Goal: Information Seeking & Learning: Learn about a topic

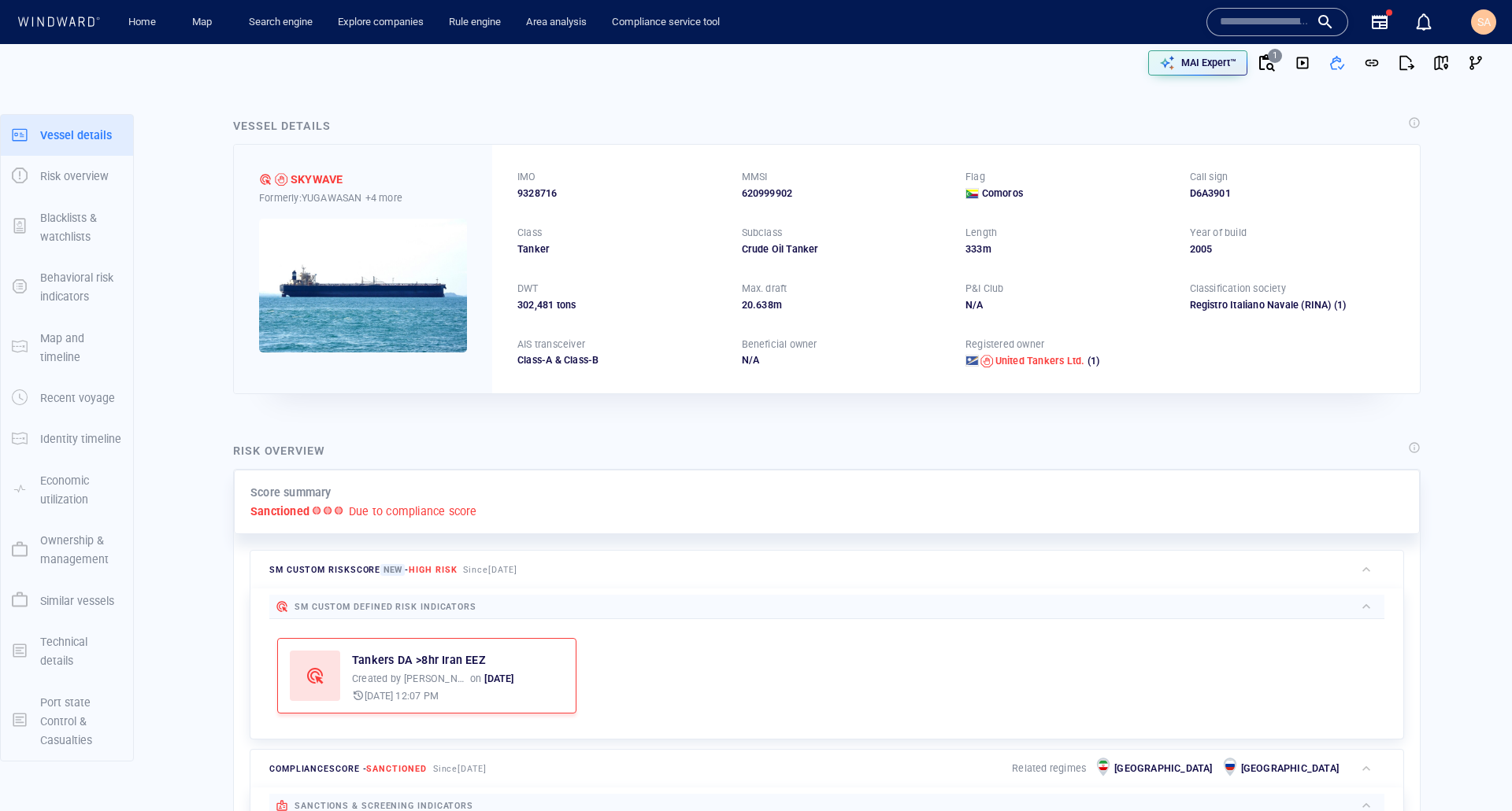
click at [581, 70] on div at bounding box center [385, 63] width 746 height 50
click at [570, 106] on div "Vessel details SKYWAVE Formerly: YUGAWASAN +4 more IMO 9328716 MMSI 620999902 F…" at bounding box center [826, 255] width 1213 height 303
click at [996, 429] on div "Risk overview Score summary Sanctioned Due to compliance score SM Custom risk s…" at bounding box center [826, 720] width 1213 height 583
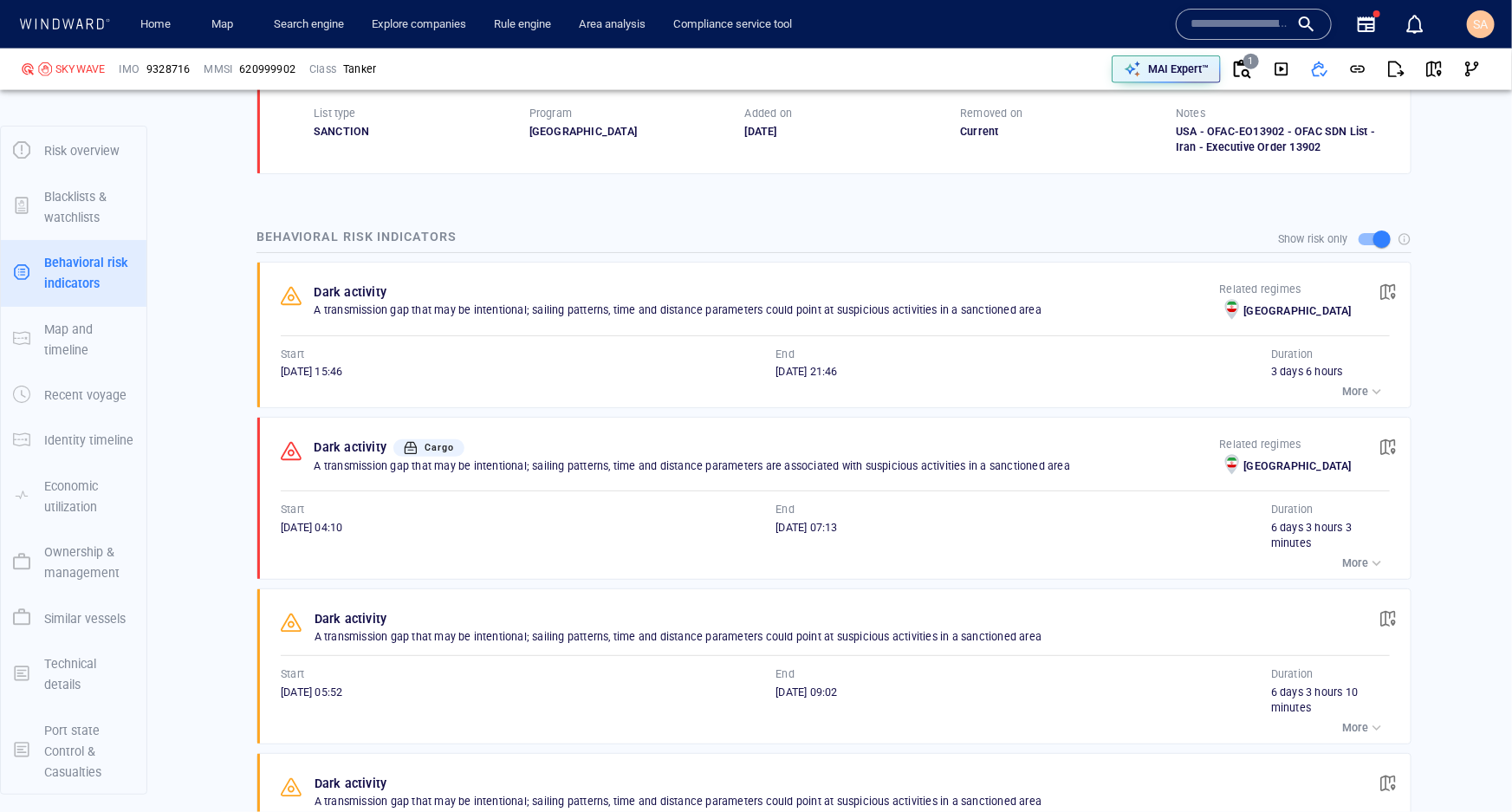
scroll to position [1181, 0]
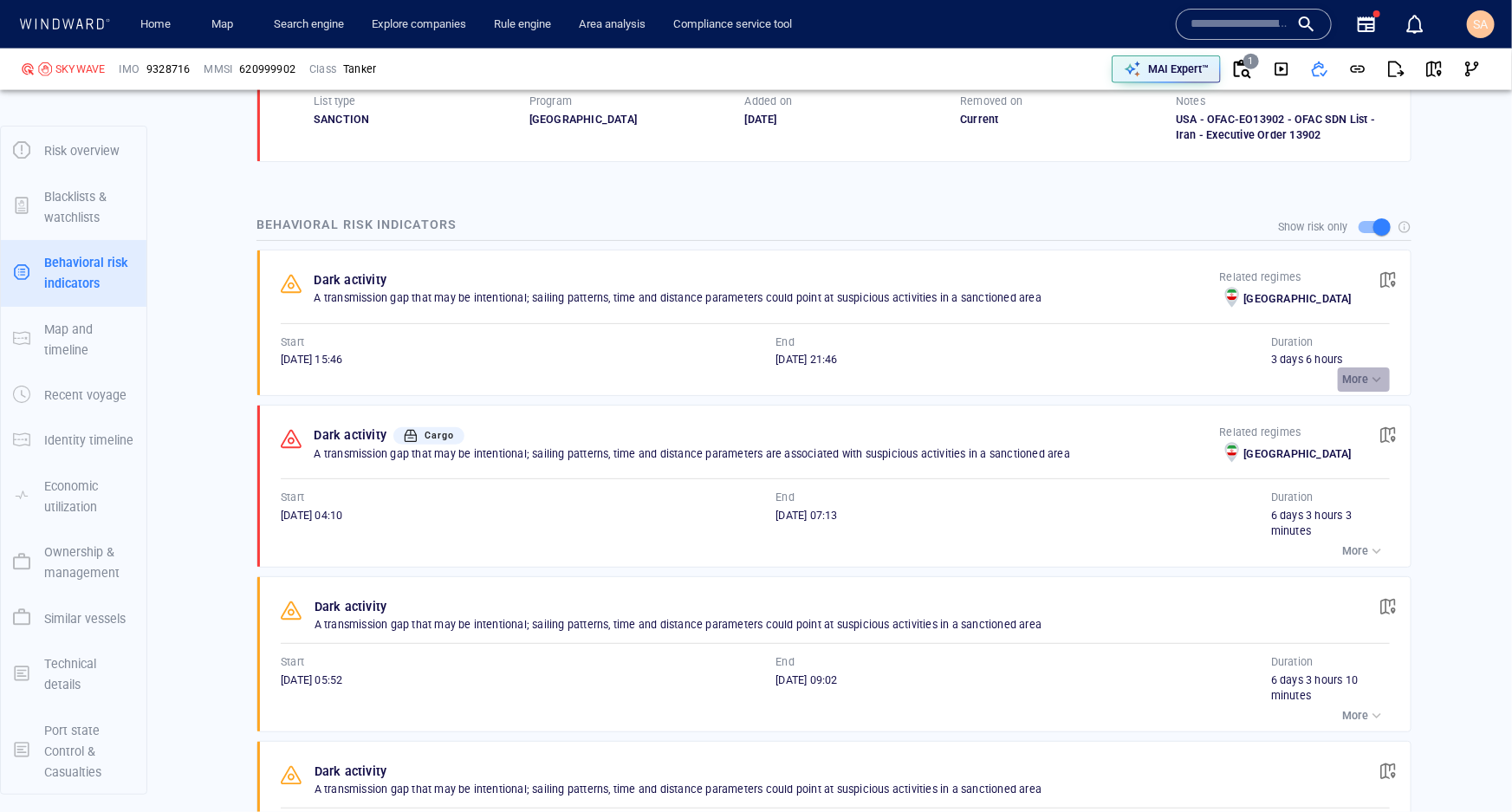
click at [1338, 386] on button "More" at bounding box center [1364, 379] width 52 height 24
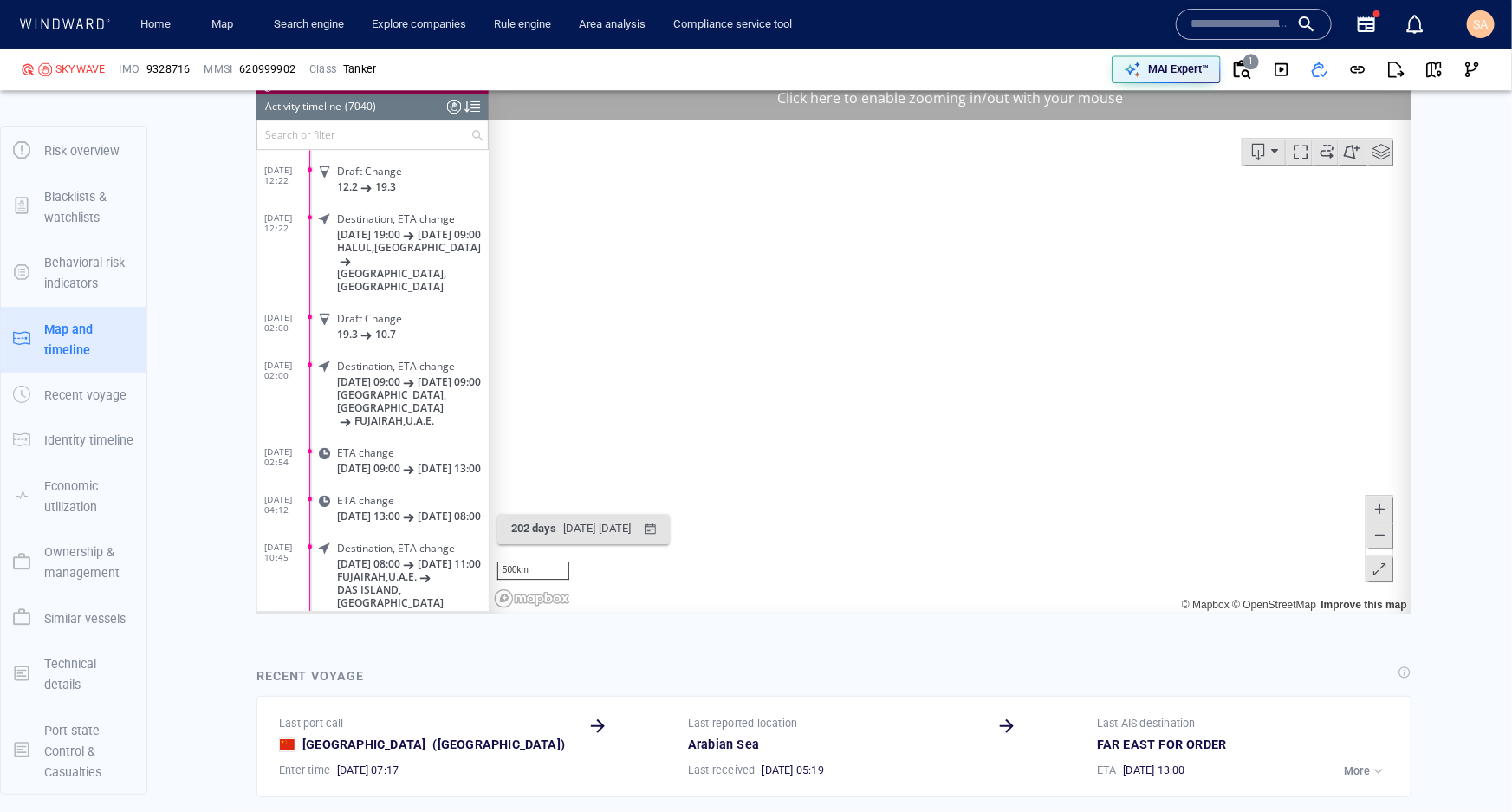
scroll to position [334934, 0]
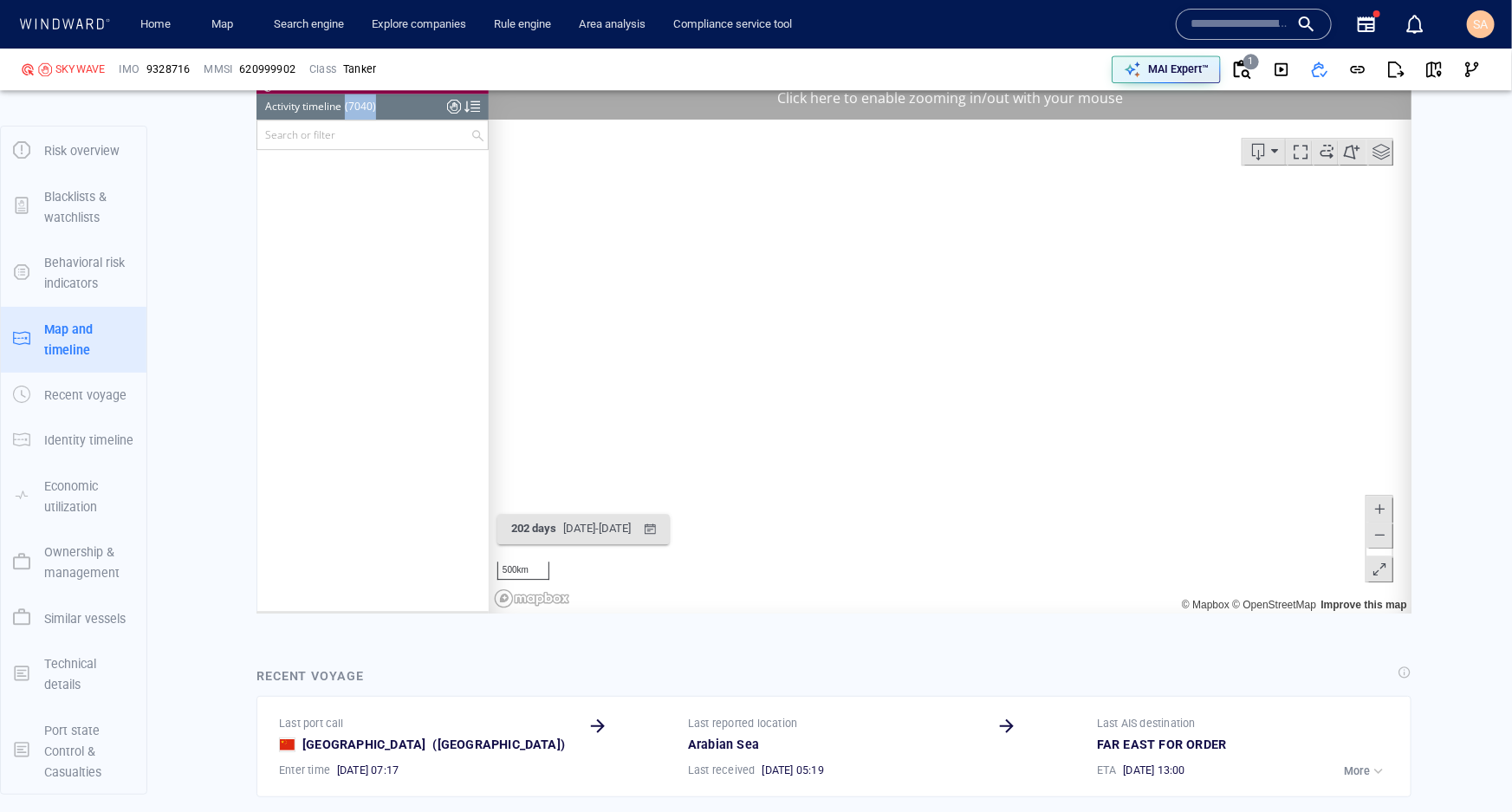
drag, startPoint x: 344, startPoint y: 106, endPoint x: 382, endPoint y: 111, distance: 38.3
click at [382, 111] on header "Activity timeline (7040) (Still Loading...)" at bounding box center [372, 106] width 232 height 26
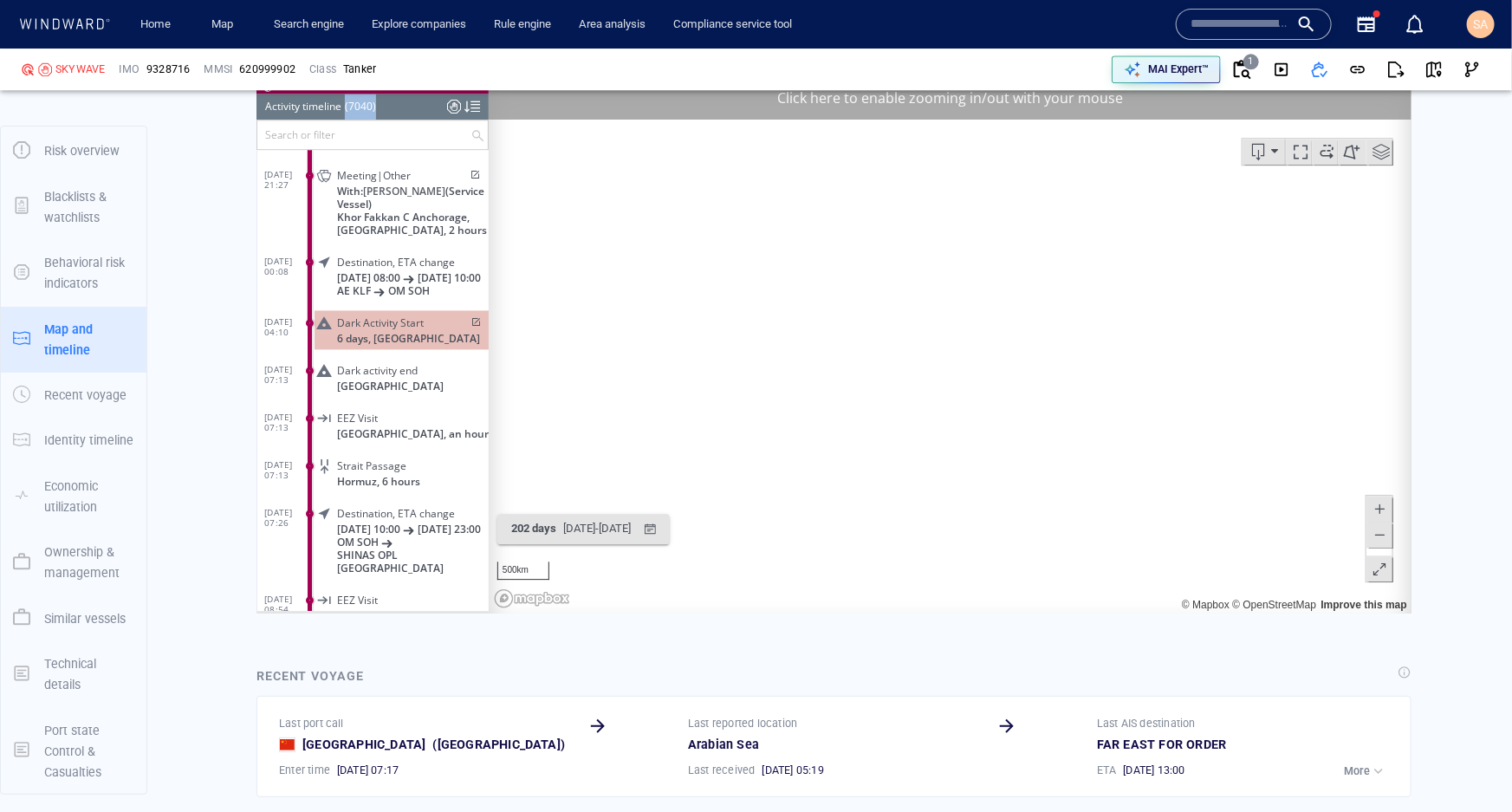
scroll to position [334226, 0]
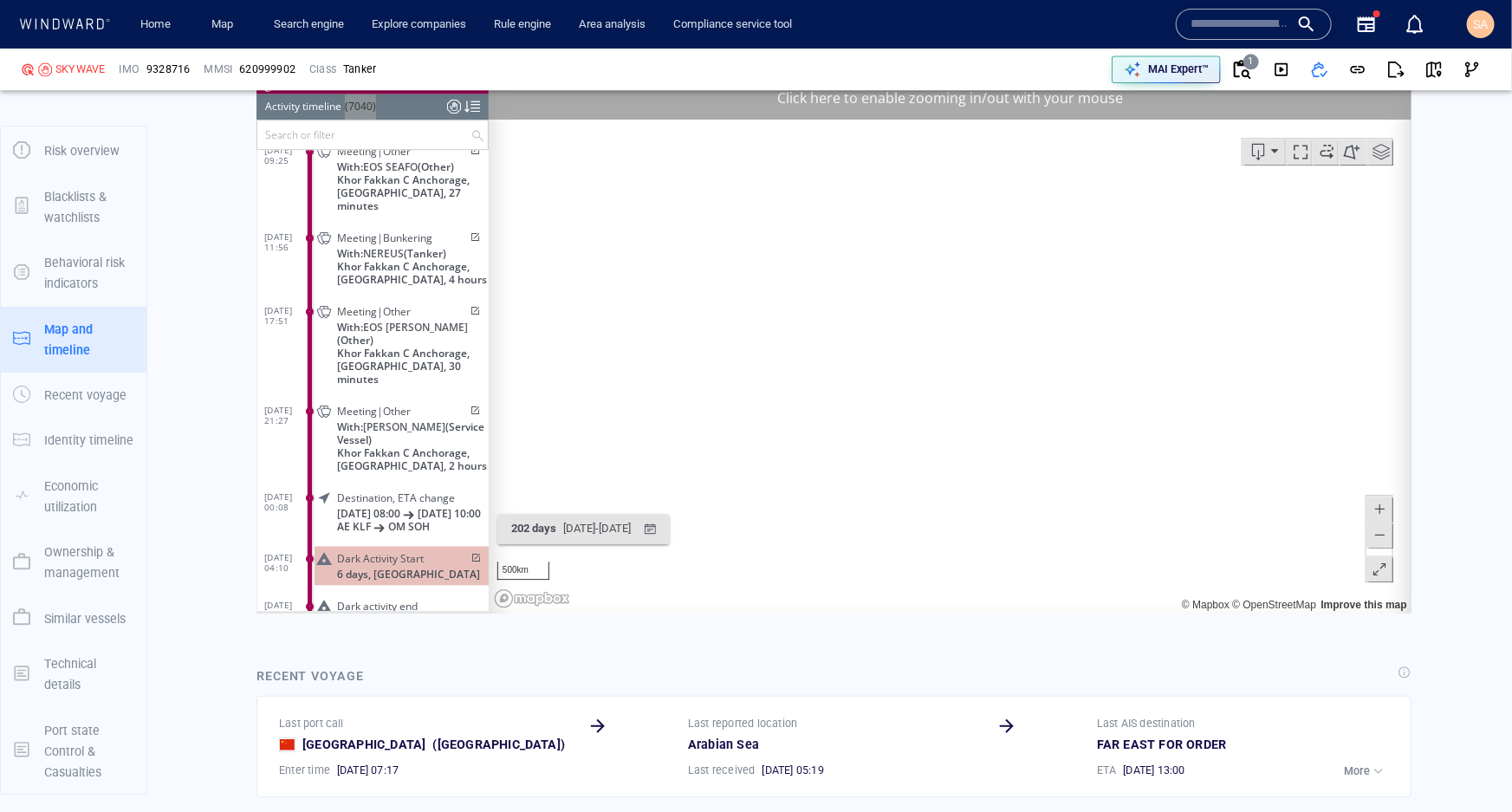
click at [239, 474] on div "Vessel details SKYWAVE Formerly: YUGAWASAN +4 more IMO 9328716 MMSI 620999902 F…" at bounding box center [834, 677] width 1356 height 5875
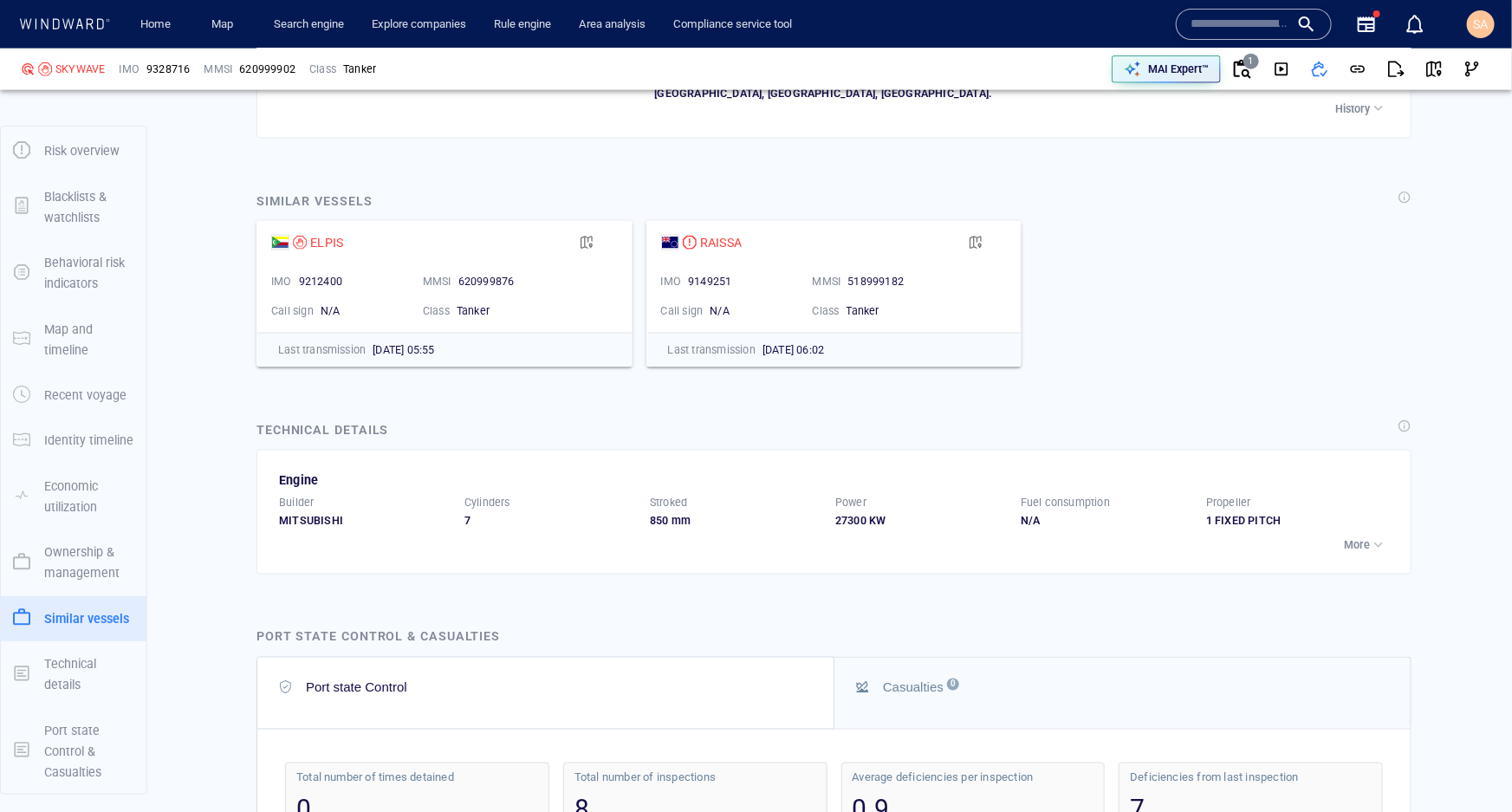
scroll to position [4724, 0]
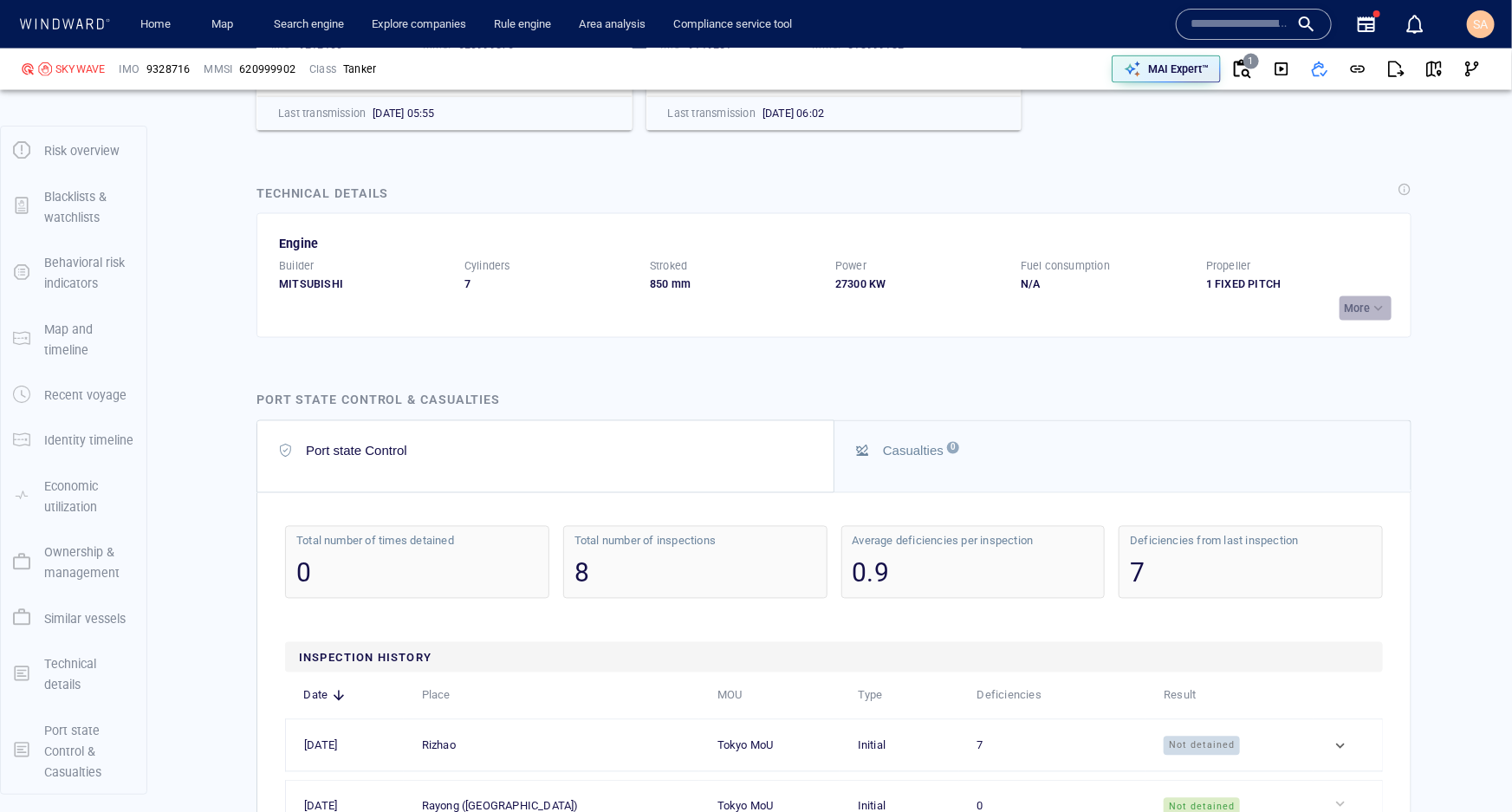
click at [1348, 306] on p "More" at bounding box center [1357, 308] width 26 height 16
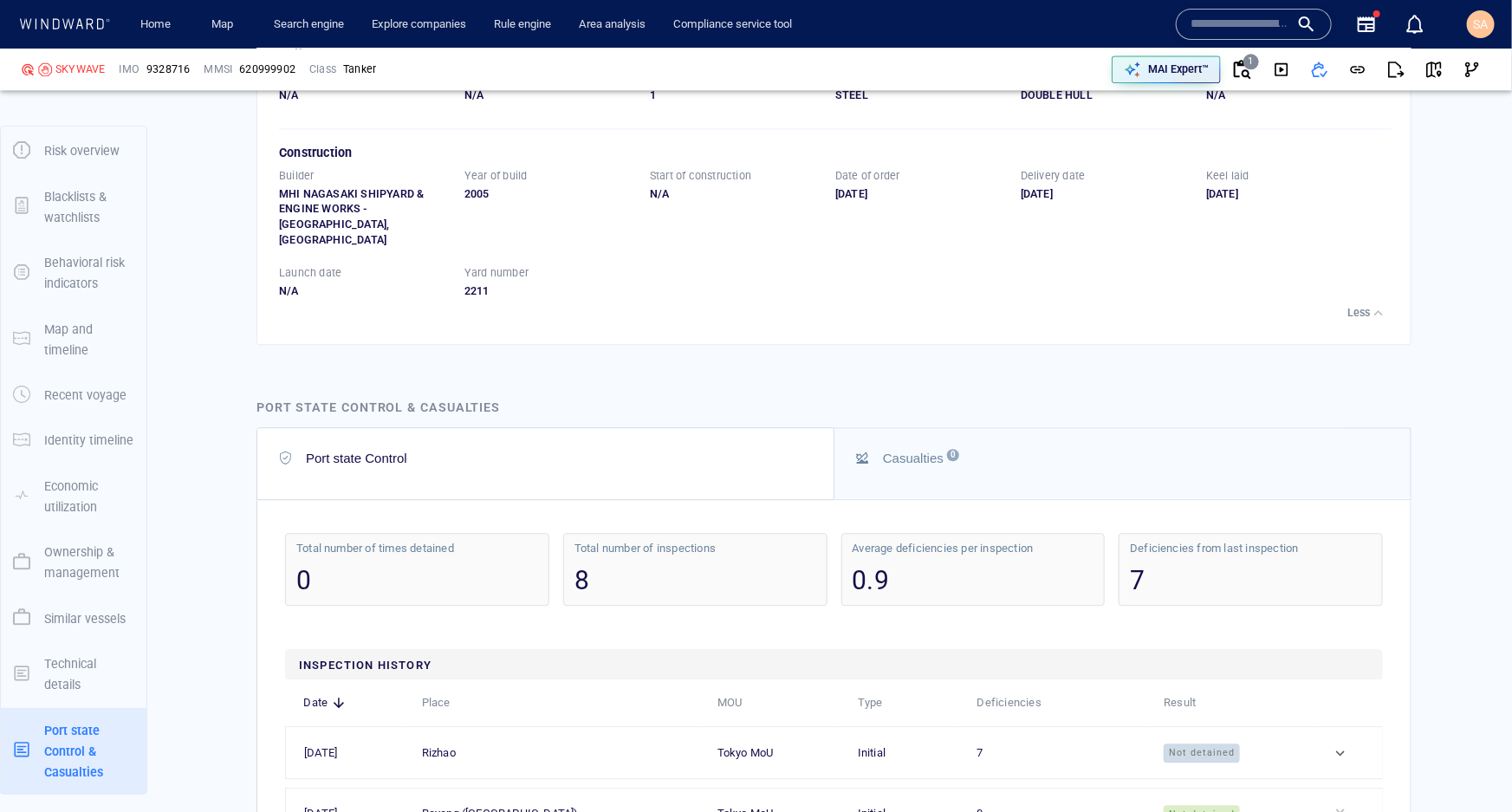
scroll to position [5433, 0]
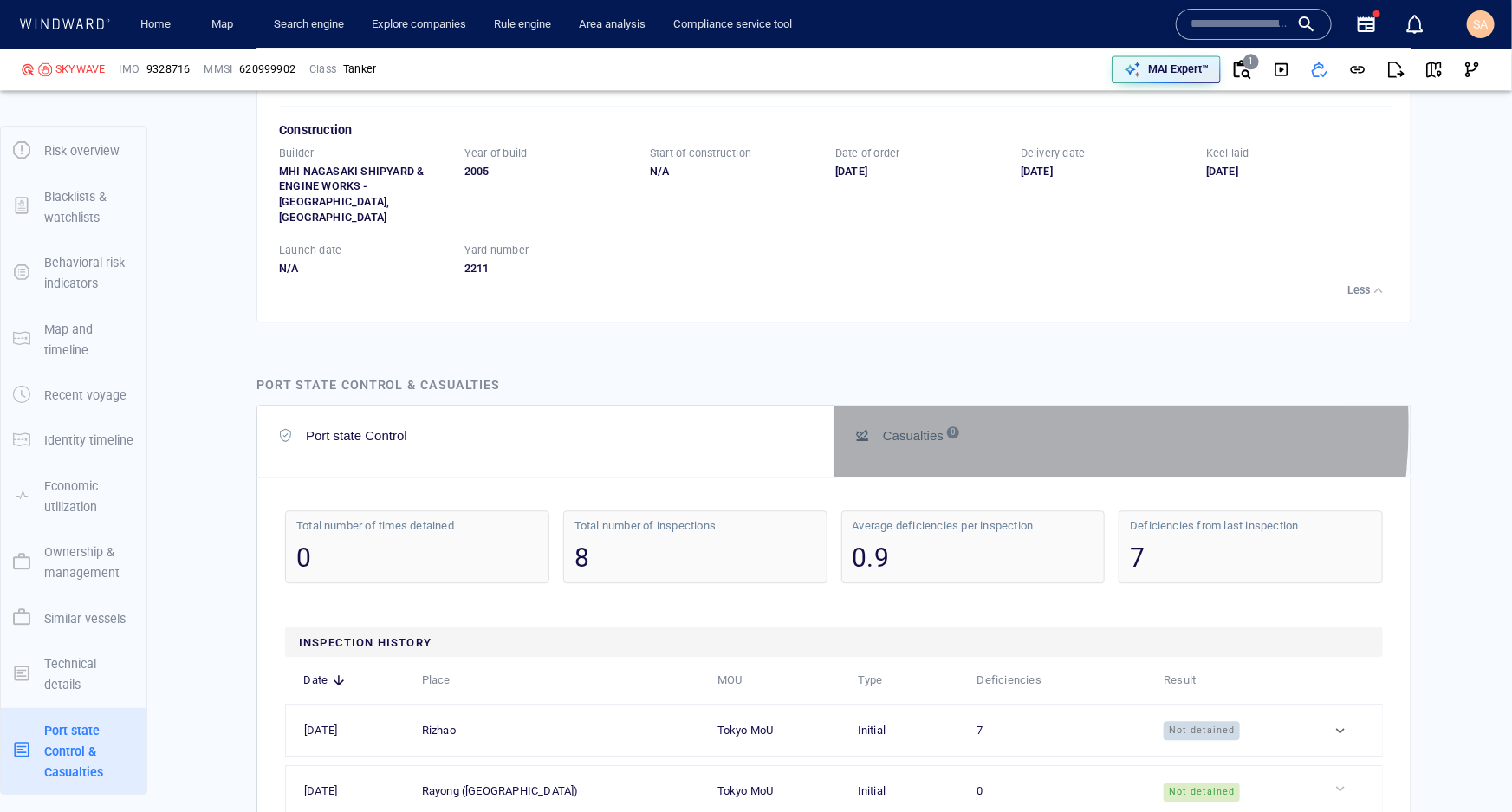
click at [898, 425] on div "Casualties 0" at bounding box center [1124, 435] width 535 height 21
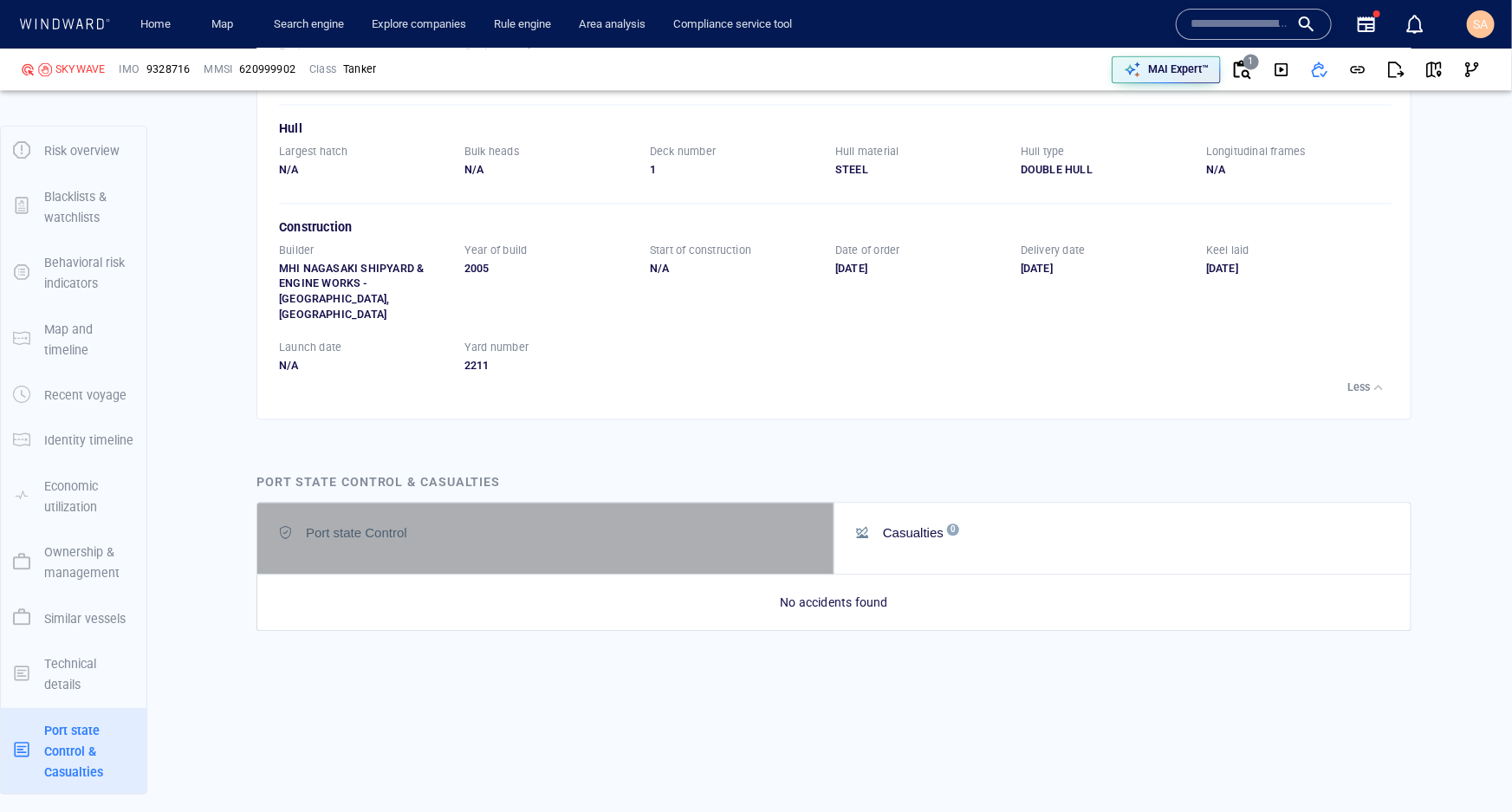
click at [699, 534] on button "Port state Control" at bounding box center [545, 538] width 577 height 71
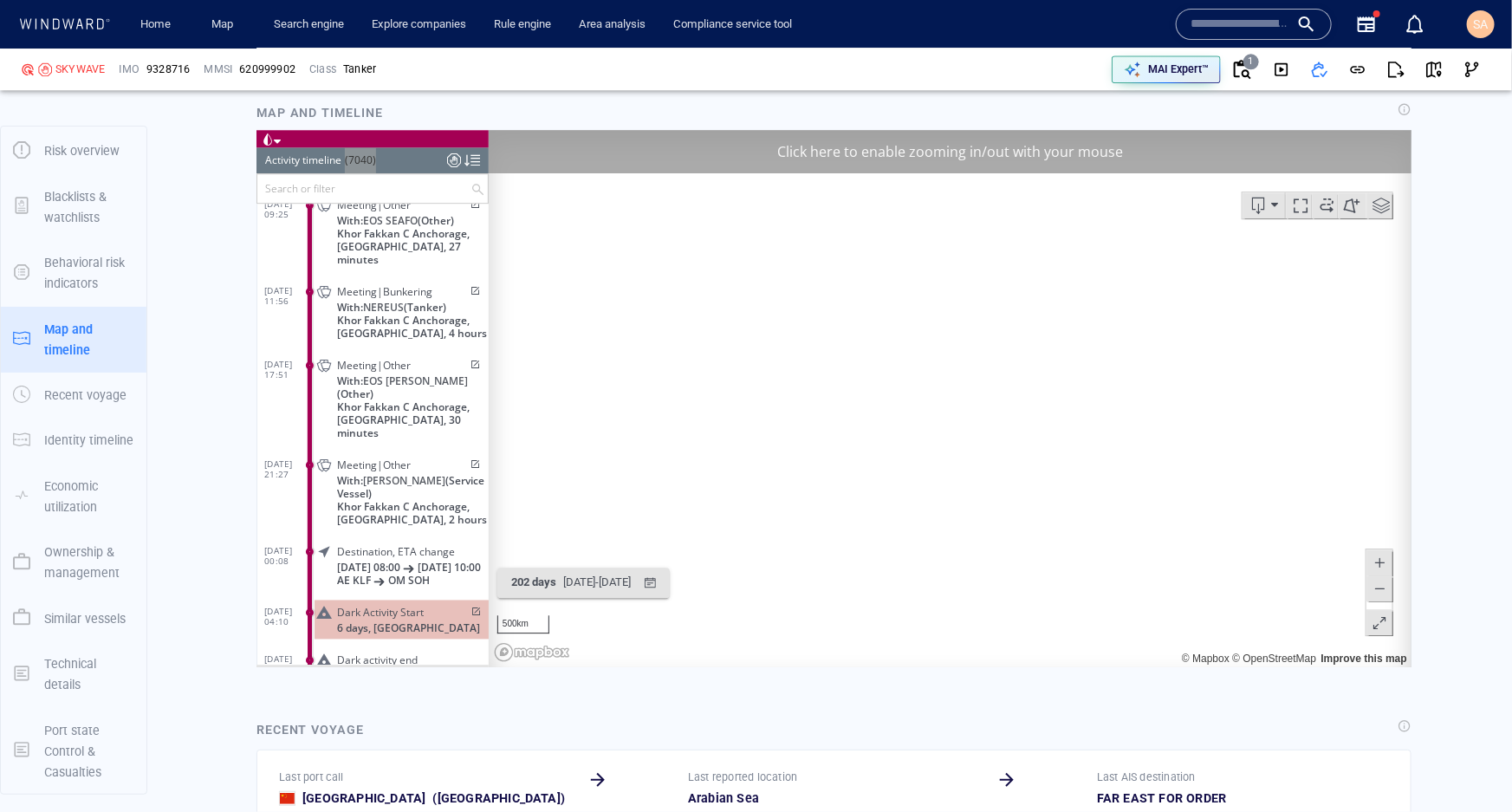
scroll to position [2264, 0]
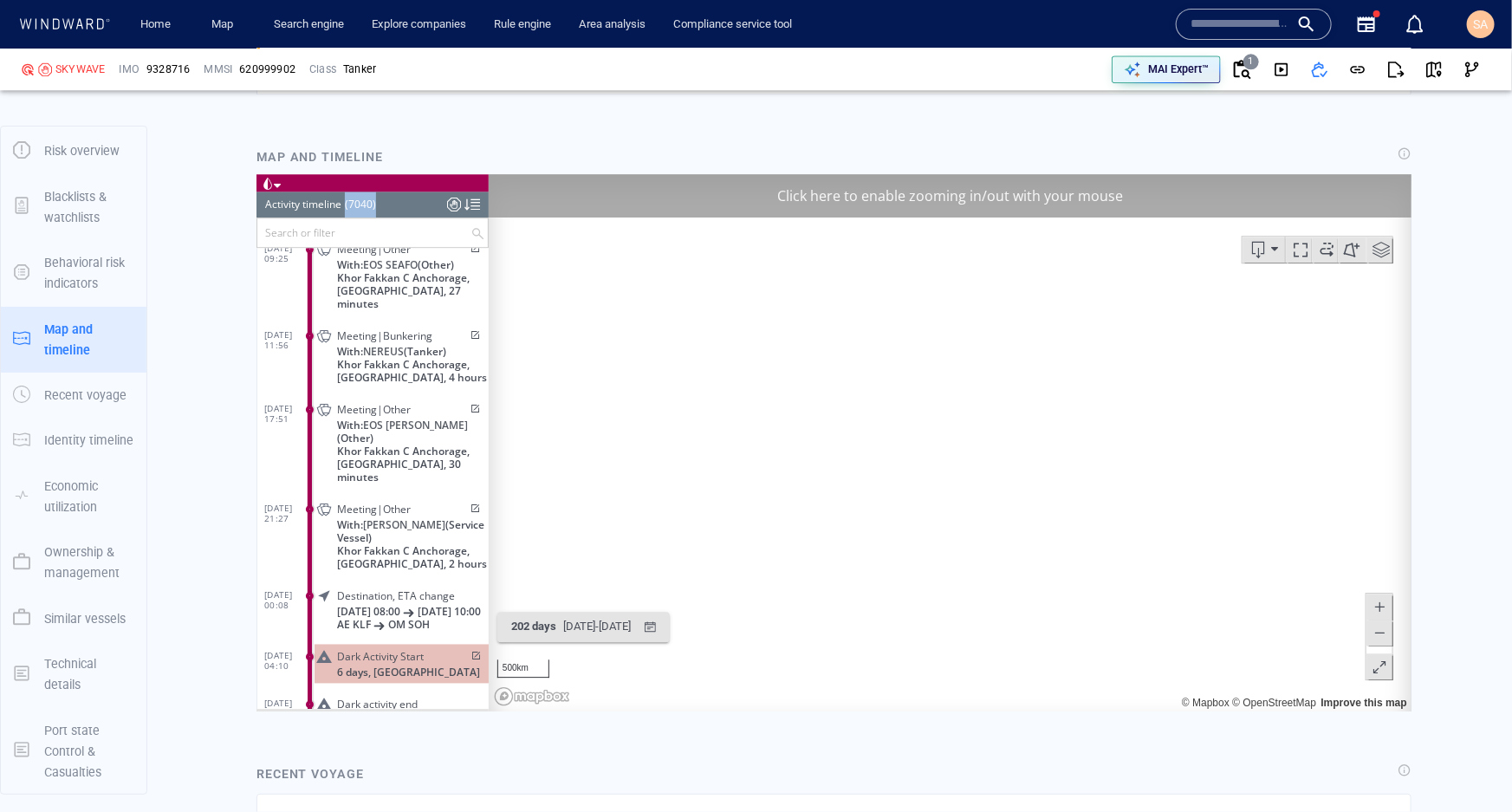
click at [801, 216] on div "Click here to enable zooming in/out with your mouse" at bounding box center [949, 195] width 923 height 43
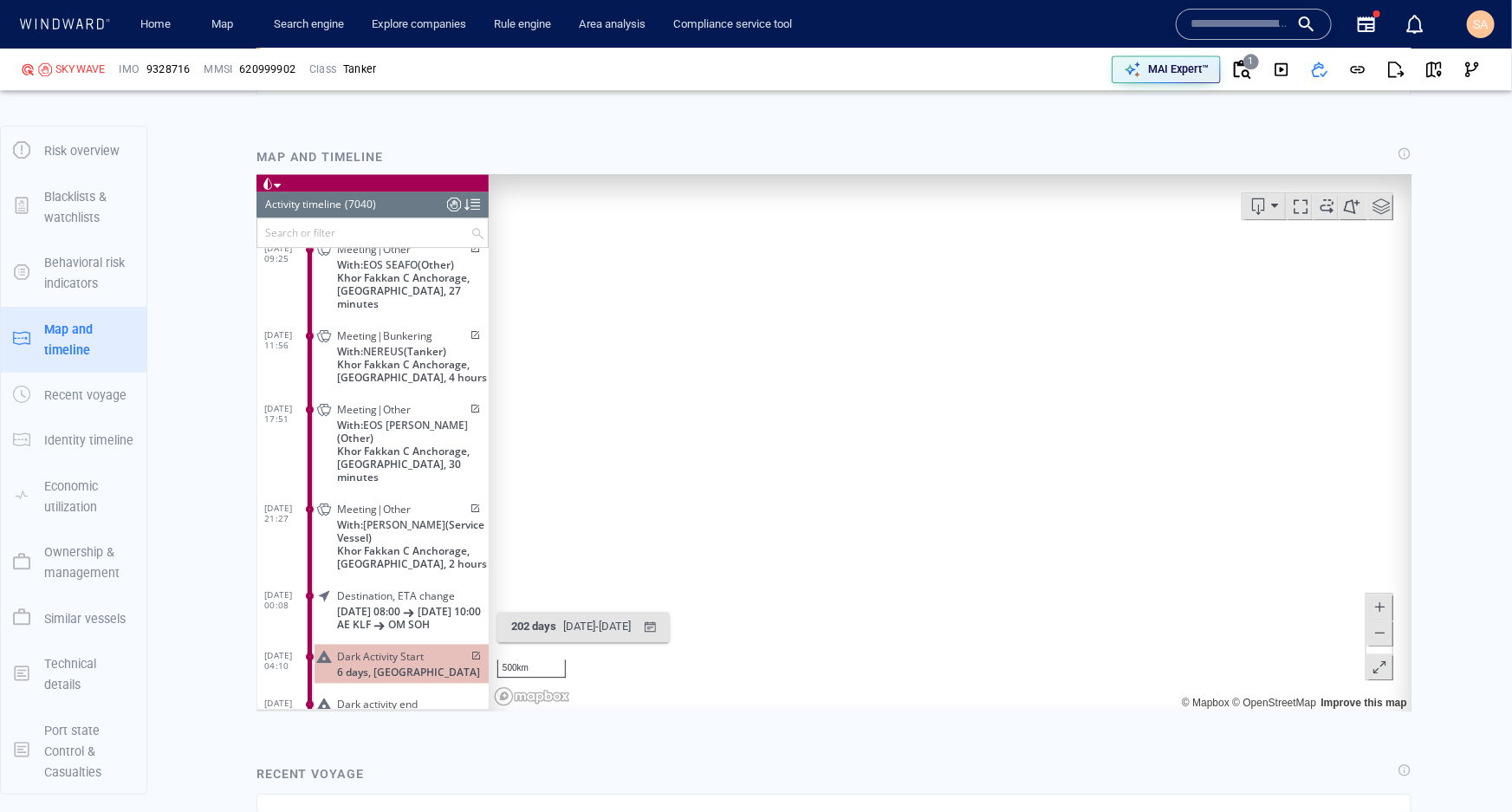
click at [803, 395] on canvas "Map" at bounding box center [944, 442] width 912 height 537
drag, startPoint x: 905, startPoint y: 391, endPoint x: 846, endPoint y: 410, distance: 62.0
click at [846, 410] on canvas "Map" at bounding box center [944, 442] width 912 height 537
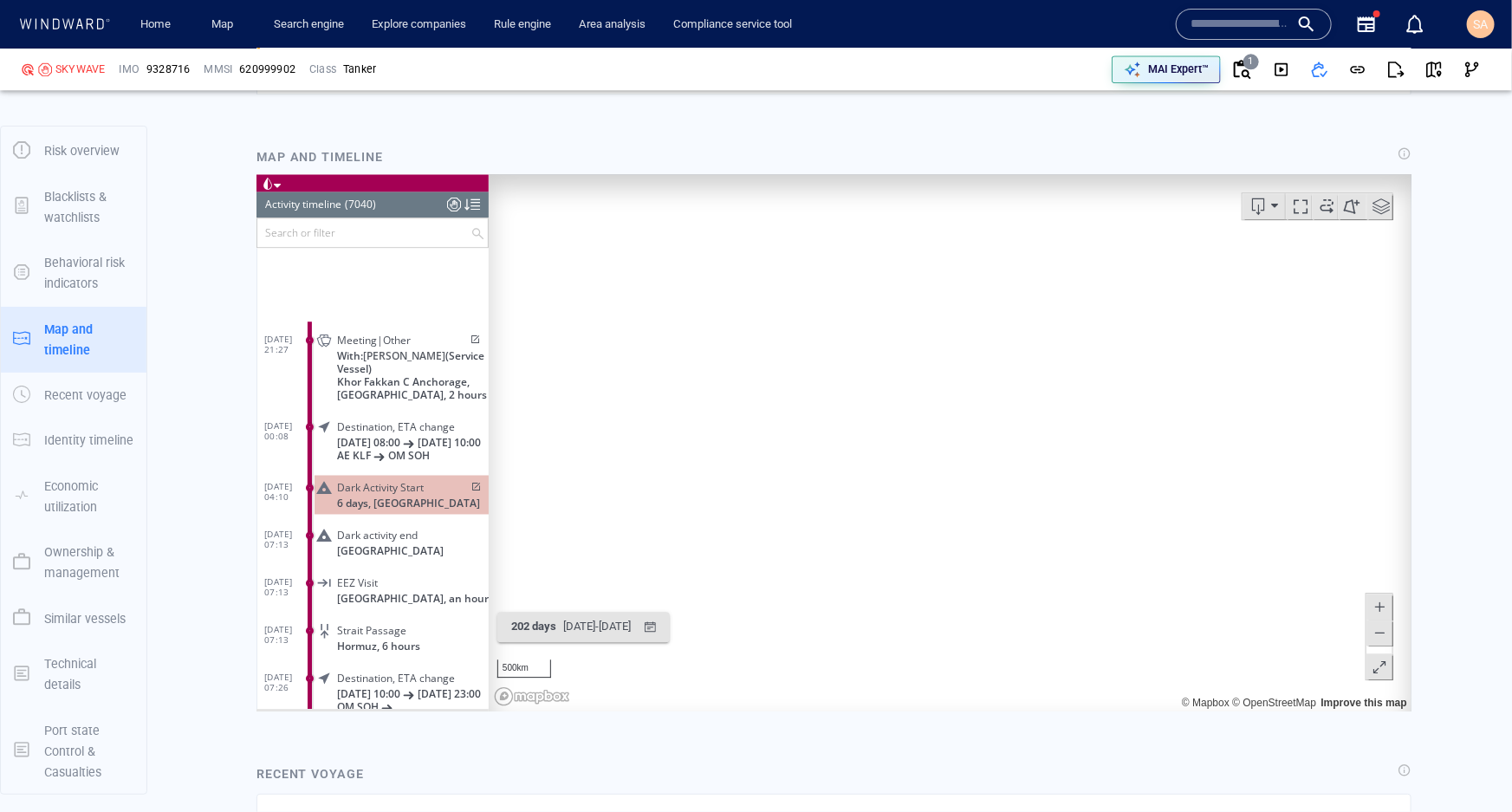
scroll to position [334461, 0]
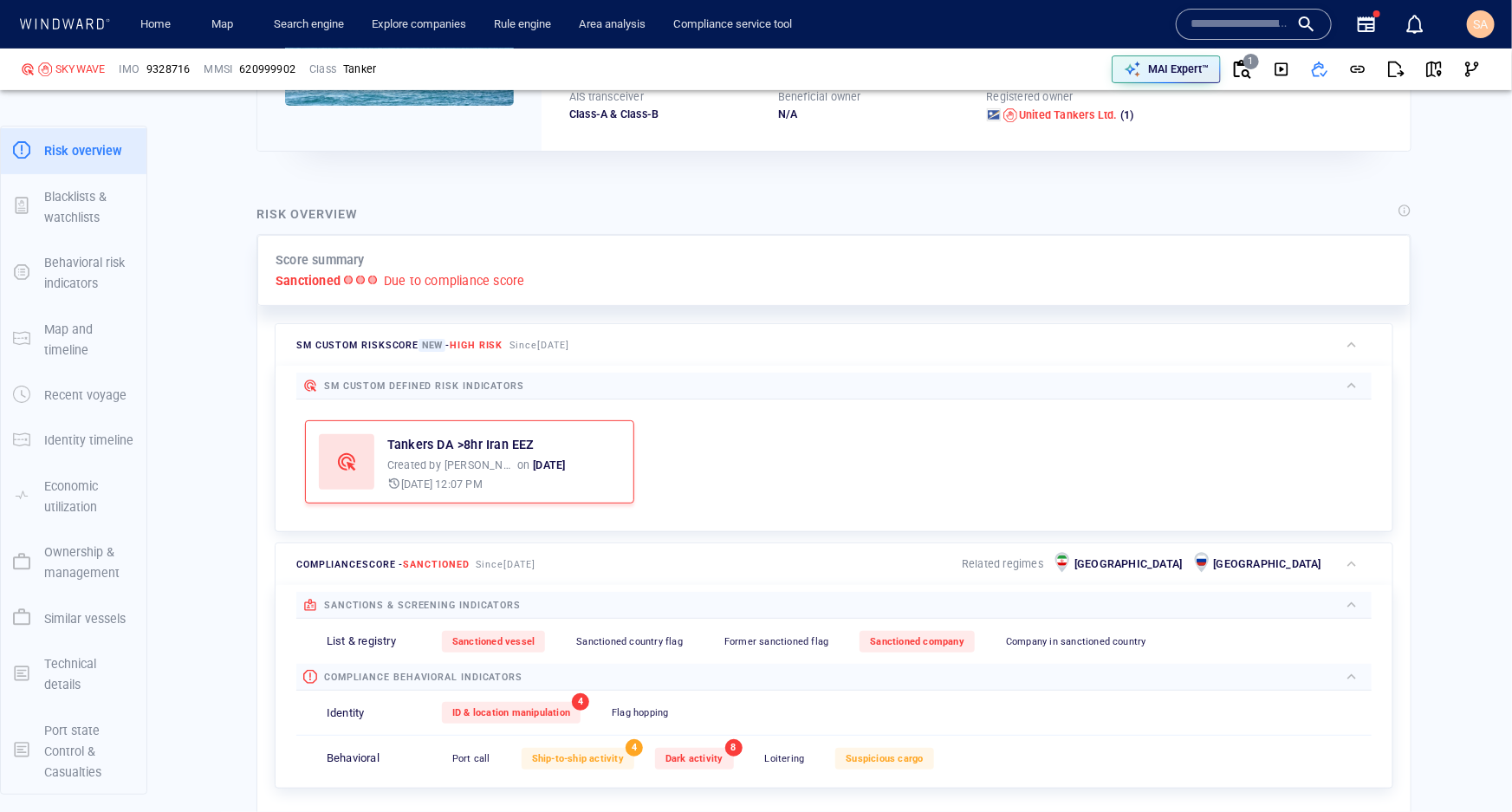
scroll to position [267, 0]
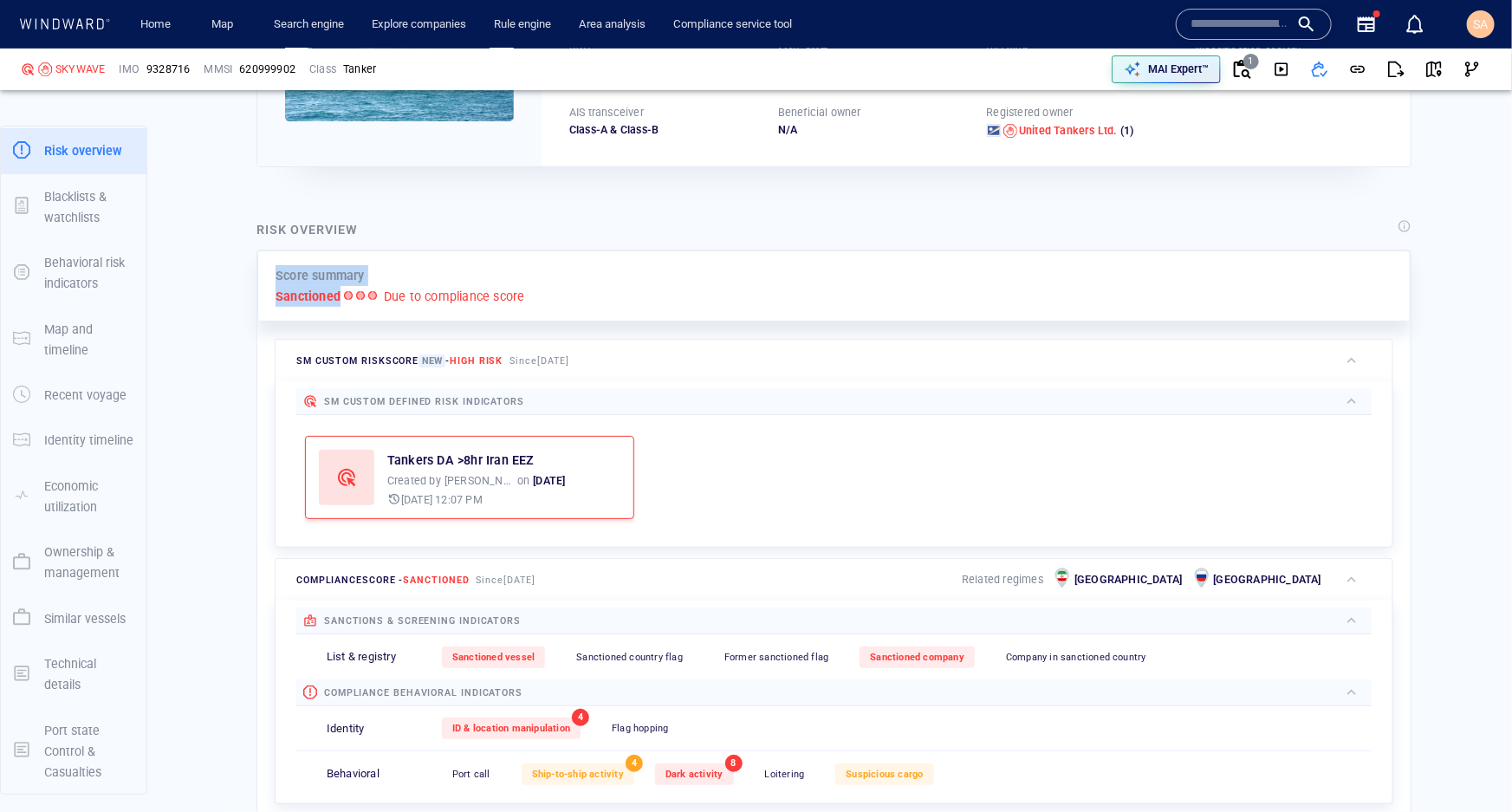
drag, startPoint x: 277, startPoint y: 271, endPoint x: 339, endPoint y: 294, distance: 66.1
click at [339, 294] on div "Score summary Sanctioned Due to compliance score" at bounding box center [834, 286] width 1154 height 72
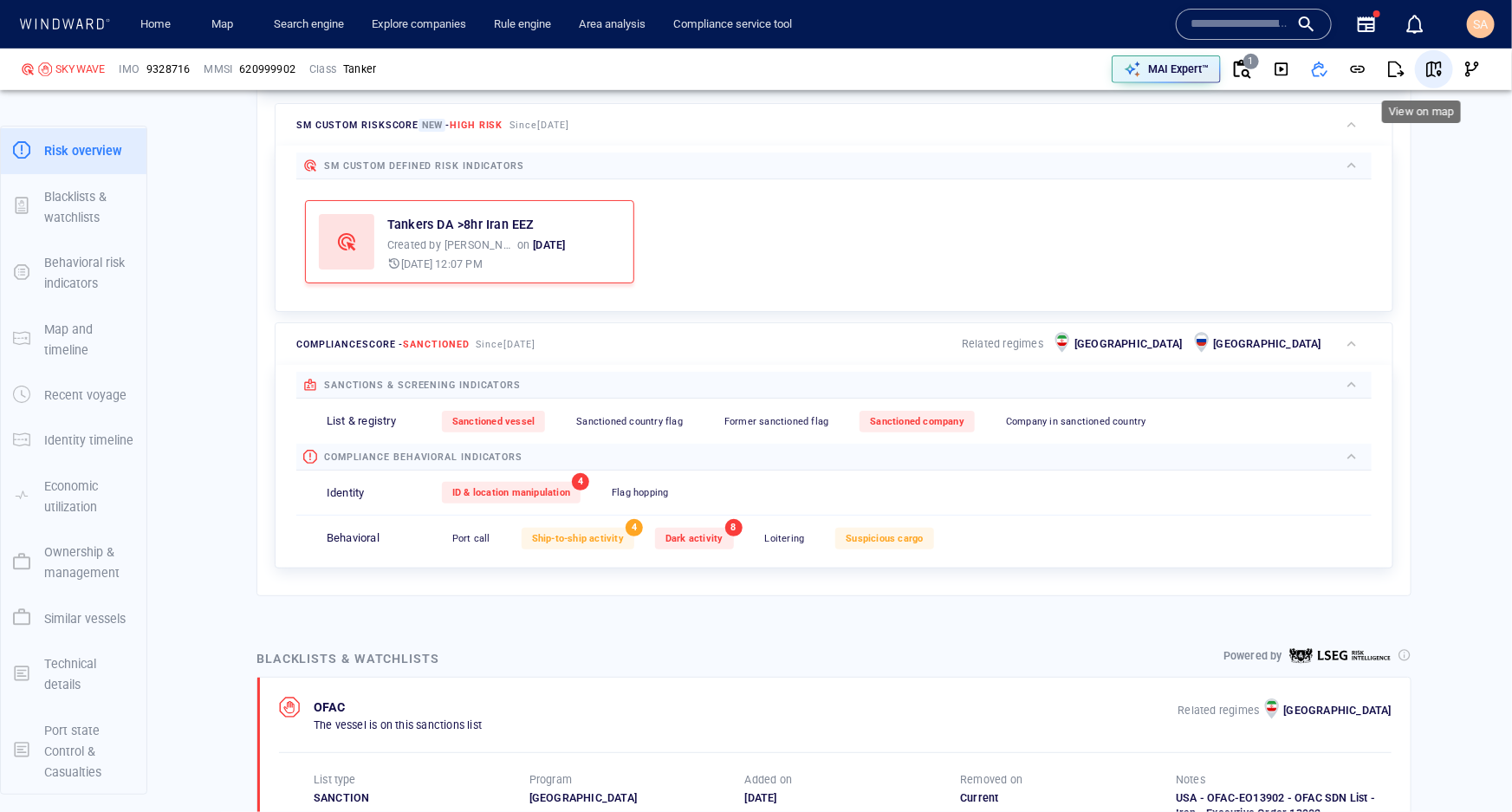
click at [1426, 67] on span "button" at bounding box center [1434, 69] width 17 height 17
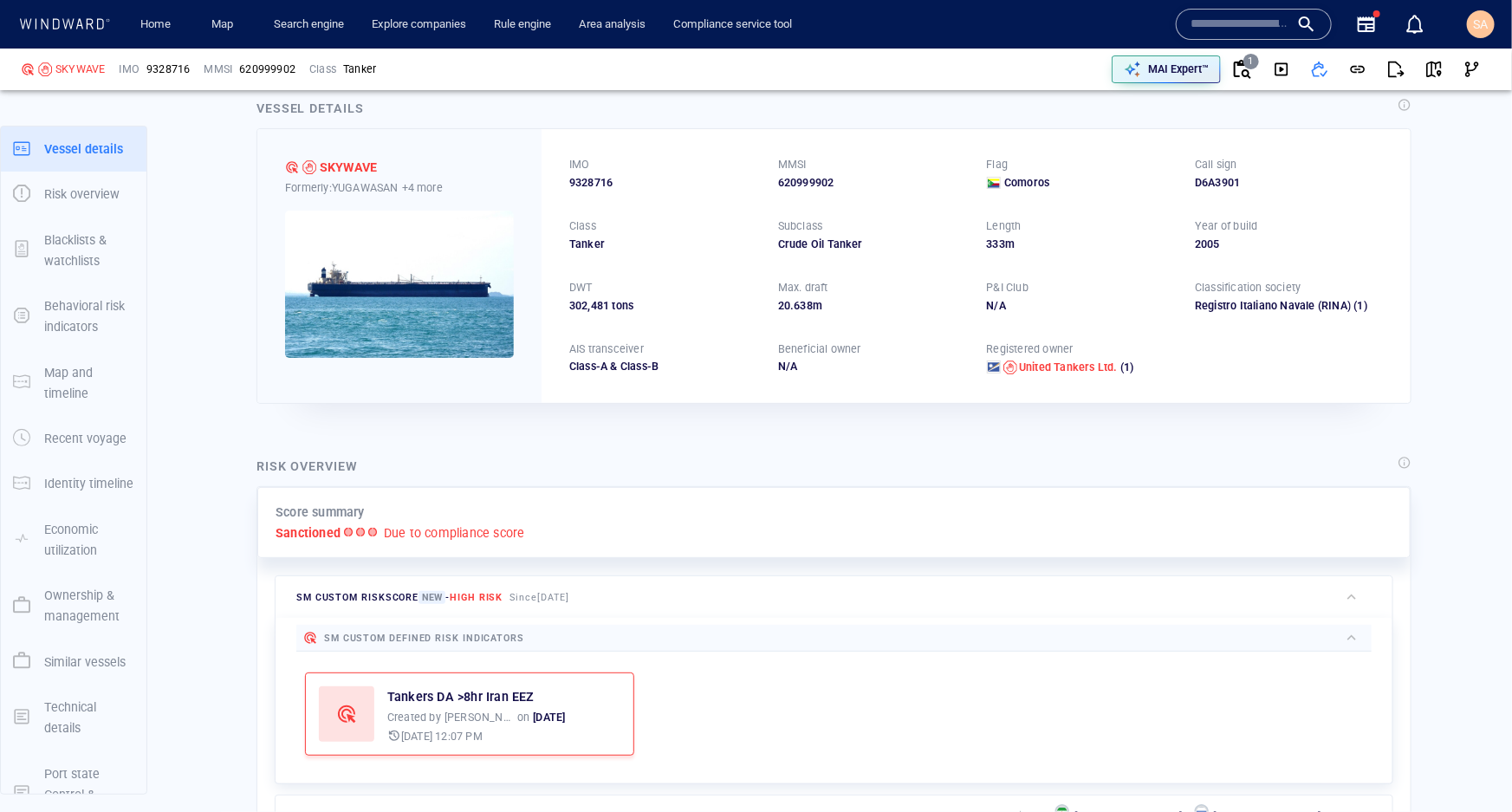
scroll to position [0, 0]
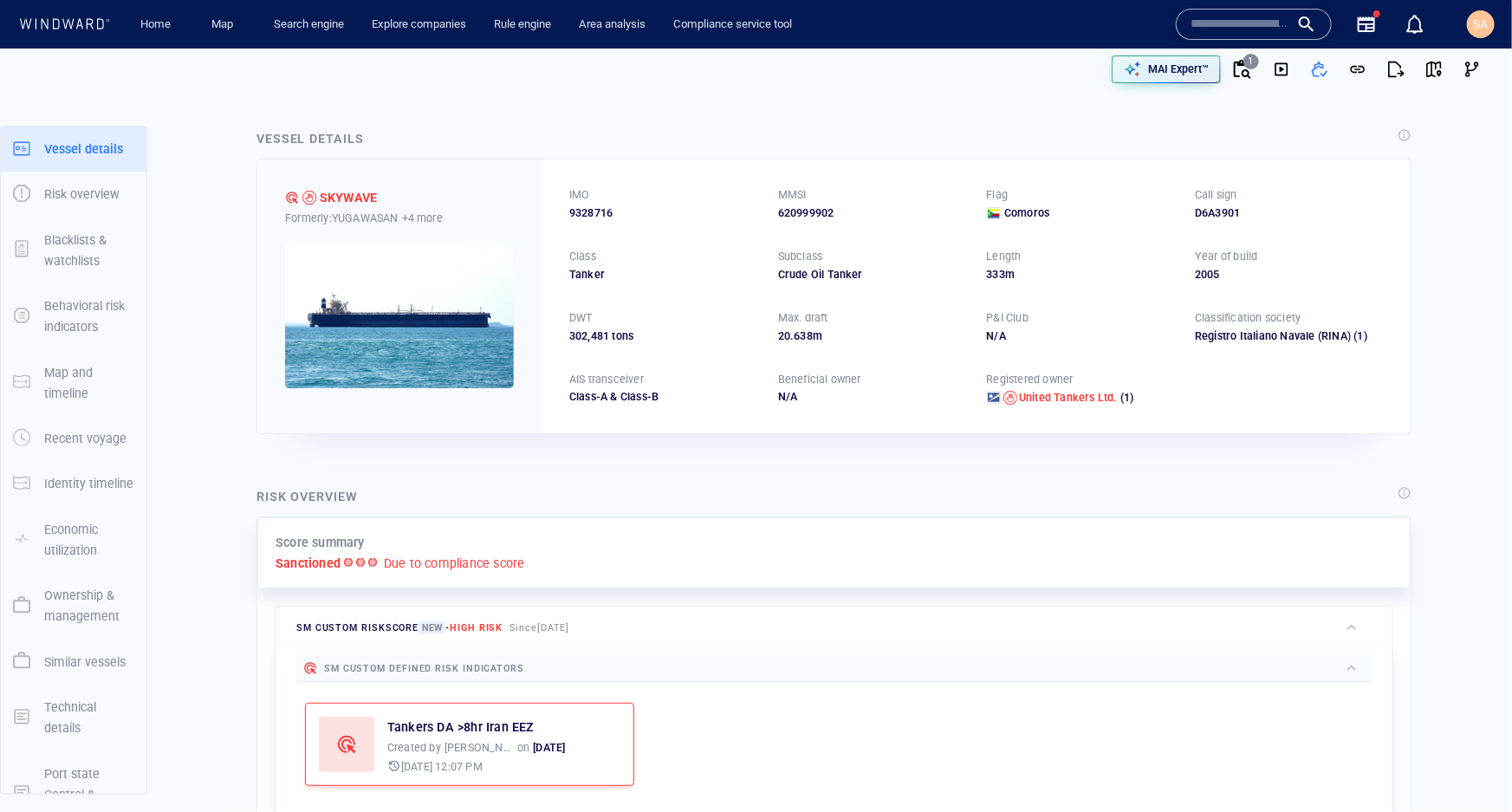
click at [338, 92] on div at bounding box center [386, 69] width 746 height 55
click at [354, 90] on div at bounding box center [386, 69] width 746 height 55
click at [421, 215] on p "+4 more" at bounding box center [422, 218] width 40 height 18
click at [491, 160] on div at bounding box center [756, 406] width 1512 height 812
click at [408, 122] on div "Vessel details SKYWAVE Formerly: YUGAWASAN +4 more IMO 9328716 MMSI 620999902 F…" at bounding box center [834, 281] width 1183 height 333
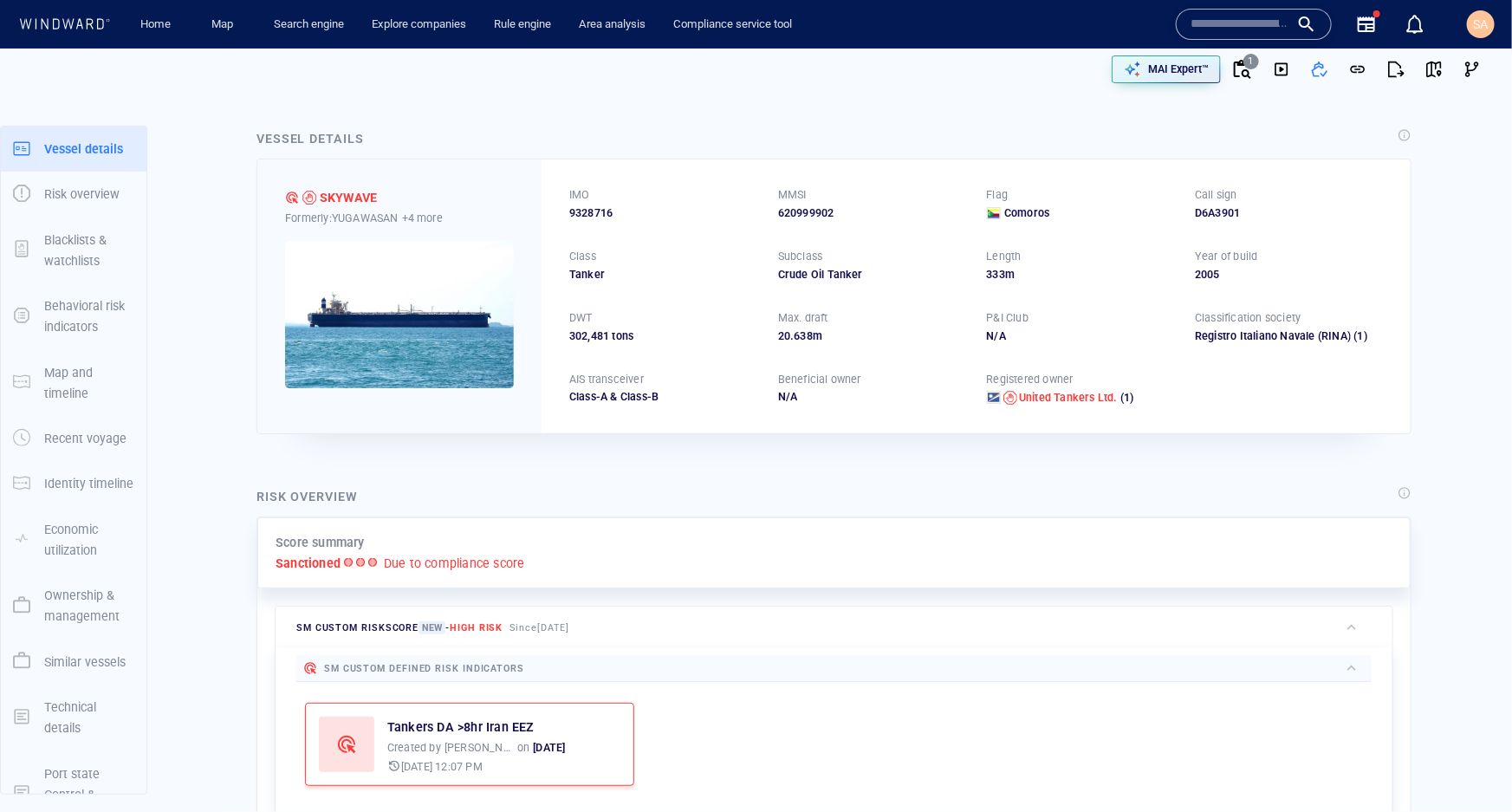
click at [1339, 70] on button "button" at bounding box center [1359, 70] width 39 height 39
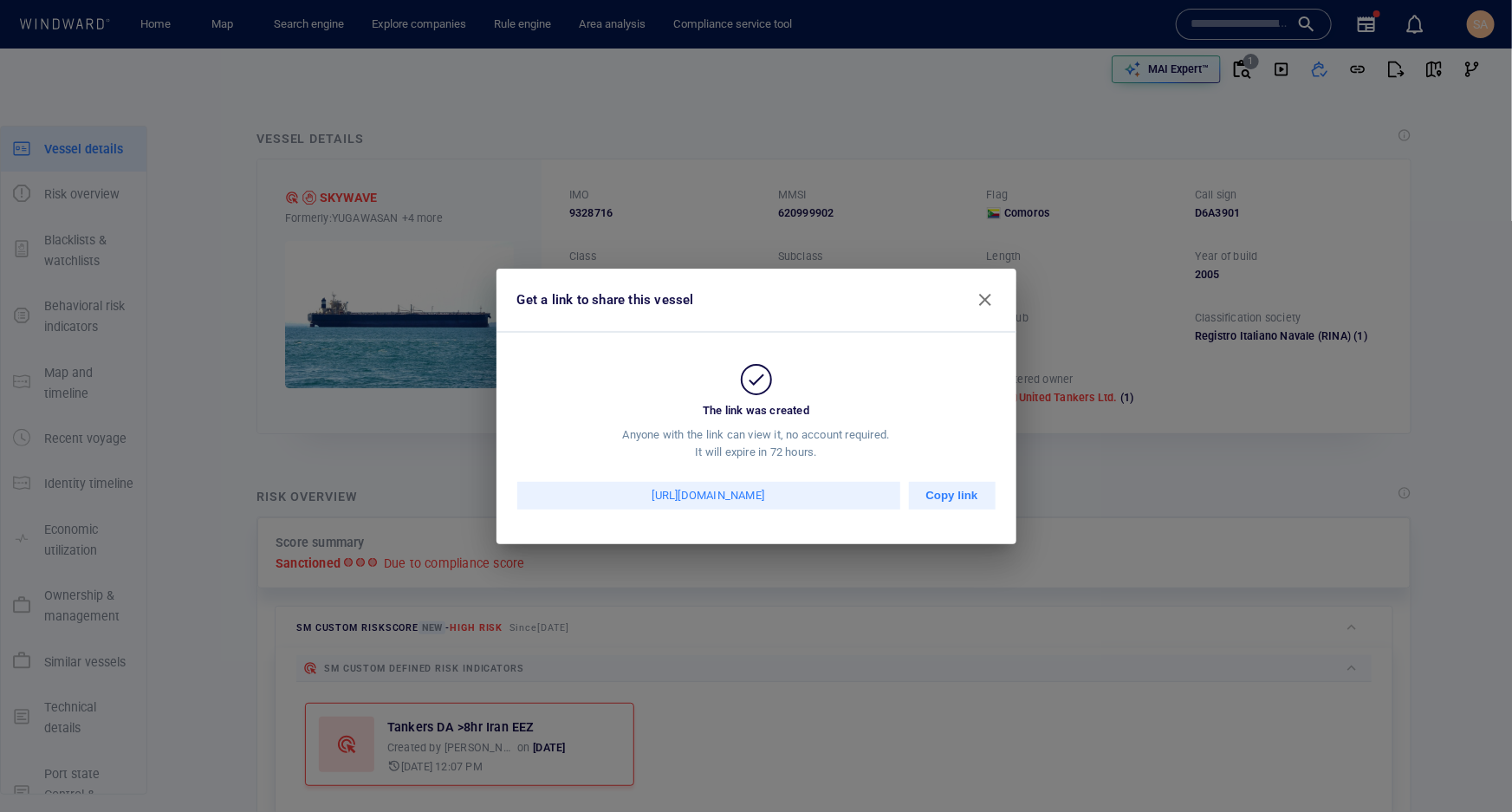
click at [733, 496] on div "https://compliance.wnwd.com/static-vessel-profile?path=MDE0MmFhYmQtNTI2Ny00ZDQw…" at bounding box center [709, 495] width 383 height 28
drag, startPoint x: 788, startPoint y: 450, endPoint x: 767, endPoint y: 453, distance: 21.2
click at [767, 453] on div "Anyone with the link can view it, no account required. It will expire in 72 hou…" at bounding box center [756, 443] width 520 height 35
click at [805, 459] on div "Anyone with the link can view it, no account required. It will expire in 72 hou…" at bounding box center [756, 443] width 520 height 35
drag, startPoint x: 560, startPoint y: 494, endPoint x: 932, endPoint y: 493, distance: 372.0
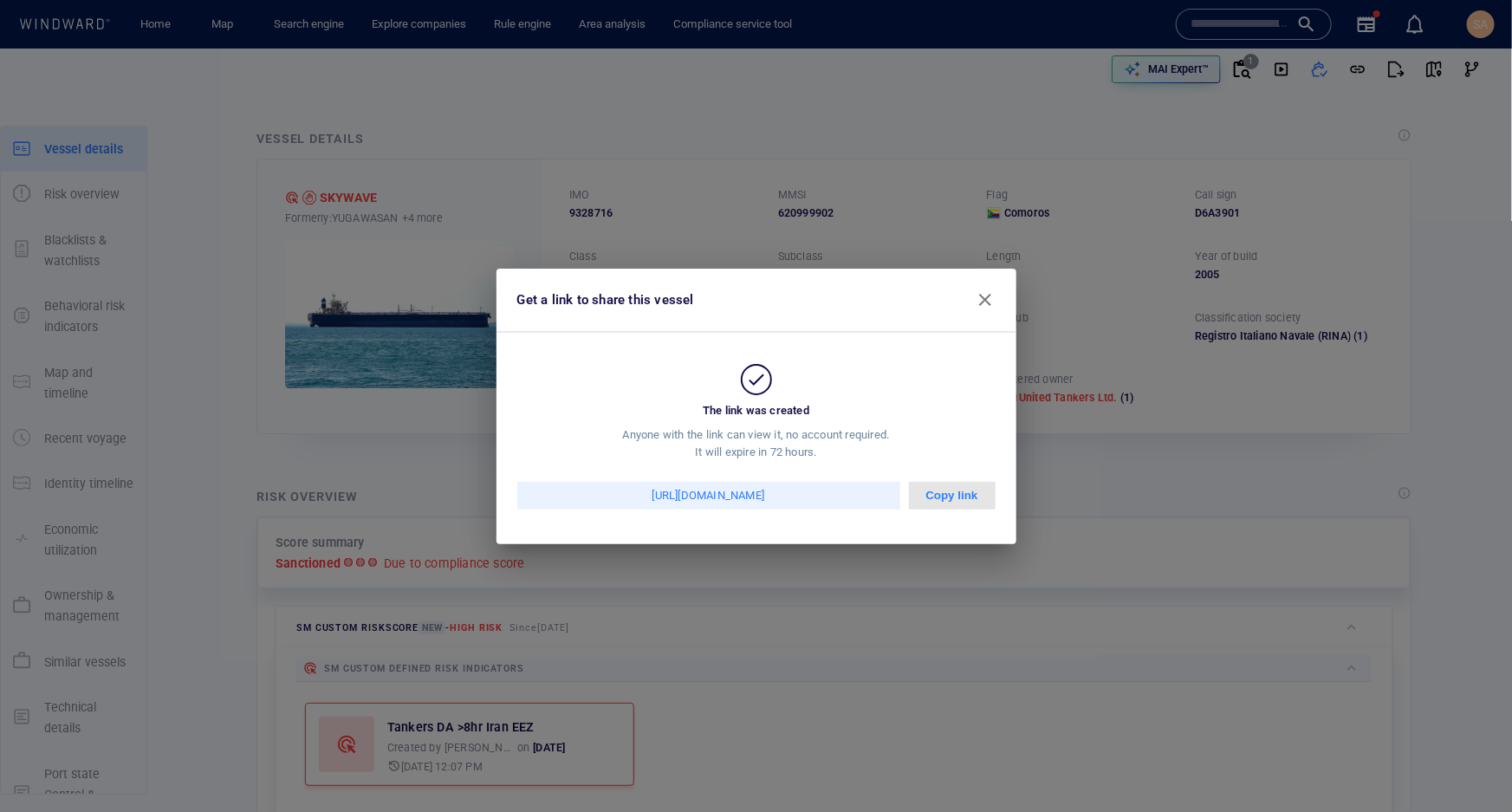
click at [932, 493] on div "https://compliance.wnwd.com/static-vessel-profile?path=MDE0MmFhYmQtNTI2Ny00ZDQw…" at bounding box center [756, 495] width 520 height 28
click at [816, 460] on div "The link was created Anyone with the link can view it, no account required. It …" at bounding box center [756, 439] width 520 height 211
drag, startPoint x: 684, startPoint y: 494, endPoint x: 790, endPoint y: 496, distance: 106.0
click at [790, 496] on div "https://compliance.wnwd.com/static-vessel-profile?path=MDE0MmFhYmQtNTI2Ny00ZDQw…" at bounding box center [709, 495] width 383 height 28
click at [993, 302] on span "button" at bounding box center [985, 299] width 21 height 21
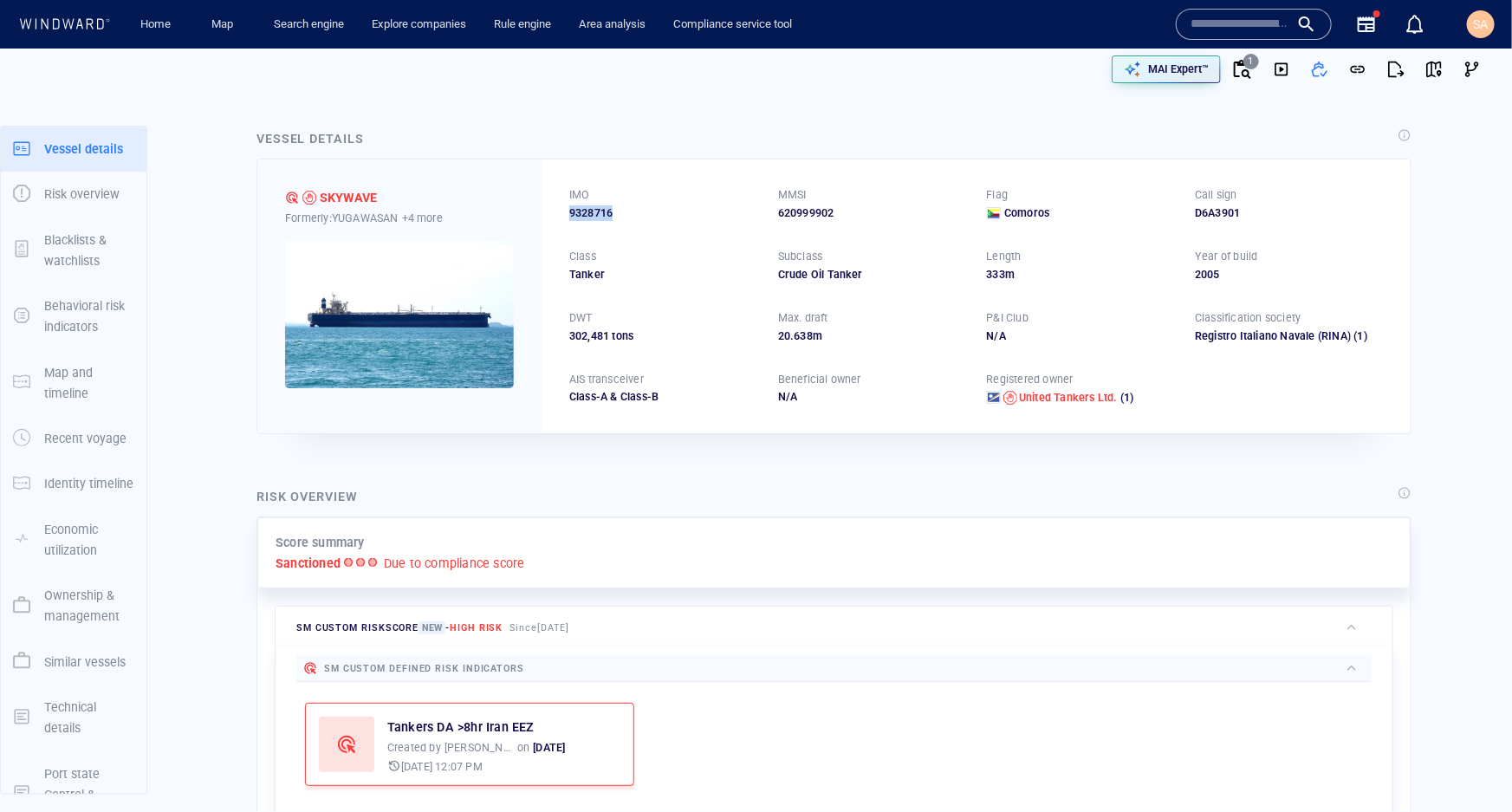
drag, startPoint x: 620, startPoint y: 213, endPoint x: 558, endPoint y: 213, distance: 62.0
click at [558, 213] on div "IMO 9328716 MMSI 620999902 Flag Comoros Call sign D6A3901 Class Tanker Subclass…" at bounding box center [976, 295] width 869 height 273
copy span "9328716"
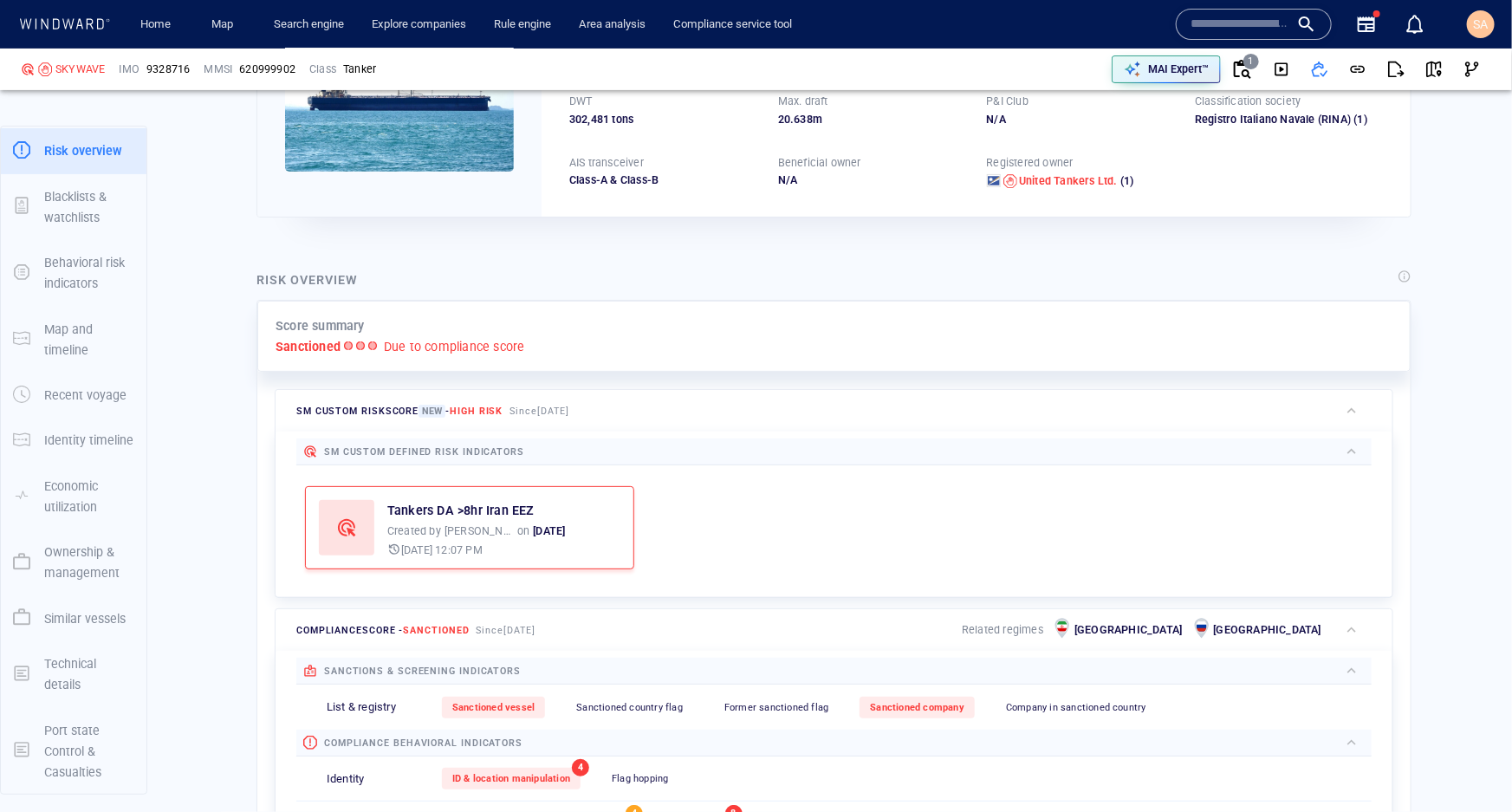
scroll to position [236, 0]
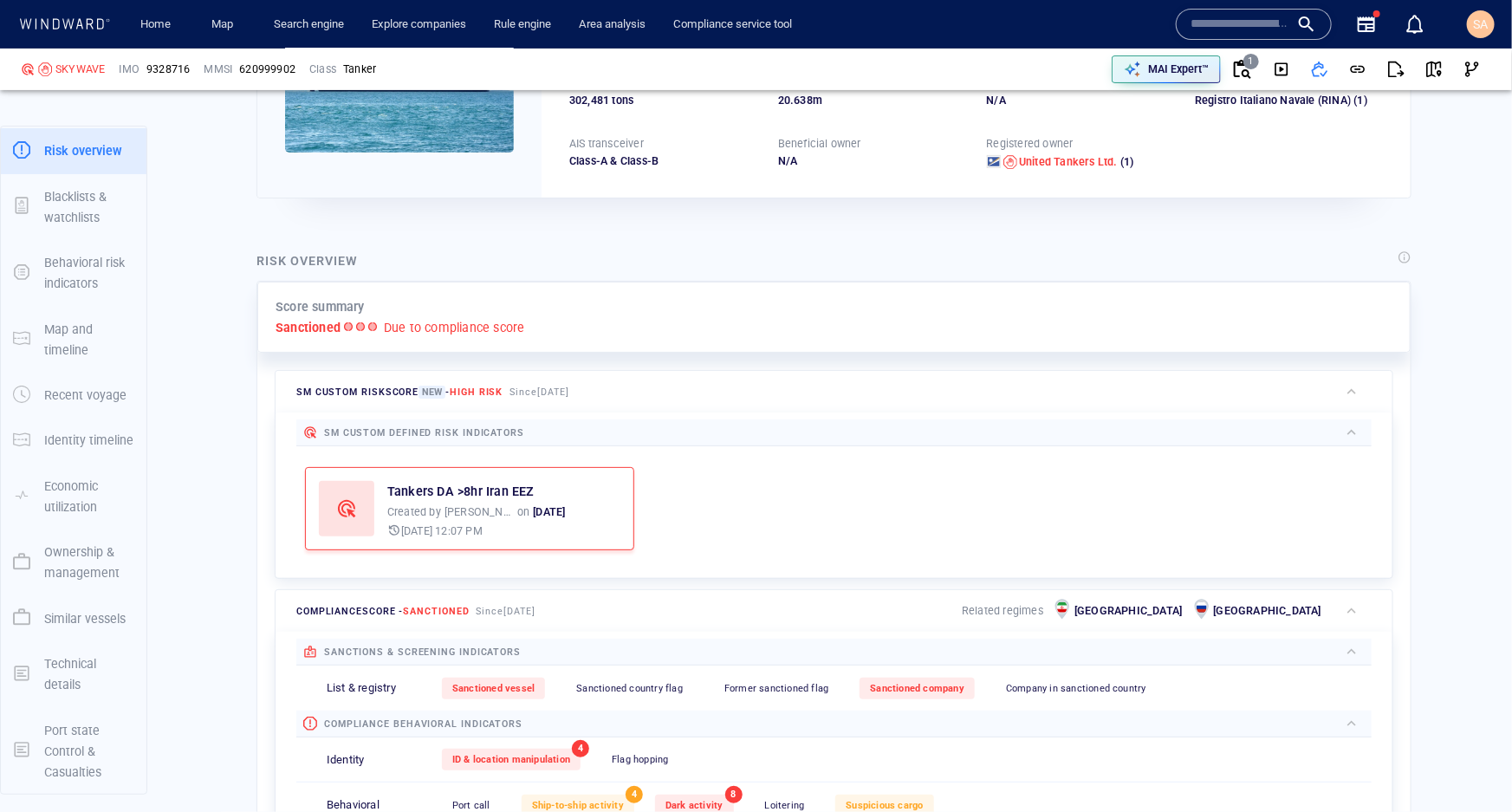
click at [1163, 64] on p "MAI Expert™" at bounding box center [1179, 69] width 61 height 16
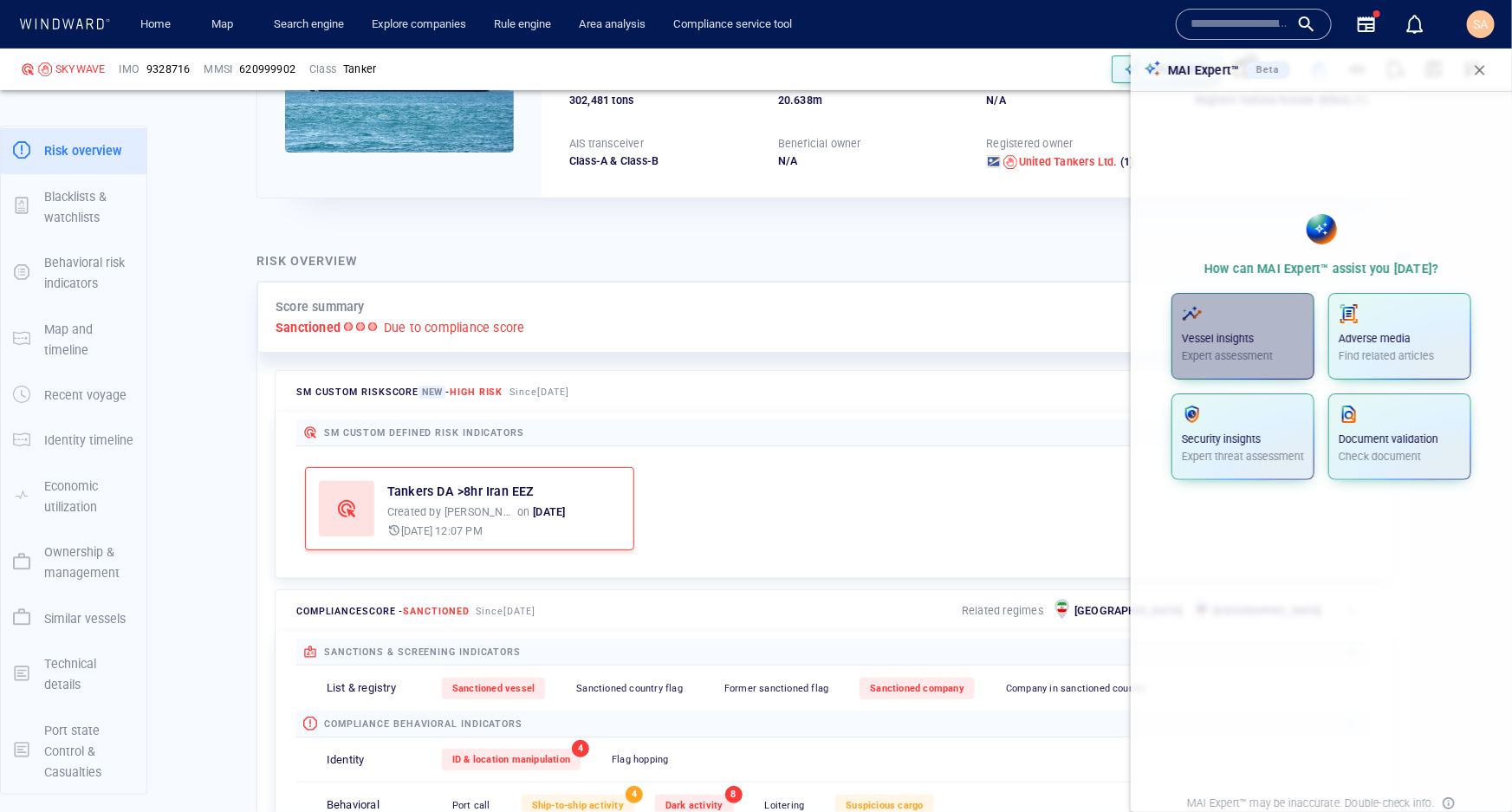
click at [1215, 329] on div "Vessel insights Expert assessment" at bounding box center [1243, 333] width 122 height 61
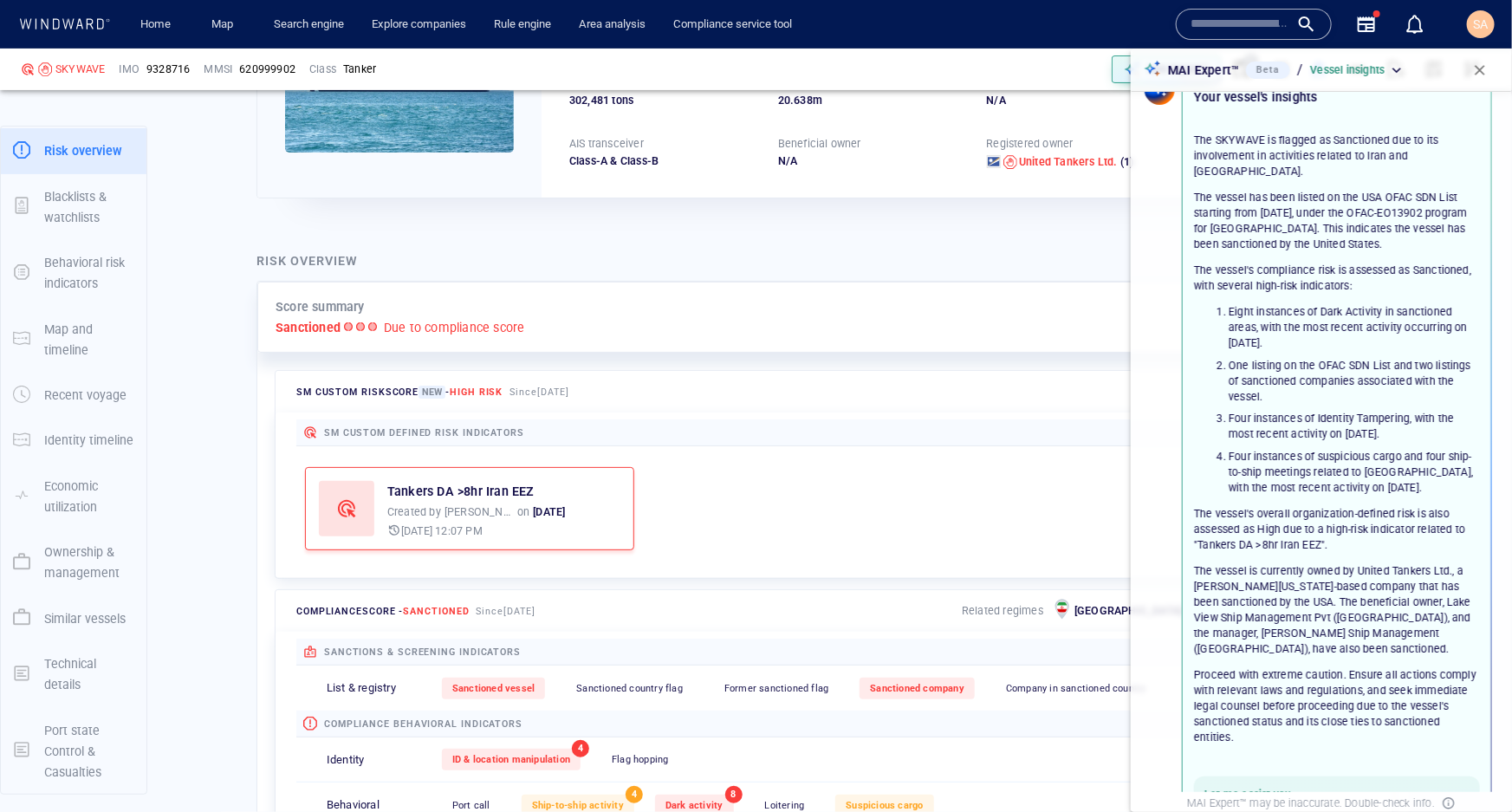
scroll to position [0, 0]
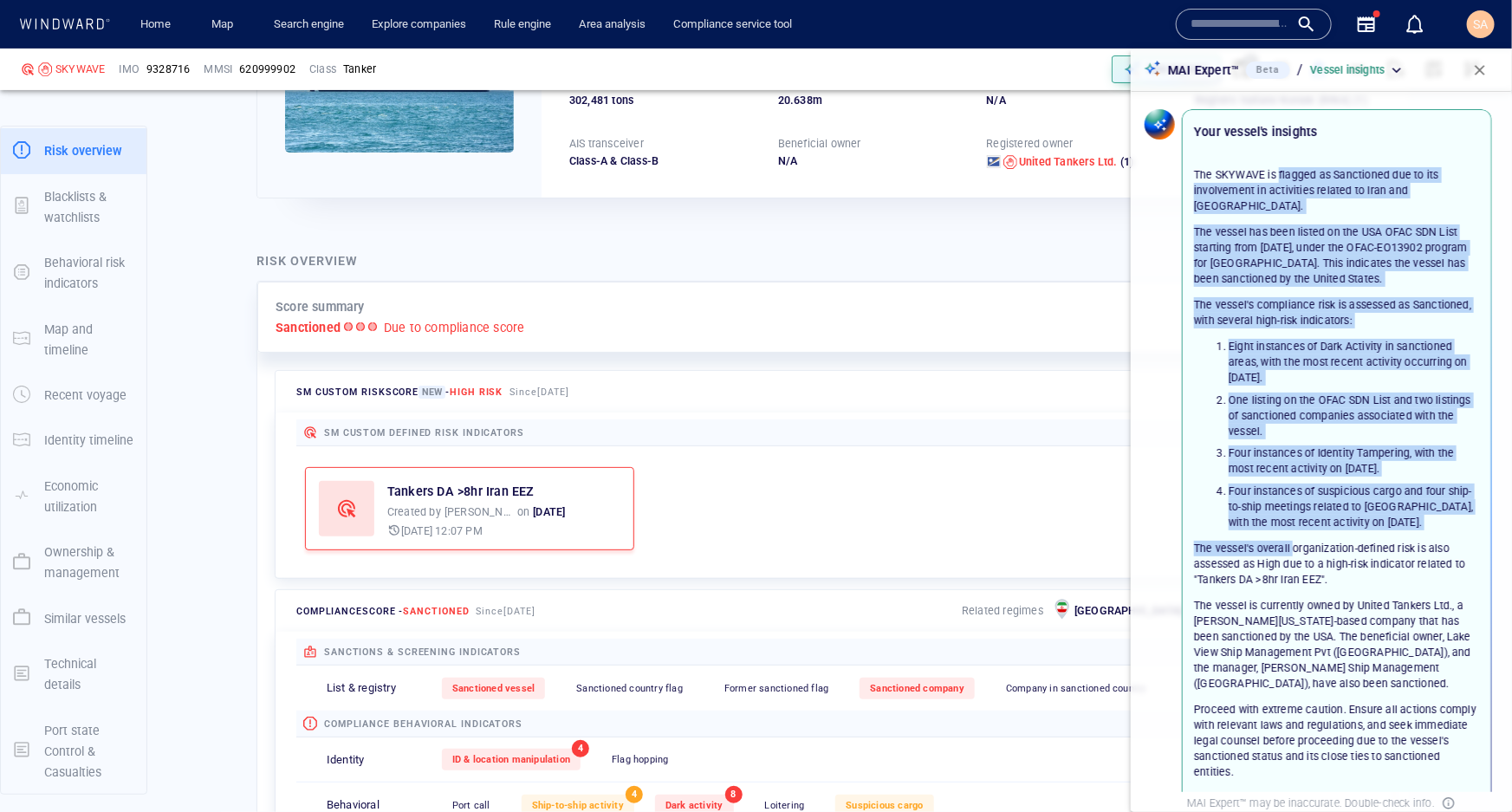
drag, startPoint x: 1281, startPoint y: 178, endPoint x: 1294, endPoint y: 561, distance: 383.2
click at [1295, 521] on div "The SKYWAVE is flagged as Sanctioned due to its involvement in activities relat…" at bounding box center [1338, 473] width 286 height 612
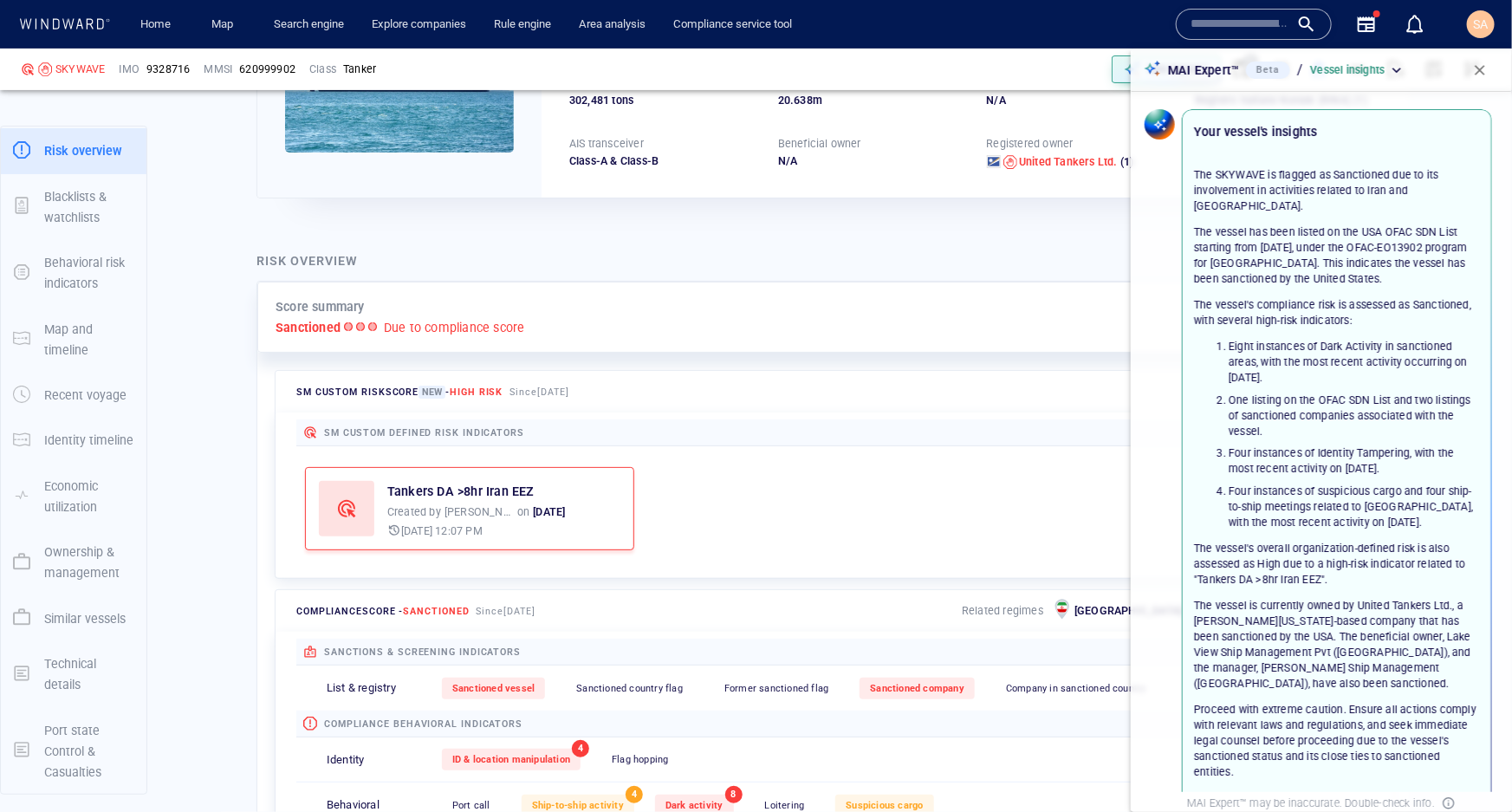
click at [1314, 597] on p "The vessel is currently owned by United Tankers Ltd., a Marshall Islands-based …" at bounding box center [1338, 643] width 286 height 93
drag, startPoint x: 1339, startPoint y: 367, endPoint x: 1222, endPoint y: 330, distance: 122.7
click at [1229, 339] on li "Eight instances of Dark Activity in sanctioned areas, with the most recent acti…" at bounding box center [1355, 362] width 252 height 47
drag, startPoint x: 1313, startPoint y: 409, endPoint x: 1231, endPoint y: 385, distance: 85.4
click at [1231, 393] on li "One listing on the OFAC SDN List and two listings of sanctioned companies assoc…" at bounding box center [1355, 416] width 252 height 47
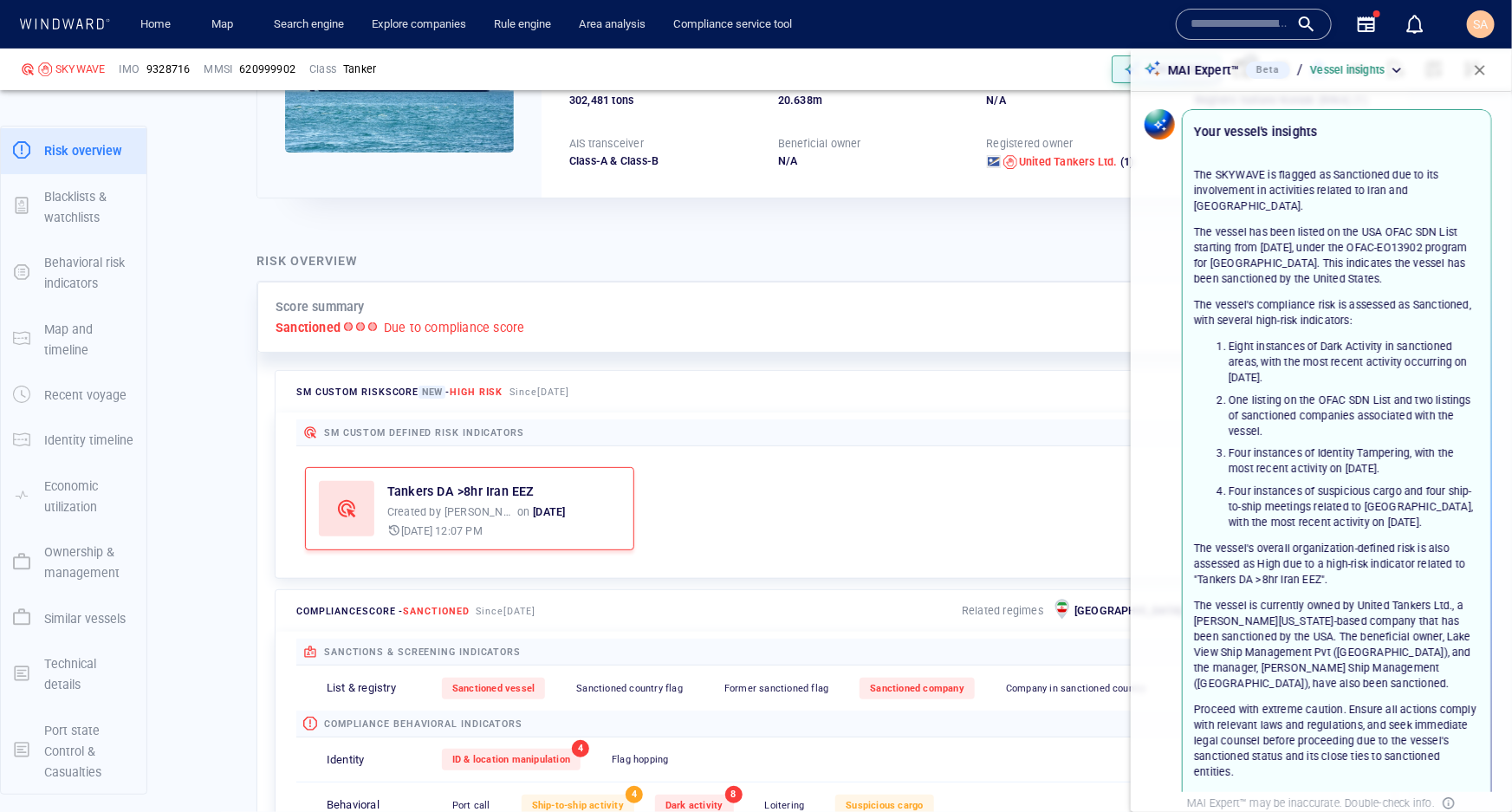
click at [1356, 459] on li "Four instances of Identity Tampering, with the most recent activity on January …" at bounding box center [1355, 461] width 252 height 31
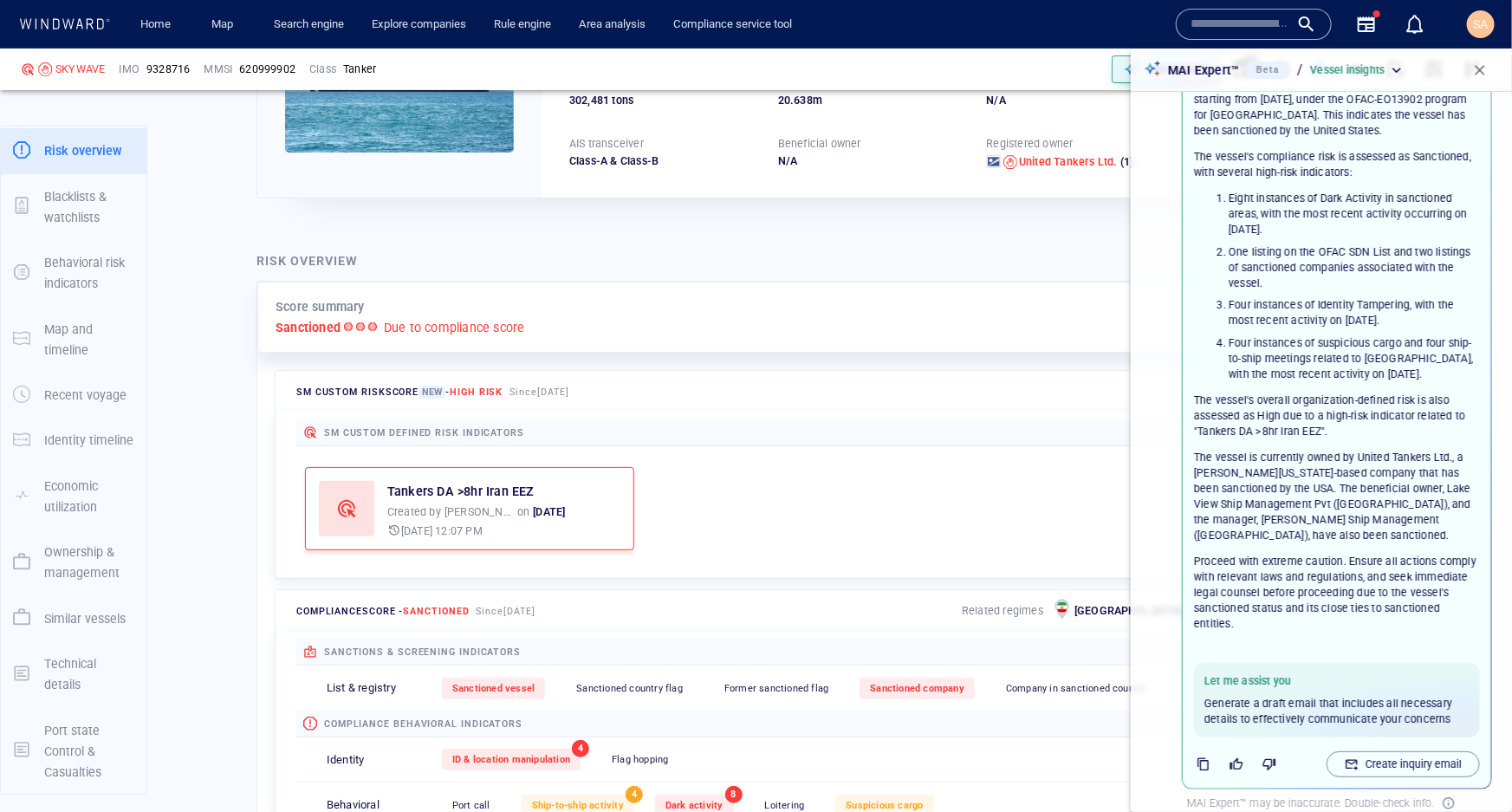
scroll to position [173, 0]
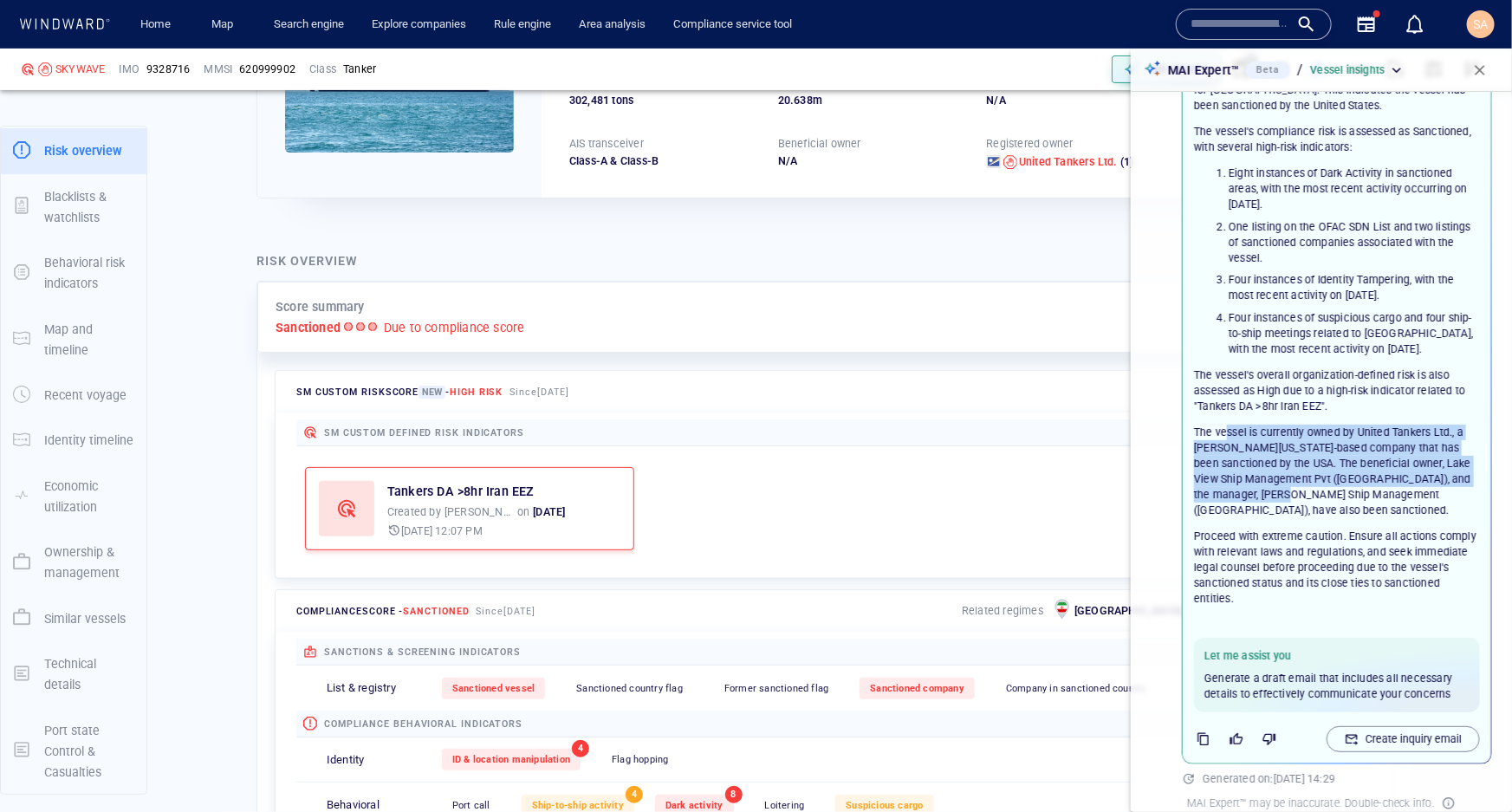
drag, startPoint x: 1238, startPoint y: 412, endPoint x: 1321, endPoint y: 480, distance: 107.3
click at [1327, 475] on p "The vessel is currently owned by United Tankers Ltd., a Marshall Islands-based …" at bounding box center [1338, 471] width 286 height 93
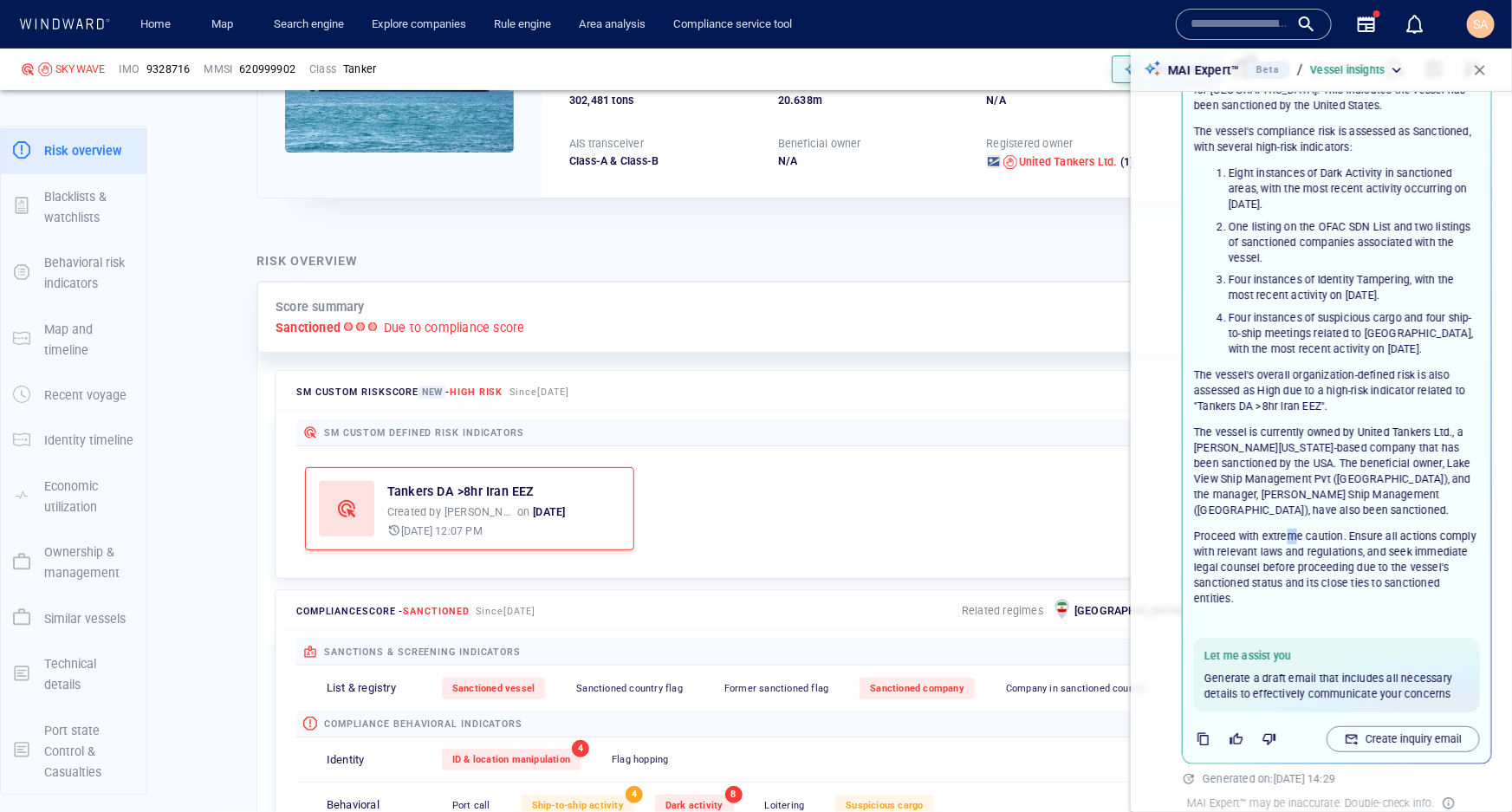
click at [1292, 503] on div "The SKYWAVE is flagged as Sanctioned due to its involvement in activities relat…" at bounding box center [1338, 299] width 286 height 612
click at [1251, 528] on p "Proceed with extreme caution. Ensure all actions comply with relevant laws and …" at bounding box center [1338, 567] width 286 height 77
click at [1195, 528] on p "Proceed with extreme caution. Ensure all actions comply with relevant laws and …" at bounding box center [1338, 567] width 286 height 77
drag, startPoint x: 1194, startPoint y: 517, endPoint x: 1343, endPoint y: 519, distance: 149.0
click at [1343, 528] on p "Proceed with extreme caution. Ensure all actions comply with relevant laws and …" at bounding box center [1338, 567] width 286 height 77
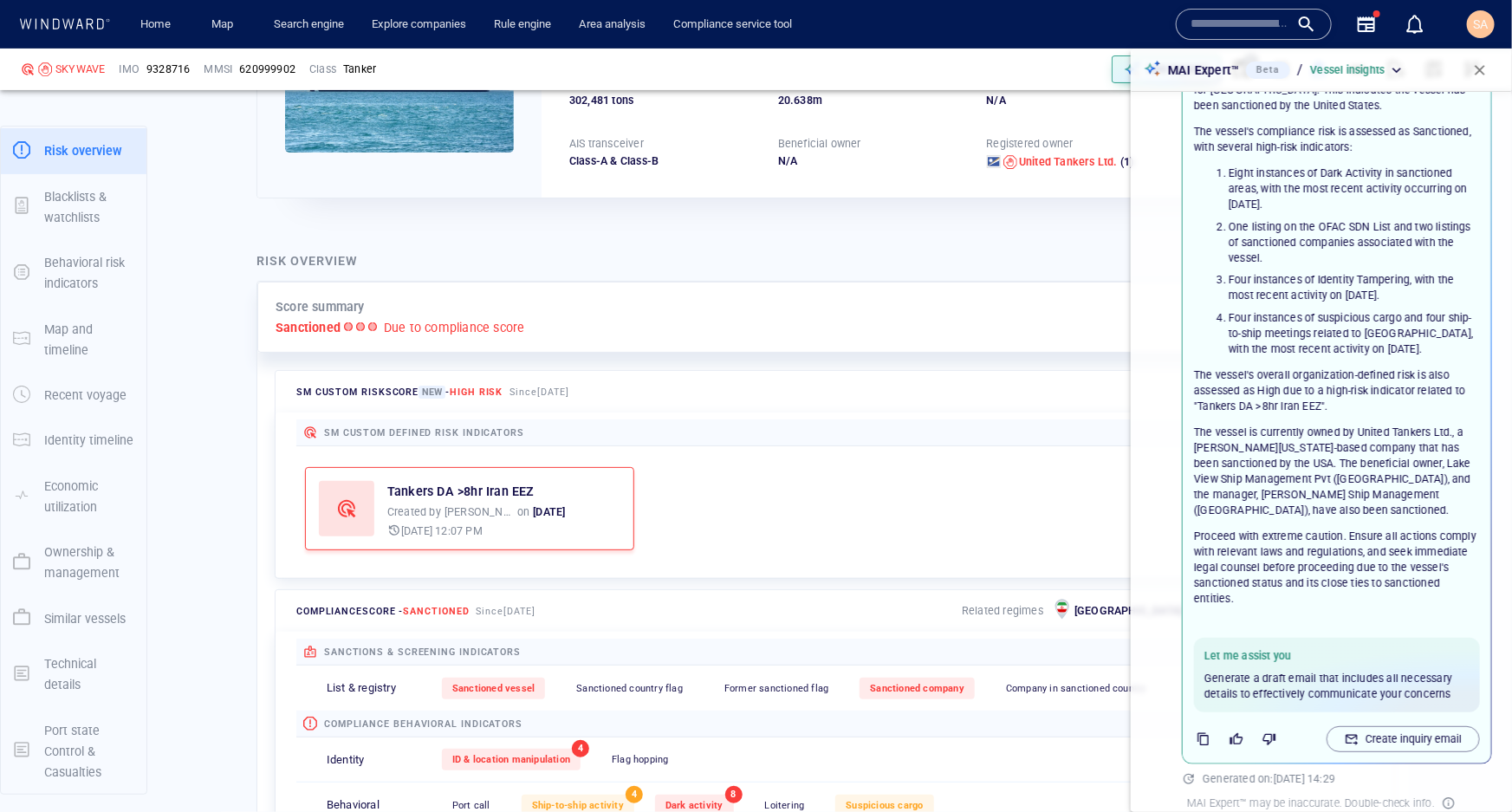
click at [1310, 573] on p "Proceed with extreme caution. Ensure all actions comply with relevant laws and …" at bounding box center [1338, 567] width 286 height 77
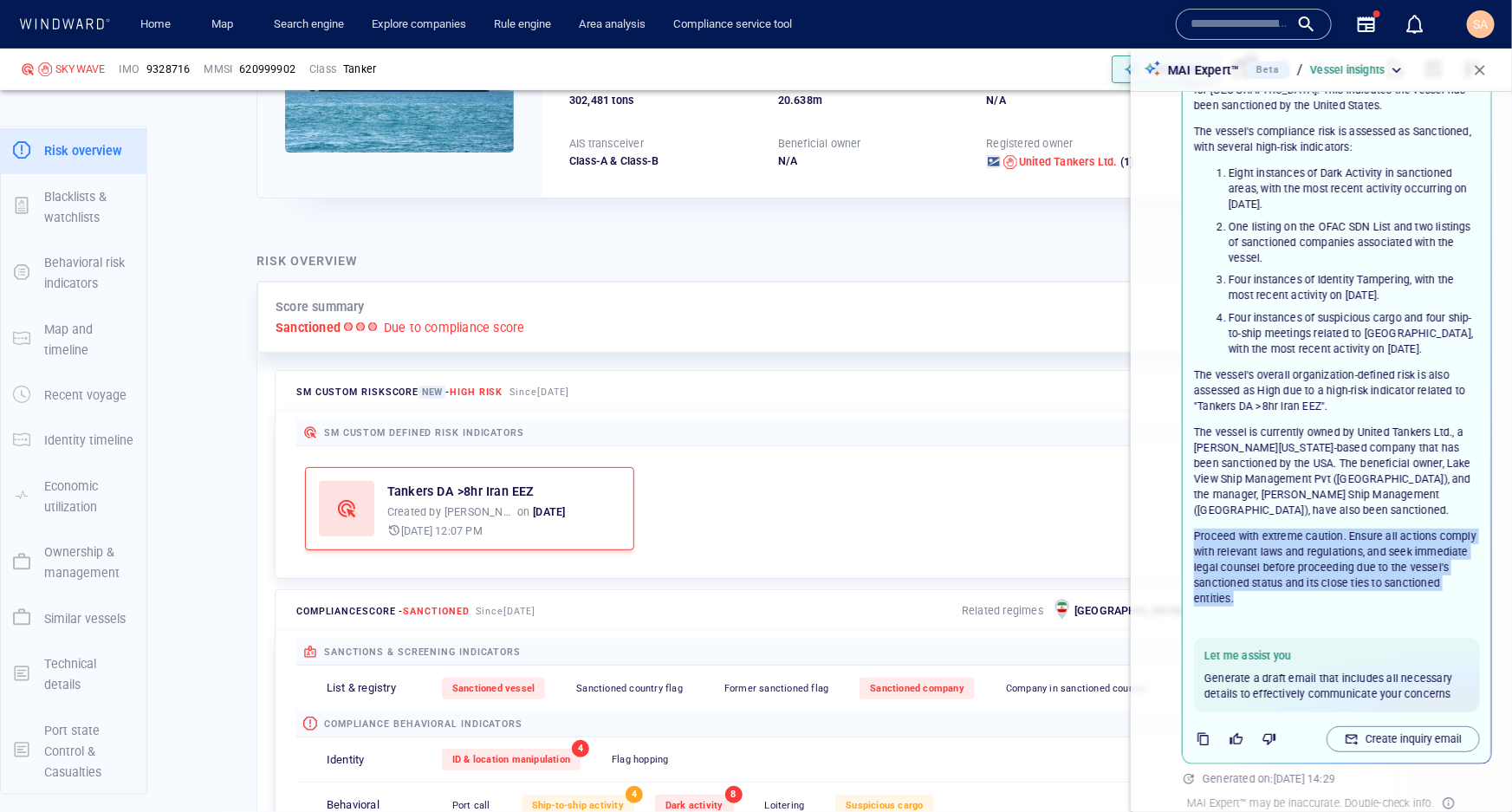
drag, startPoint x: 1300, startPoint y: 576, endPoint x: 1194, endPoint y: 518, distance: 120.8
click at [1194, 528] on p "Proceed with extreme caution. Ensure all actions comply with relevant laws and …" at bounding box center [1338, 567] width 286 height 77
click at [1311, 528] on p "Proceed with extreme caution. Ensure all actions comply with relevant laws and …" at bounding box center [1338, 567] width 286 height 77
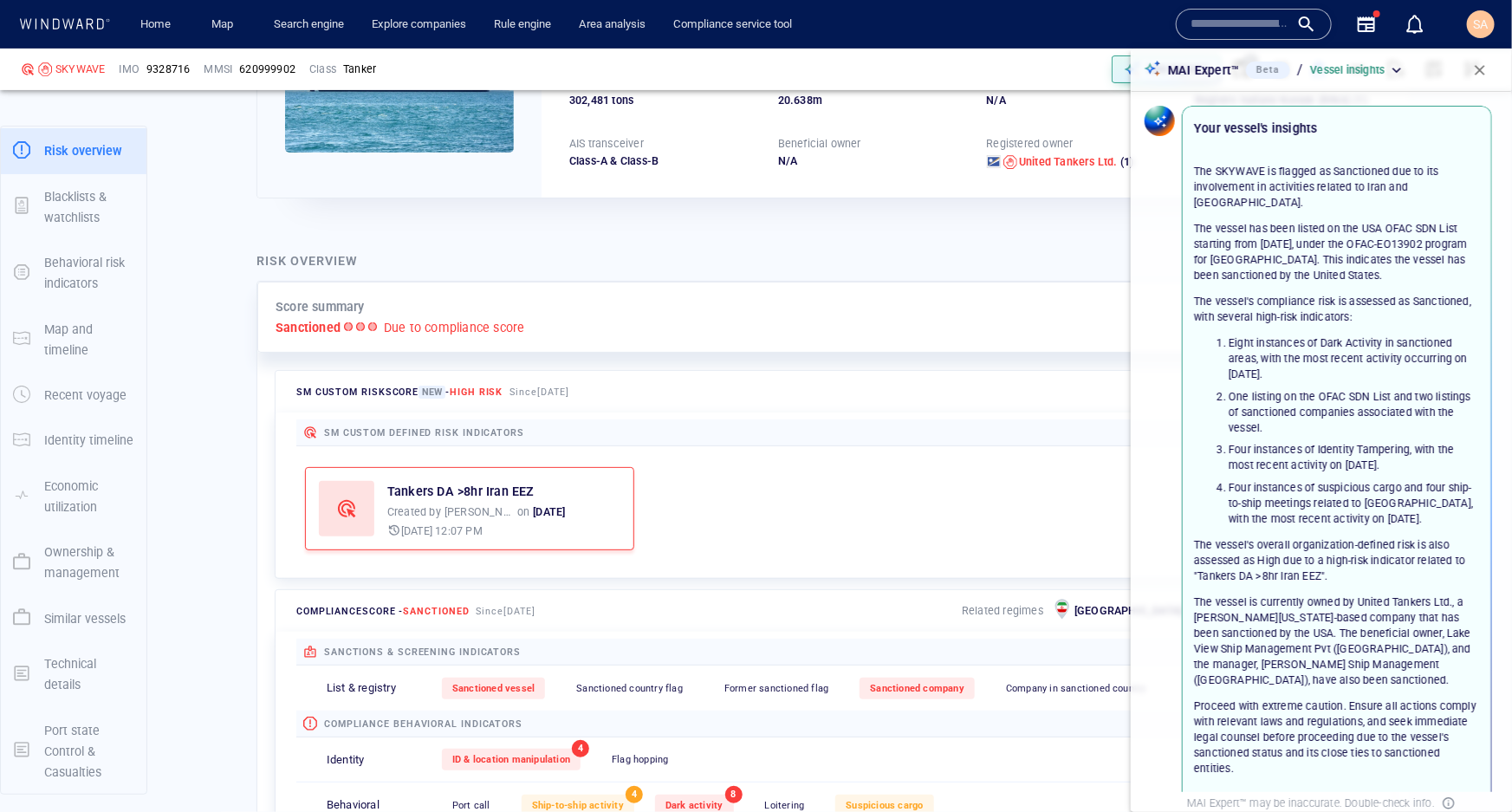
scroll to position [0, 0]
click at [1480, 79] on button "button" at bounding box center [1481, 71] width 39 height 39
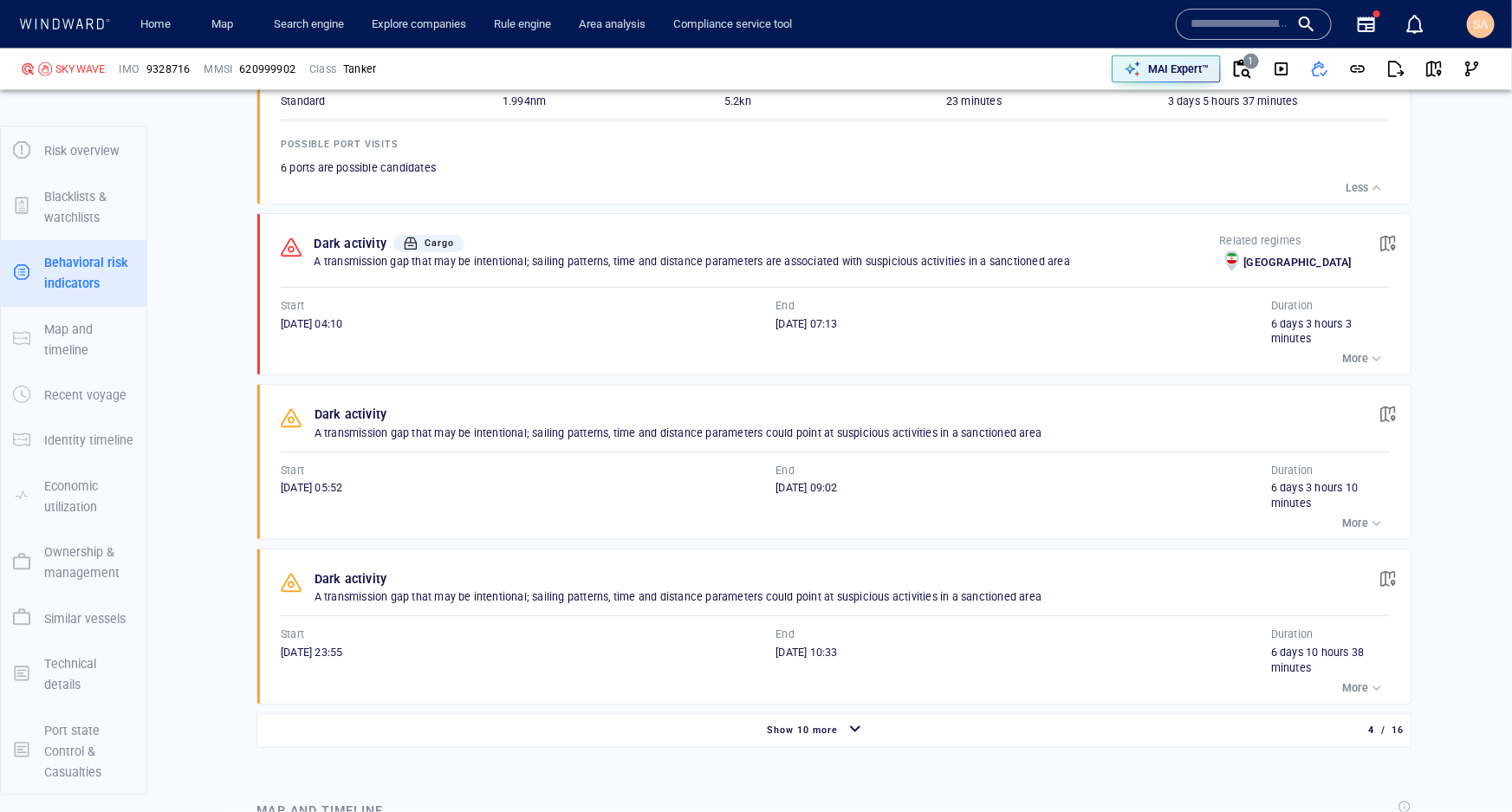
scroll to position [1653, 0]
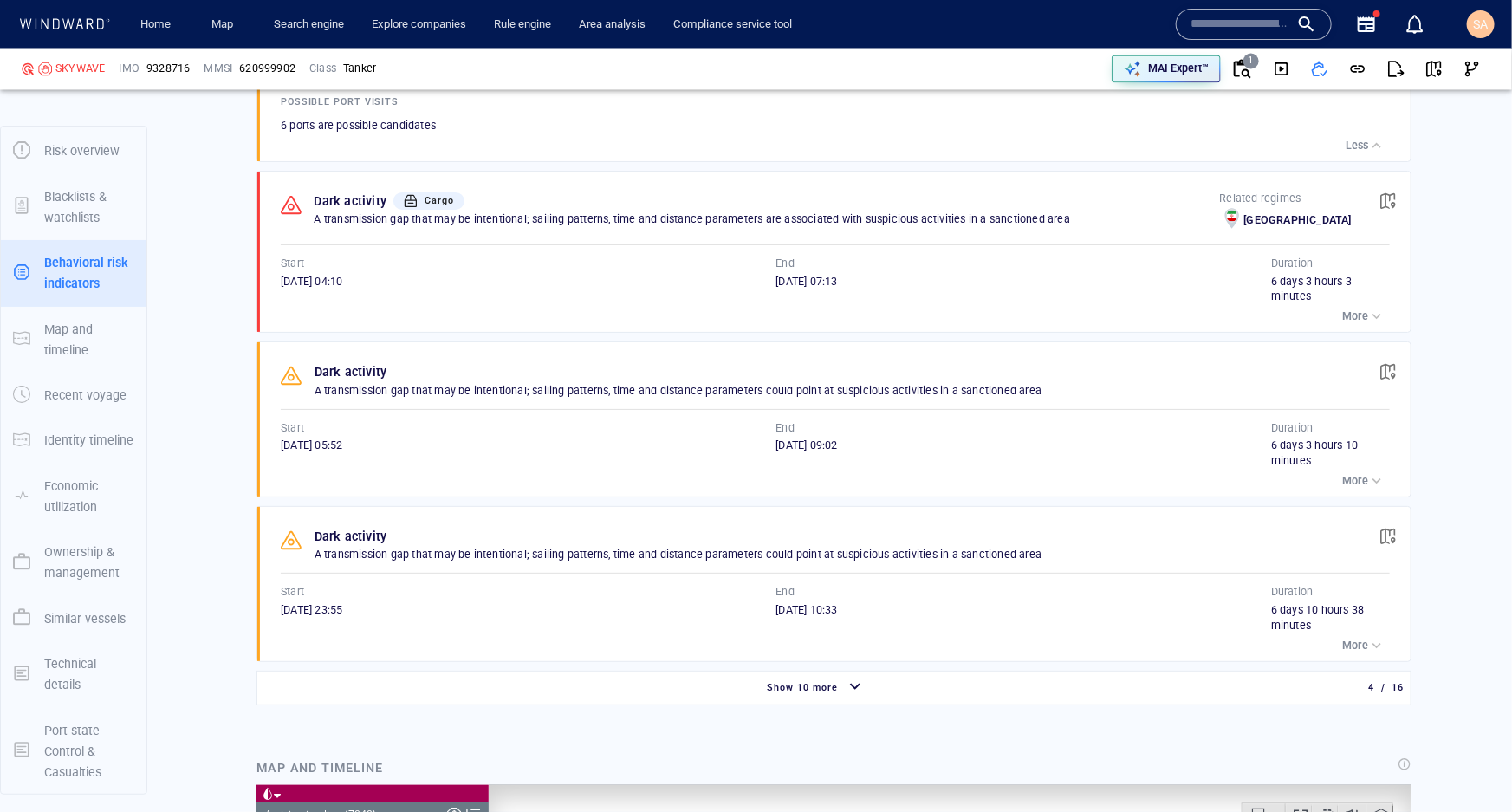
click at [1347, 315] on p "More" at bounding box center [1355, 316] width 26 height 16
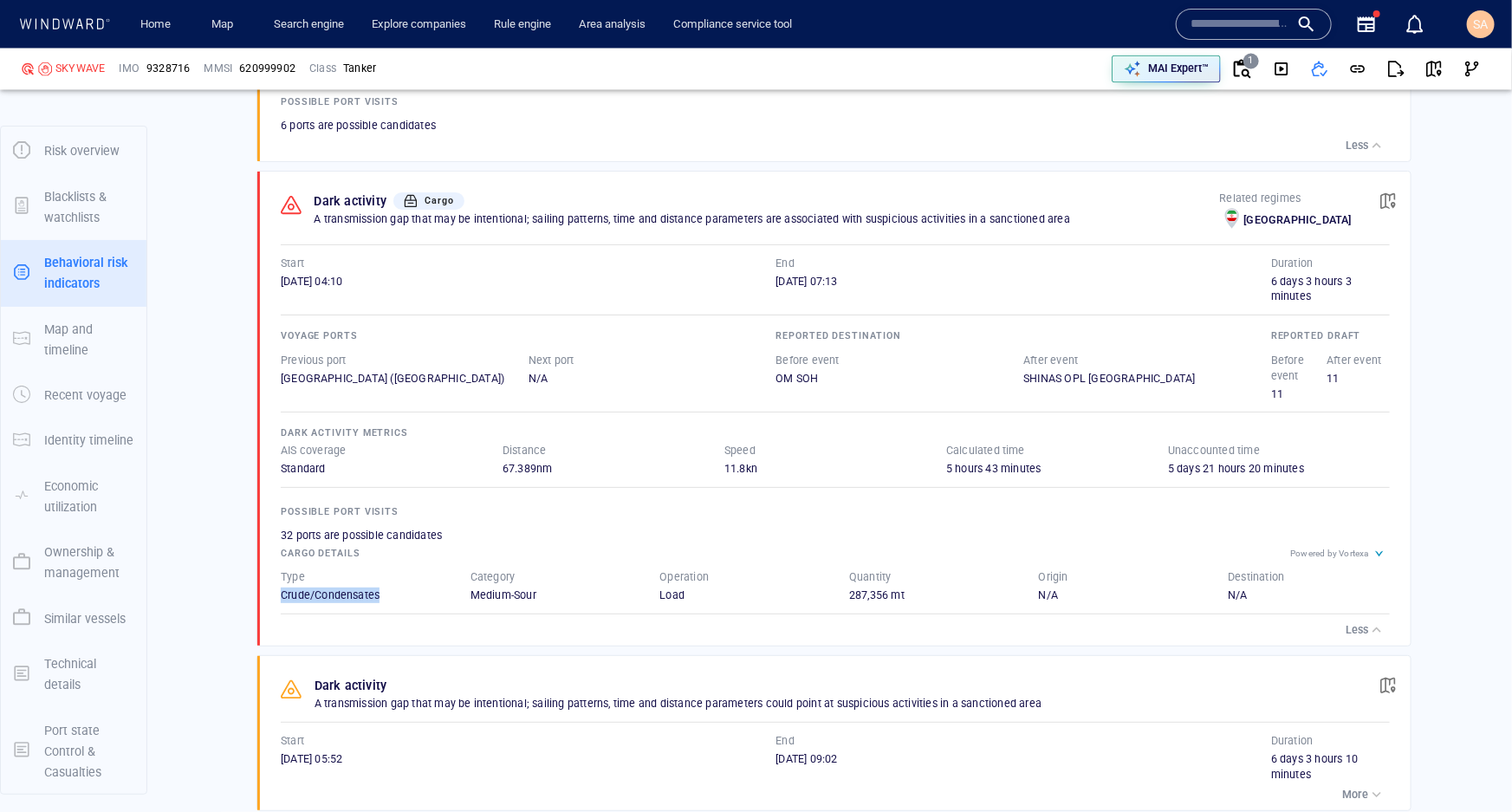
drag, startPoint x: 397, startPoint y: 591, endPoint x: 316, endPoint y: 587, distance: 81.1
click at [315, 587] on div "Type Crude/Condensates" at bounding box center [362, 585] width 162 height 34
drag, startPoint x: 548, startPoint y: 596, endPoint x: 465, endPoint y: 598, distance: 83.0
click at [465, 598] on div "Category Medium-Sour" at bounding box center [552, 585] width 190 height 61
drag, startPoint x: 906, startPoint y: 602, endPoint x: 831, endPoint y: 603, distance: 75.0
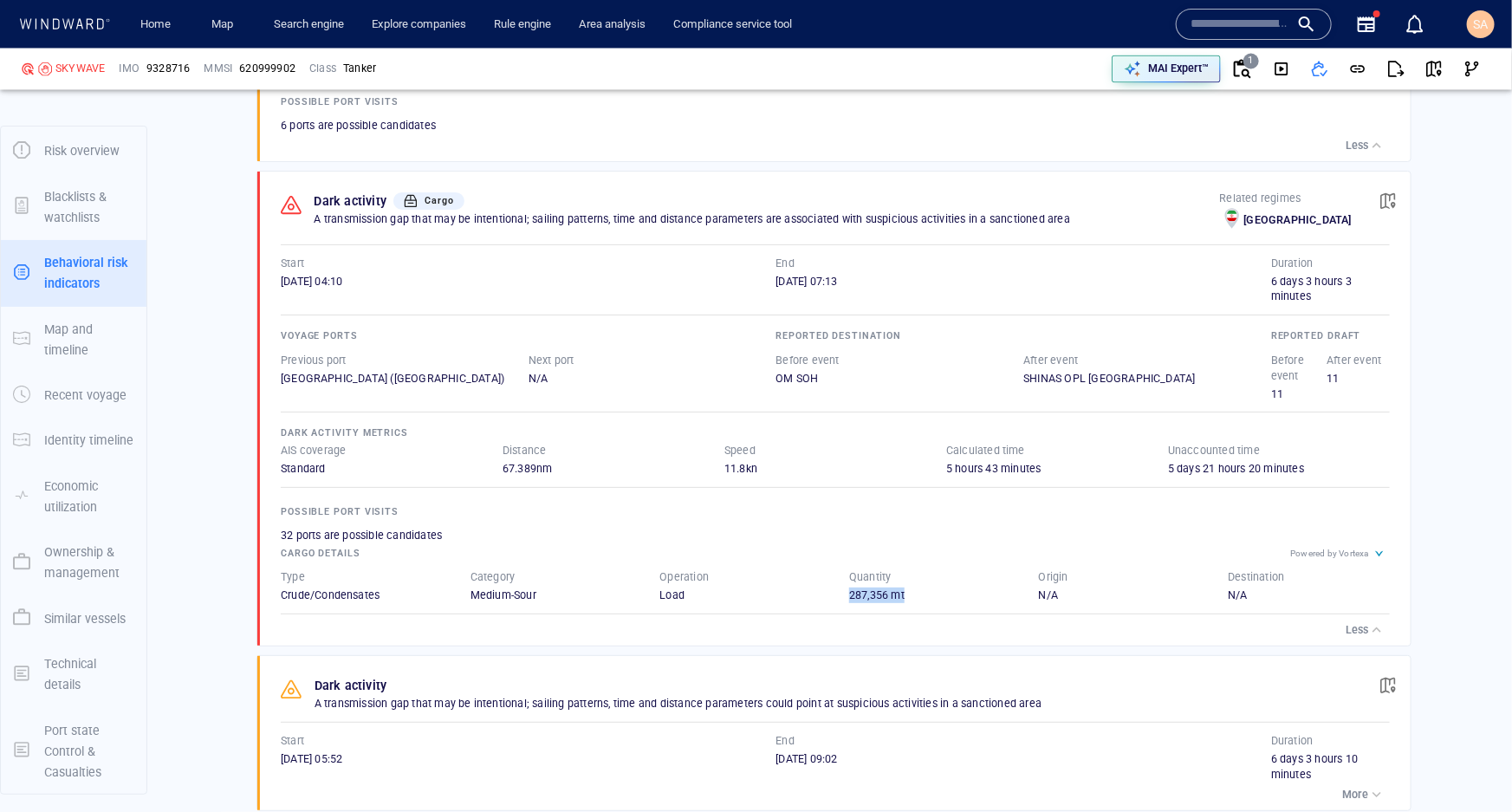
click at [835, 603] on div "Quantity 287,356 mt" at bounding box center [930, 585] width 190 height 61
click at [736, 602] on div "Load" at bounding box center [740, 595] width 162 height 16
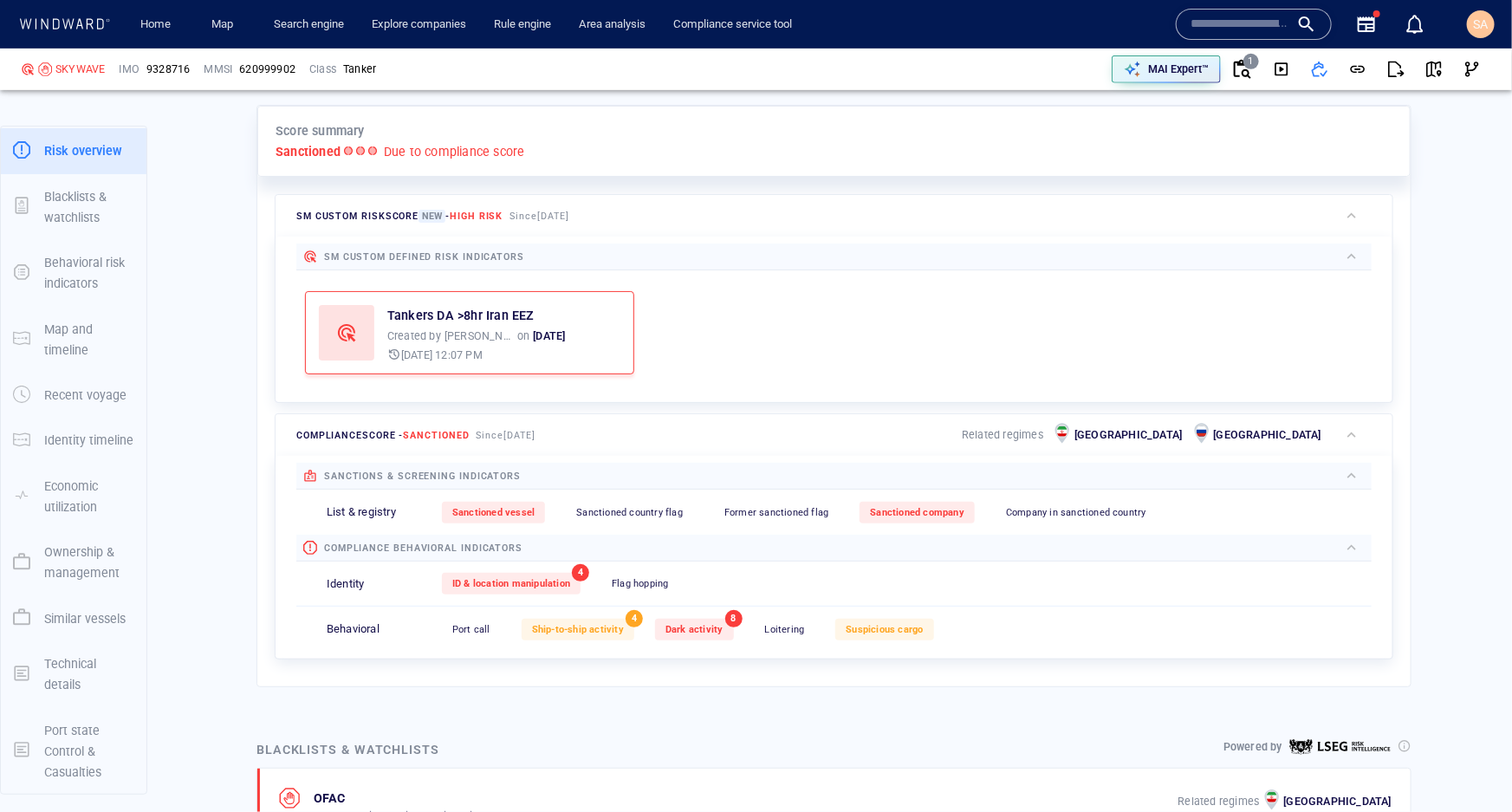
scroll to position [365, 0]
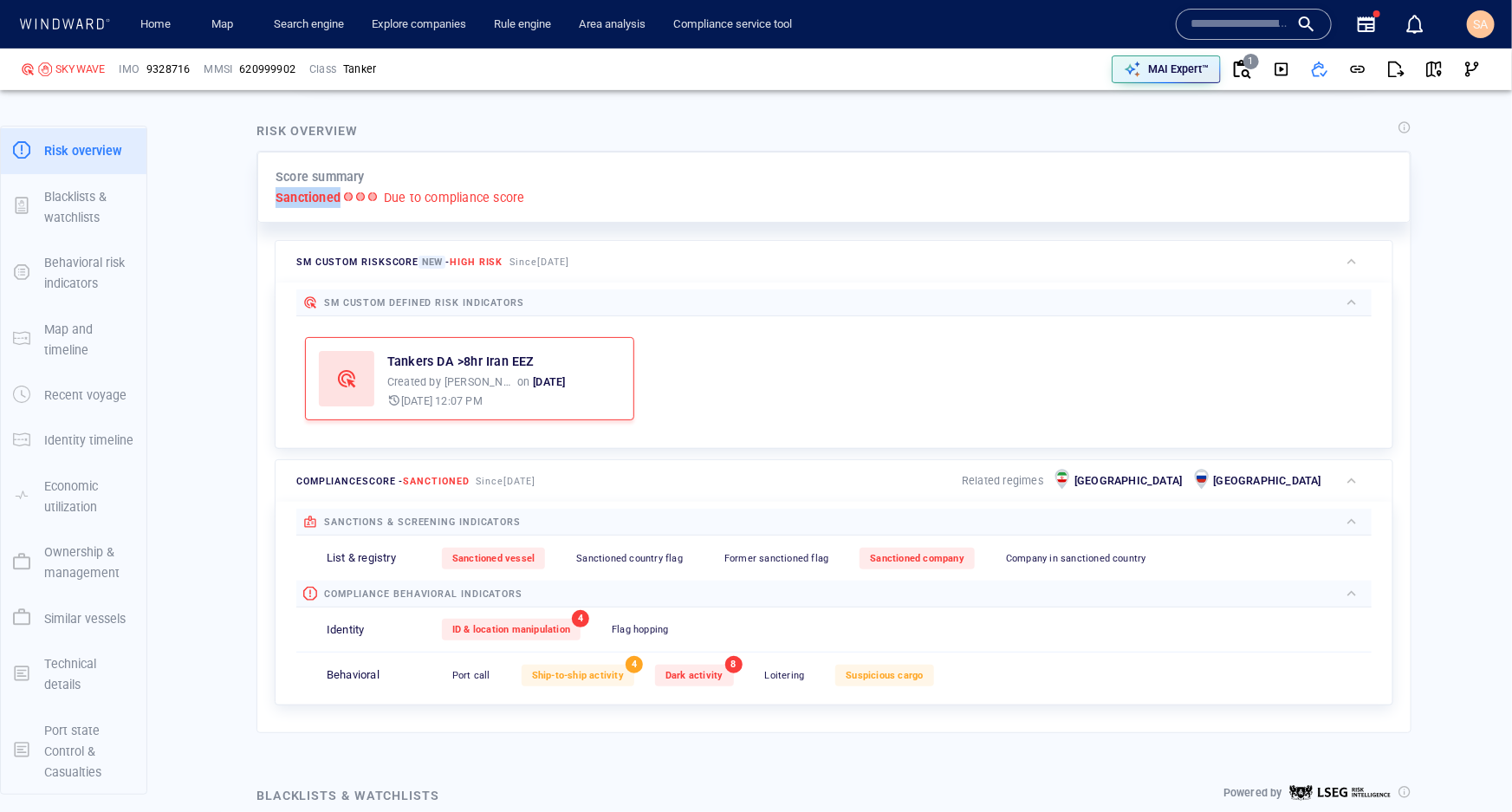
drag, startPoint x: 278, startPoint y: 198, endPoint x: 338, endPoint y: 202, distance: 60.1
click at [338, 202] on p "Sanctioned" at bounding box center [308, 197] width 65 height 21
click at [318, 209] on div "Score summary Sanctioned Due to compliance score" at bounding box center [834, 187] width 1154 height 72
click at [317, 200] on p "Sanctioned" at bounding box center [308, 197] width 65 height 21
click at [1479, 17] on span "SA" at bounding box center [1482, 24] width 15 height 14
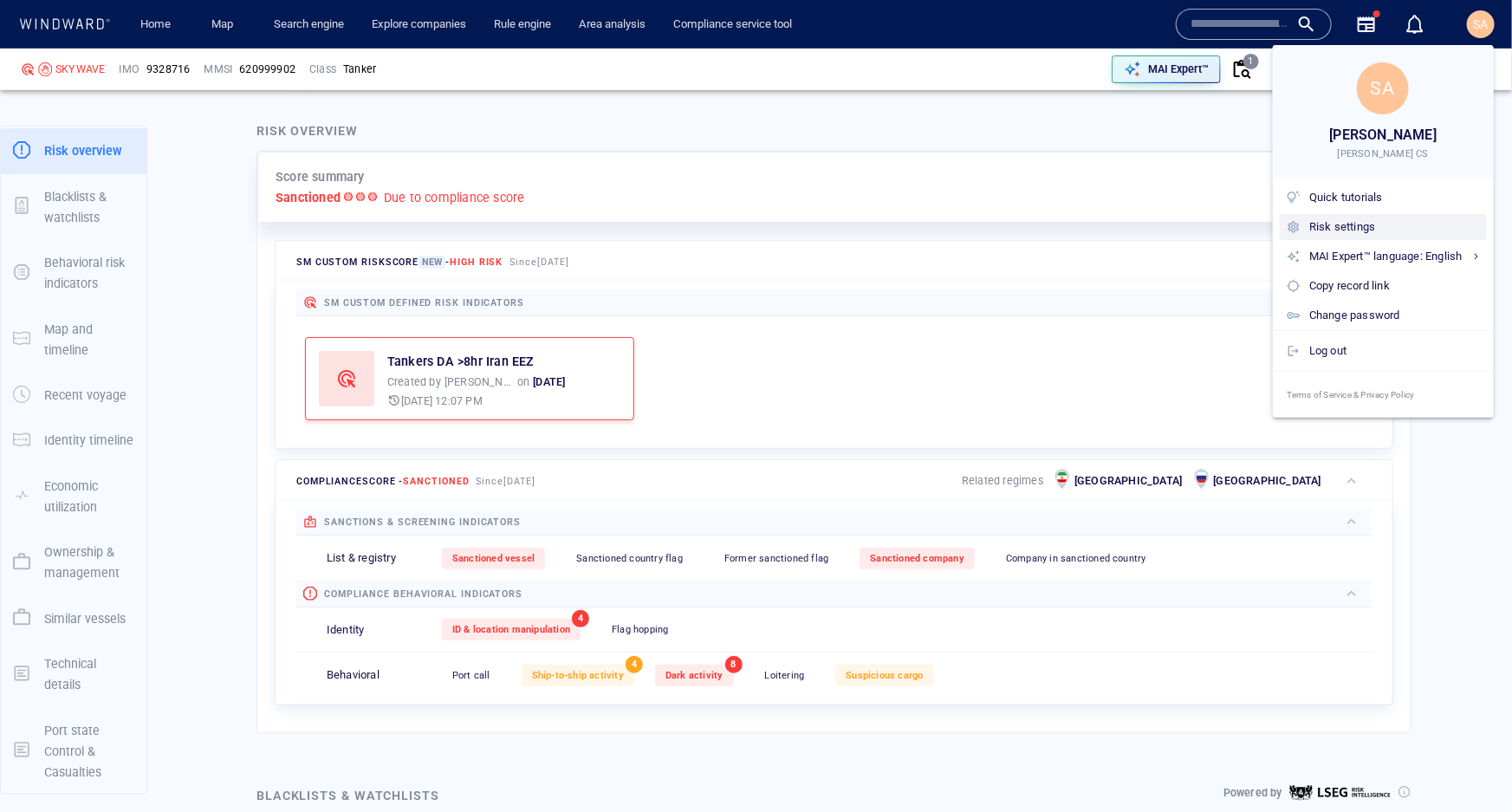
click at [1335, 225] on div "Risk settings" at bounding box center [1395, 227] width 171 height 19
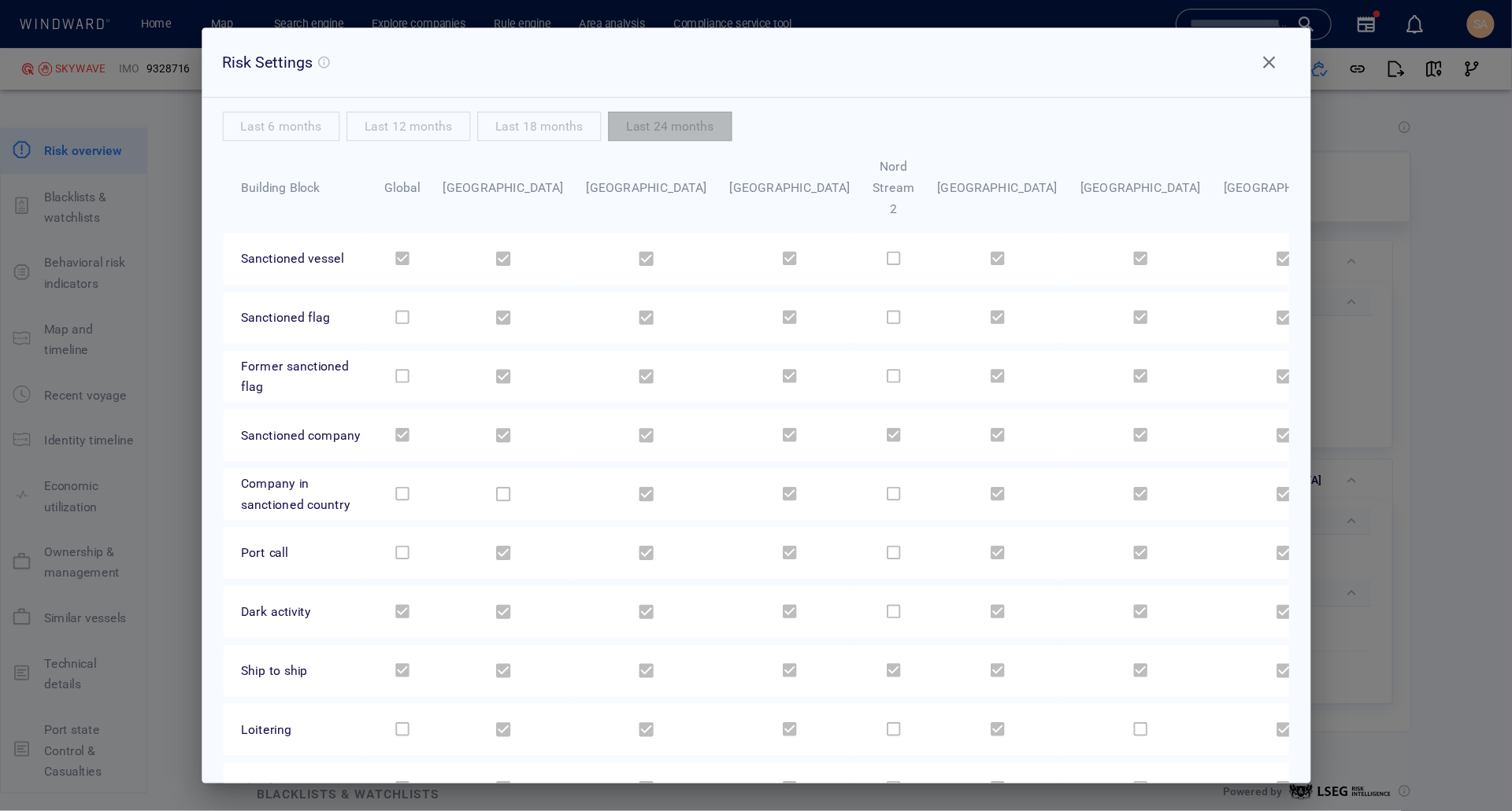
scroll to position [17, 0]
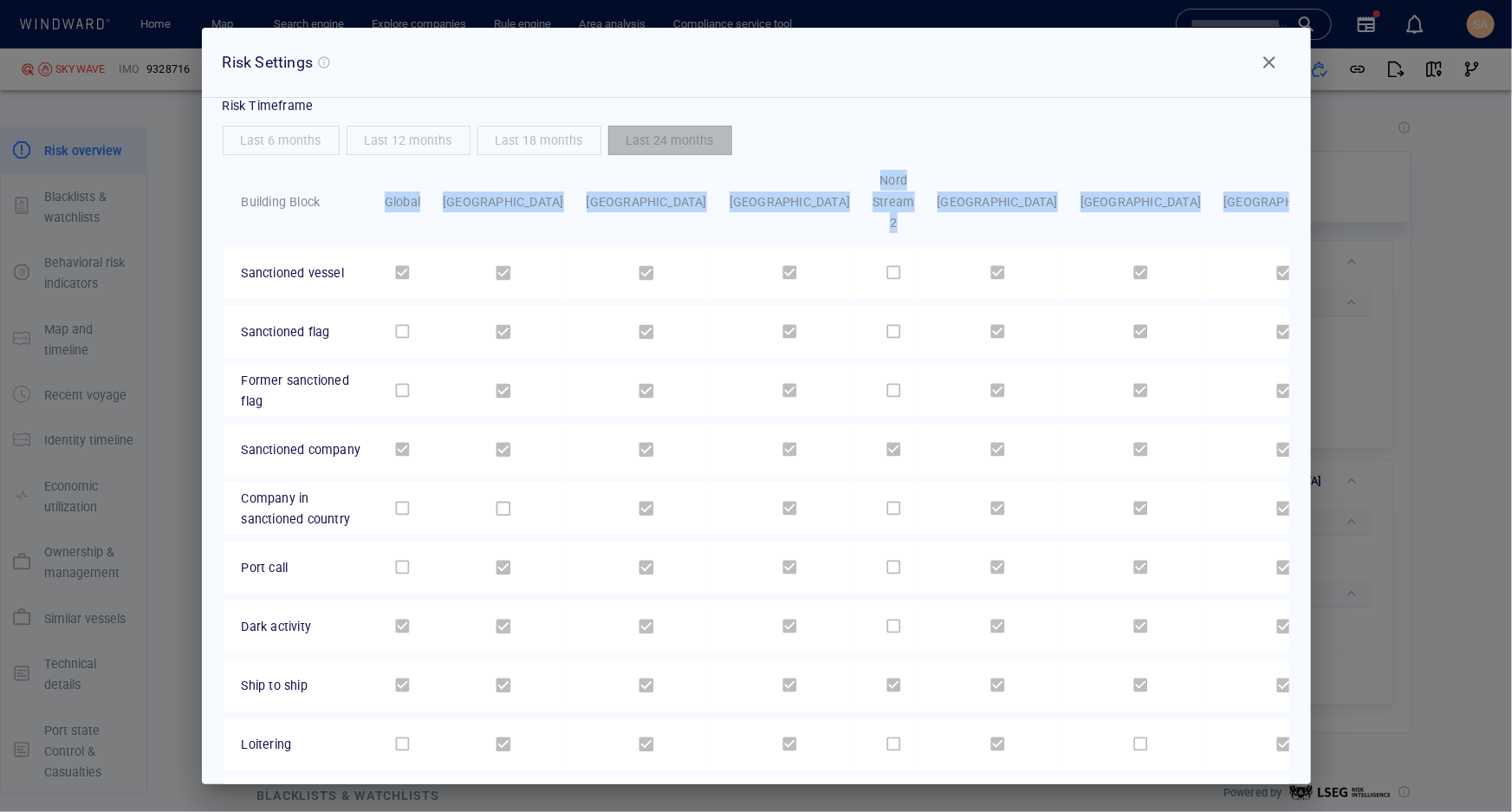
drag, startPoint x: 1265, startPoint y: 182, endPoint x: 492, endPoint y: 189, distance: 773.0
click at [493, 190] on tr "Building Block Global Crimea Cuba Iran Nord Stream 2 North Korea Russia Syria V…" at bounding box center [858, 201] width 1270 height 91
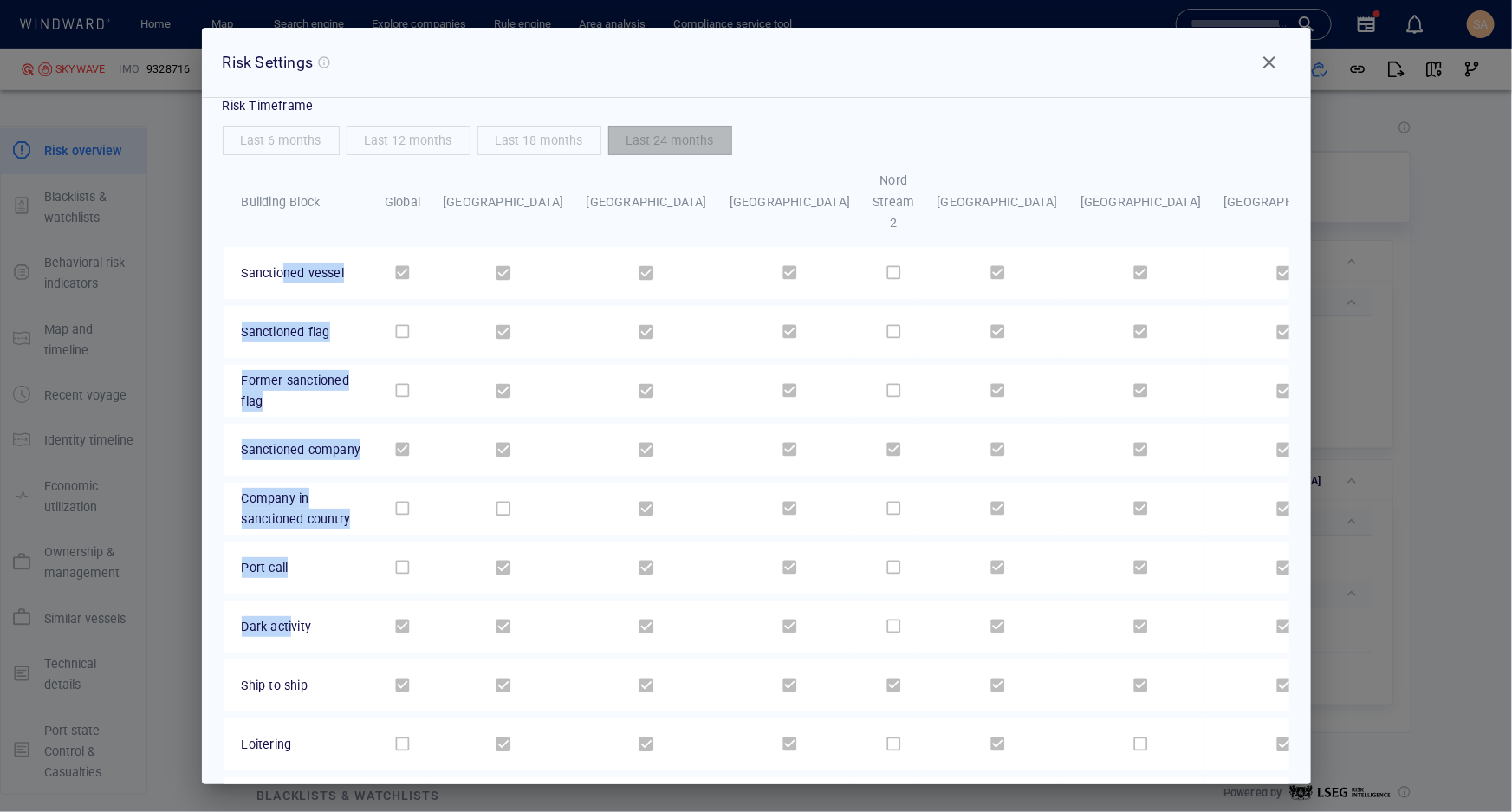
drag, startPoint x: 279, startPoint y: 260, endPoint x: 290, endPoint y: 585, distance: 325.2
click at [291, 587] on tbody "Sanctioned vessel Sanctioned flag Former sanctioned flag Sanctioned company Com…" at bounding box center [858, 600] width 1270 height 706
click at [1265, 64] on span "Close" at bounding box center [1270, 62] width 21 height 21
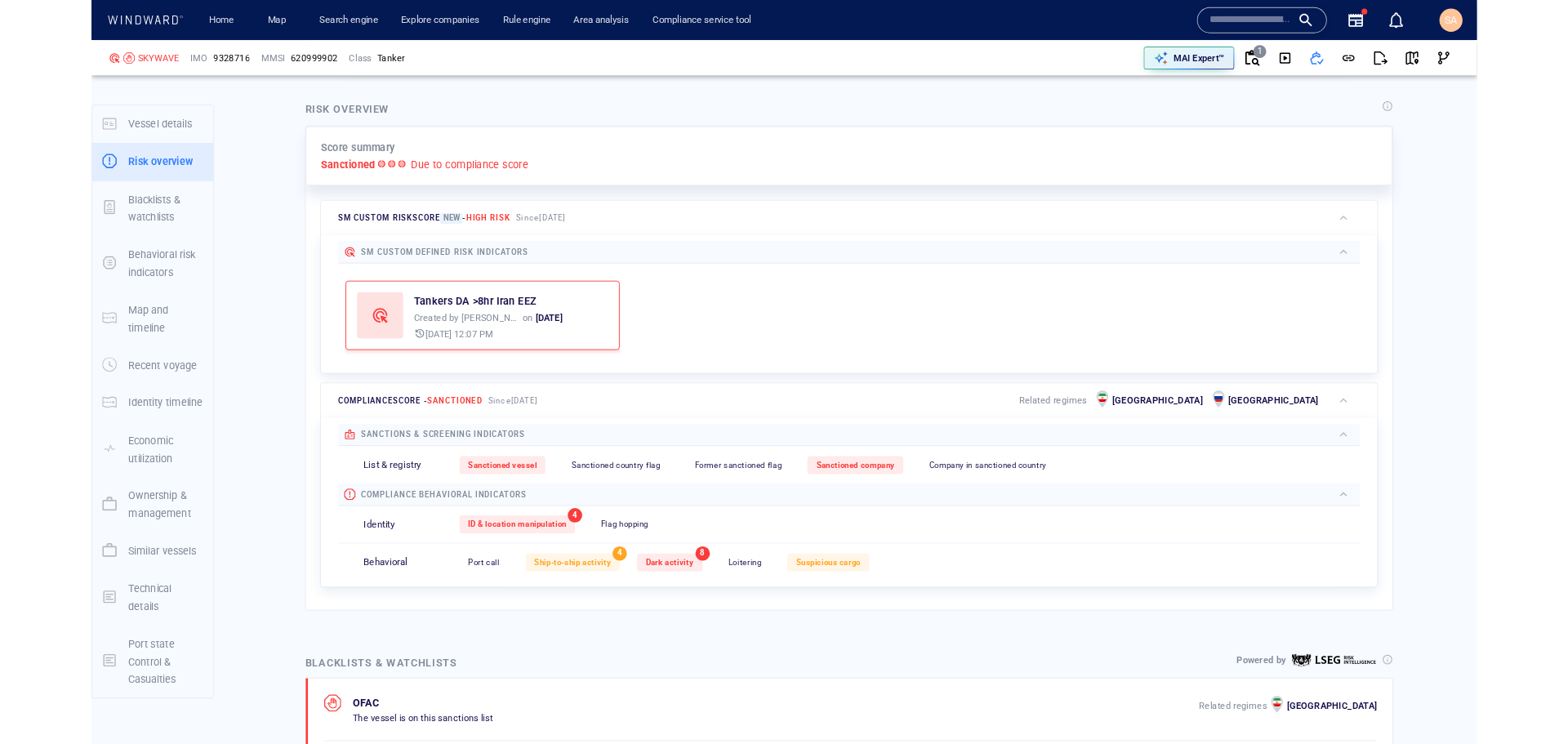
scroll to position [0, 0]
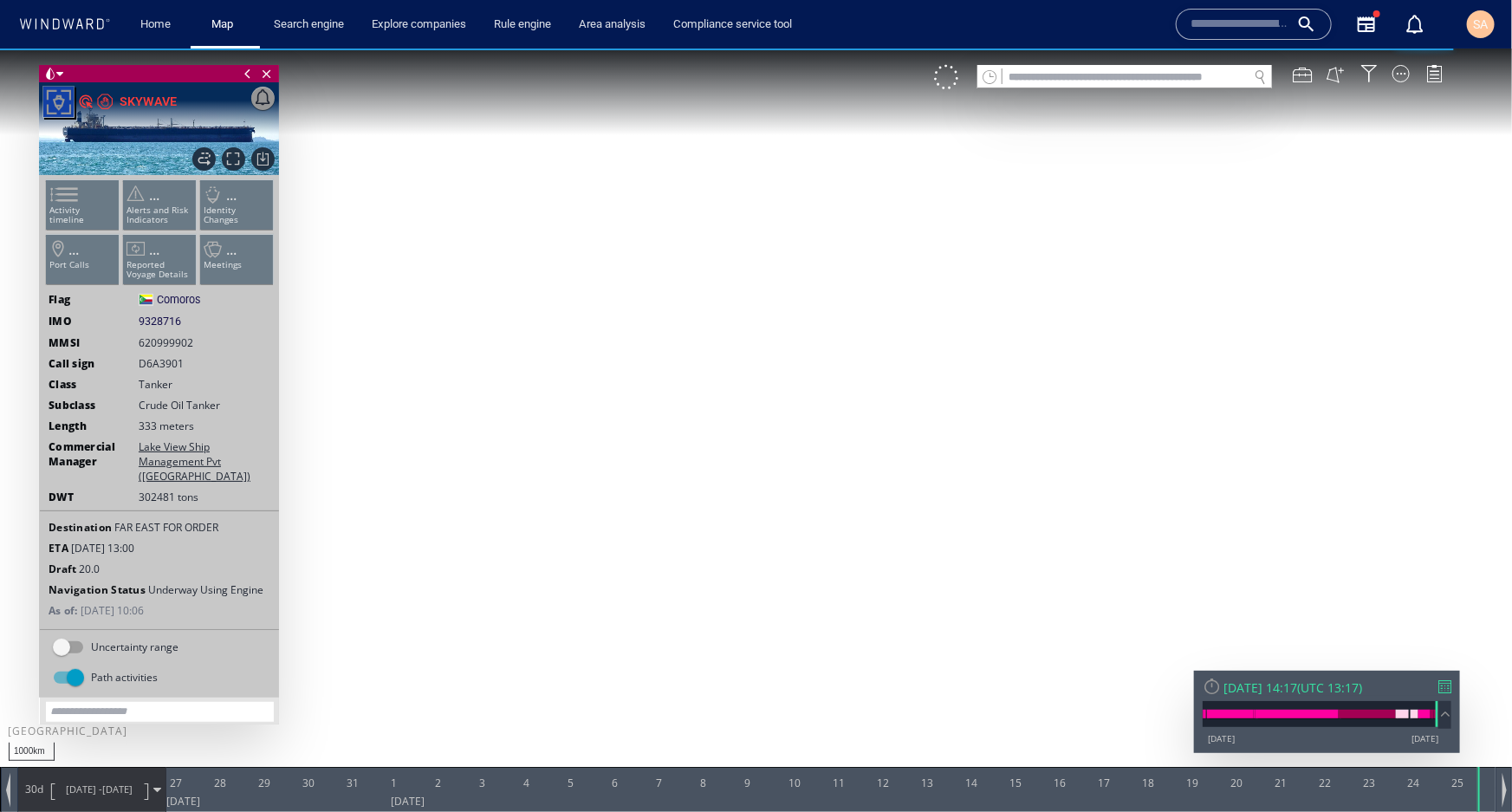
click at [153, 799] on div "30d 26/08/25 - 25/09/25" at bounding box center [92, 788] width 147 height 43
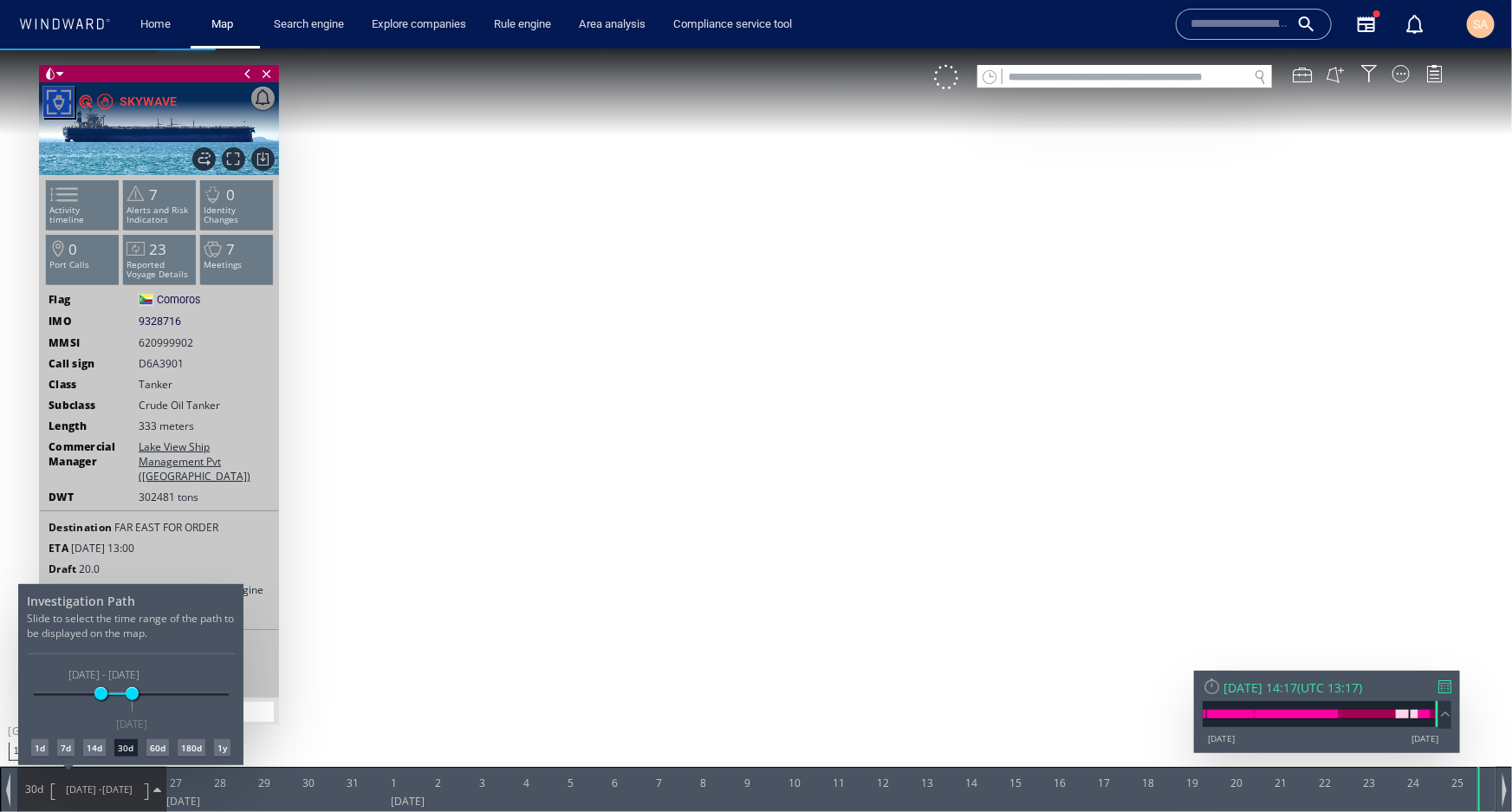
click at [155, 787] on div at bounding box center [756, 429] width 1512 height 763
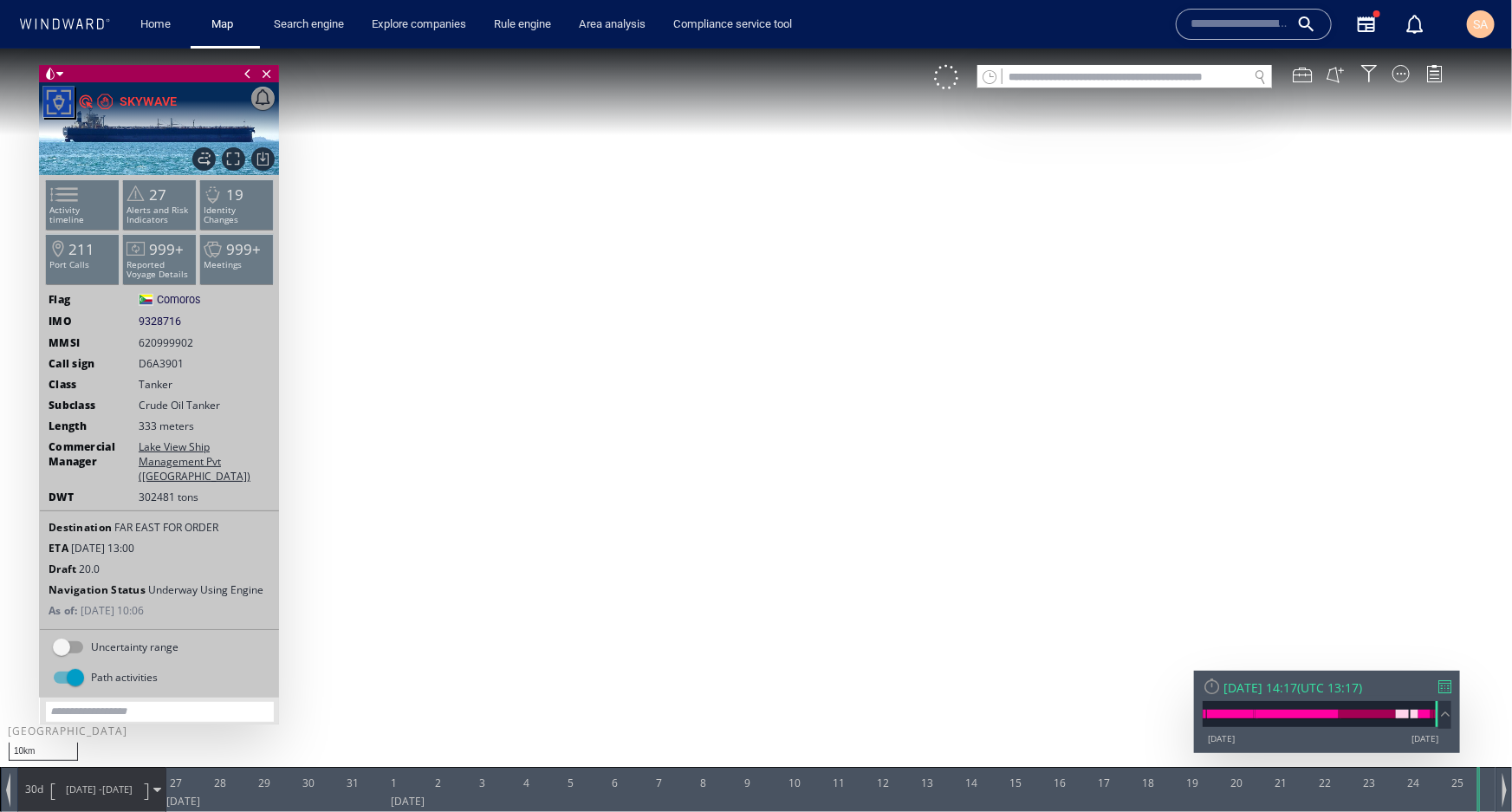
drag, startPoint x: 940, startPoint y: 300, endPoint x: 915, endPoint y: 515, distance: 216.4
click at [916, 512] on canvas "Map" at bounding box center [756, 420] width 1512 height 746
drag, startPoint x: 674, startPoint y: 317, endPoint x: 672, endPoint y: 358, distance: 41.0
click at [672, 358] on canvas "Map" at bounding box center [756, 420] width 1512 height 746
drag, startPoint x: 227, startPoint y: 507, endPoint x: 43, endPoint y: 502, distance: 184.1
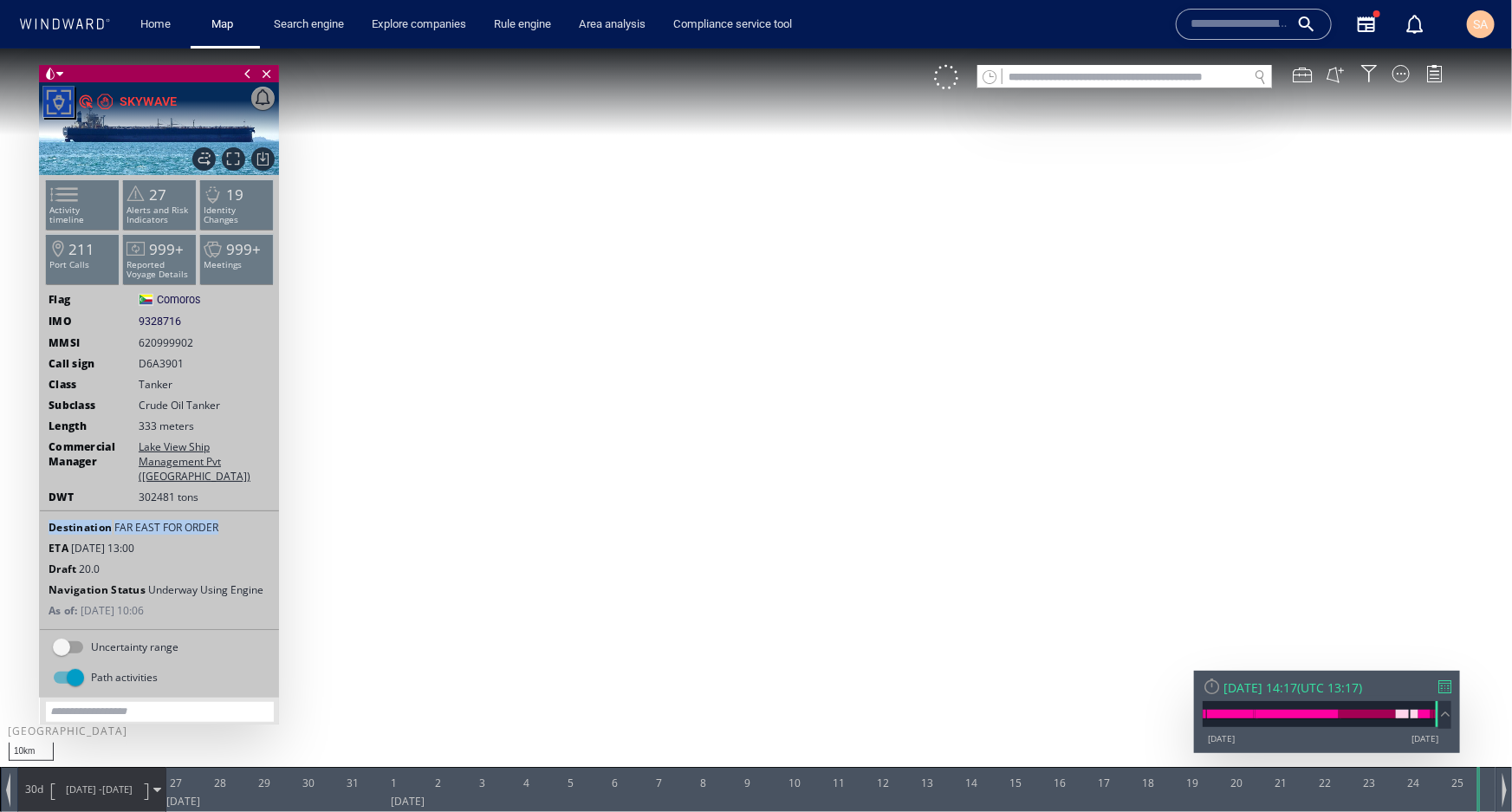
click at [43, 519] on div "Destination FAR EAST FOR ORDER" at bounding box center [159, 527] width 240 height 15
click at [134, 539] on span "05 Oct 2025 13:00" at bounding box center [102, 547] width 63 height 15
drag, startPoint x: 176, startPoint y: 522, endPoint x: 49, endPoint y: 507, distance: 127.9
click at [49, 509] on div "Destination FAR EAST FOR ORDER ETA 05 Oct 2025 13:00 Draft 20.0 Navigation Stat…" at bounding box center [159, 566] width 240 height 115
click at [122, 539] on span "05 Oct 2025 13:00" at bounding box center [102, 547] width 63 height 15
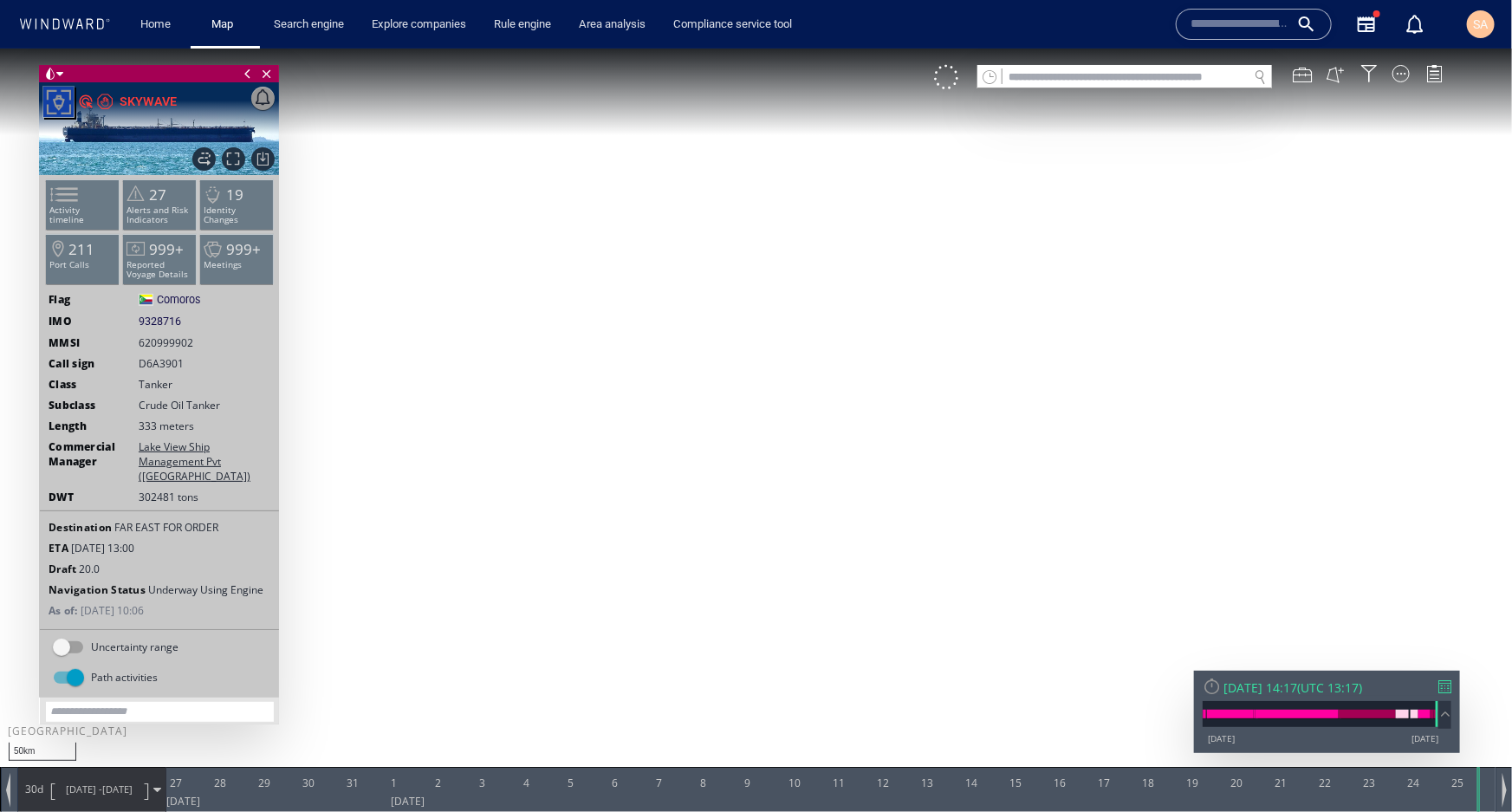
drag, startPoint x: 158, startPoint y: 524, endPoint x: 39, endPoint y: 498, distance: 121.8
click at [39, 509] on div "Destination FAR EAST FOR ORDER ETA 05 Oct 2025 13:00 Draft 20.0 Navigation Stat…" at bounding box center [159, 566] width 240 height 115
click at [155, 534] on div "Destination FAR EAST FOR ORDER ETA 05 Oct 2025 13:00 Draft 20.0 Navigation Stat…" at bounding box center [159, 566] width 240 height 115
drag, startPoint x: 404, startPoint y: 502, endPoint x: 556, endPoint y: 469, distance: 155.5
click at [556, 469] on canvas "Map" at bounding box center [756, 420] width 1512 height 746
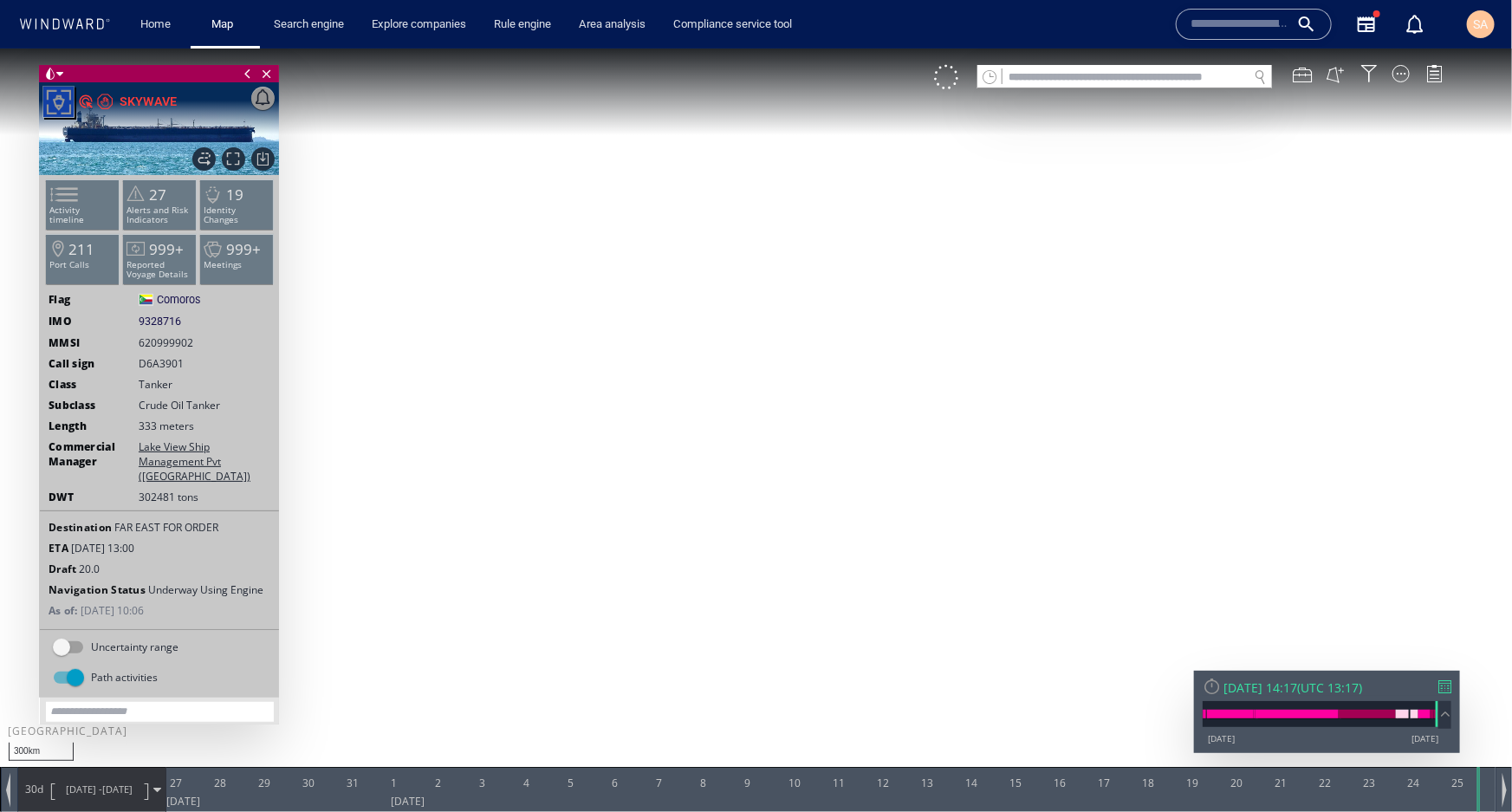
drag, startPoint x: 489, startPoint y: 410, endPoint x: 581, endPoint y: 438, distance: 96.2
click at [581, 438] on canvas "Map" at bounding box center [756, 420] width 1512 height 746
drag, startPoint x: 501, startPoint y: 392, endPoint x: 603, endPoint y: 486, distance: 138.7
click at [603, 486] on canvas "Map" at bounding box center [756, 420] width 1512 height 746
drag, startPoint x: 494, startPoint y: 347, endPoint x: 652, endPoint y: 469, distance: 199.6
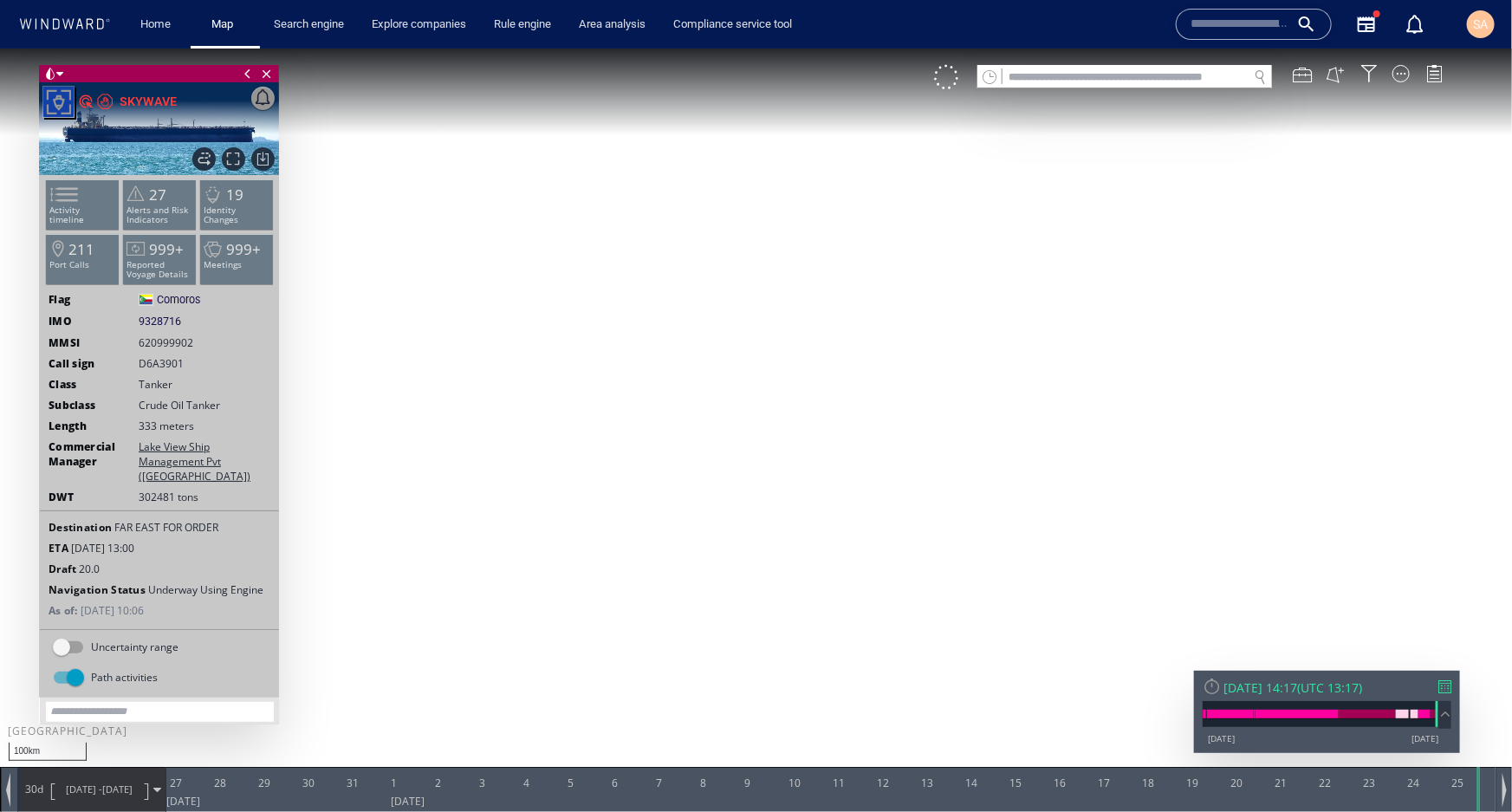
click at [652, 469] on canvas "Map" at bounding box center [756, 420] width 1512 height 746
click at [94, 198] on li "Activity timeline" at bounding box center [83, 203] width 73 height 50
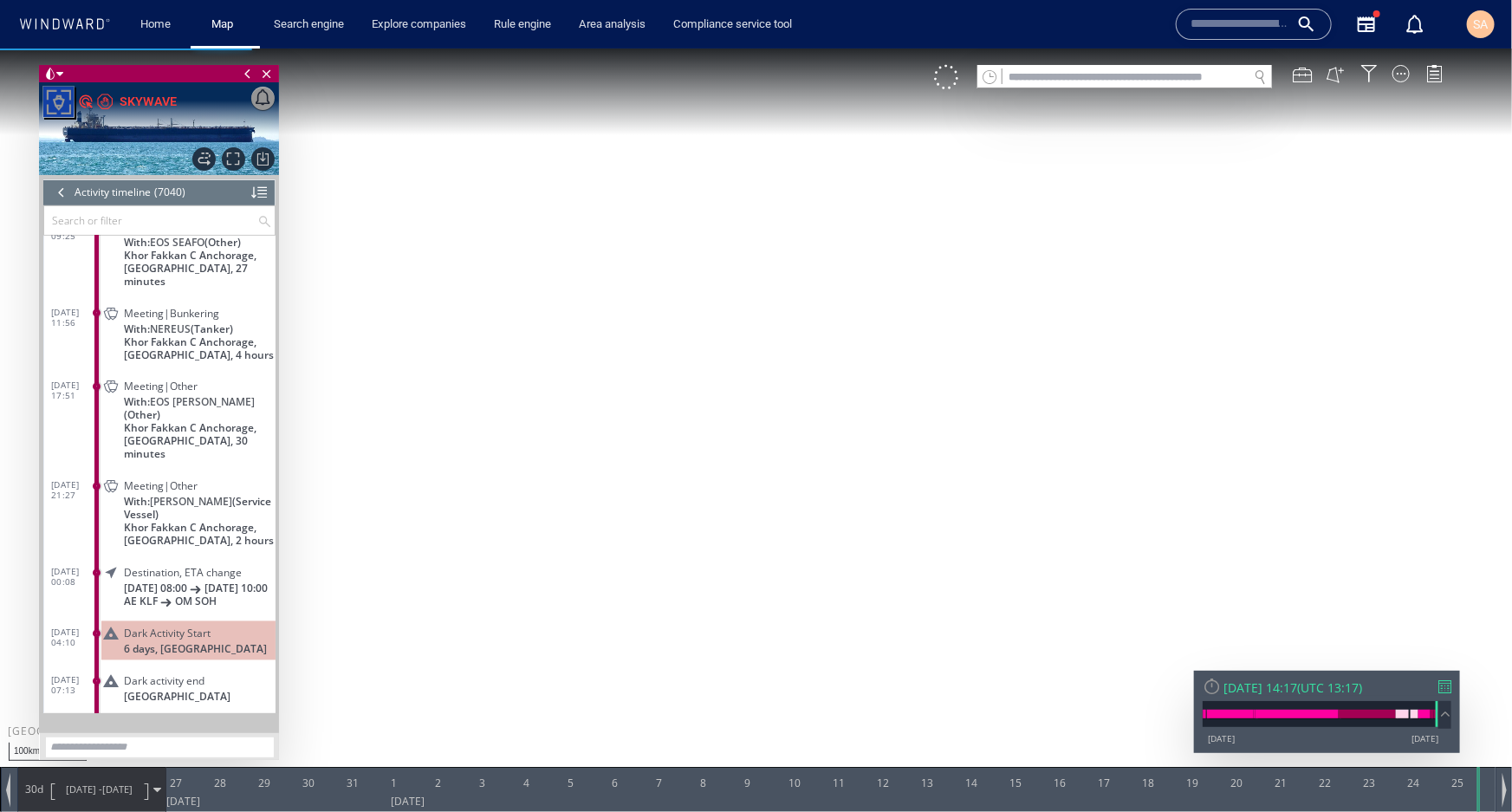
scroll to position [334208, 0]
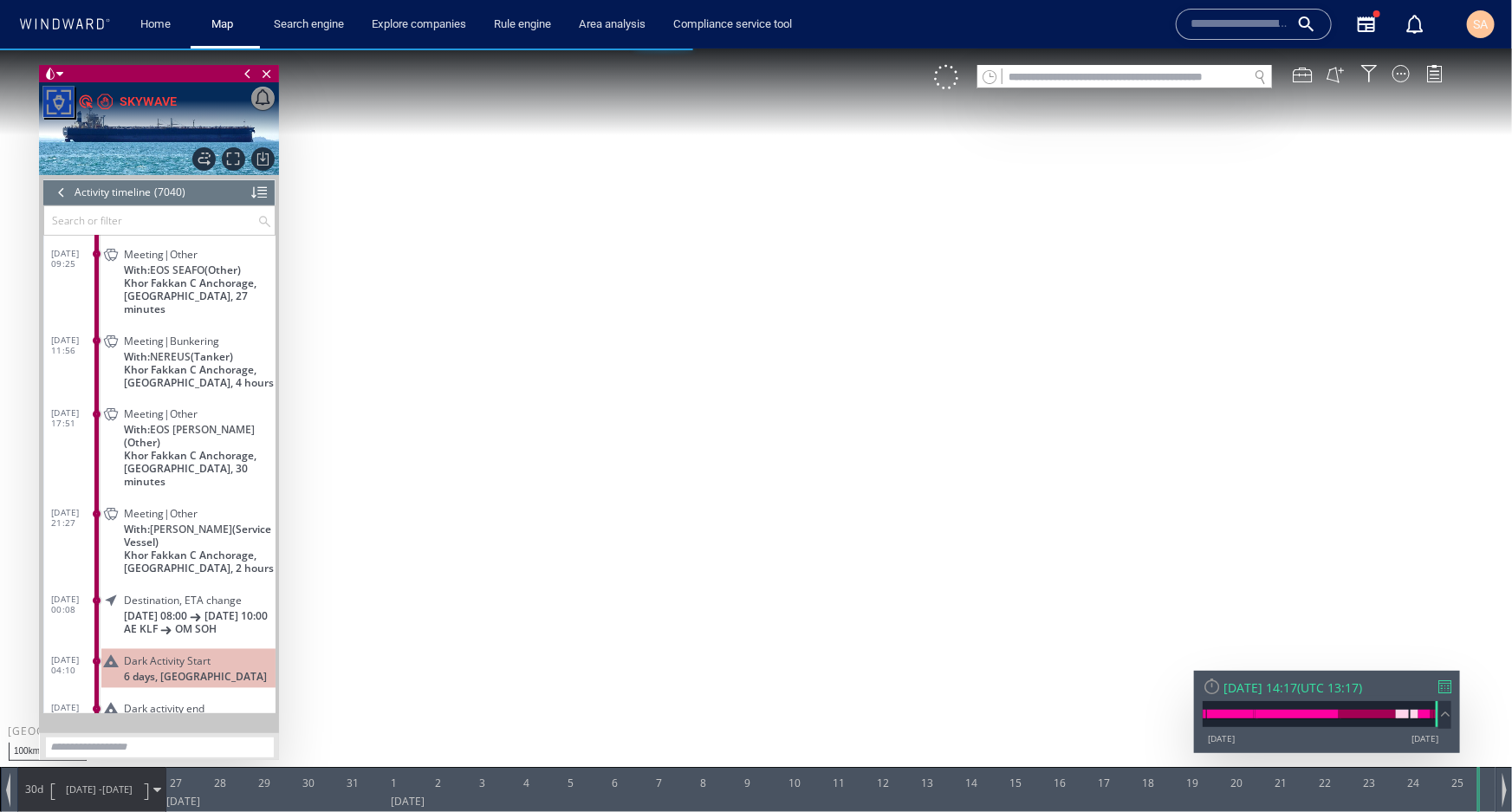
click at [141, 216] on input "text" at bounding box center [151, 219] width 213 height 28
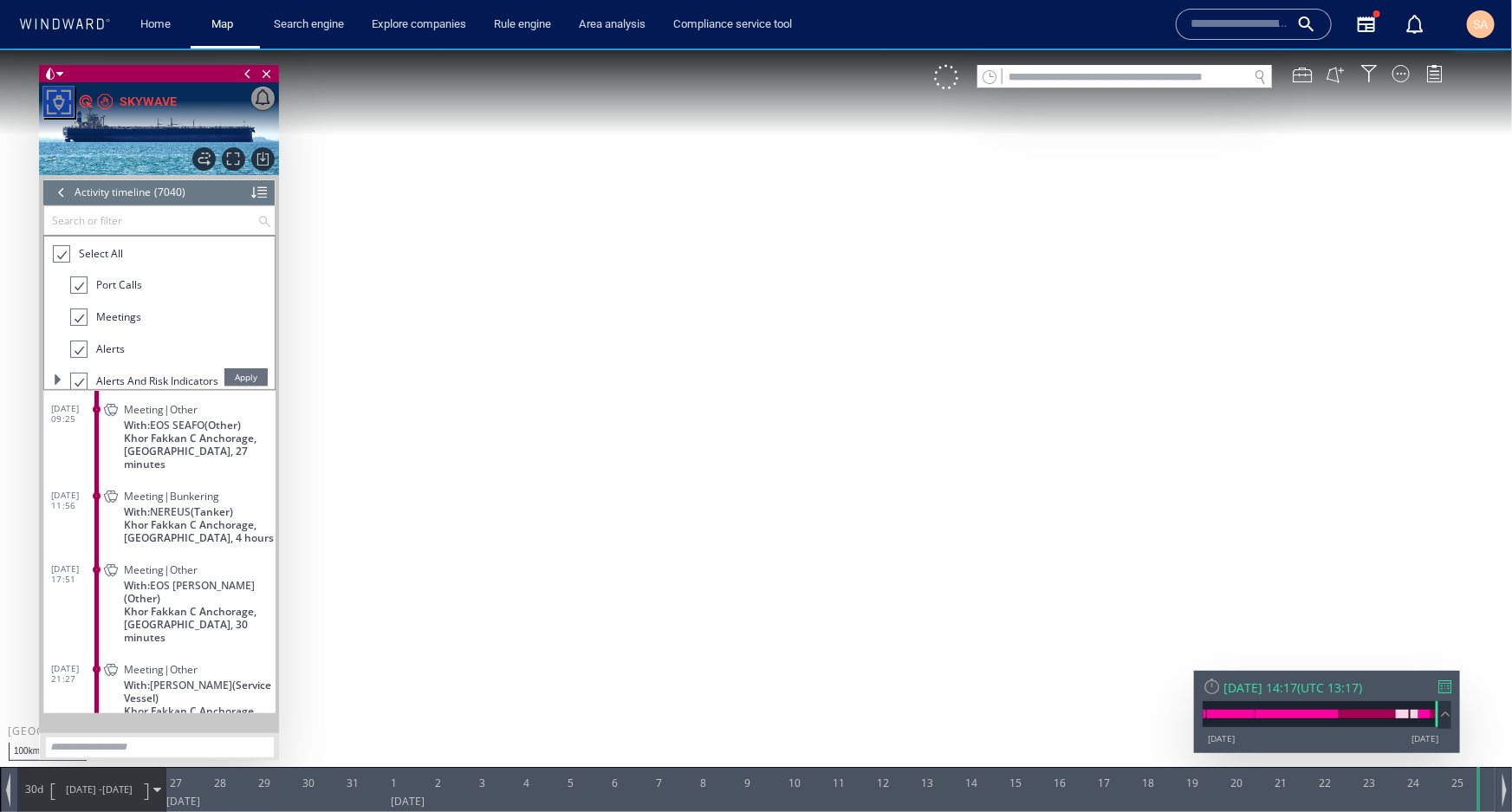
click at [59, 251] on div at bounding box center [61, 253] width 17 height 20
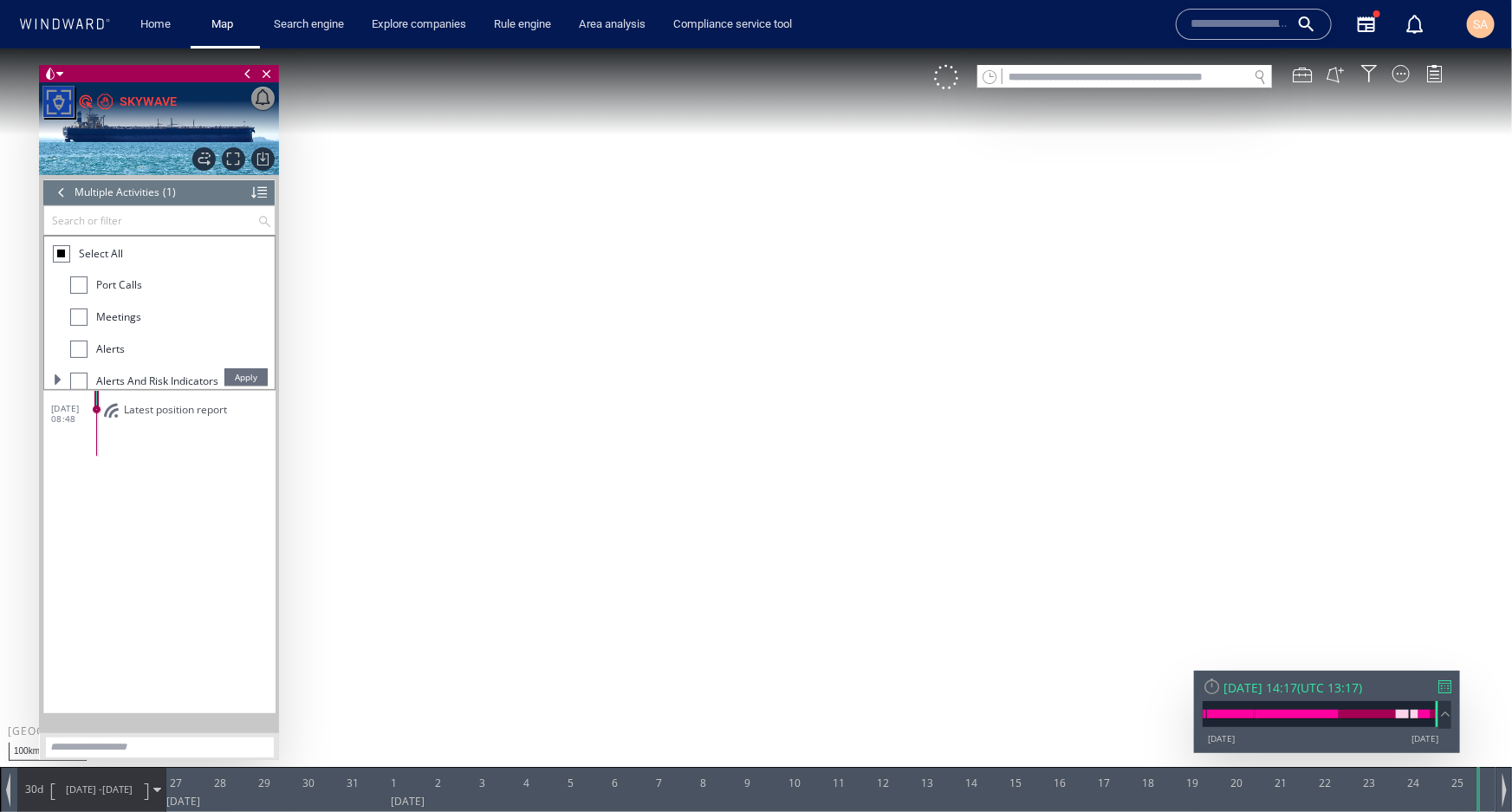
scroll to position [0, 0]
click at [79, 284] on div at bounding box center [78, 284] width 17 height 17
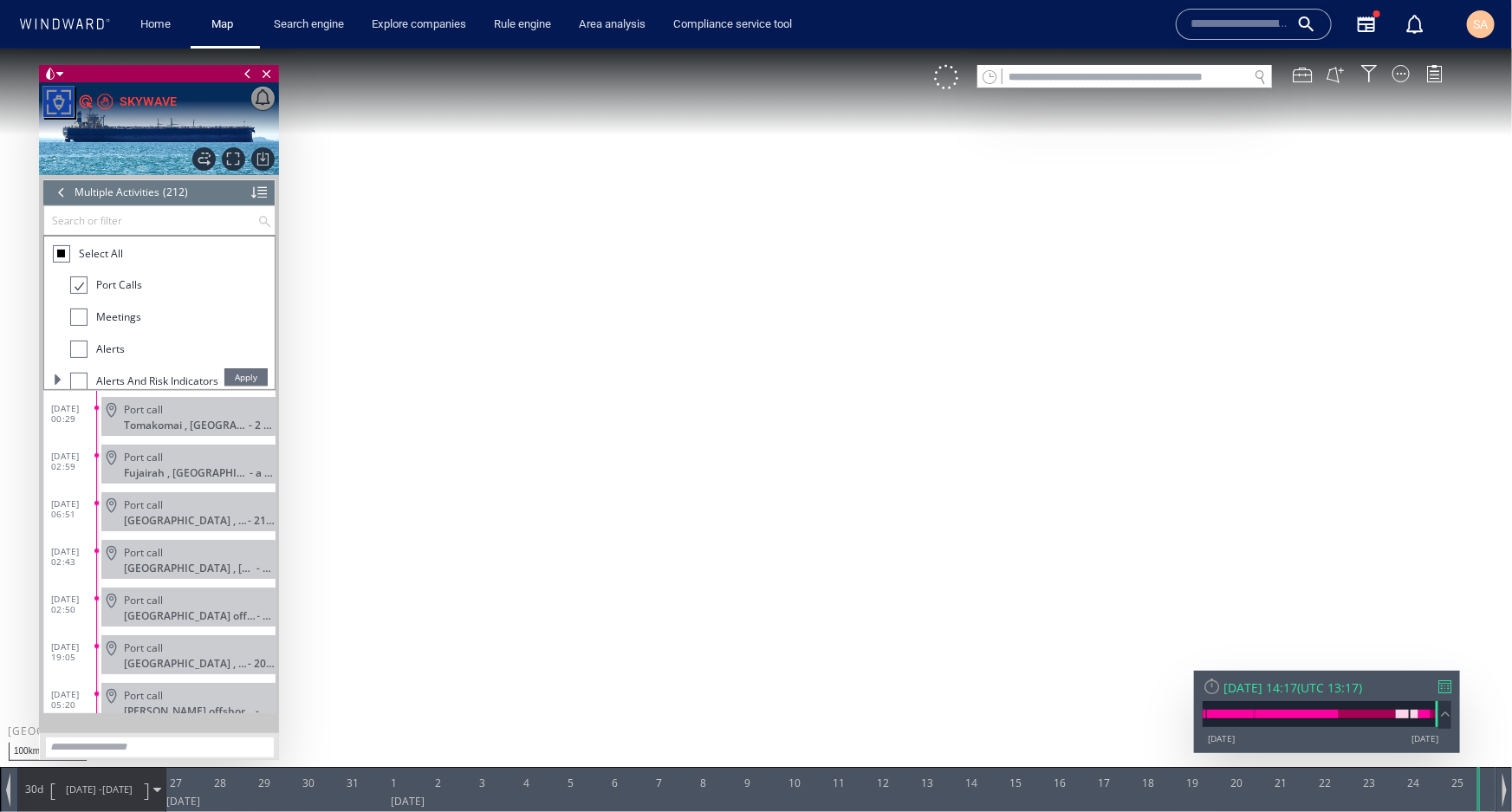
click at [239, 378] on span "Apply" at bounding box center [246, 375] width 43 height 17
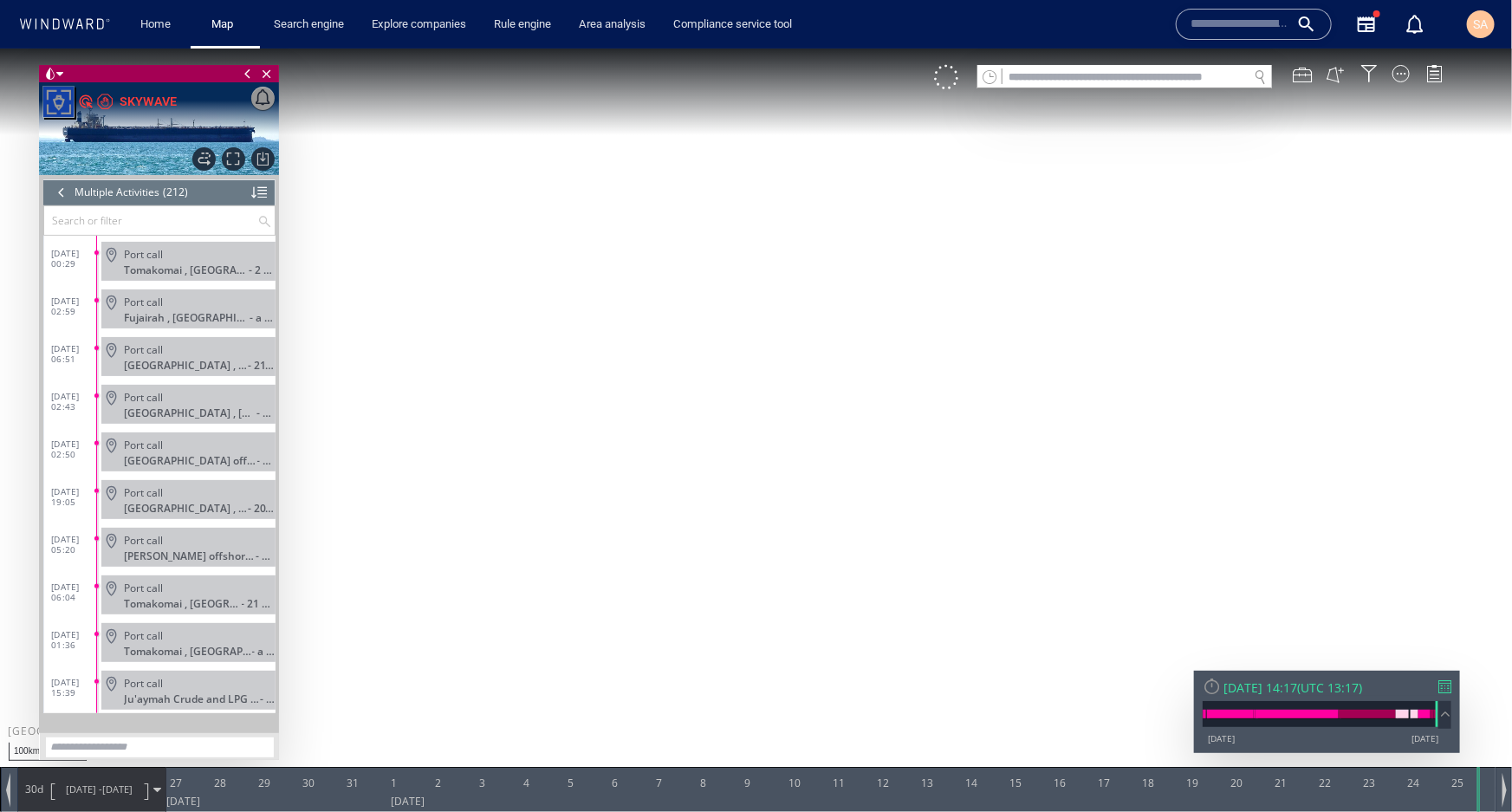
scroll to position [223, 0]
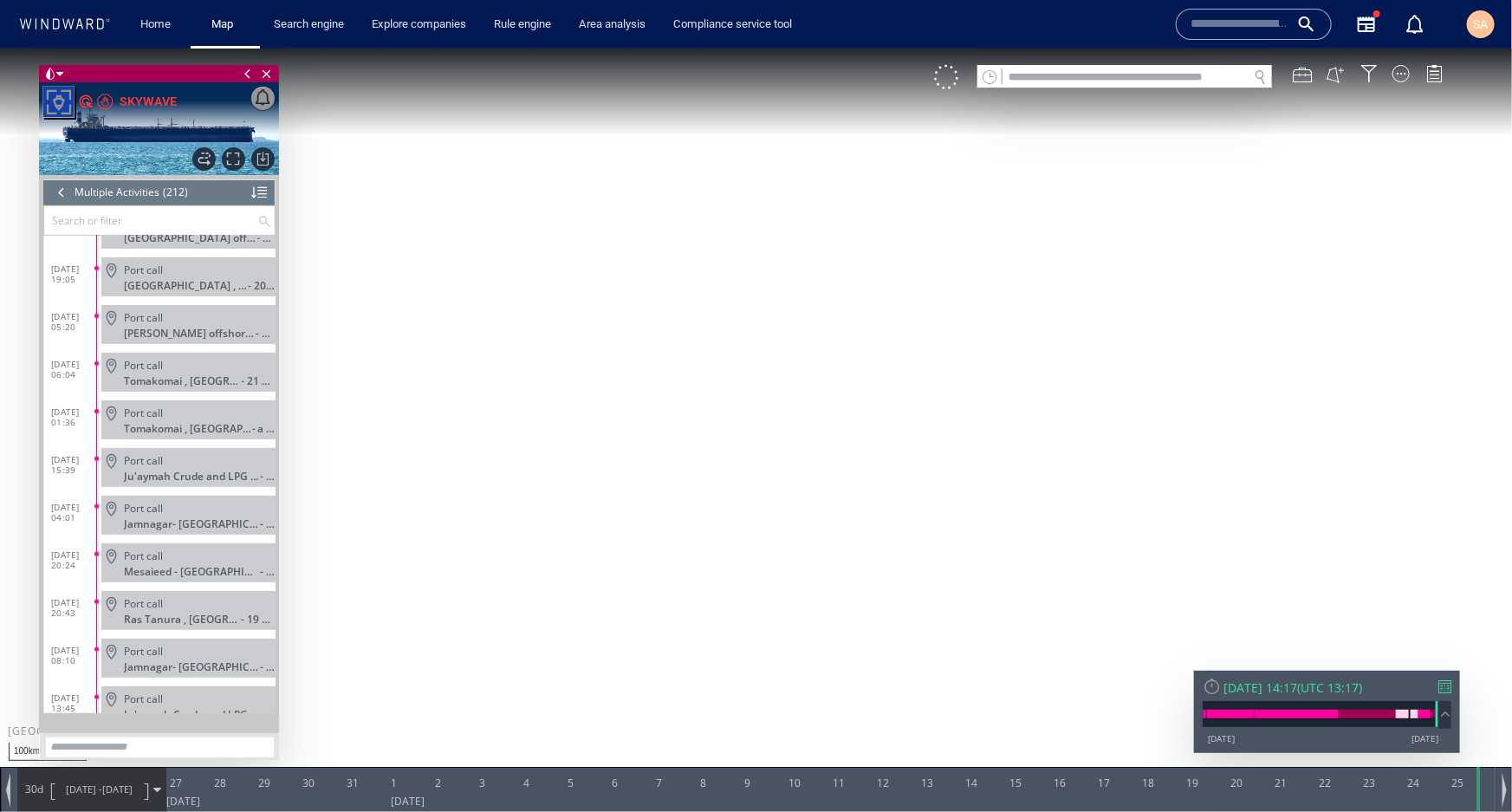
click at [66, 190] on div at bounding box center [62, 191] width 19 height 26
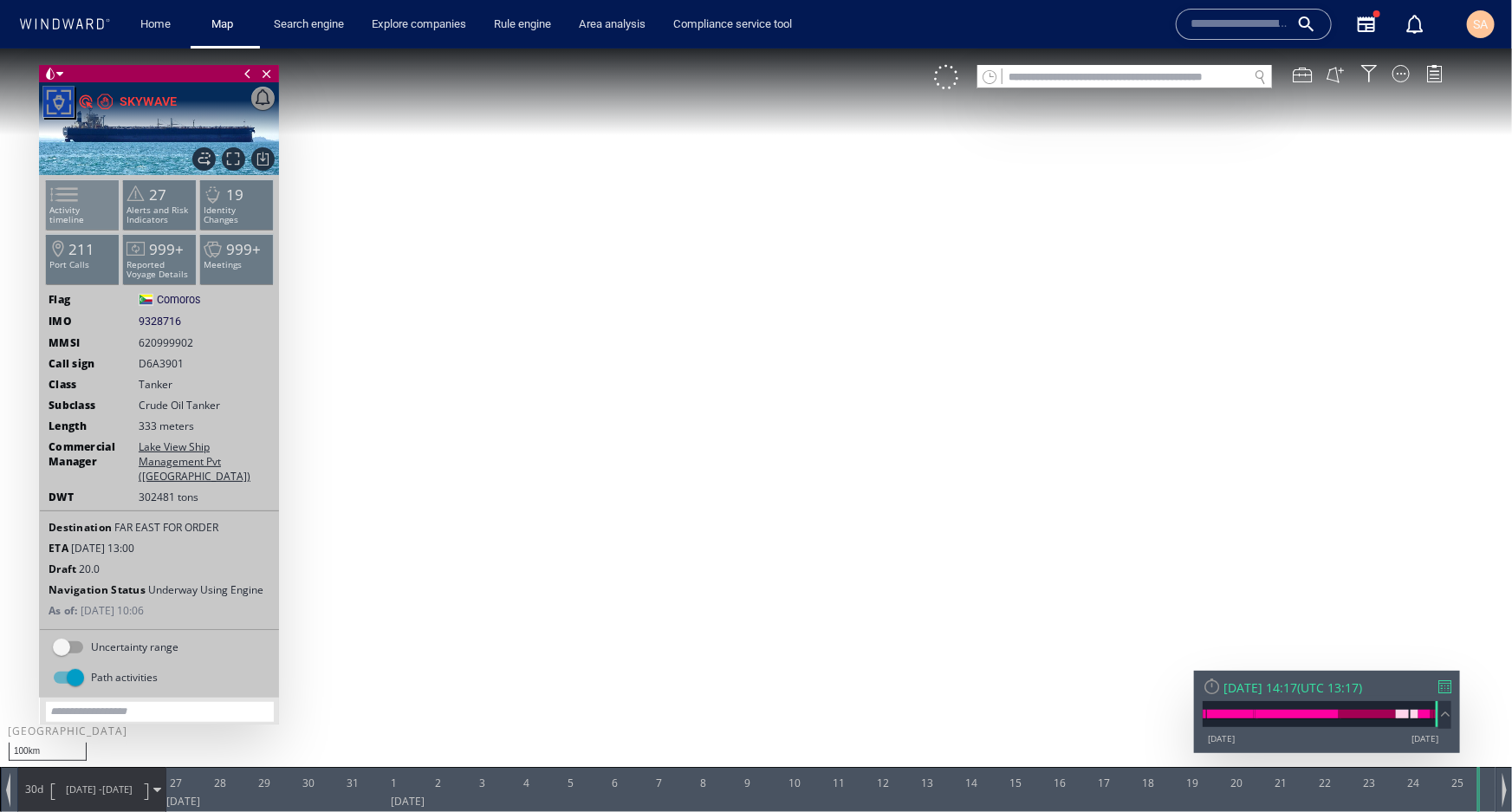
click at [89, 208] on p "Activity timeline" at bounding box center [83, 214] width 73 height 19
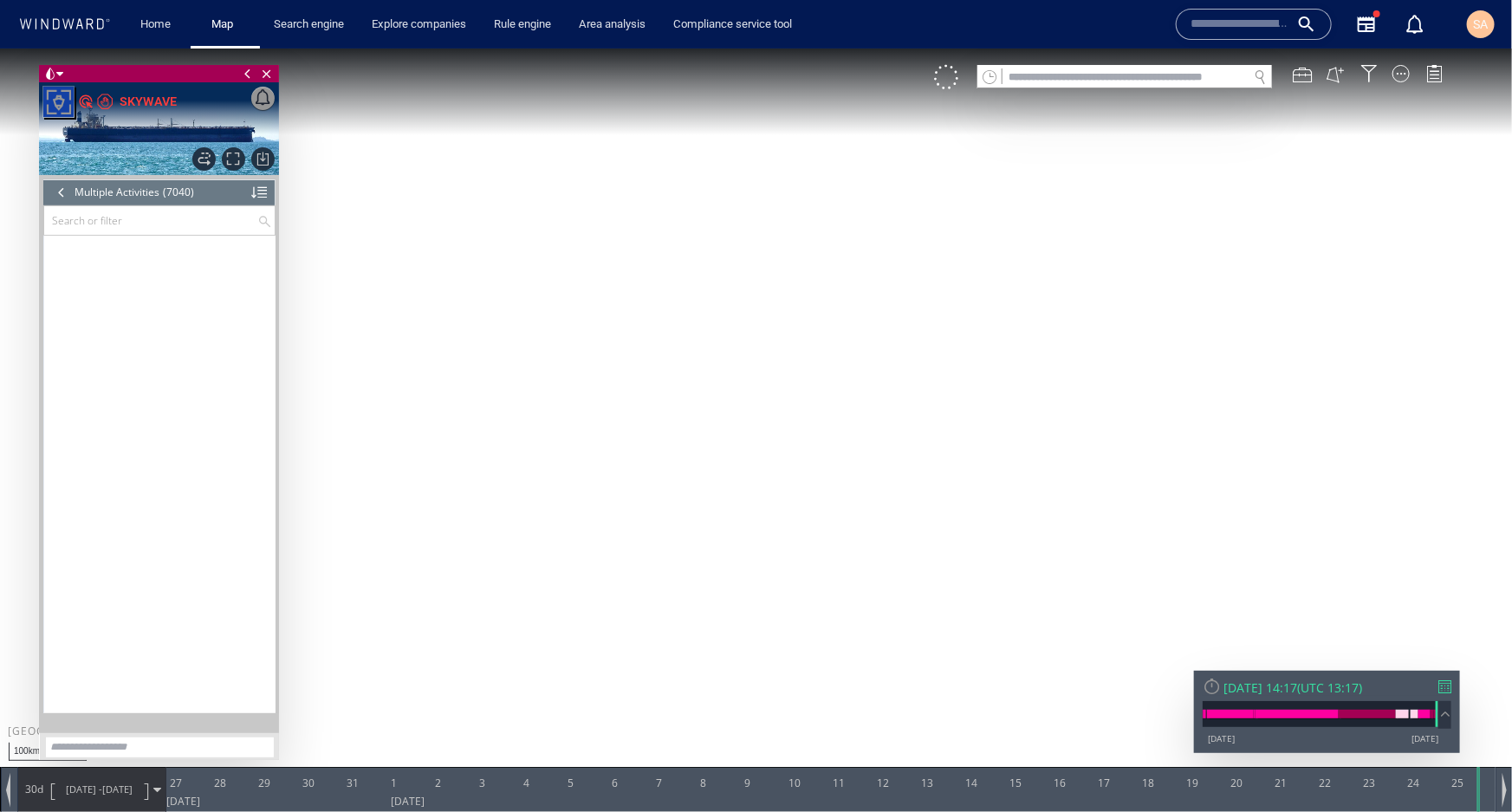
scroll to position [334917, 0]
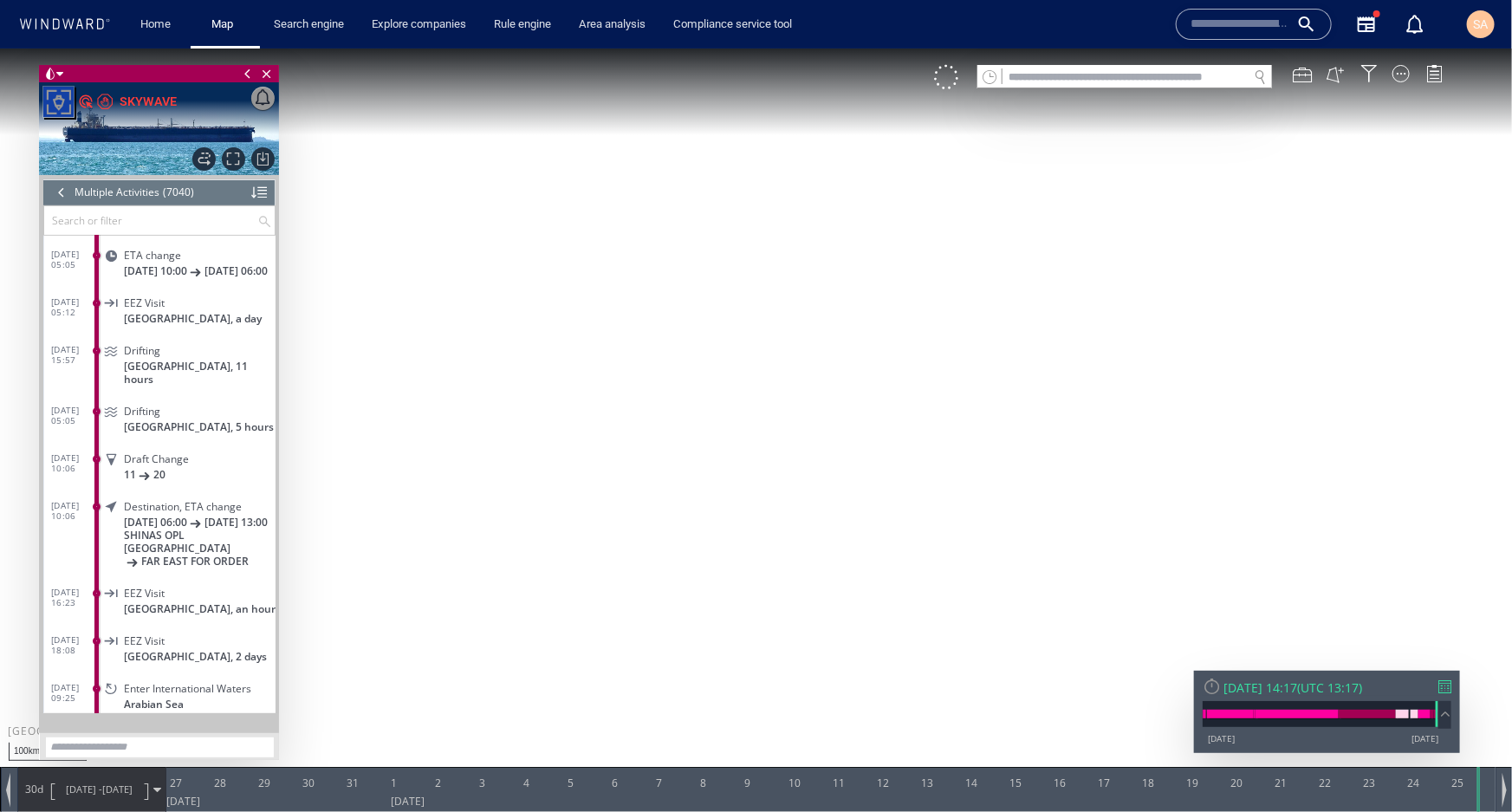
click at [129, 214] on input "text" at bounding box center [151, 219] width 213 height 28
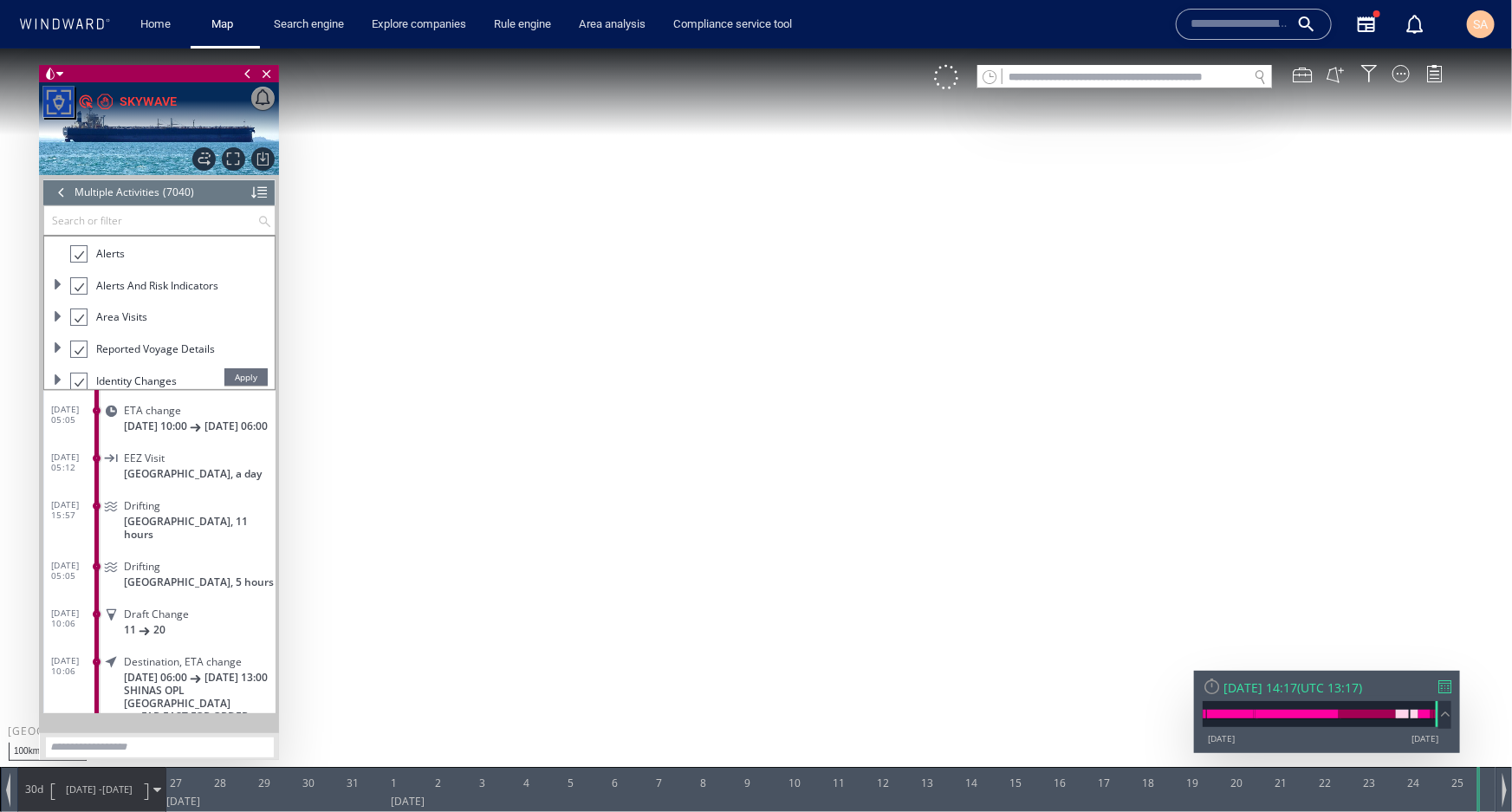
scroll to position [103, 0]
click at [61, 273] on span at bounding box center [58, 275] width 10 height 10
click at [55, 287] on span at bounding box center [58, 284] width 10 height 10
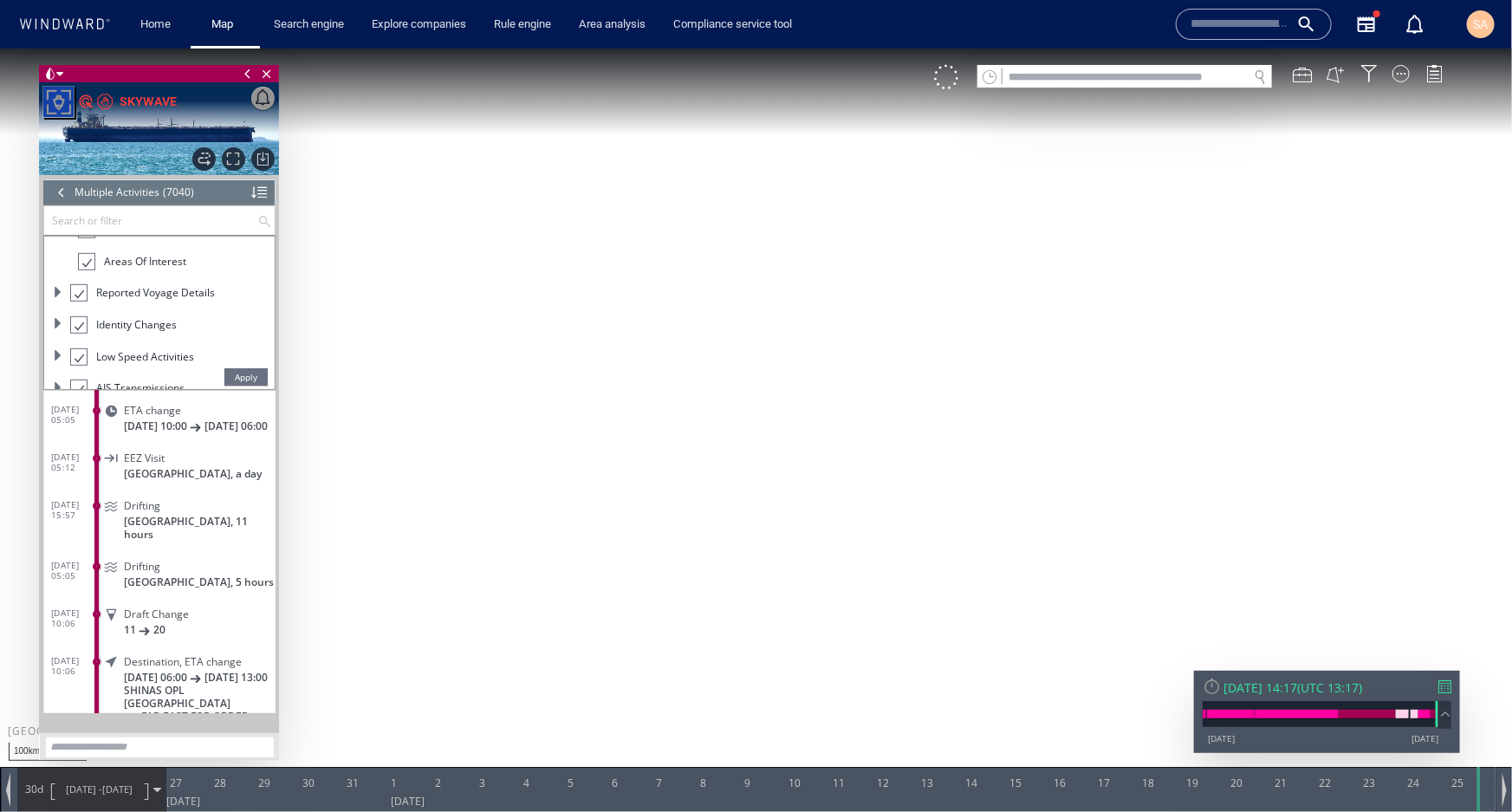
click at [55, 291] on span at bounding box center [58, 291] width 10 height 10
click at [52, 306] on ul "Select All Port Calls Meetings Alerts Alerts and Risk Indicators Dark Activity …" at bounding box center [159, 312] width 230 height 152
click at [56, 306] on span at bounding box center [58, 305] width 10 height 10
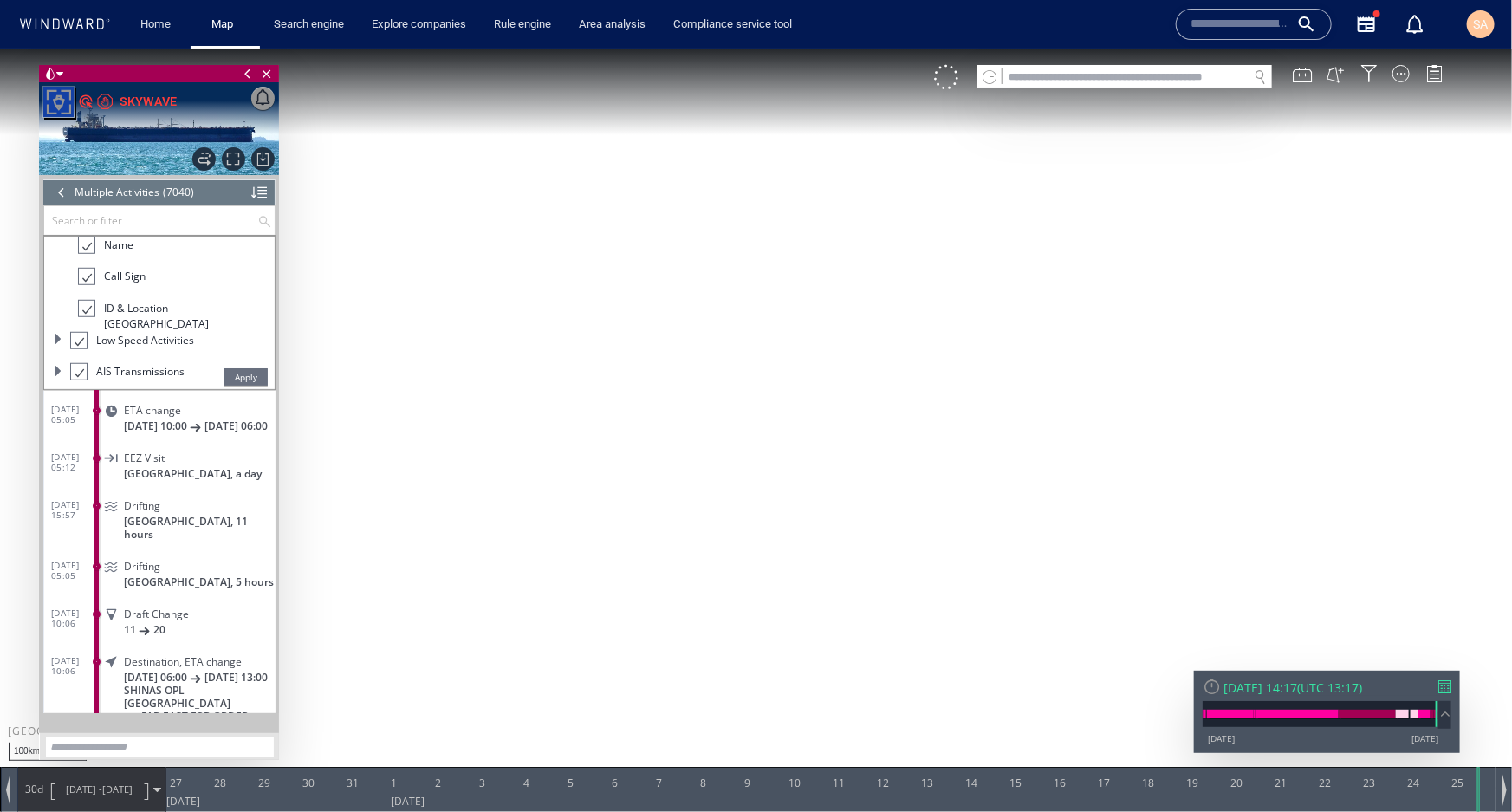
click at [54, 370] on span at bounding box center [58, 369] width 10 height 10
click at [61, 255] on div at bounding box center [61, 253] width 17 height 20
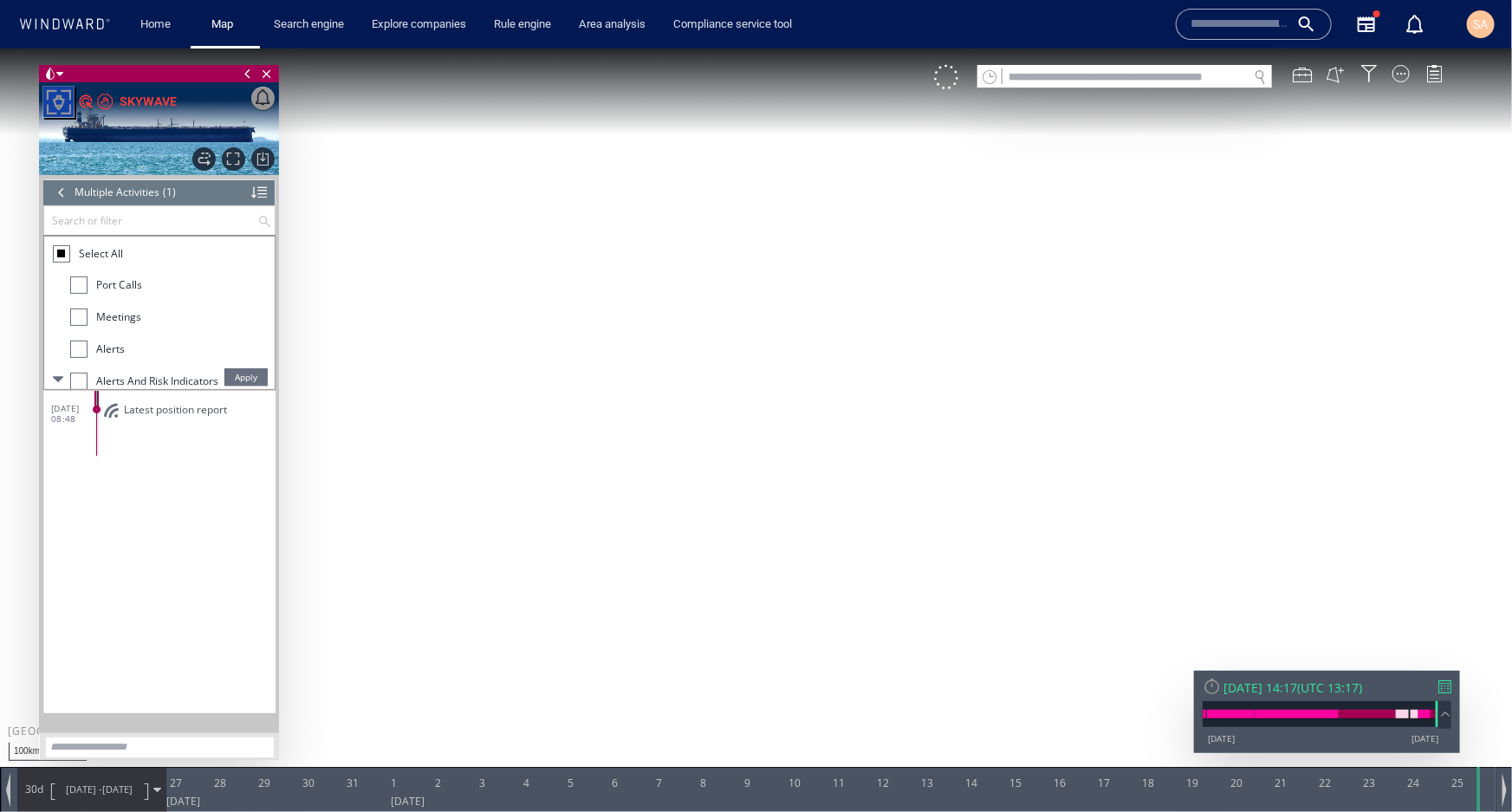
click at [82, 285] on div at bounding box center [78, 284] width 17 height 17
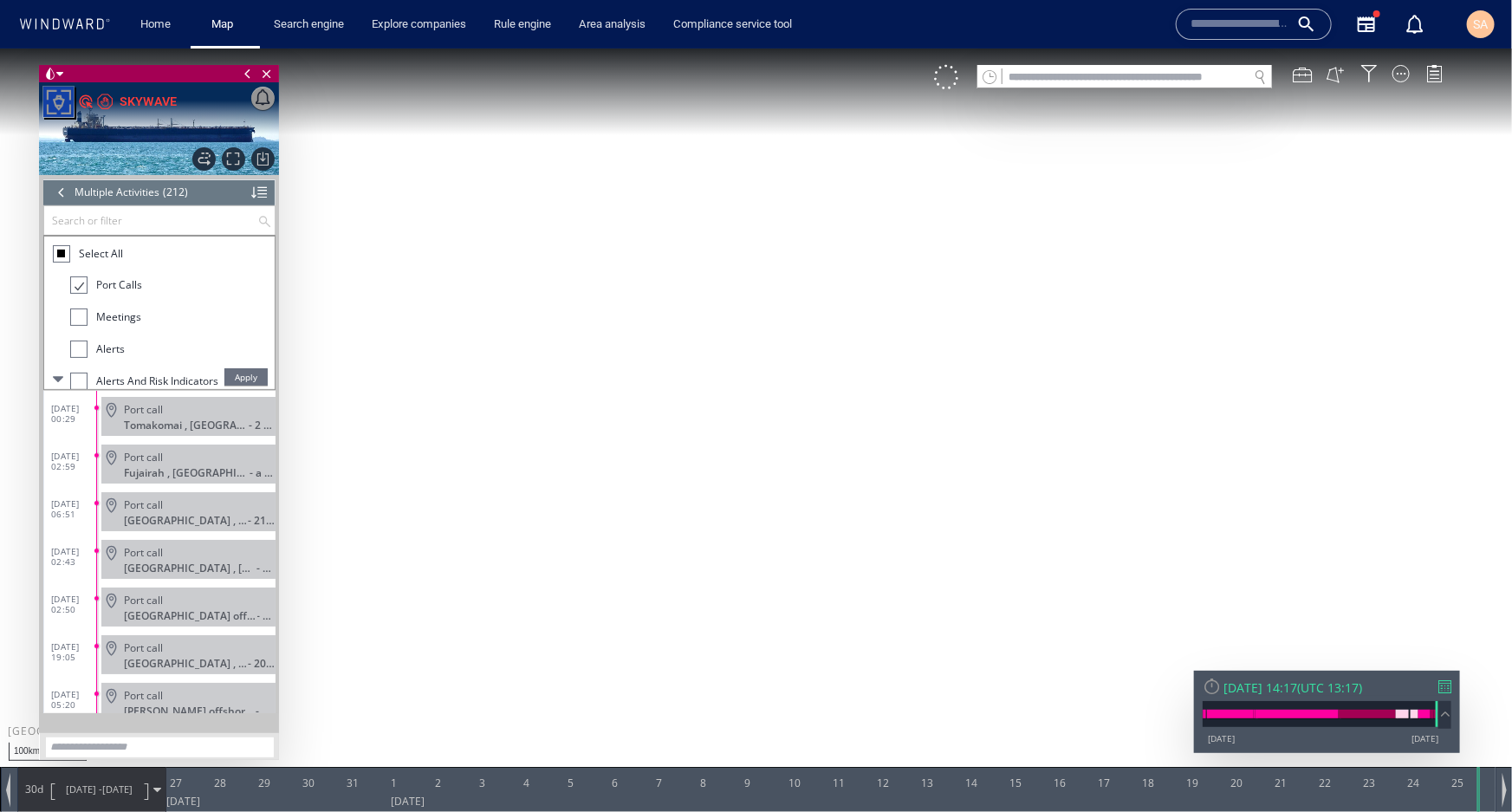
click at [242, 373] on span "Apply" at bounding box center [246, 375] width 43 height 17
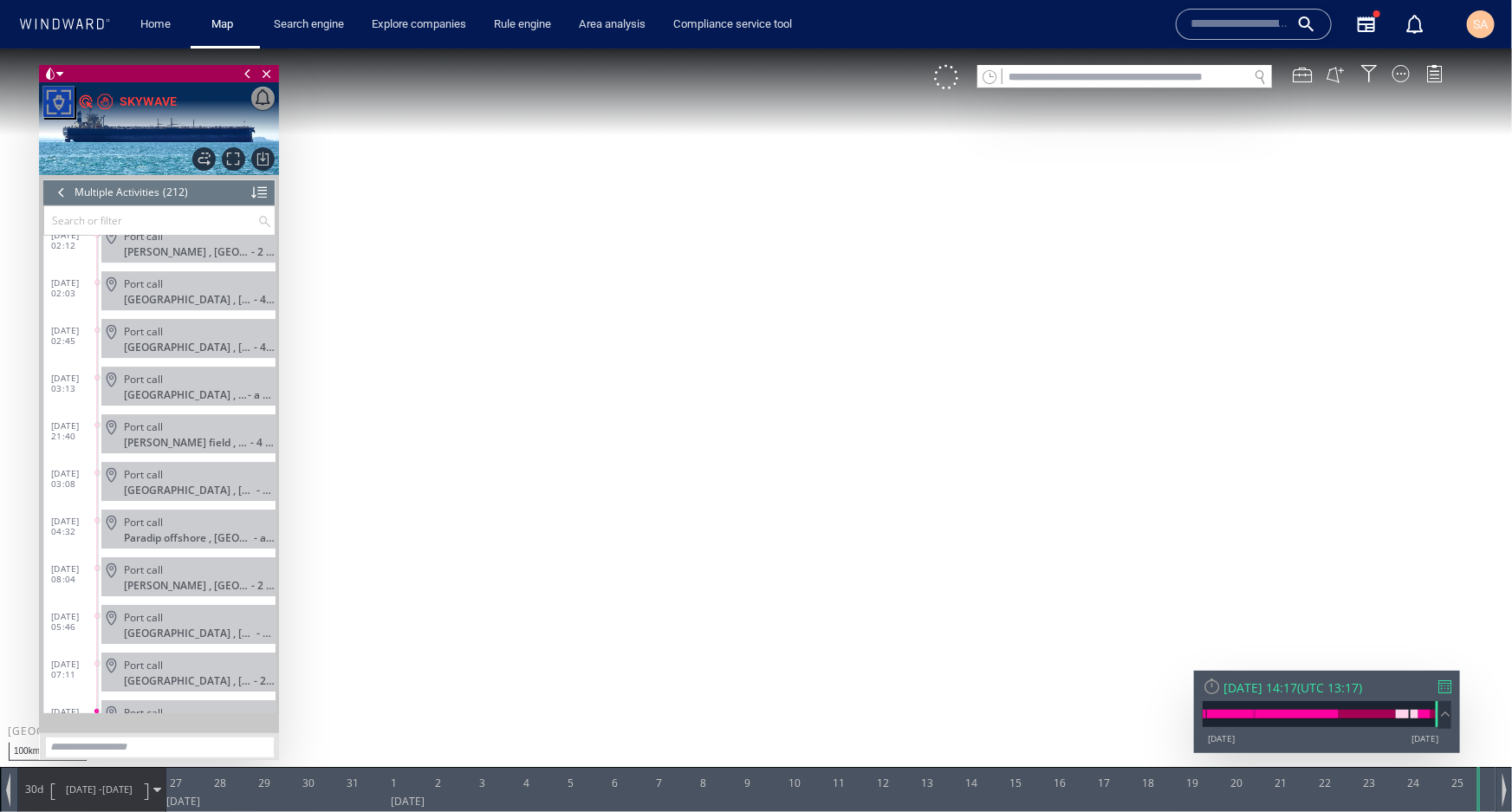
scroll to position [9640, 0]
click at [157, 786] on span at bounding box center [157, 788] width 7 height 7
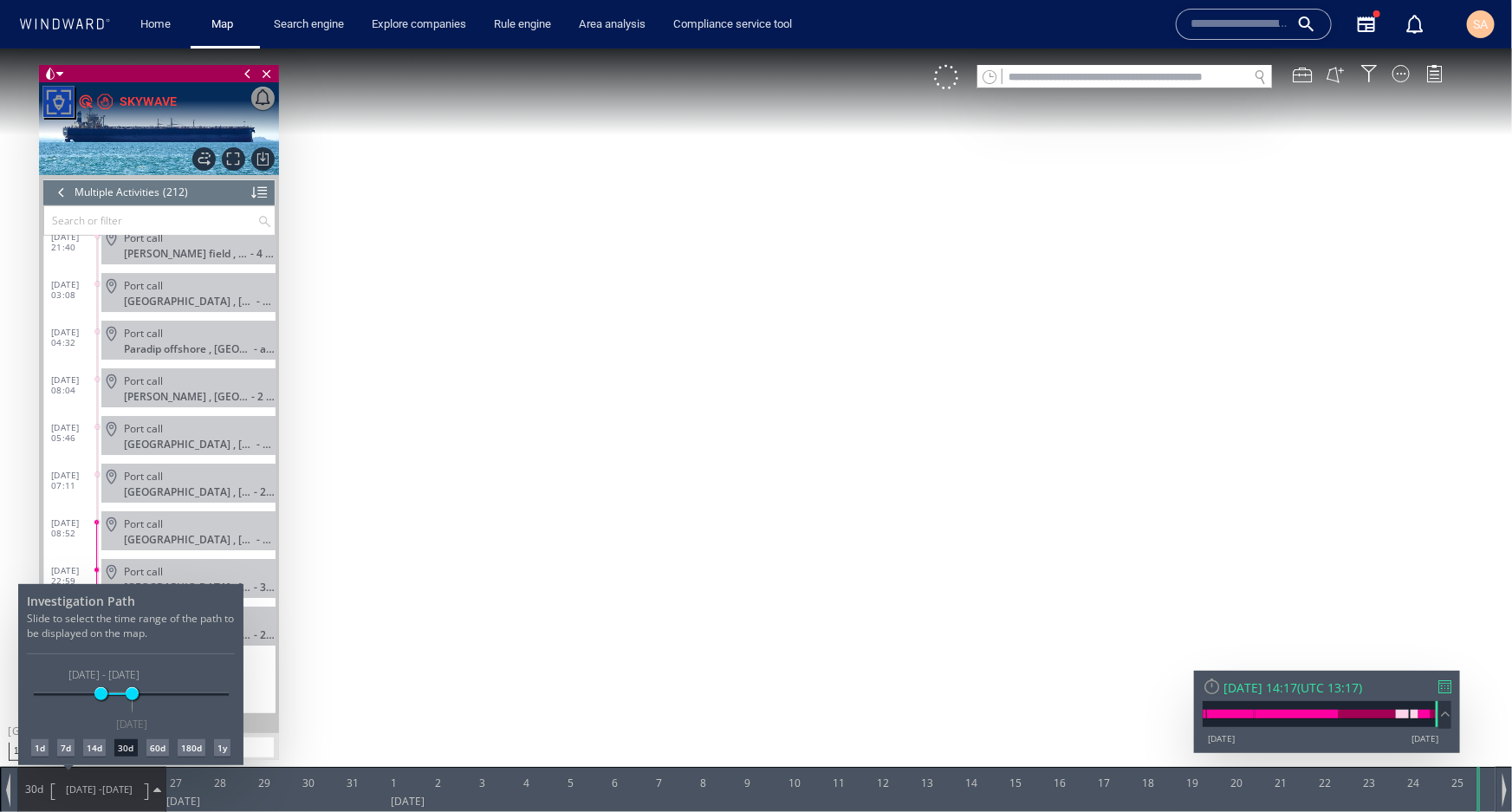
click at [159, 779] on div at bounding box center [756, 429] width 1512 height 763
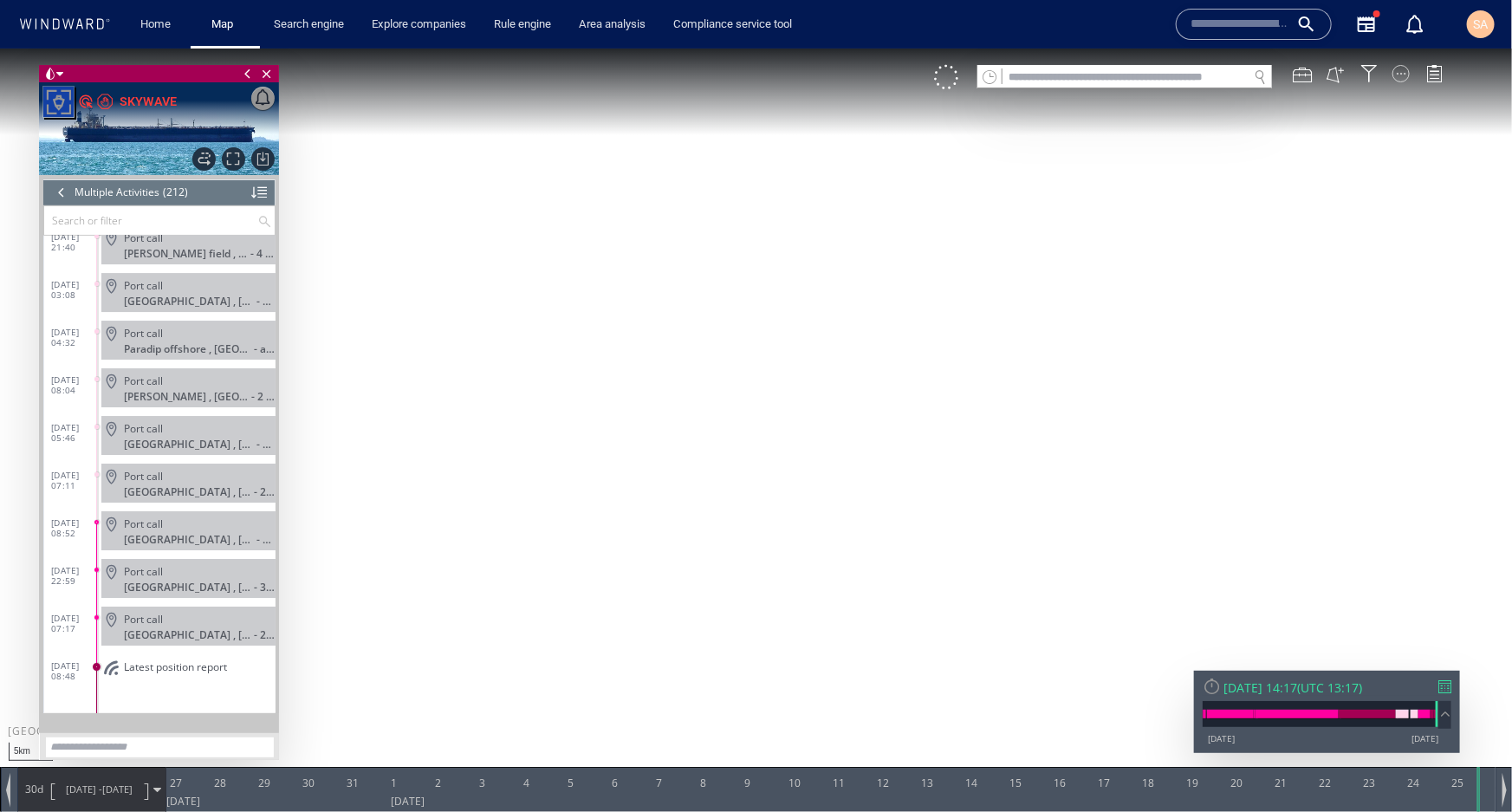
click at [1404, 73] on div at bounding box center [1401, 72] width 17 height 17
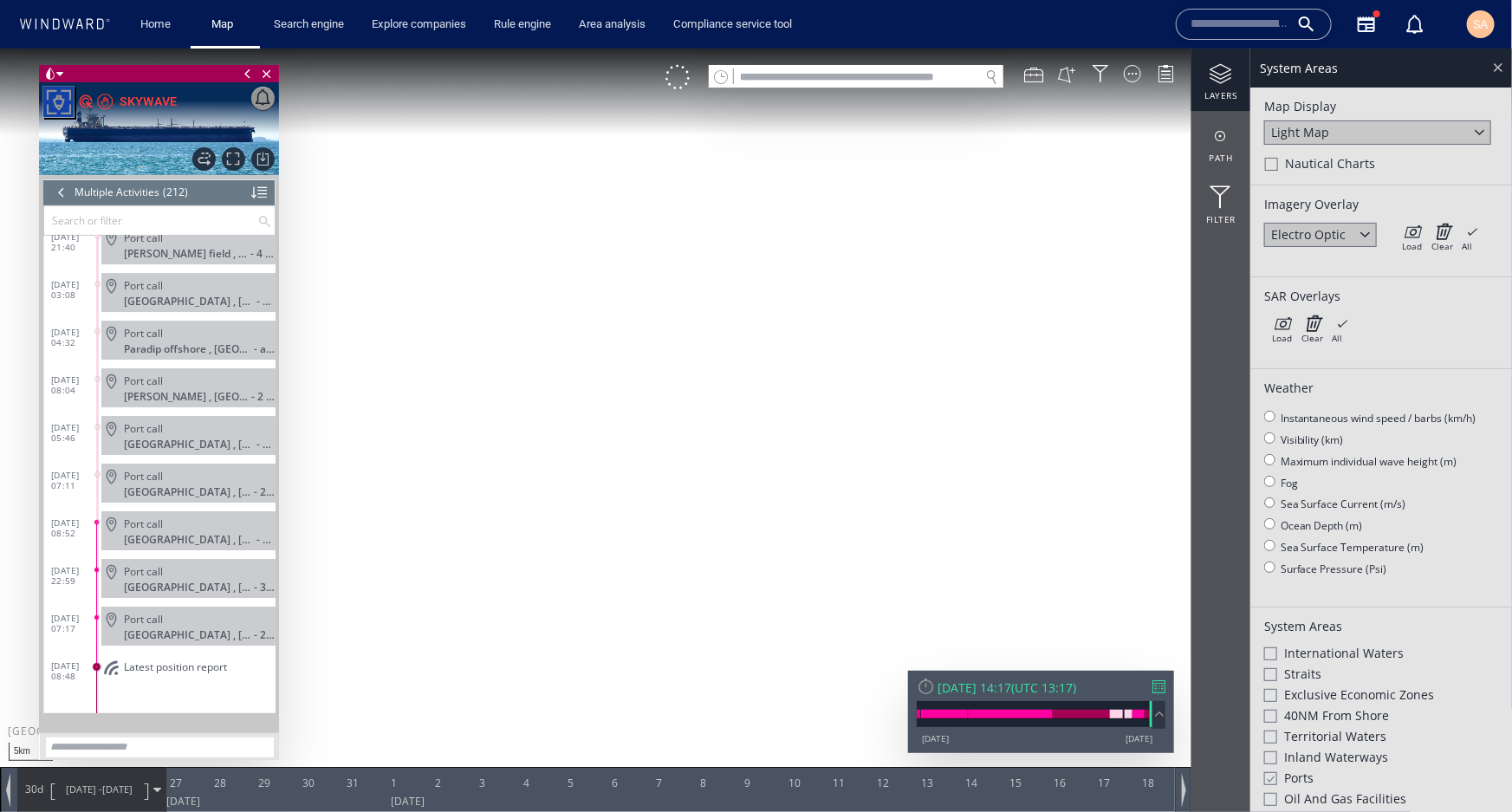
click at [1495, 61] on div at bounding box center [1498, 66] width 20 height 20
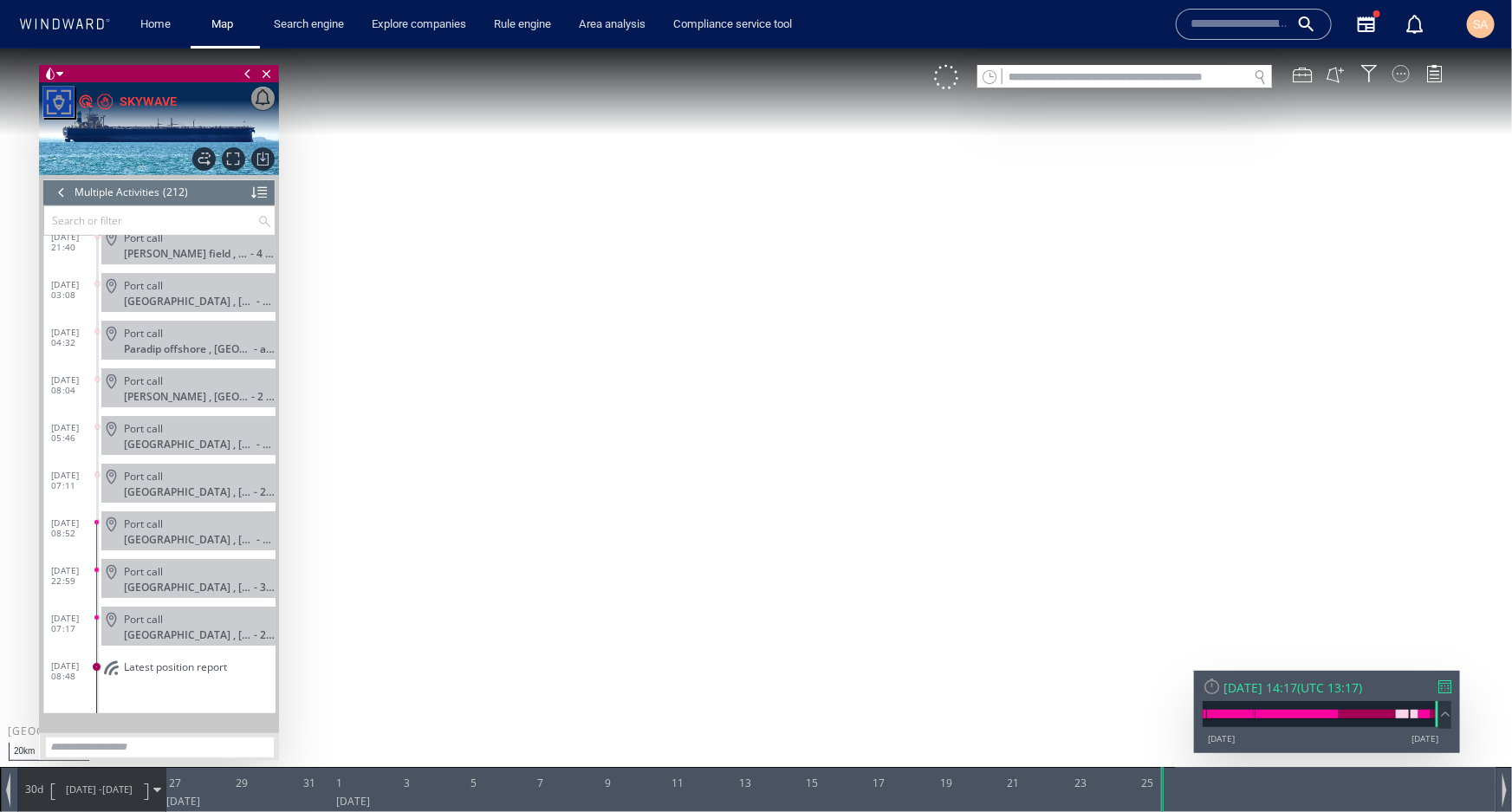
click at [1402, 79] on div at bounding box center [1401, 72] width 17 height 17
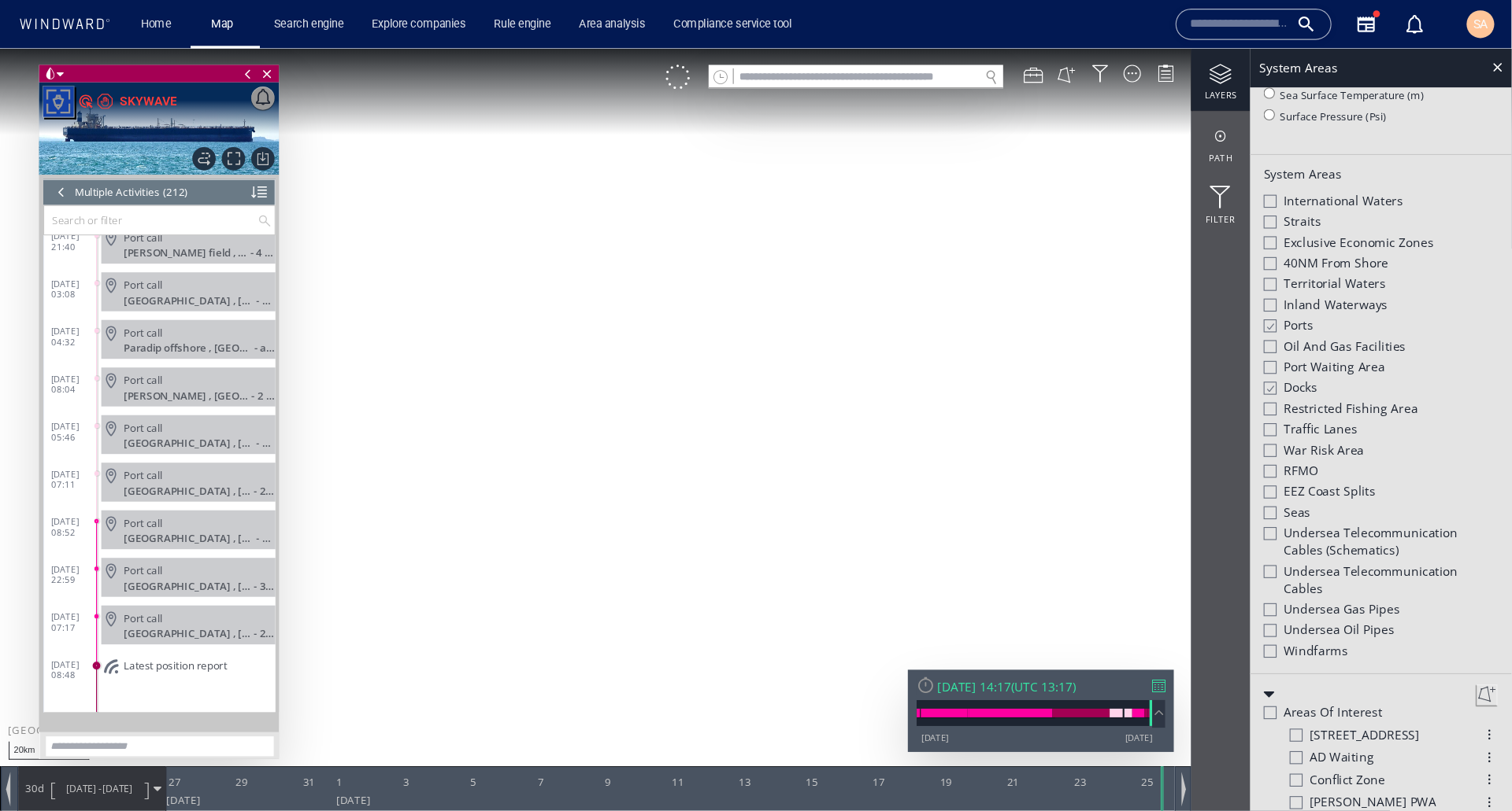
scroll to position [429, 0]
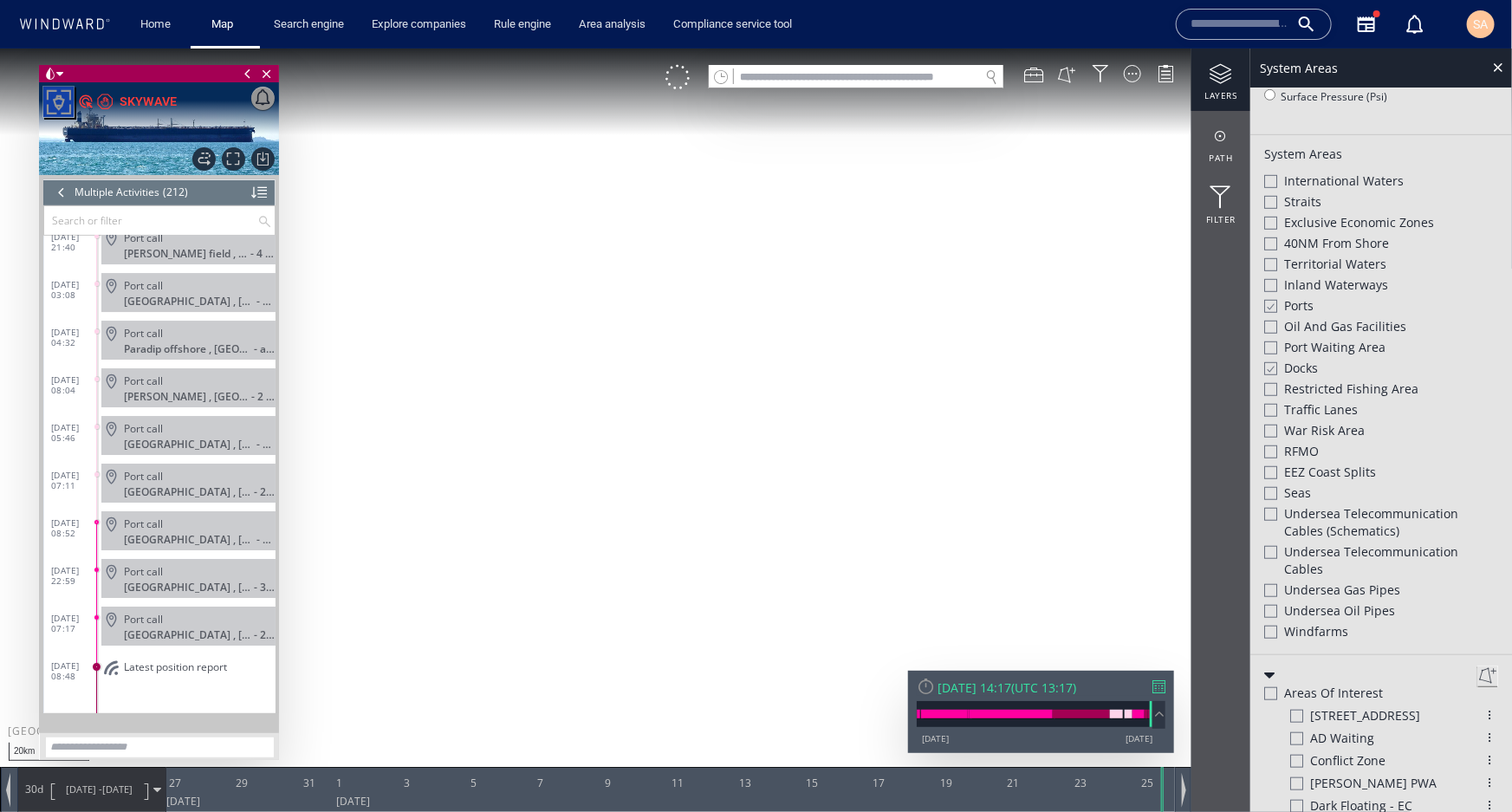
click at [1270, 347] on div at bounding box center [1271, 347] width 13 height 13
click at [1495, 64] on div at bounding box center [1498, 66] width 20 height 20
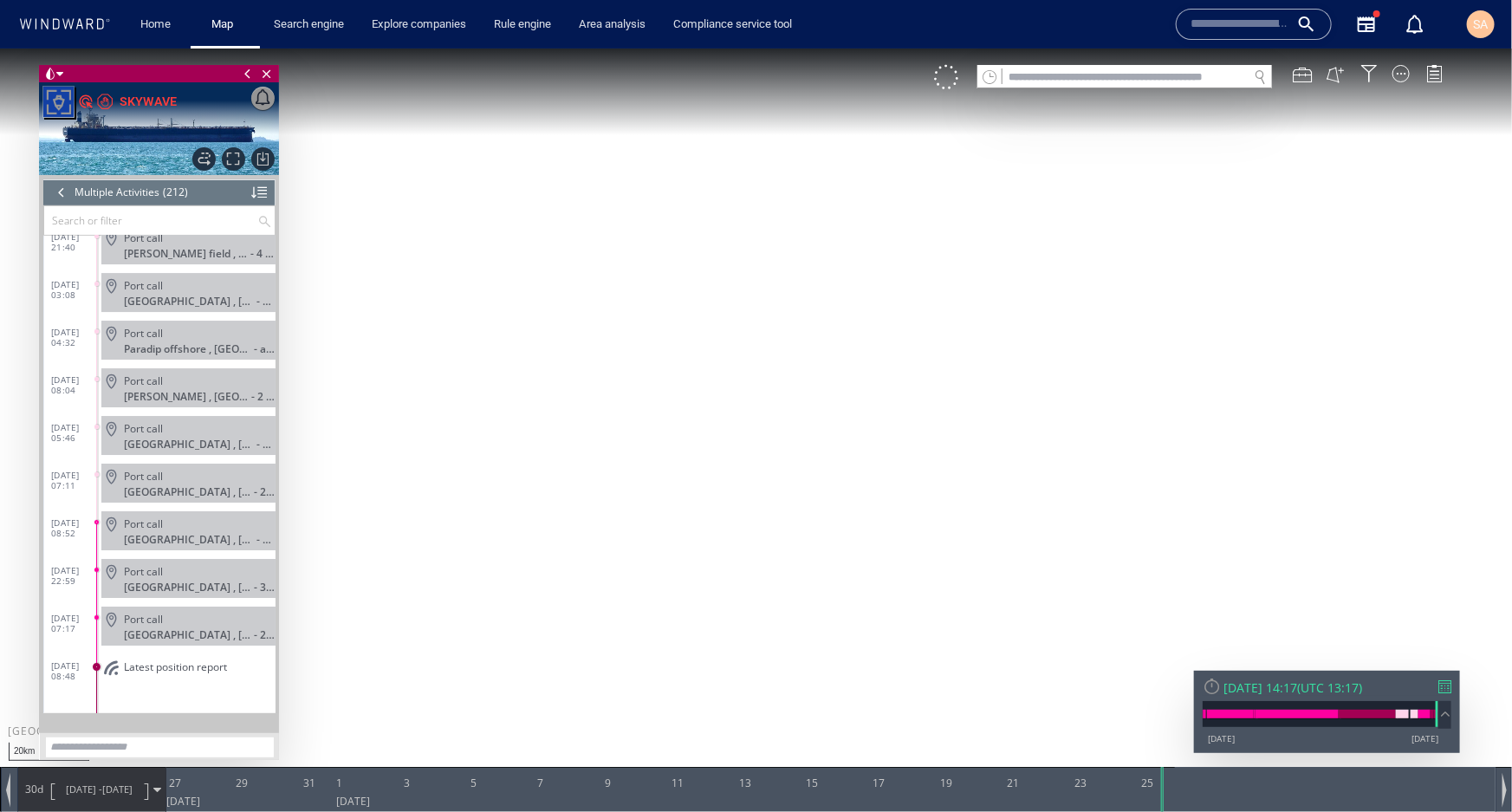
drag, startPoint x: 920, startPoint y: 357, endPoint x: 1031, endPoint y: 464, distance: 154.2
click at [1033, 466] on canvas "Map" at bounding box center [756, 420] width 1512 height 746
click at [1237, 20] on input "text" at bounding box center [1240, 24] width 99 height 26
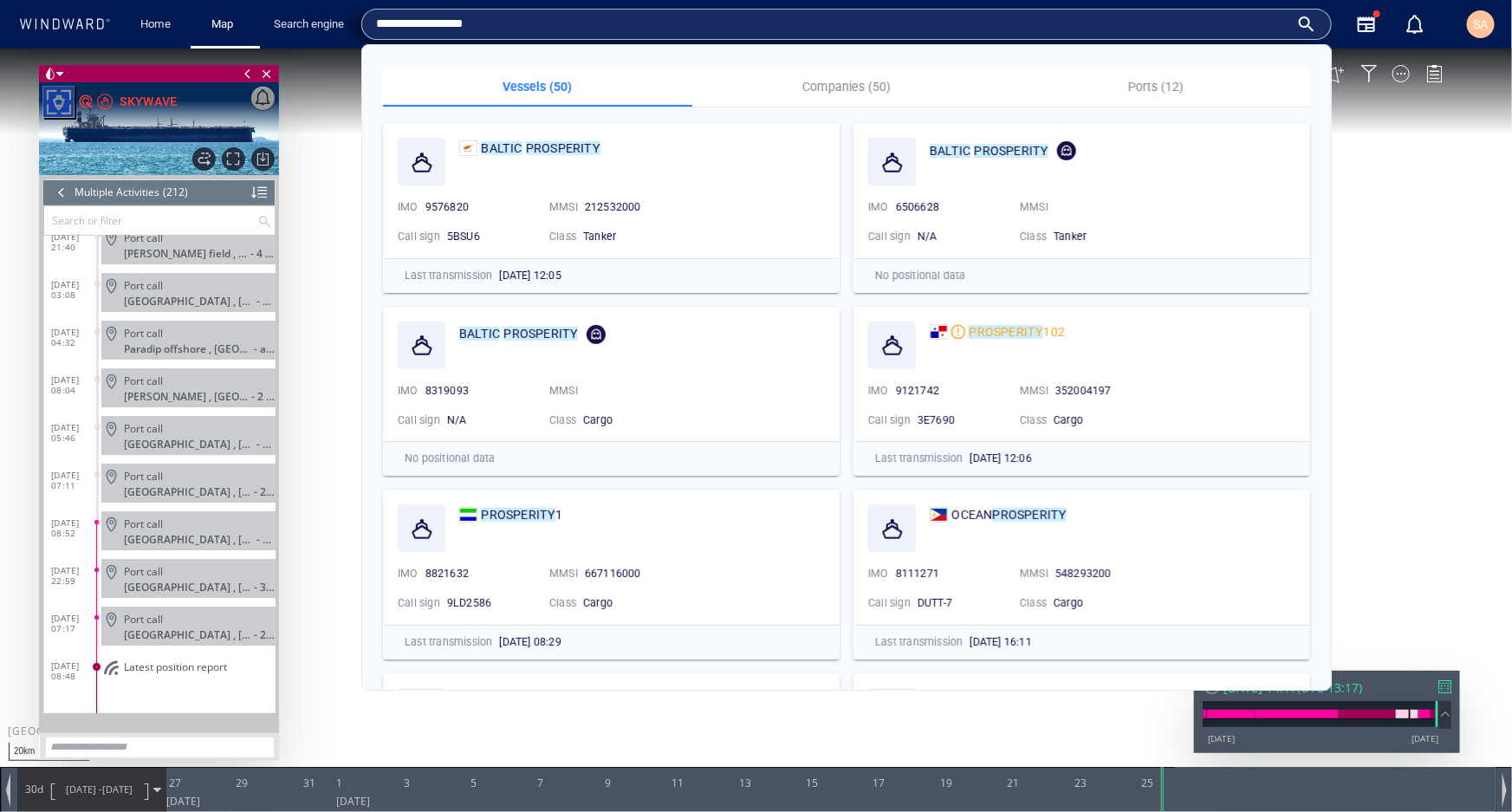
type input "**********"
click at [547, 150] on mark "PROSPERITY" at bounding box center [563, 148] width 74 height 14
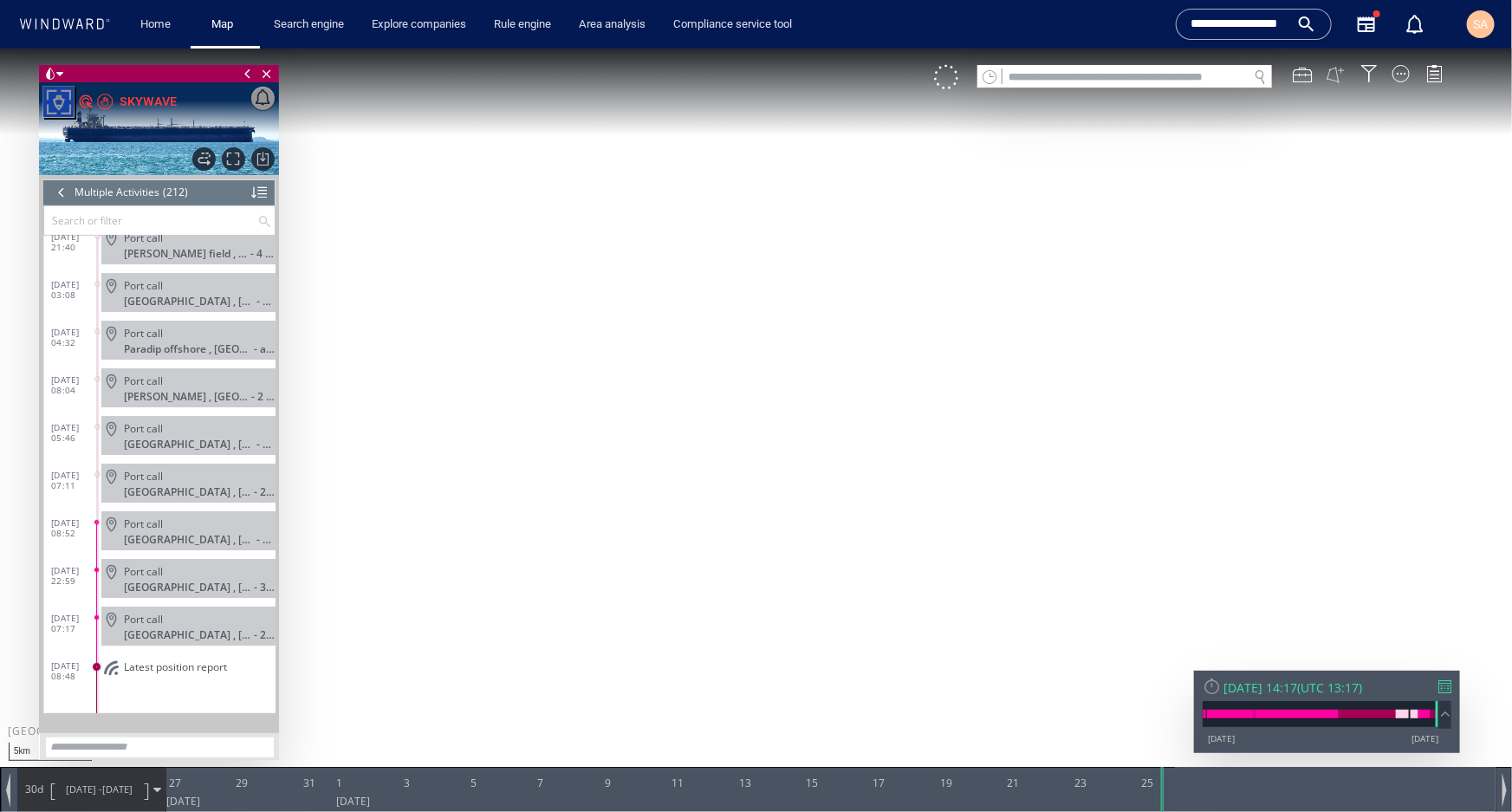
click at [1333, 77] on button at bounding box center [1335, 73] width 19 height 19
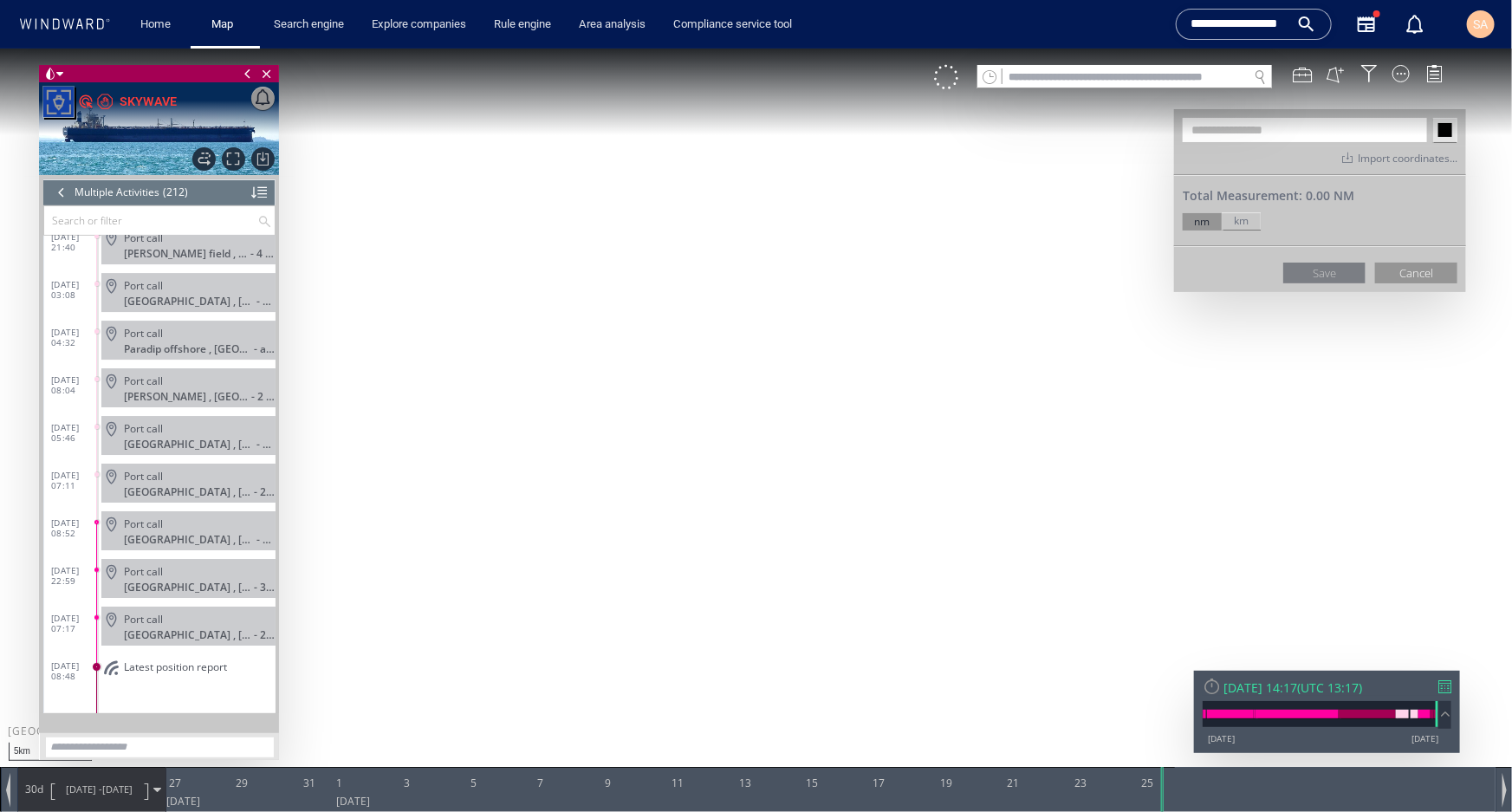
click at [777, 380] on canvas "Map" at bounding box center [756, 420] width 1512 height 746
click at [741, 410] on canvas "Map" at bounding box center [756, 420] width 1512 height 746
click at [748, 432] on canvas "Map" at bounding box center [756, 420] width 1512 height 746
click at [778, 428] on canvas "Map" at bounding box center [756, 420] width 1512 height 746
click at [778, 397] on canvas "Map" at bounding box center [756, 420] width 1512 height 746
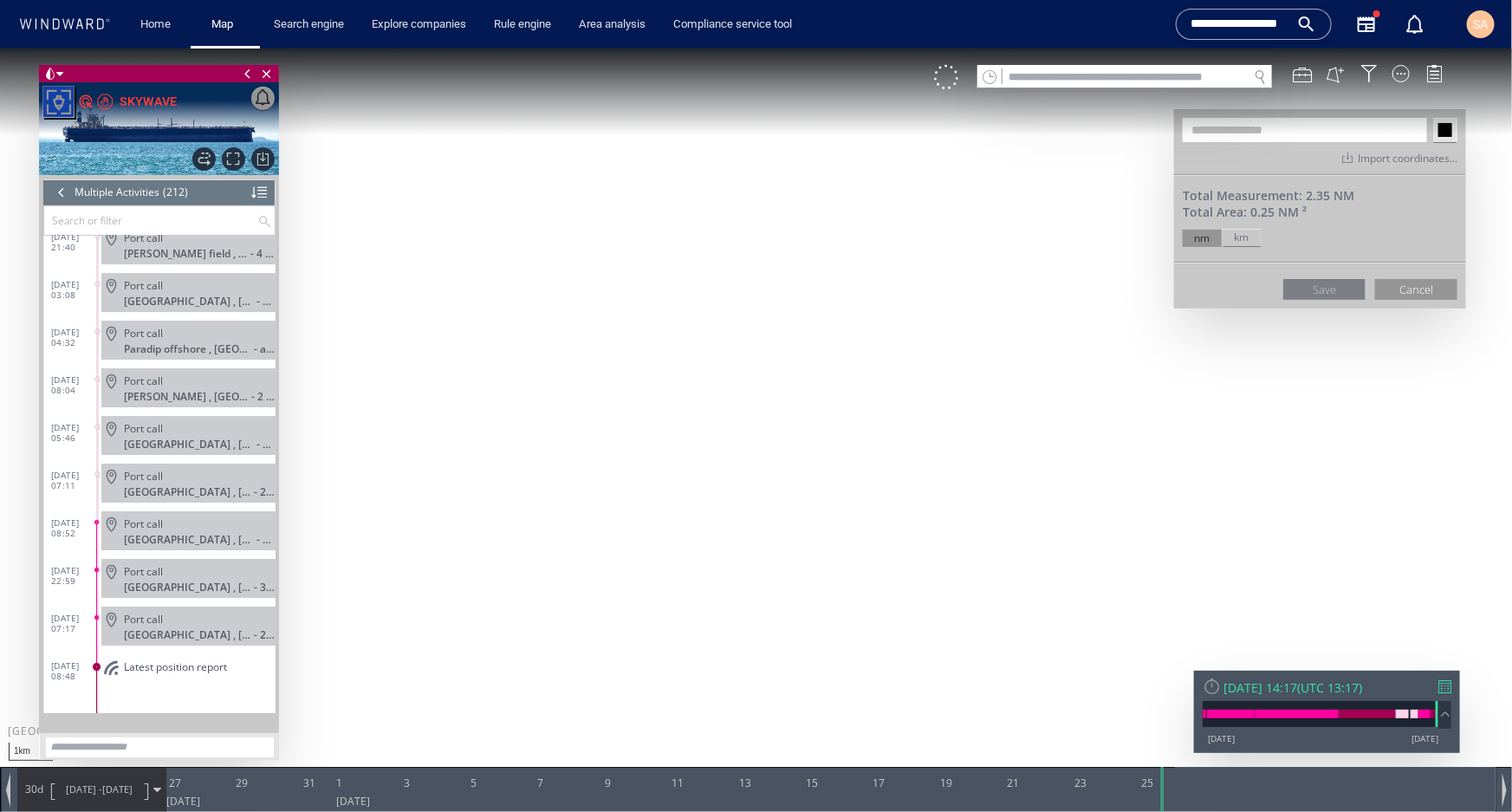
click at [778, 359] on canvas "Map" at bounding box center [756, 420] width 1512 height 746
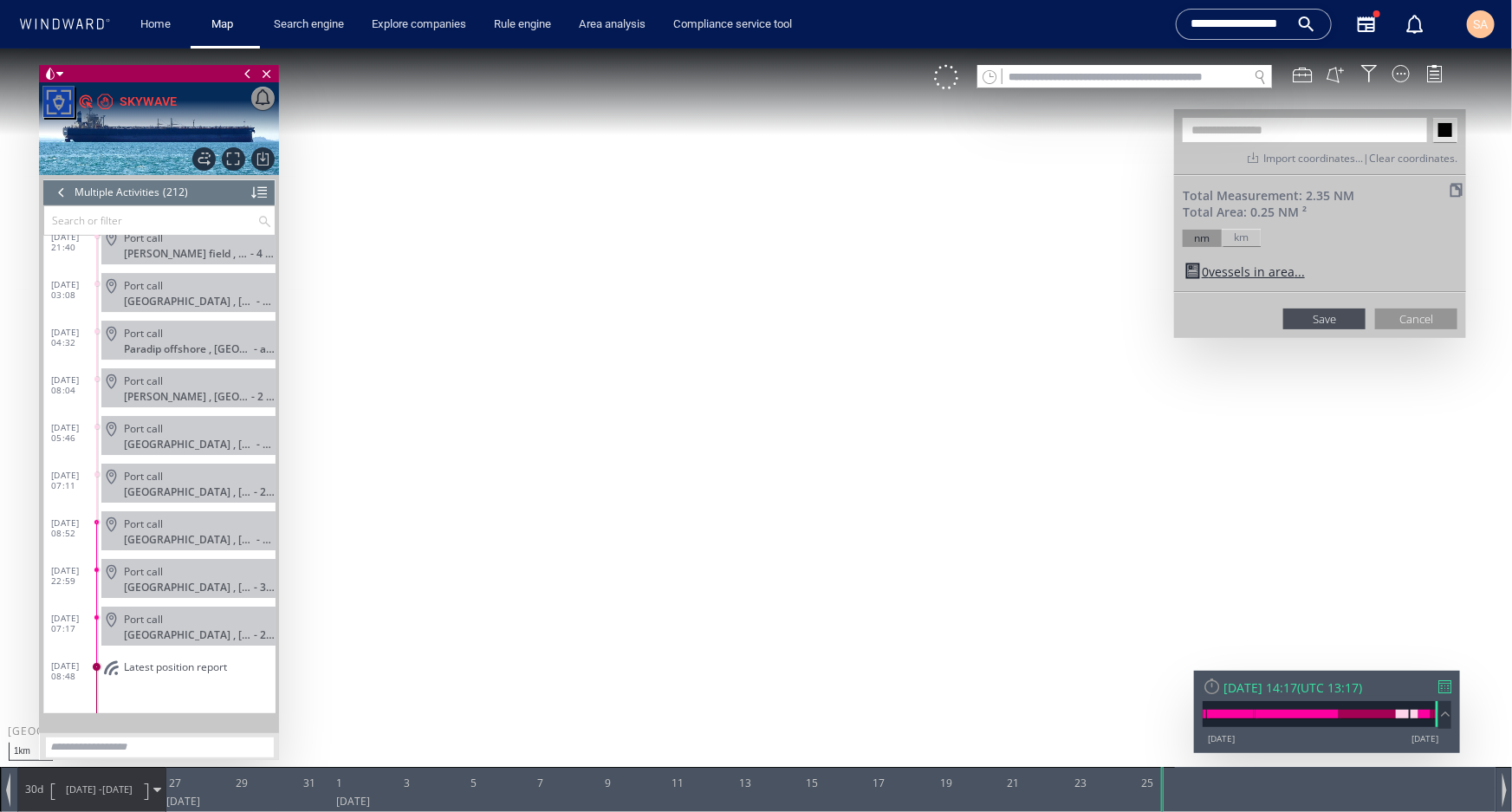
click at [1232, 131] on input "text" at bounding box center [1305, 128] width 244 height 24
type input "**********"
drag, startPoint x: 1404, startPoint y: 316, endPoint x: 1240, endPoint y: 337, distance: 165.3
click at [1405, 316] on button "Cancel" at bounding box center [1417, 317] width 83 height 21
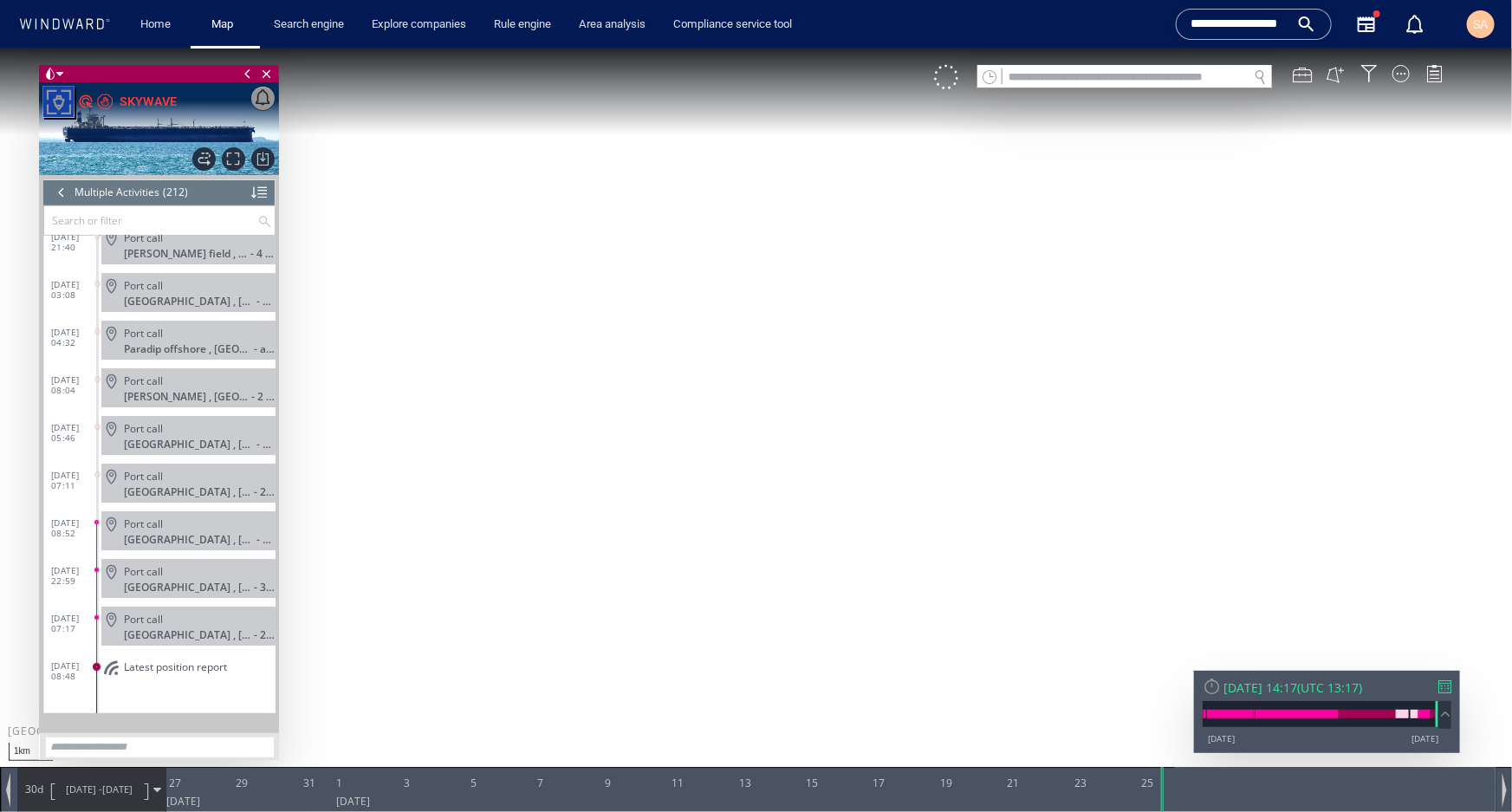
drag, startPoint x: 789, startPoint y: 588, endPoint x: 770, endPoint y: 455, distance: 134.4
click at [813, 410] on canvas "Map" at bounding box center [756, 420] width 1512 height 746
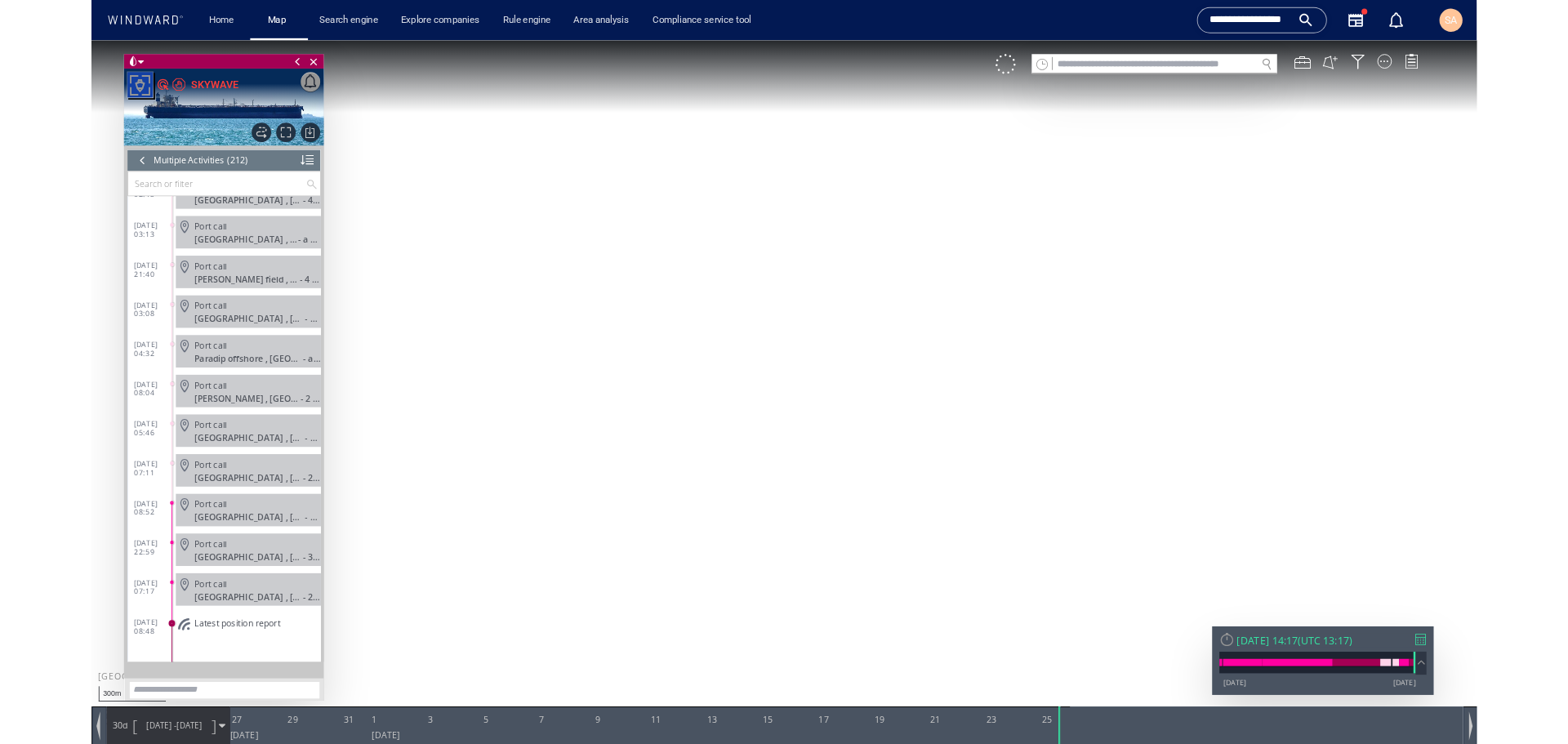
scroll to position [9013, 0]
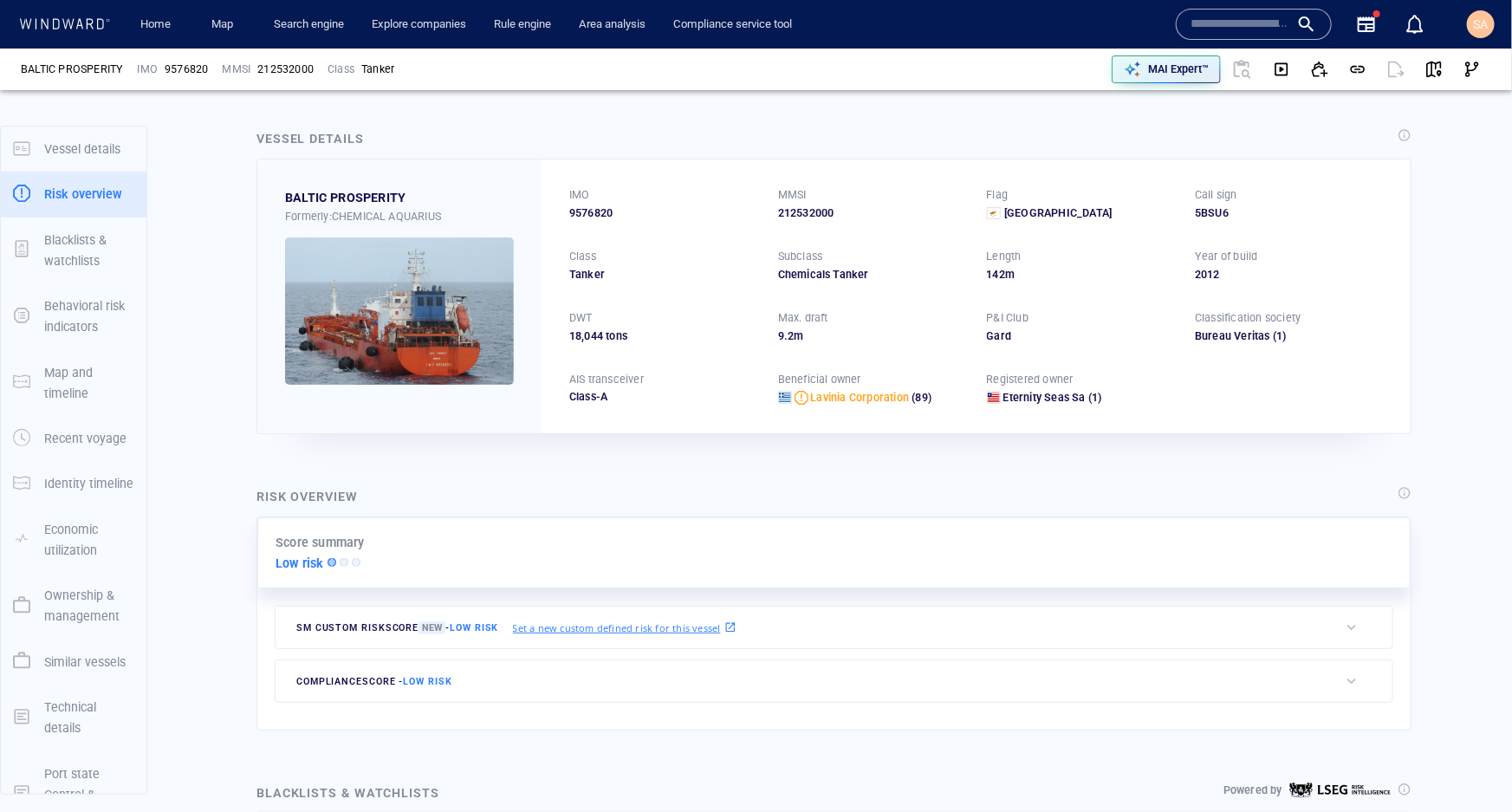
scroll to position [43, 0]
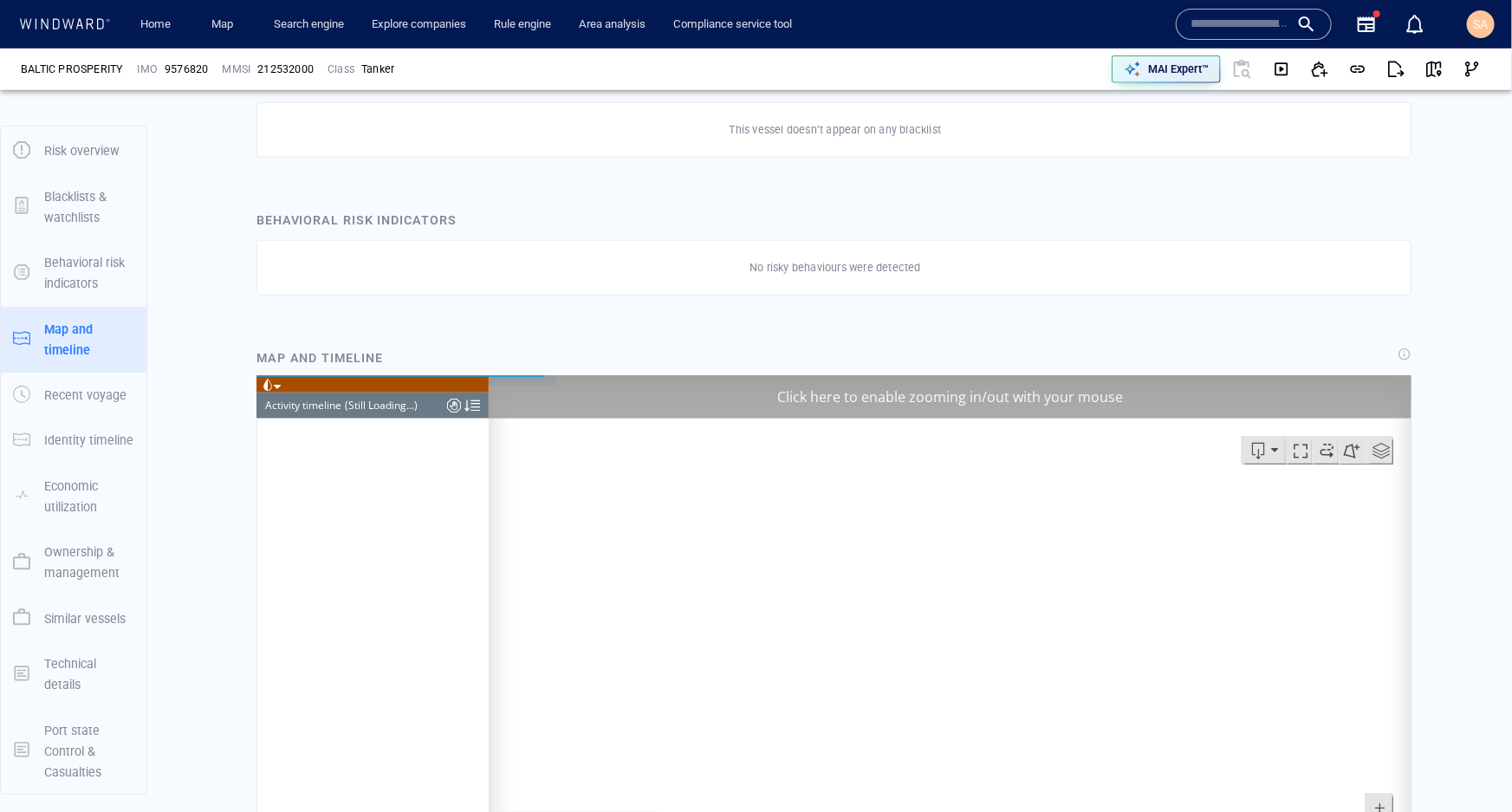
scroll to position [944, 0]
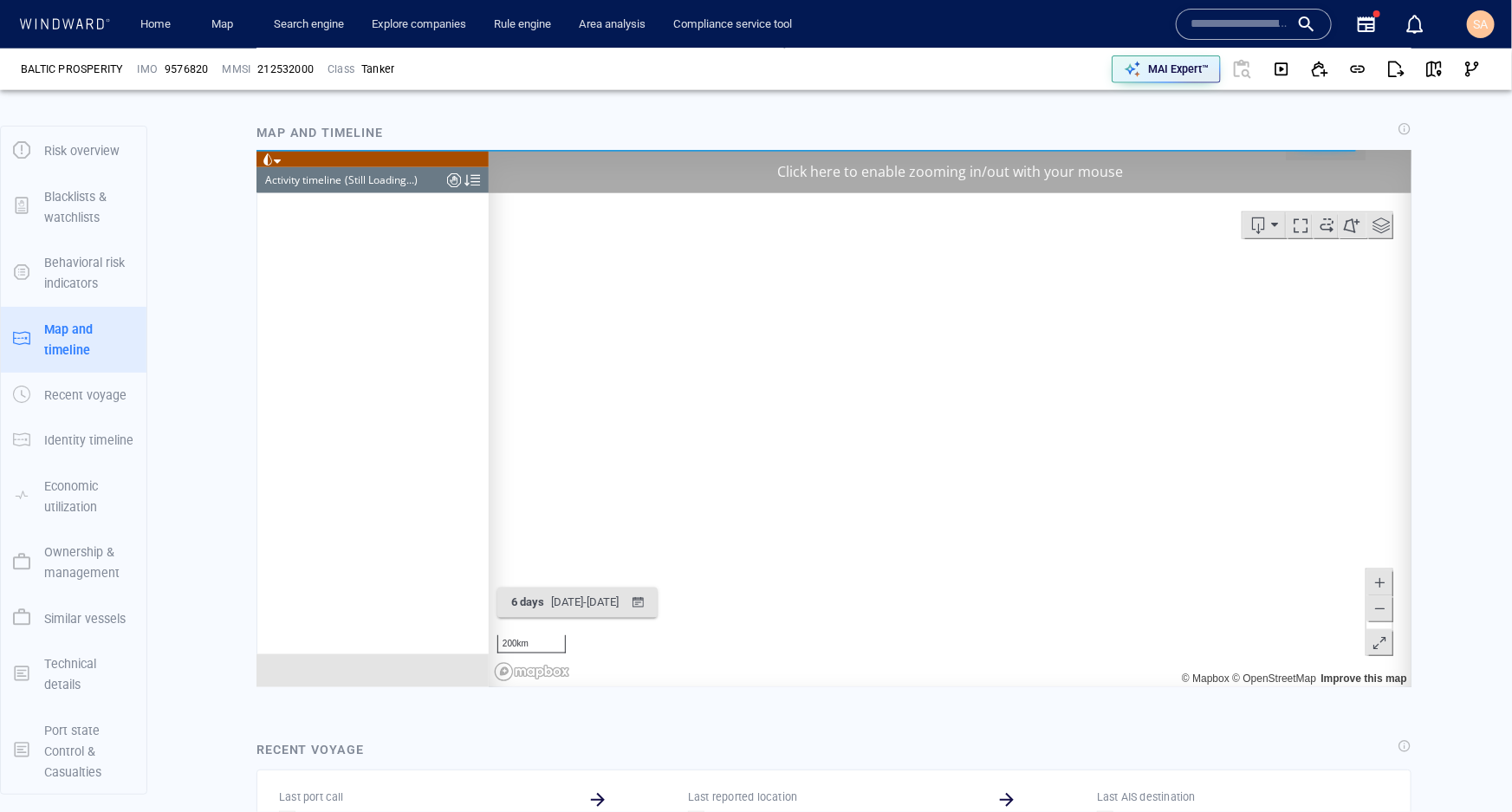
scroll to position [944, 0]
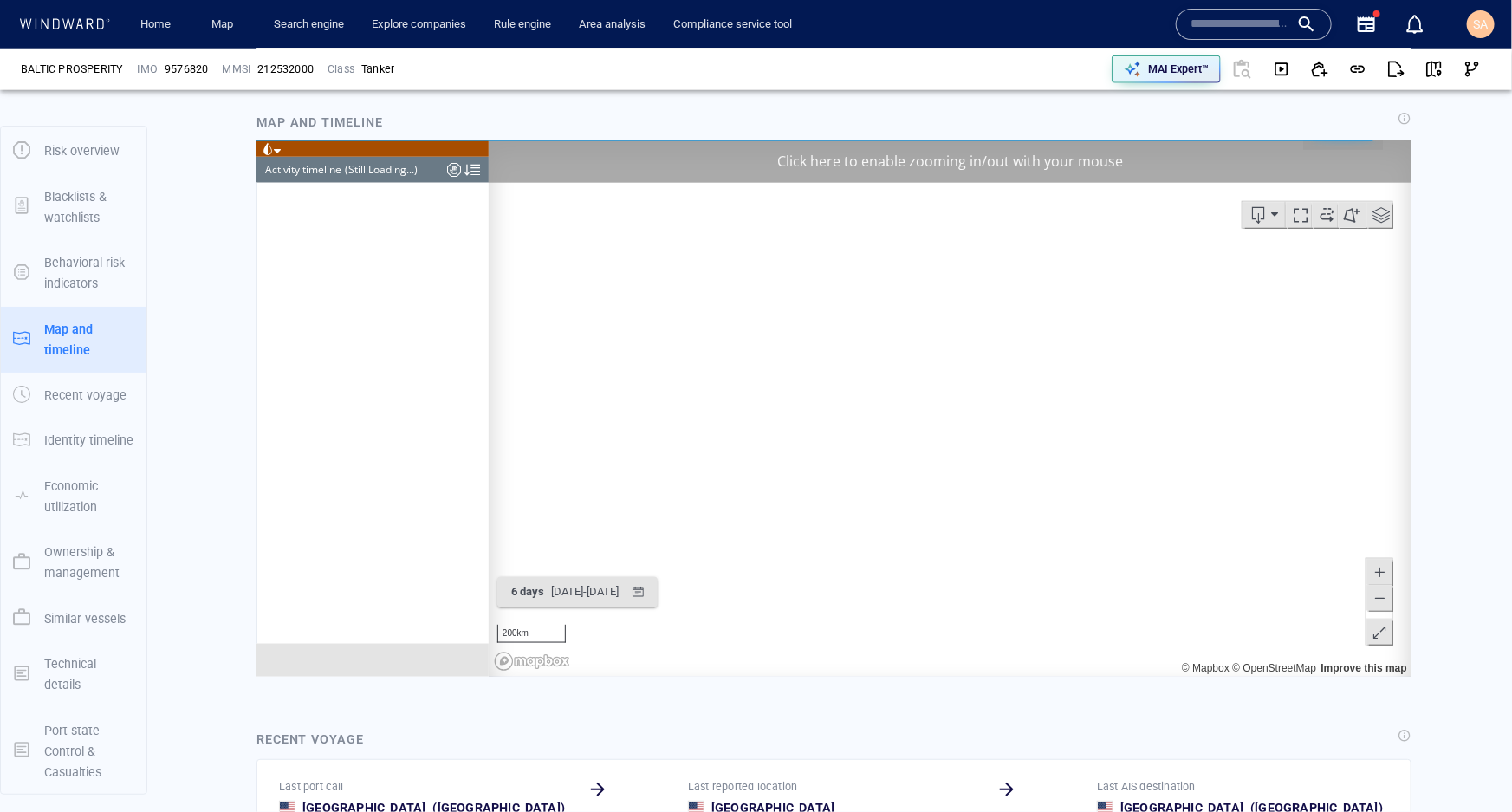
click at [891, 172] on div "Click here to enable zooming in/out with your mouse" at bounding box center [949, 160] width 923 height 43
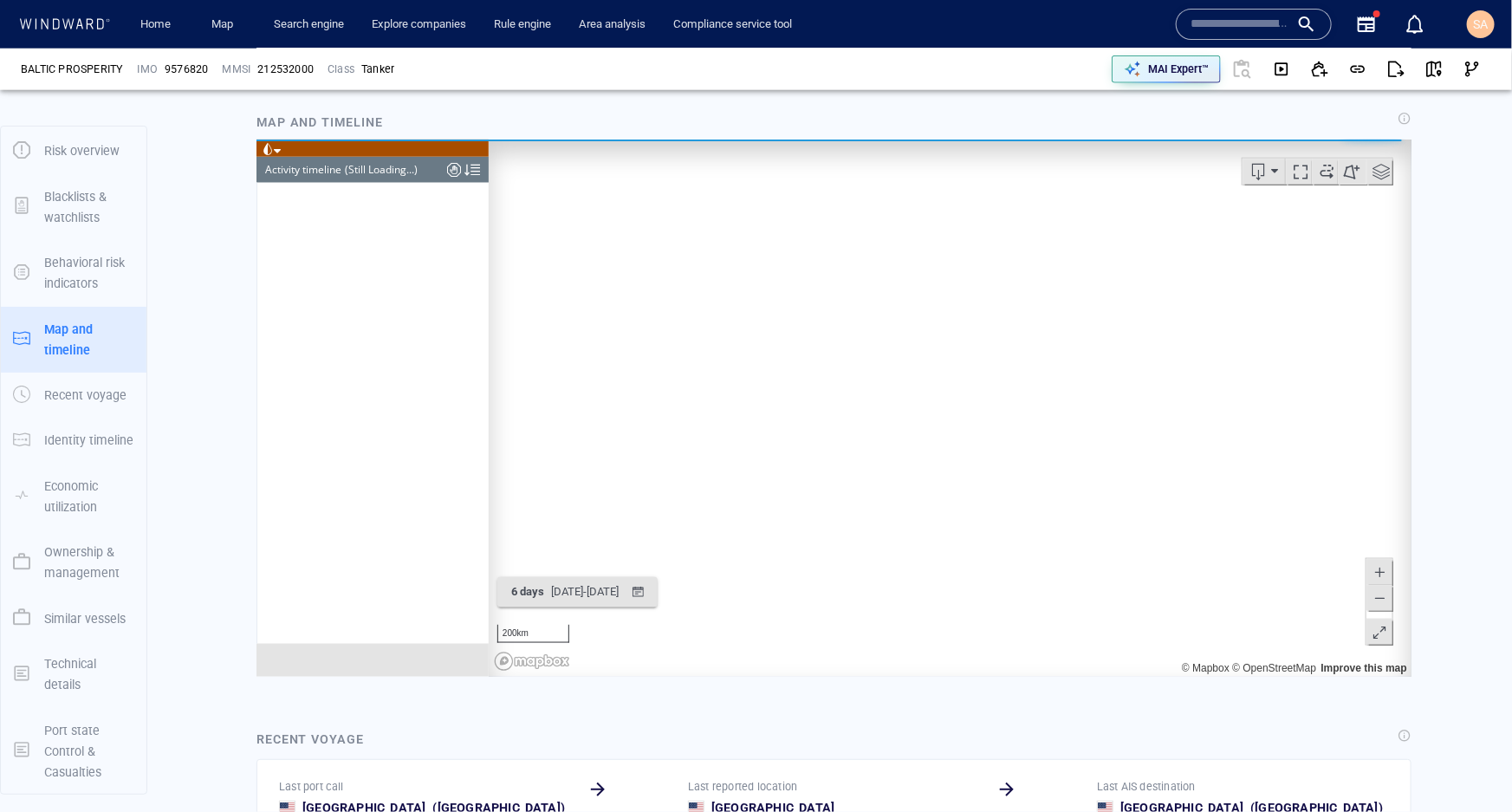
drag, startPoint x: 935, startPoint y: 490, endPoint x: 953, endPoint y: 529, distance: 43.0
click at [953, 529] on canvas "Map" at bounding box center [944, 406] width 912 height 537
drag, startPoint x: 867, startPoint y: 300, endPoint x: 875, endPoint y: 364, distance: 64.5
click at [875, 382] on canvas "Map" at bounding box center [944, 406] width 912 height 537
drag, startPoint x: 873, startPoint y: 315, endPoint x: 876, endPoint y: 475, distance: 160.0
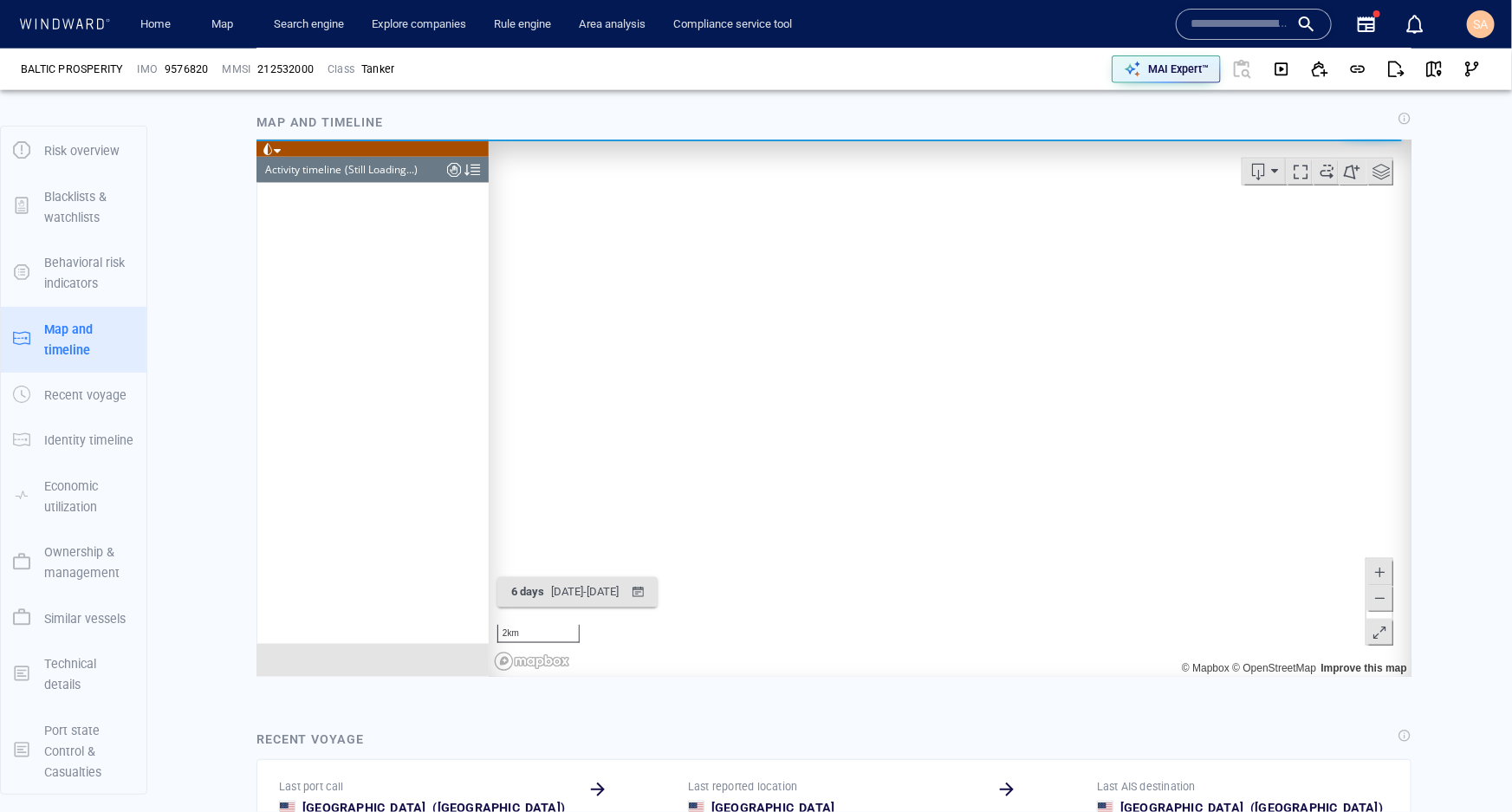
click at [887, 486] on canvas "Map" at bounding box center [944, 406] width 912 height 537
drag, startPoint x: 860, startPoint y: 328, endPoint x: 958, endPoint y: 515, distance: 211.1
click at [961, 517] on canvas "Map" at bounding box center [944, 406] width 912 height 537
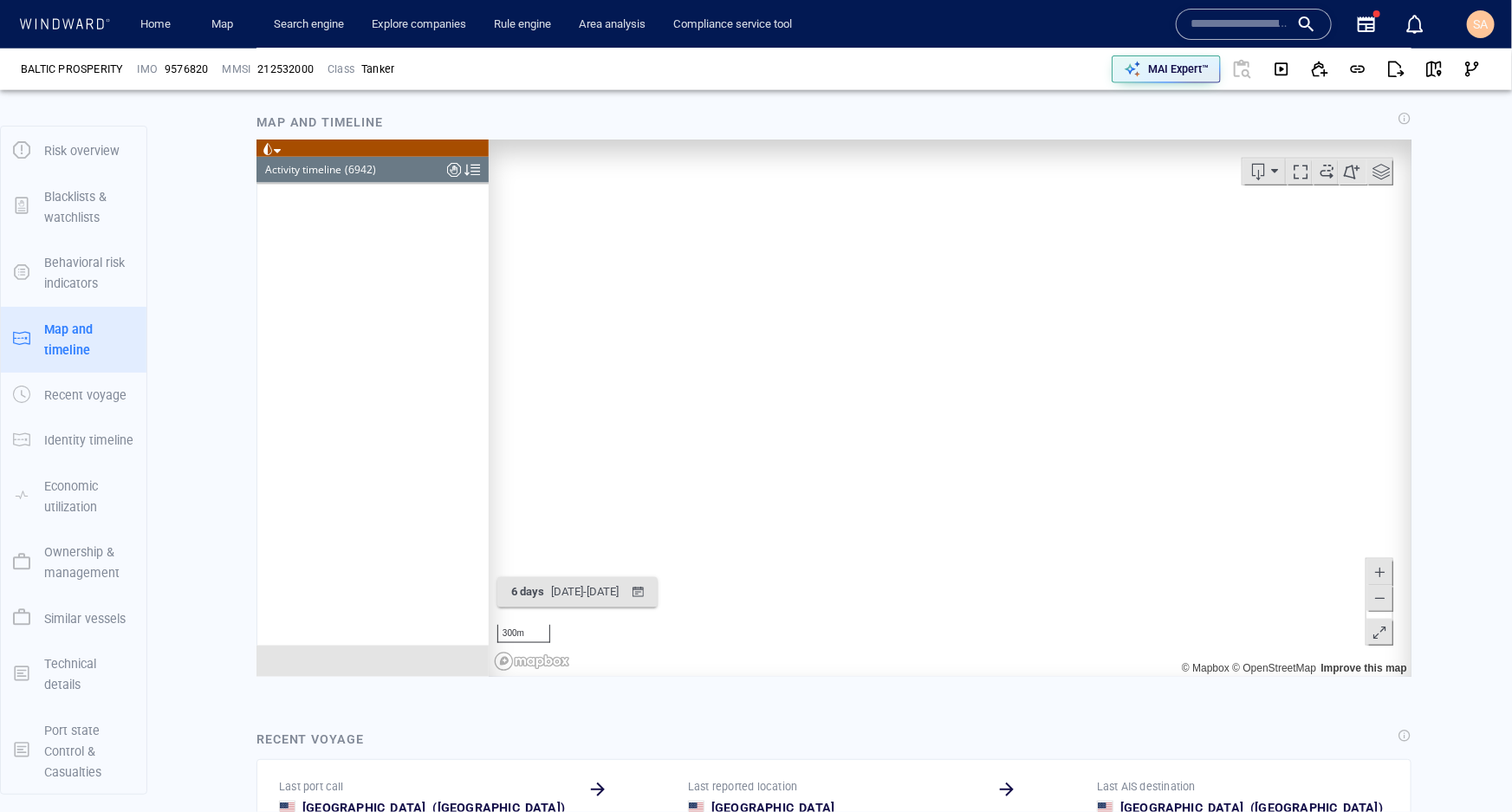
scroll to position [330265, 0]
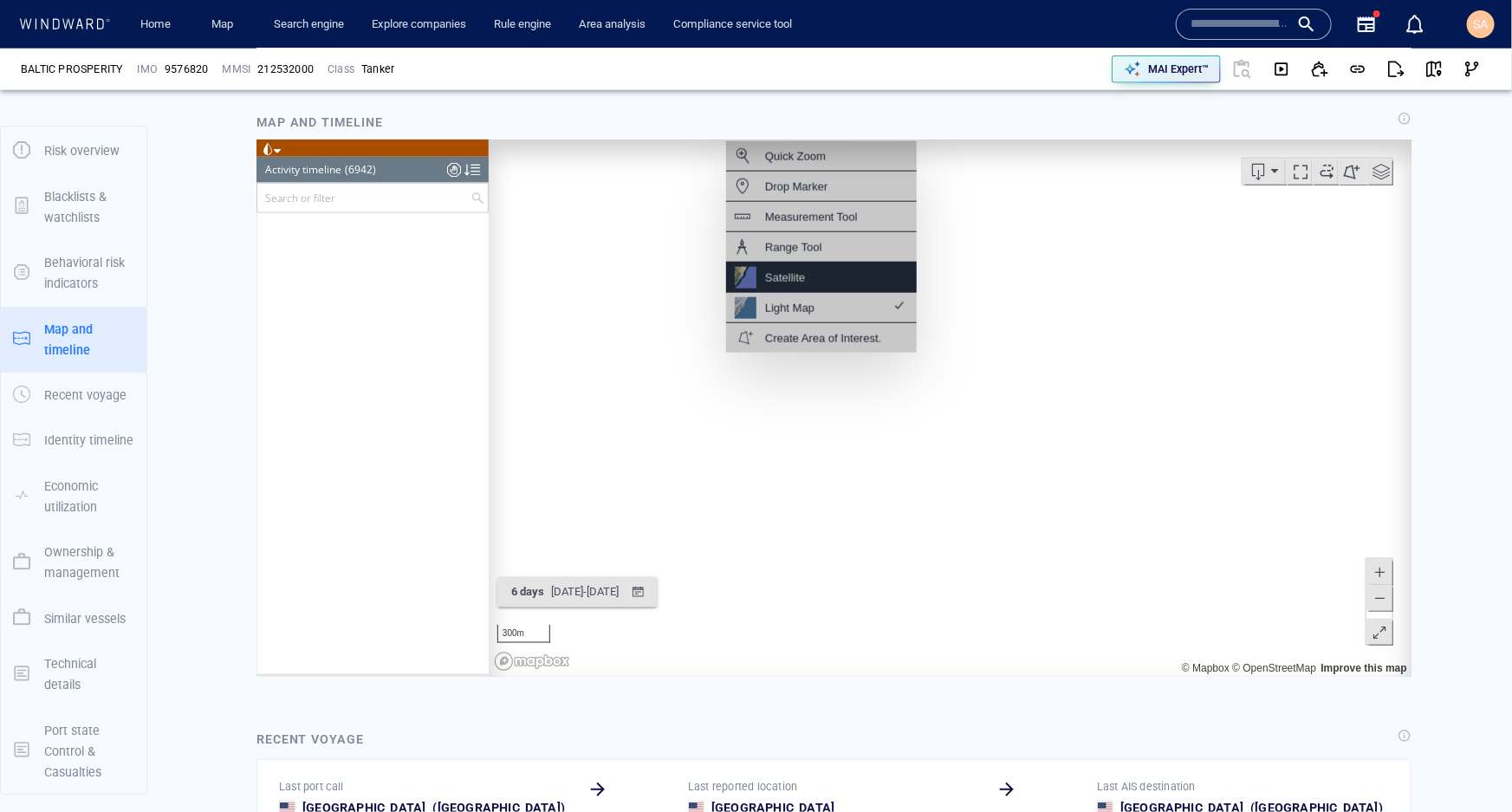
click at [805, 276] on div "Satellite" at bounding box center [821, 276] width 191 height 30
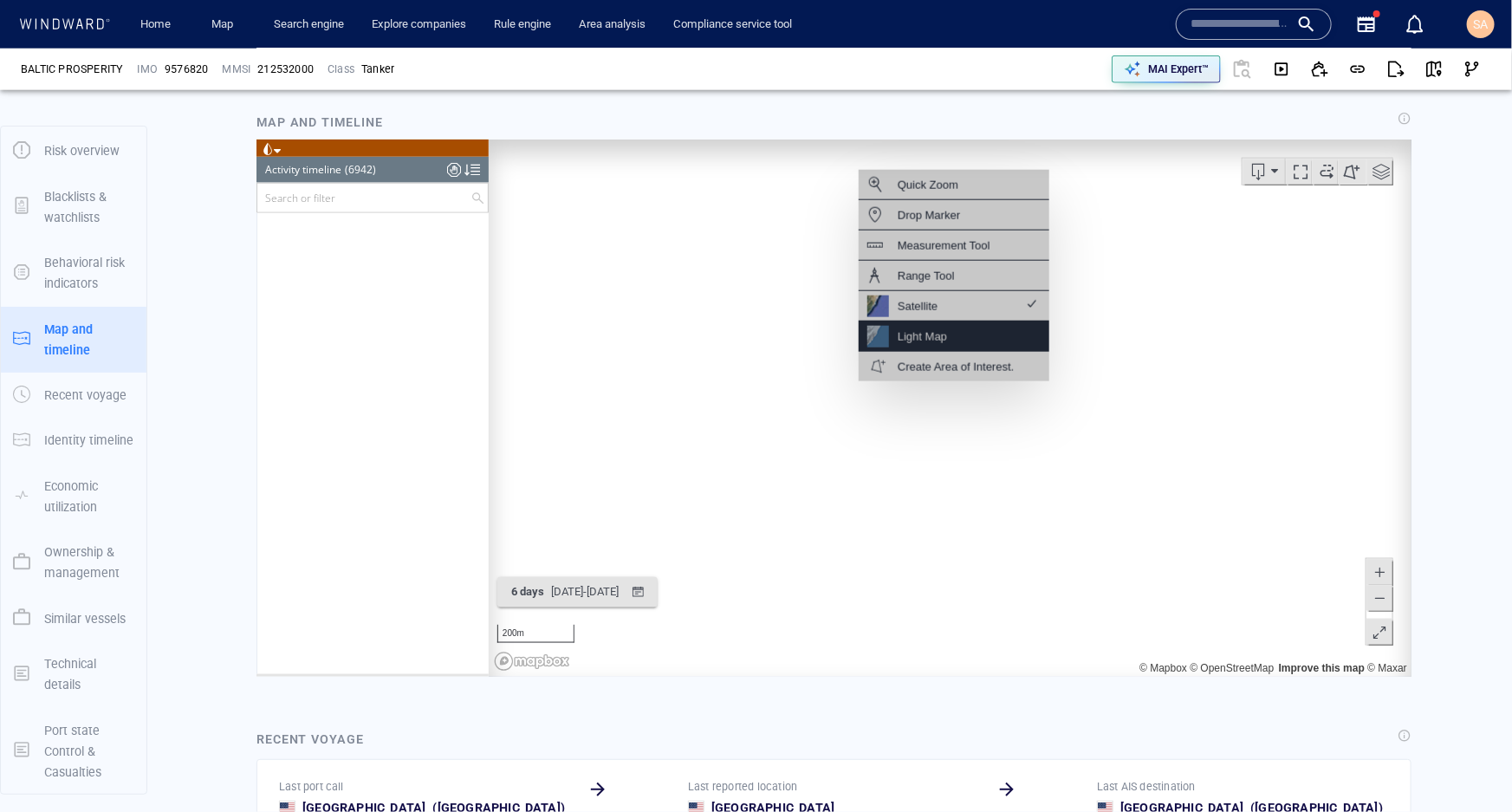
click at [936, 334] on div "Light Map" at bounding box center [922, 336] width 50 height 22
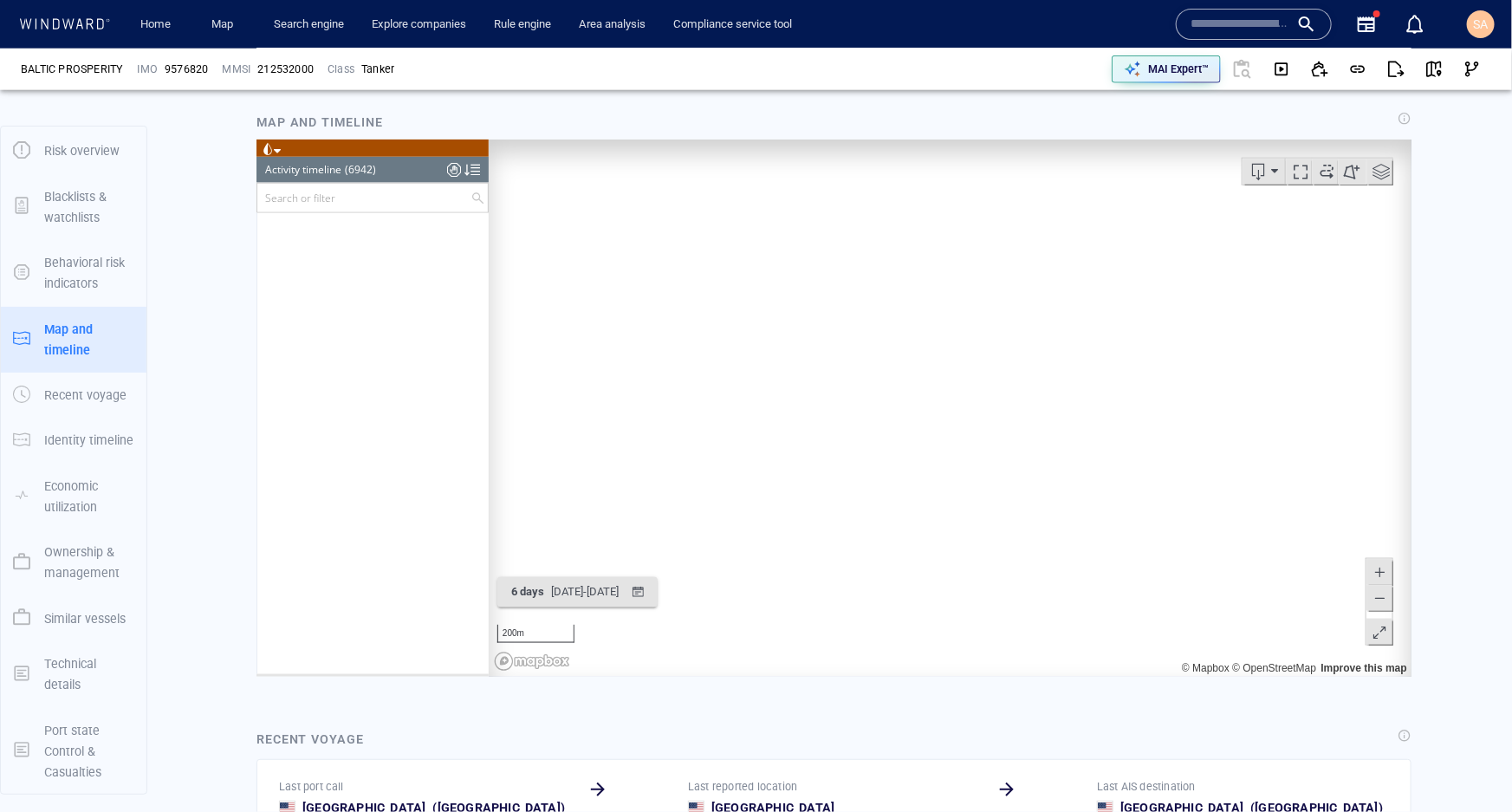
drag, startPoint x: 933, startPoint y: 380, endPoint x: 835, endPoint y: 424, distance: 107.4
click at [836, 425] on canvas "Map" at bounding box center [944, 406] width 912 height 537
click at [1319, 168] on span at bounding box center [1326, 171] width 26 height 26
drag, startPoint x: 1087, startPoint y: 468, endPoint x: 987, endPoint y: 295, distance: 199.8
click at [987, 295] on canvas "Map" at bounding box center [944, 406] width 912 height 537
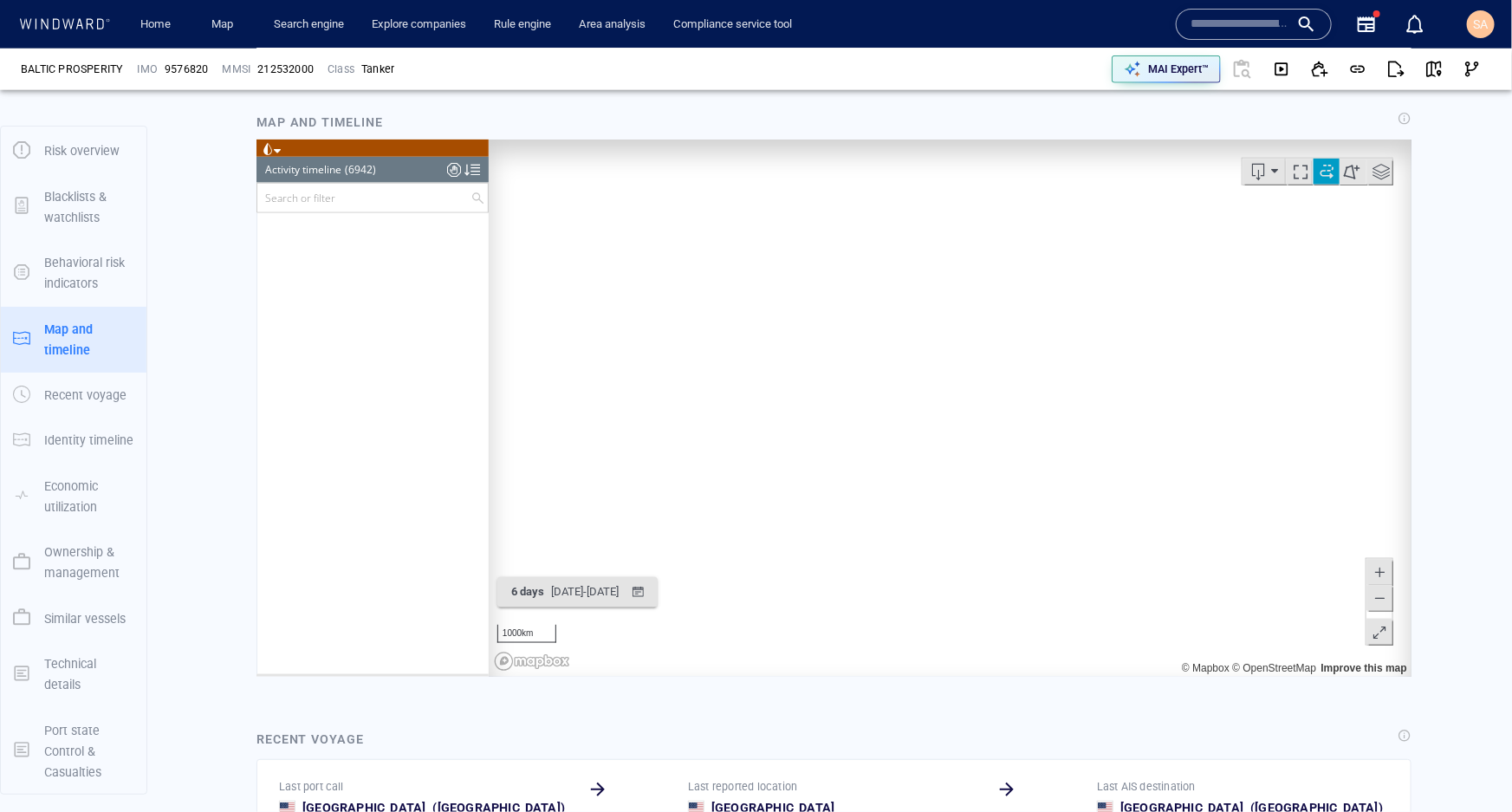
drag, startPoint x: 1100, startPoint y: 445, endPoint x: 943, endPoint y: 514, distance: 171.5
click at [943, 514] on canvas "Map" at bounding box center [944, 406] width 912 height 537
drag, startPoint x: 915, startPoint y: 493, endPoint x: 1024, endPoint y: 327, distance: 198.6
click at [1024, 327] on canvas "Map" at bounding box center [944, 406] width 912 height 537
drag, startPoint x: 944, startPoint y: 517, endPoint x: 1188, endPoint y: 493, distance: 245.2
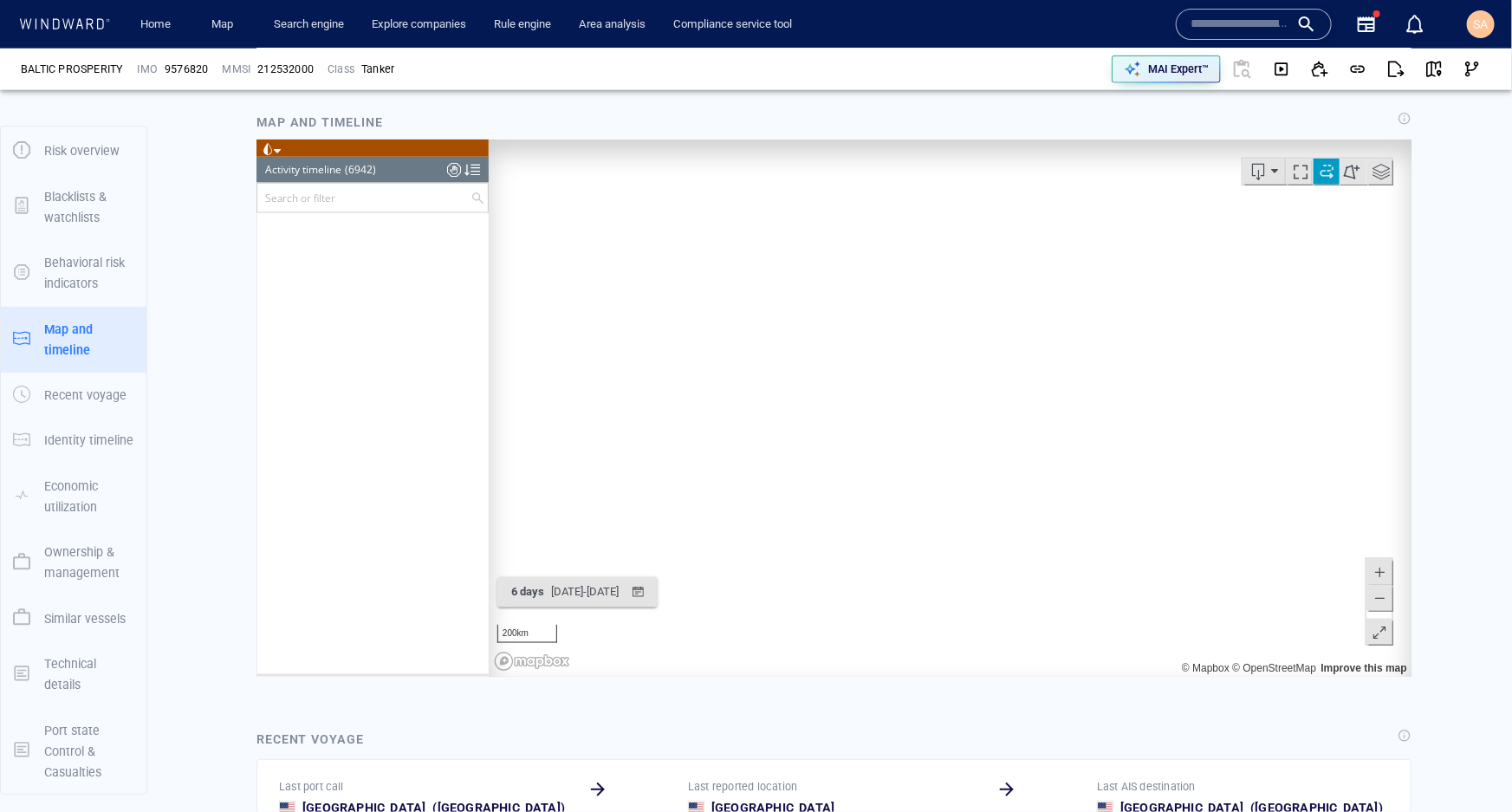
click at [1188, 493] on canvas "Map" at bounding box center [944, 406] width 912 height 537
click at [1197, 448] on canvas "Map" at bounding box center [944, 406] width 912 height 537
drag, startPoint x: 890, startPoint y: 338, endPoint x: 1092, endPoint y: 519, distance: 271.2
click at [1092, 519] on canvas "Map" at bounding box center [944, 406] width 912 height 537
drag, startPoint x: 944, startPoint y: 395, endPoint x: 980, endPoint y: 436, distance: 54.6
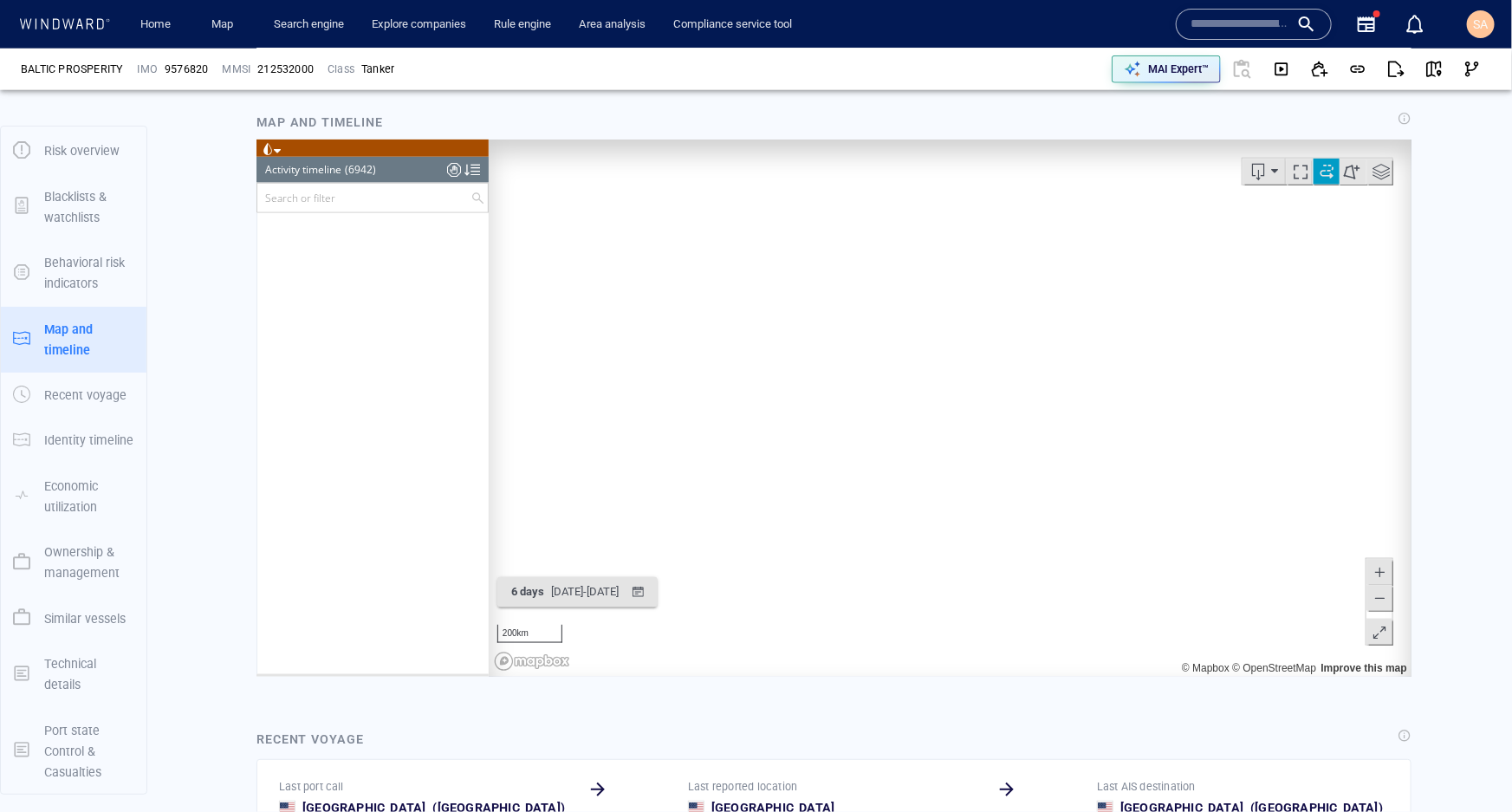
click at [980, 436] on canvas "Map" at bounding box center [944, 406] width 912 height 537
click at [837, 360] on canvas "Map" at bounding box center [944, 406] width 912 height 537
drag, startPoint x: 961, startPoint y: 336, endPoint x: 835, endPoint y: 400, distance: 141.3
click at [835, 400] on canvas "Map" at bounding box center [944, 406] width 912 height 537
drag, startPoint x: 994, startPoint y: 553, endPoint x: 845, endPoint y: 304, distance: 290.2
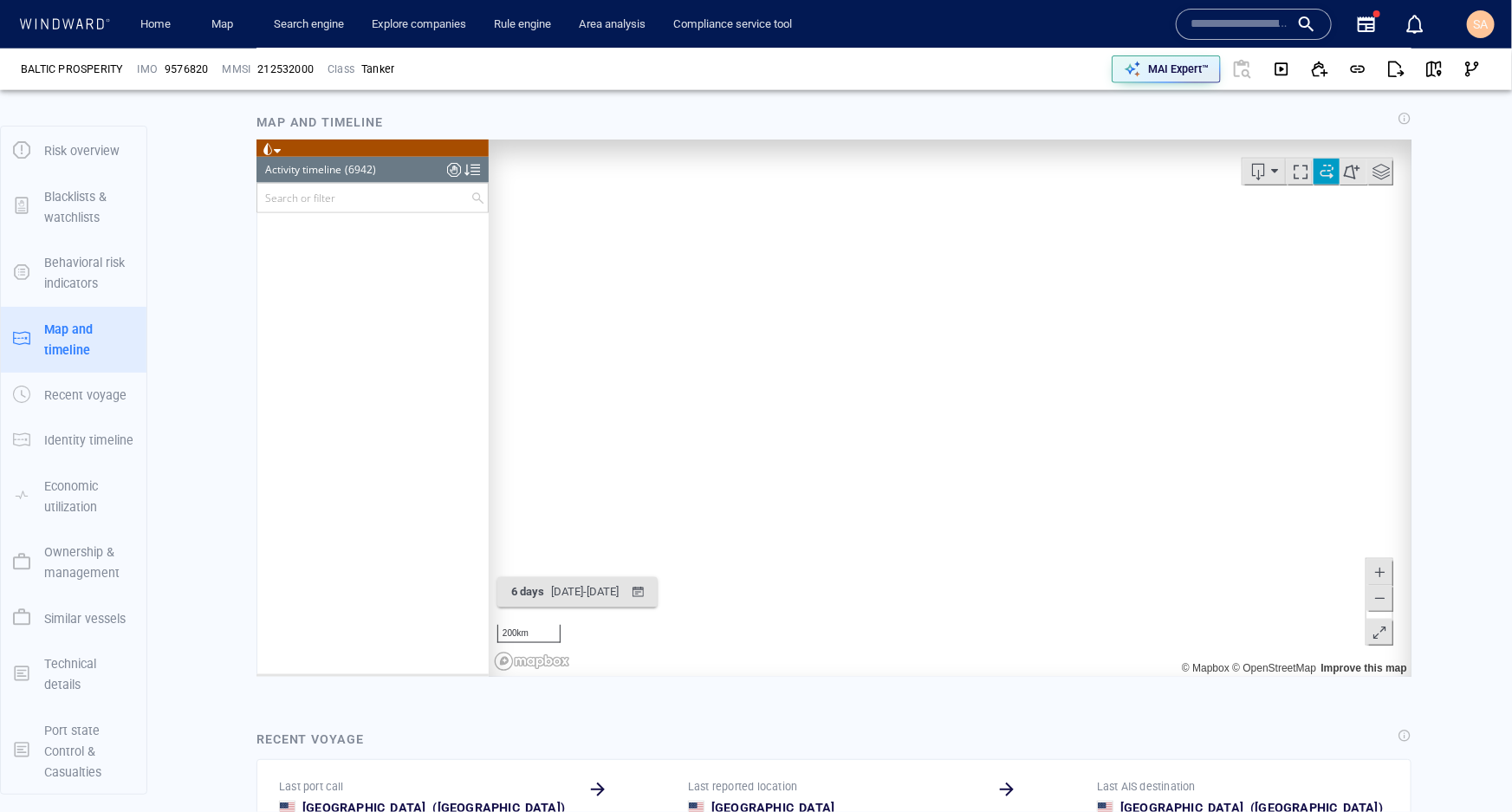
click at [846, 305] on canvas "Map" at bounding box center [944, 406] width 912 height 537
drag, startPoint x: 1040, startPoint y: 579, endPoint x: 1058, endPoint y: 368, distance: 211.8
click at [1059, 372] on canvas "Map" at bounding box center [944, 406] width 912 height 537
drag, startPoint x: 821, startPoint y: 526, endPoint x: 951, endPoint y: 385, distance: 191.8
click at [951, 386] on canvas "Map" at bounding box center [944, 406] width 912 height 537
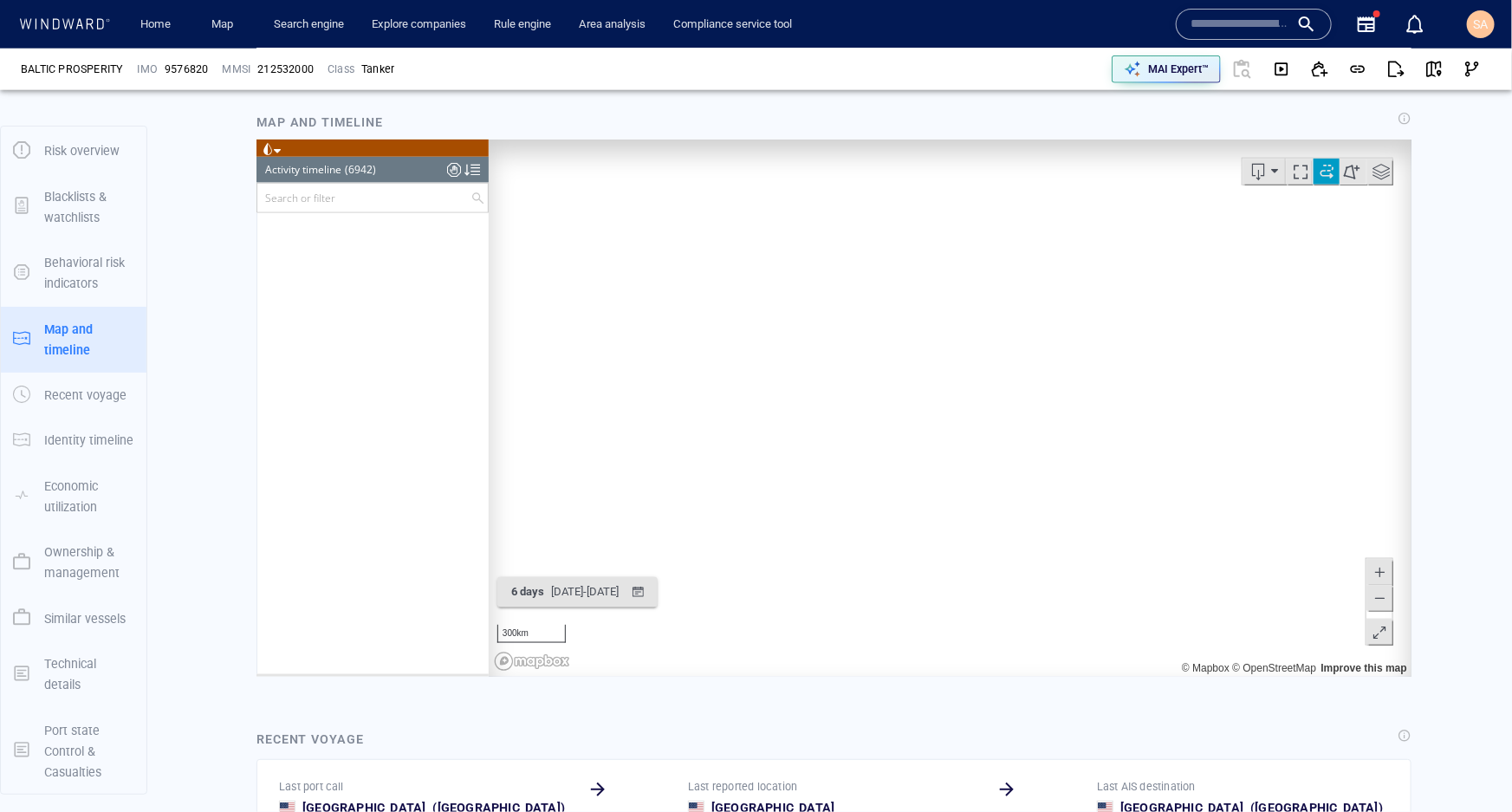
drag, startPoint x: 1090, startPoint y: 256, endPoint x: 929, endPoint y: 411, distance: 223.5
click at [929, 411] on canvas "Map" at bounding box center [944, 406] width 912 height 537
drag, startPoint x: 1070, startPoint y: 310, endPoint x: 1009, endPoint y: 379, distance: 92.1
click at [1009, 379] on canvas "Map" at bounding box center [944, 406] width 912 height 537
click at [1317, 172] on span at bounding box center [1326, 171] width 26 height 26
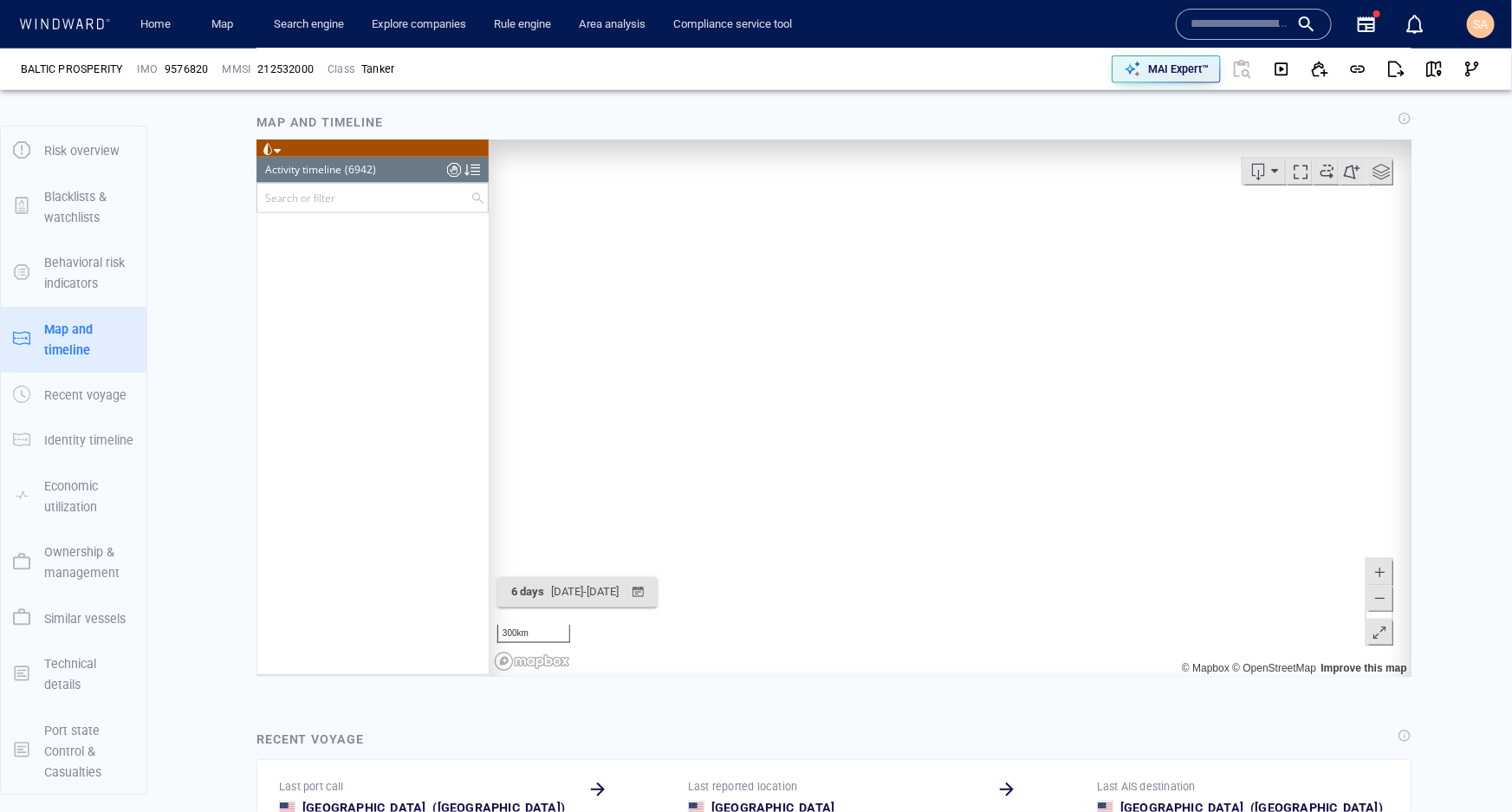
drag, startPoint x: 990, startPoint y: 181, endPoint x: 1047, endPoint y: 468, distance: 292.6
click at [1047, 468] on canvas "Map" at bounding box center [944, 406] width 912 height 537
drag, startPoint x: 845, startPoint y: 355, endPoint x: 1008, endPoint y: 478, distance: 204.2
click at [1008, 478] on canvas "Map" at bounding box center [944, 406] width 912 height 537
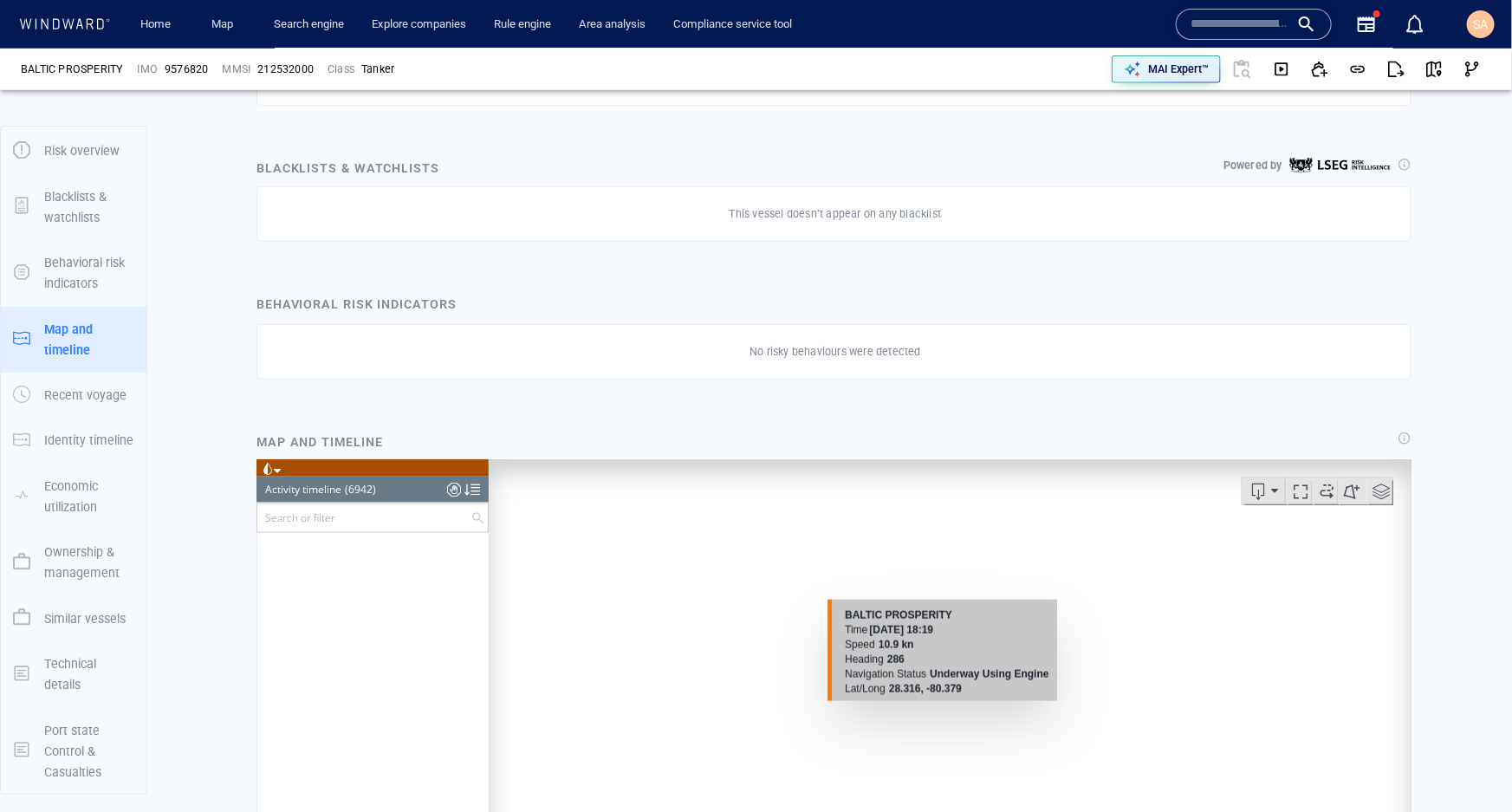
scroll to position [944, 0]
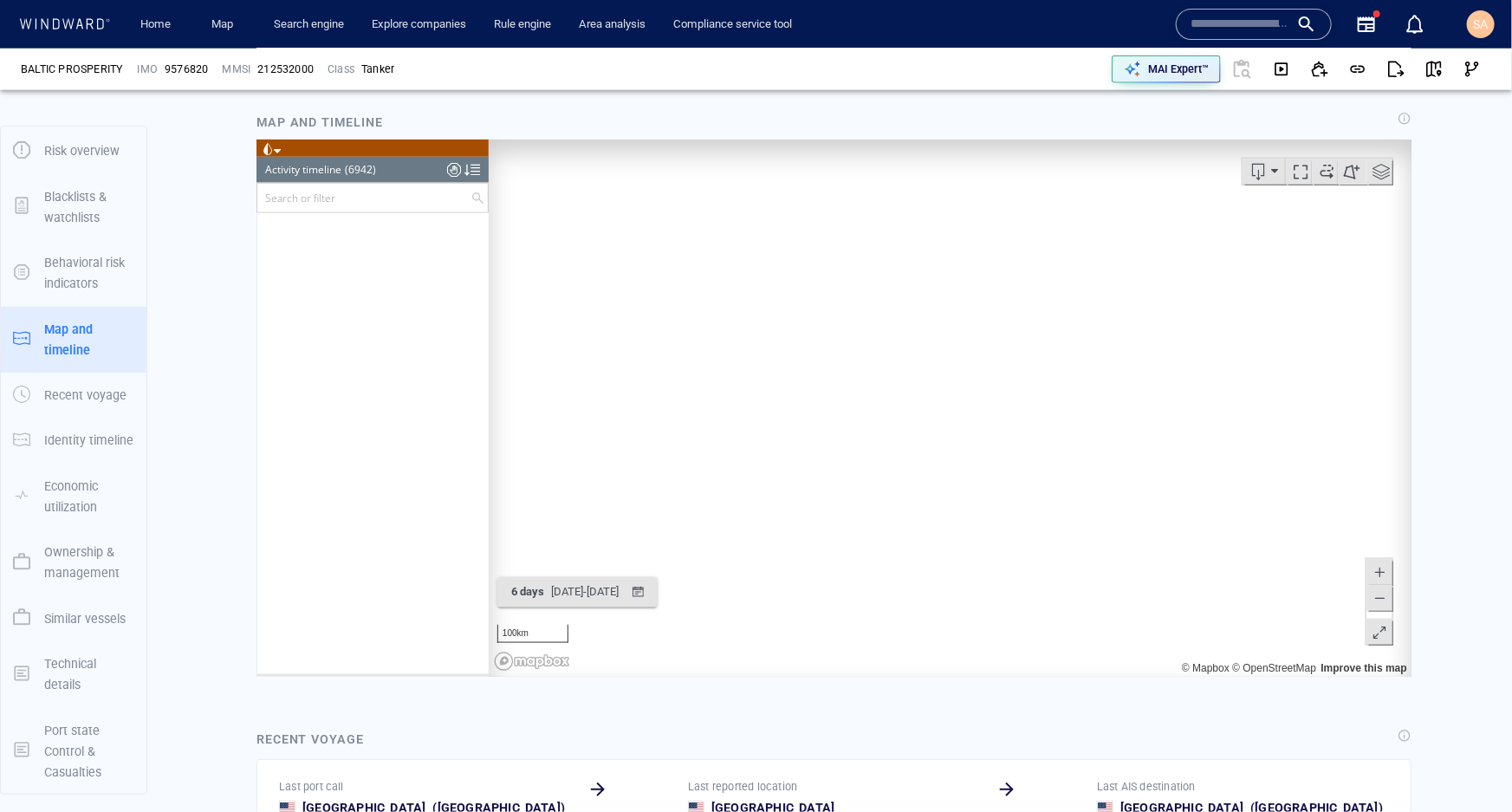
drag, startPoint x: 921, startPoint y: 415, endPoint x: 790, endPoint y: 337, distance: 152.5
click at [790, 337] on canvas "Map" at bounding box center [944, 406] width 912 height 537
click at [650, 592] on div "button" at bounding box center [637, 591] width 25 height 25
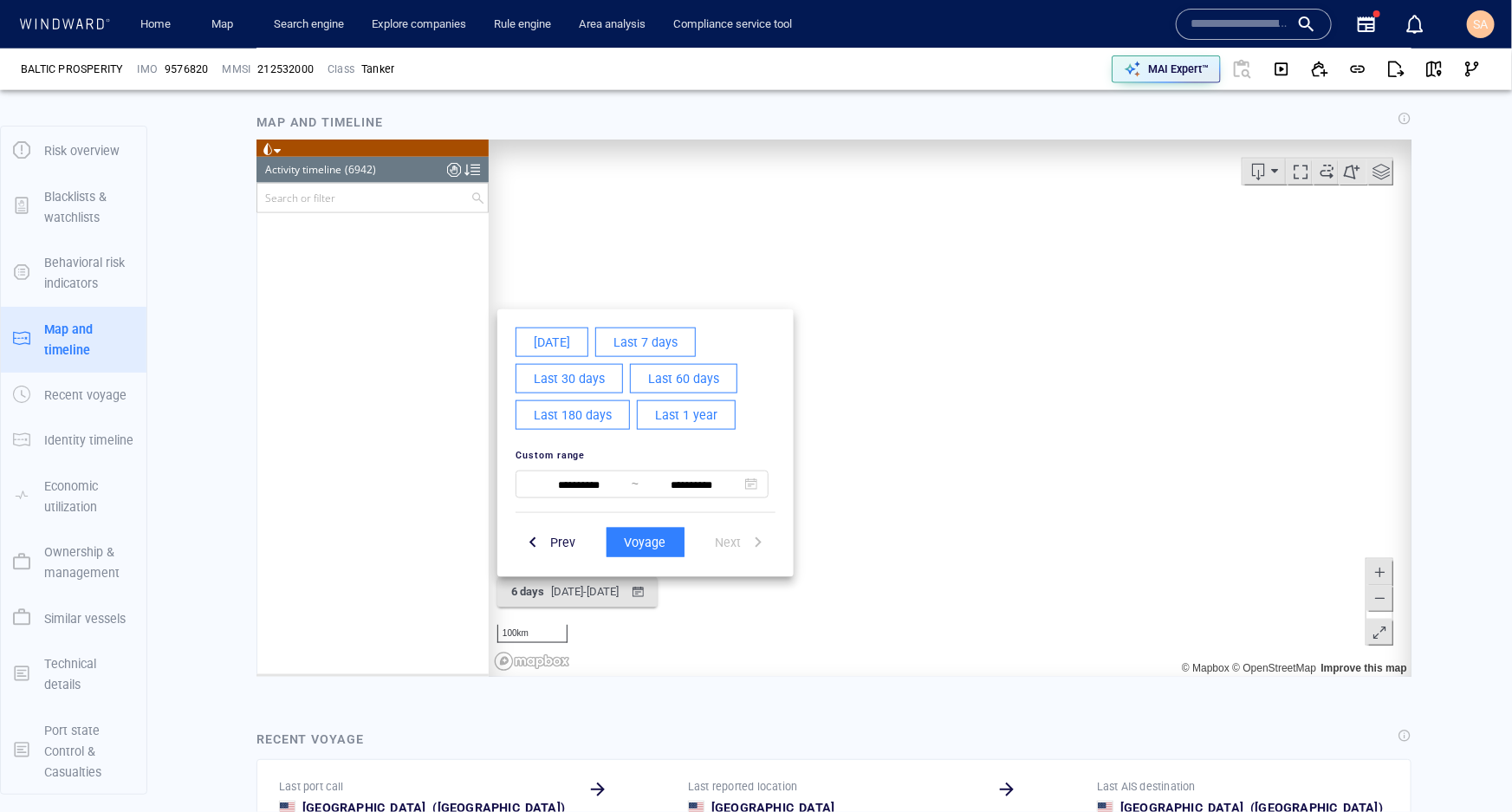
click at [569, 415] on span "Last 180 days" at bounding box center [572, 415] width 78 height 22
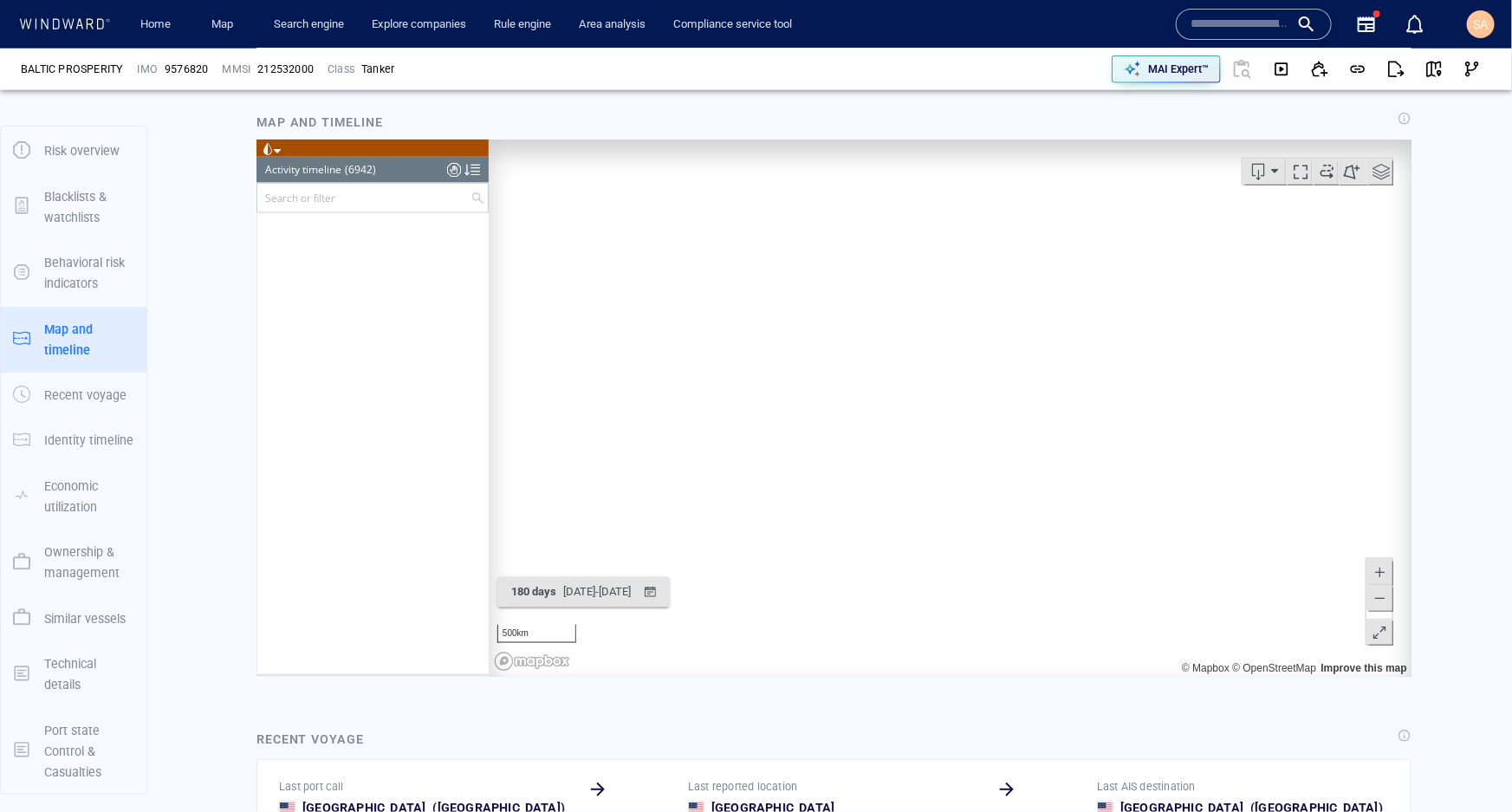
drag, startPoint x: 987, startPoint y: 480, endPoint x: 882, endPoint y: 445, distance: 110.7
click at [882, 445] on canvas "Map" at bounding box center [944, 406] width 912 height 537
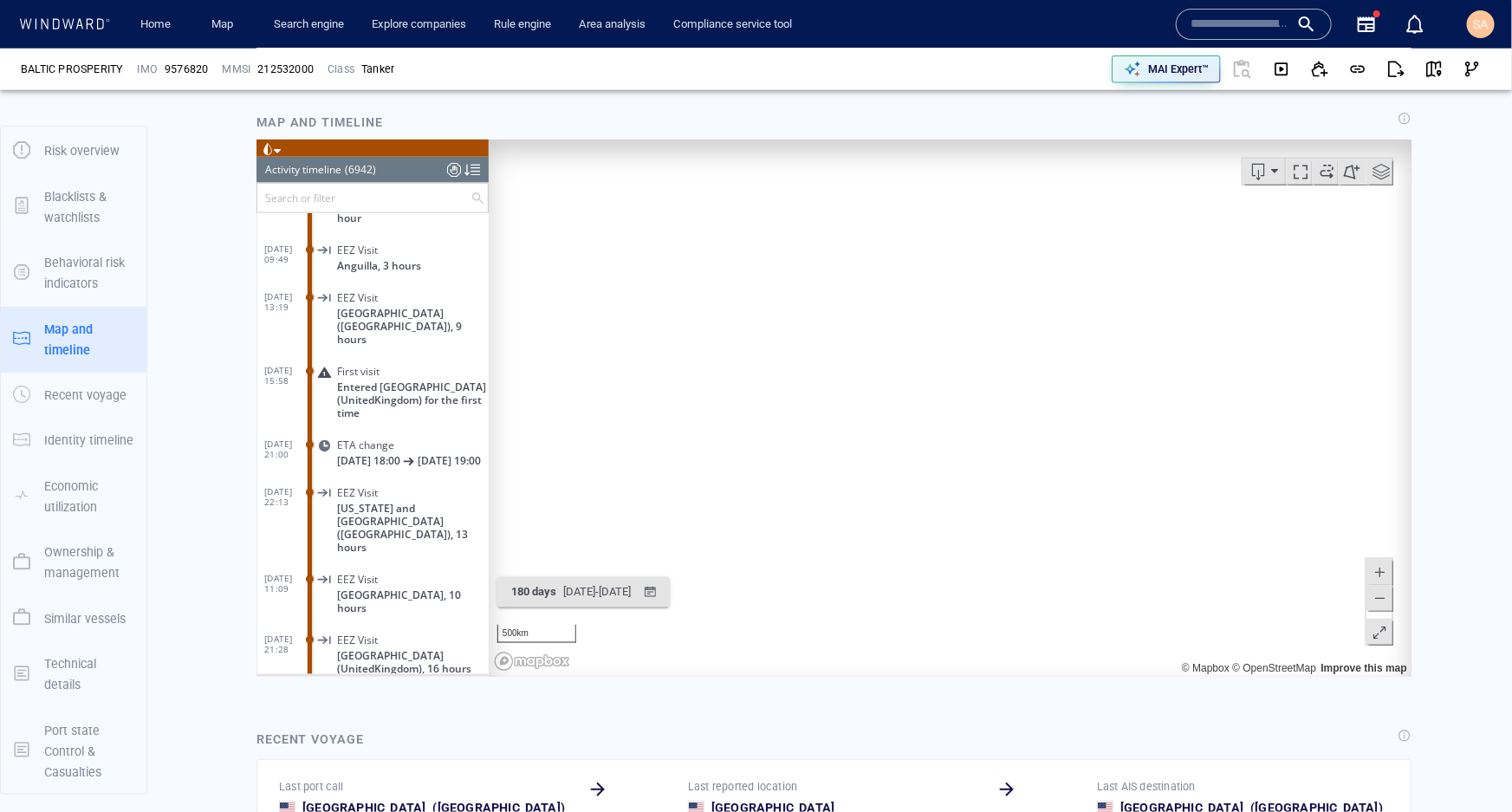
scroll to position [330265, 0]
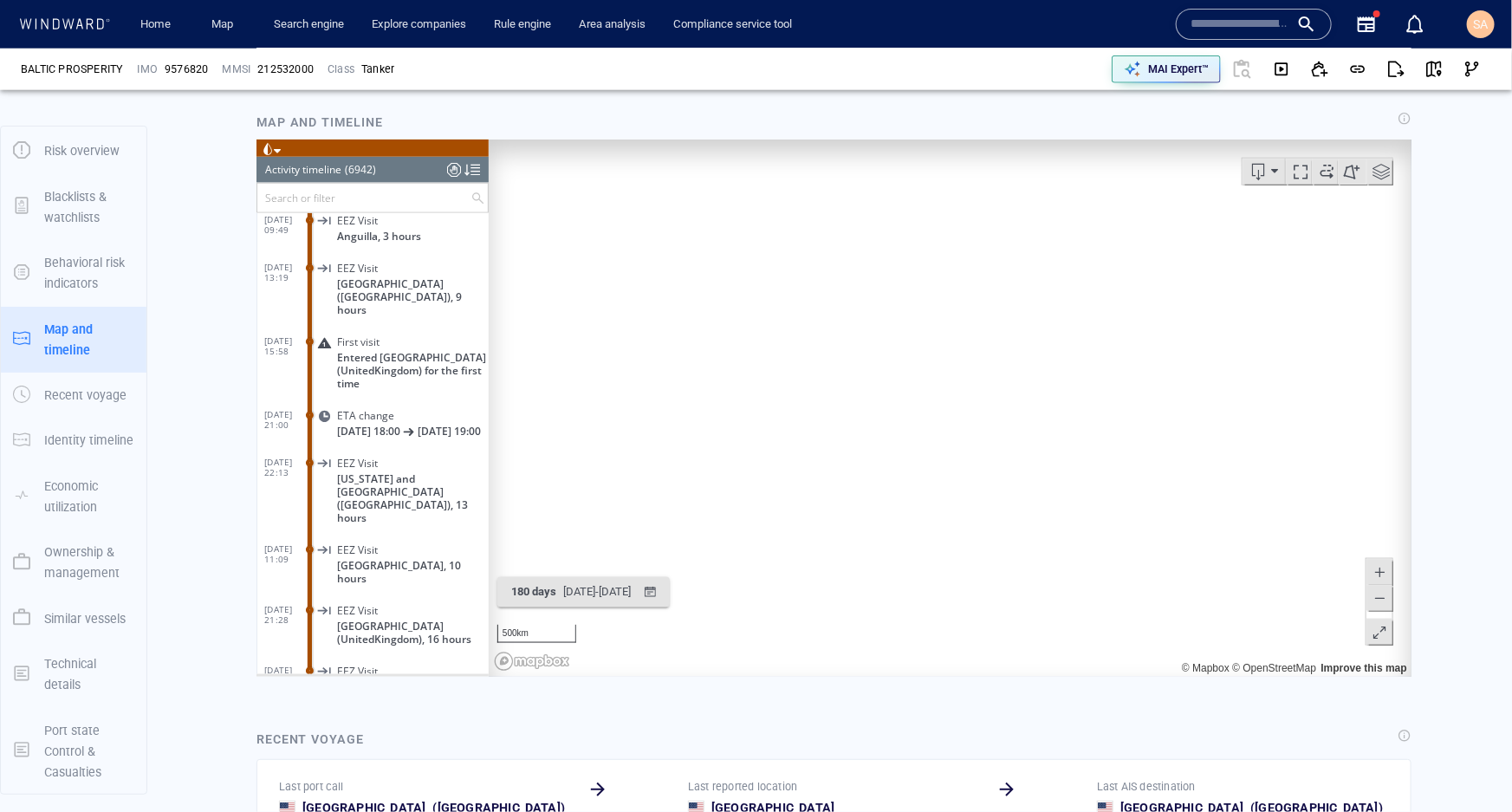
click at [299, 198] on input "text" at bounding box center [363, 196] width 213 height 28
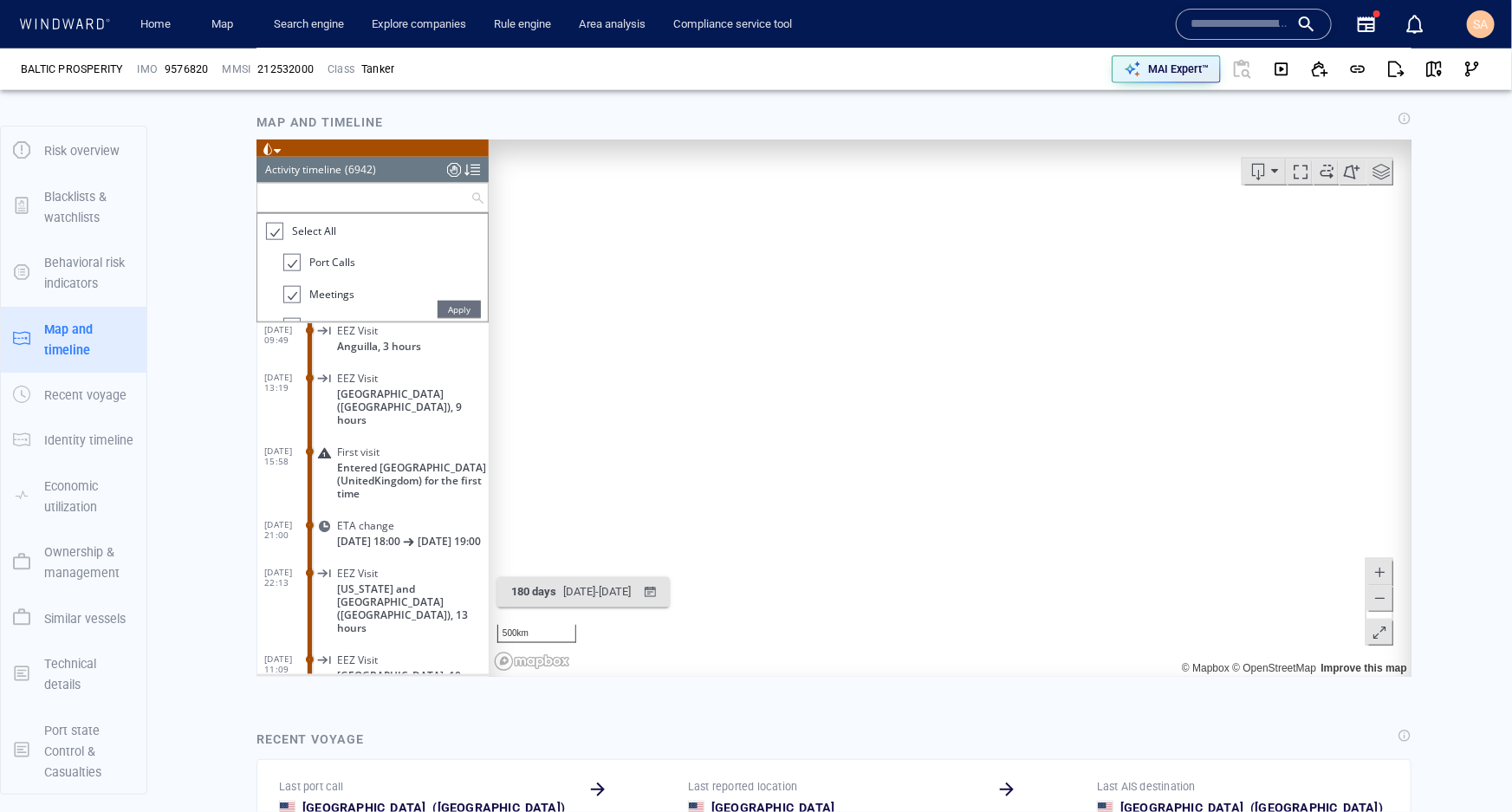
click at [275, 232] on div at bounding box center [273, 231] width 17 height 20
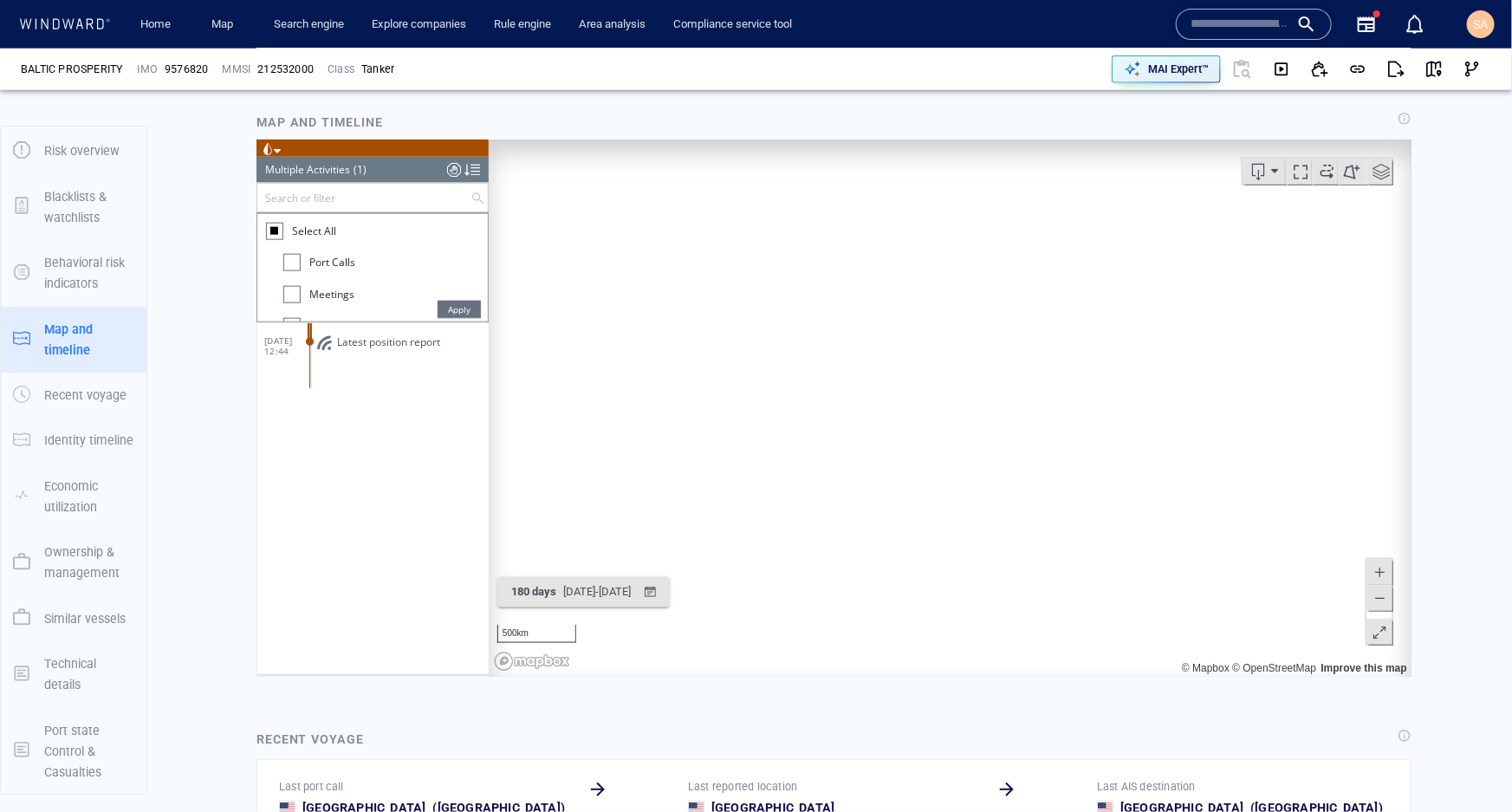
scroll to position [0, 0]
click at [292, 263] on div at bounding box center [291, 261] width 17 height 17
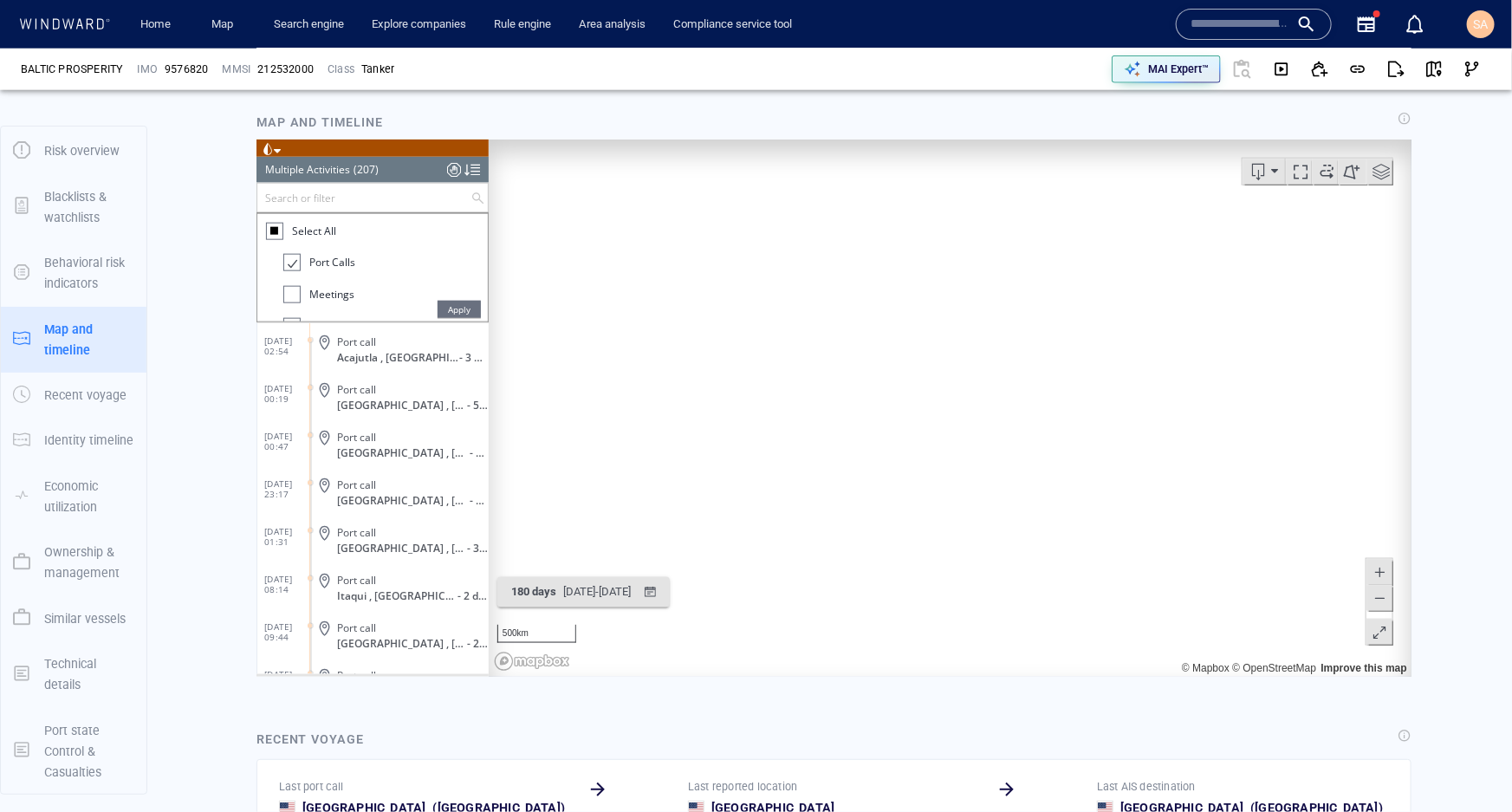
click at [451, 307] on span "Apply" at bounding box center [458, 308] width 43 height 17
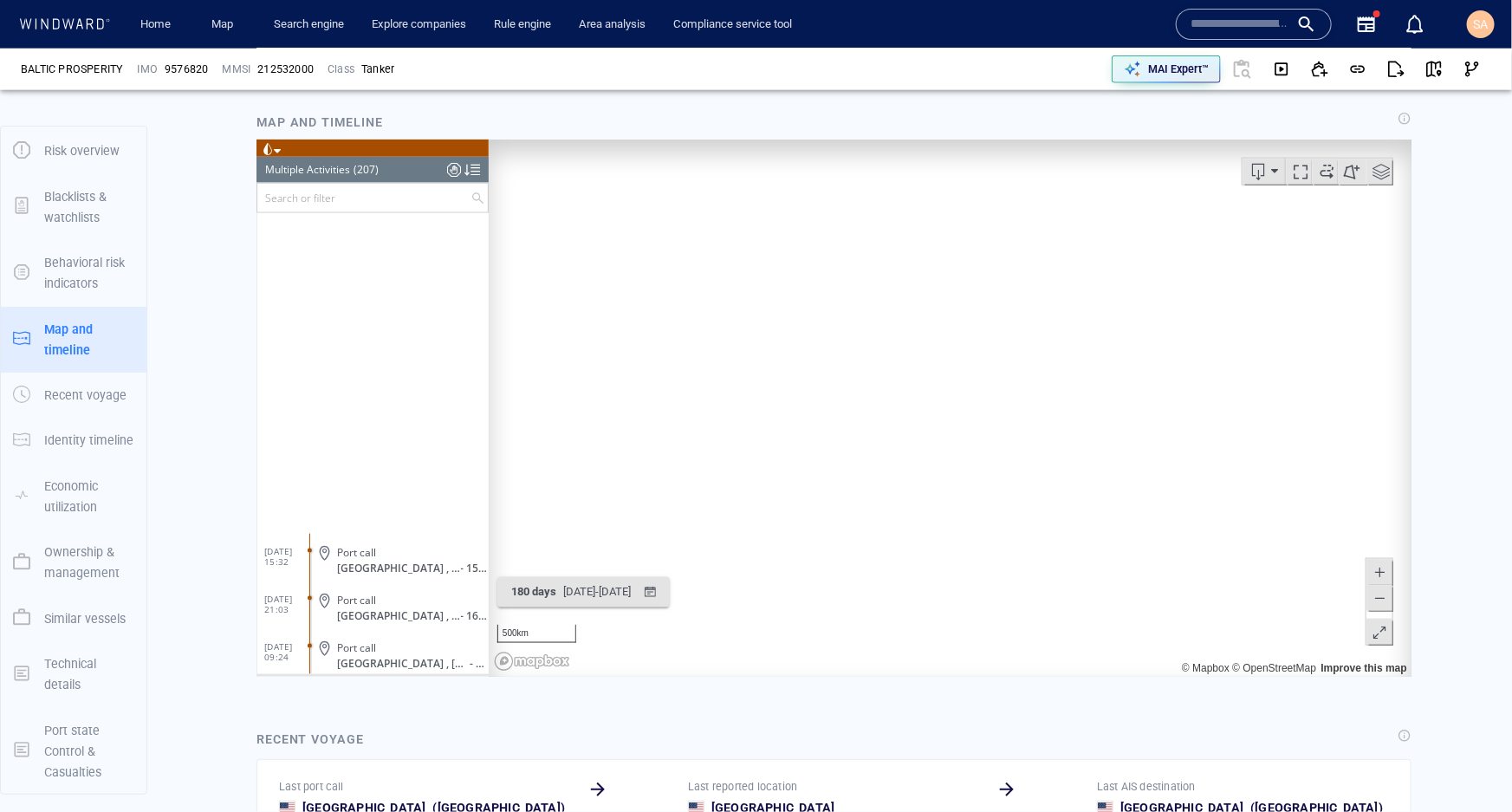
scroll to position [9417, 0]
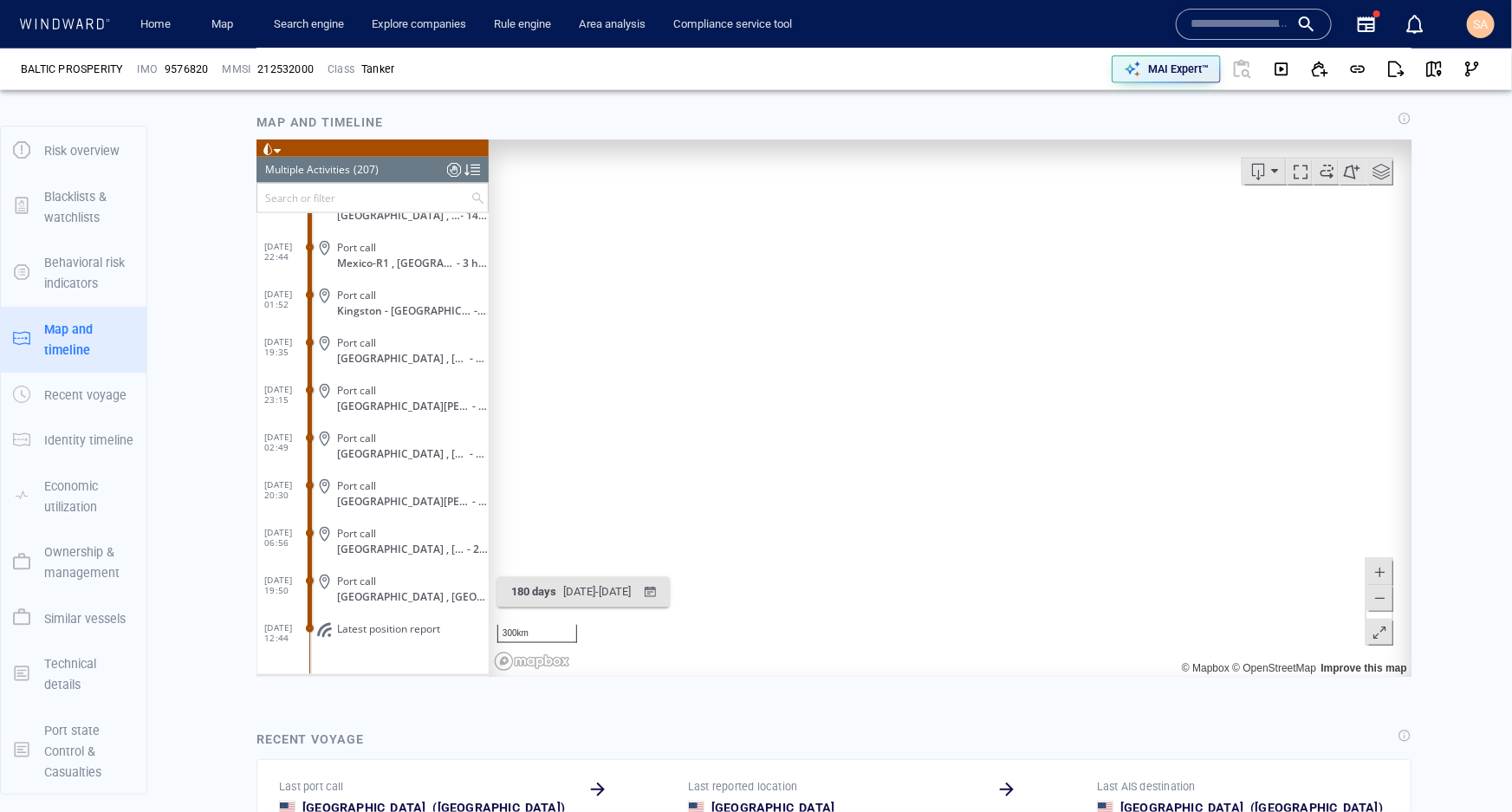
drag, startPoint x: 891, startPoint y: 333, endPoint x: 798, endPoint y: 311, distance: 95.6
click at [798, 311] on canvas "Map" at bounding box center [944, 406] width 912 height 537
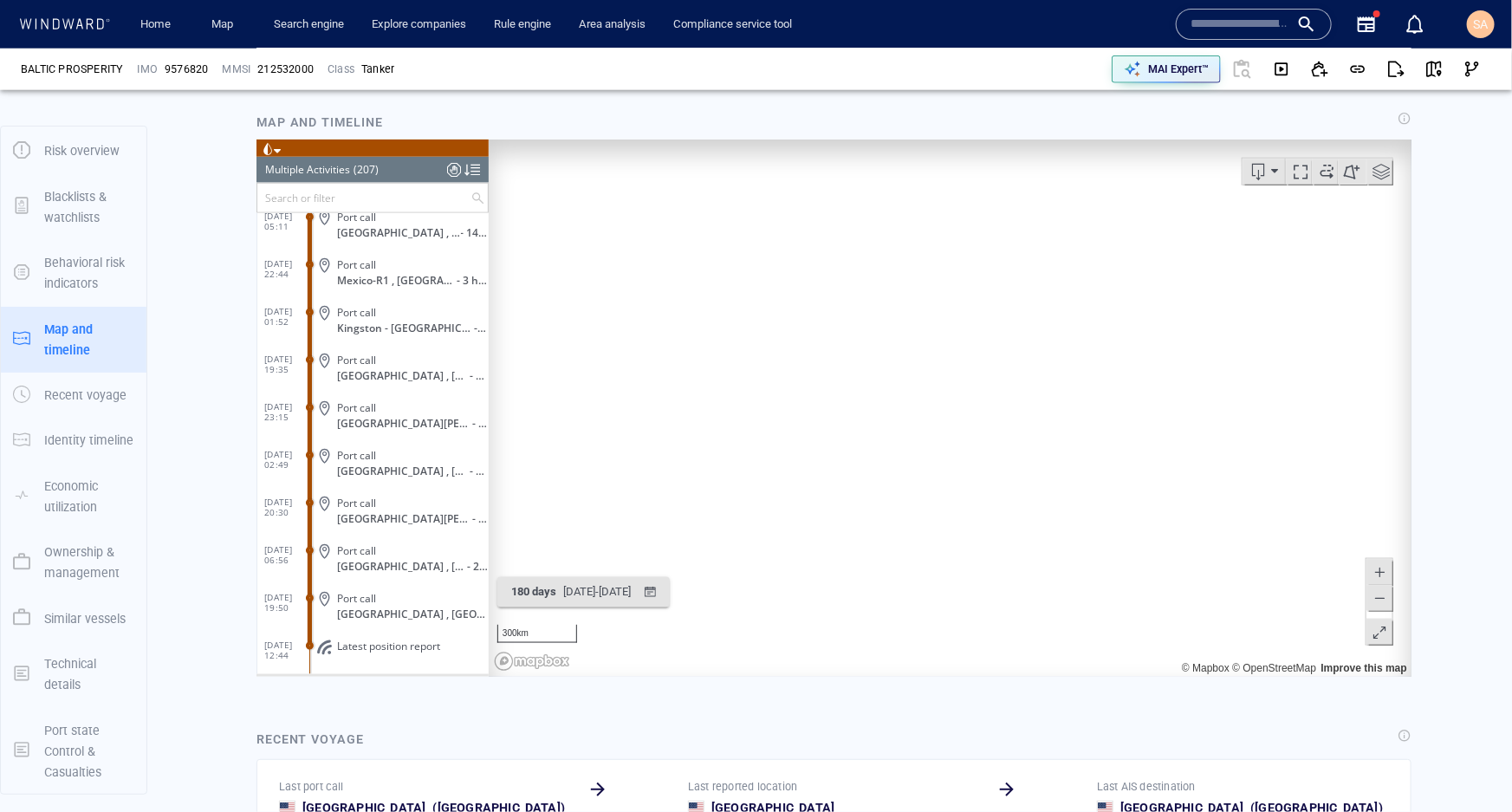
scroll to position [9401, 0]
click at [276, 150] on span at bounding box center [276, 150] width 7 height 7
click at [310, 214] on li at bounding box center [306, 210] width 16 height 16
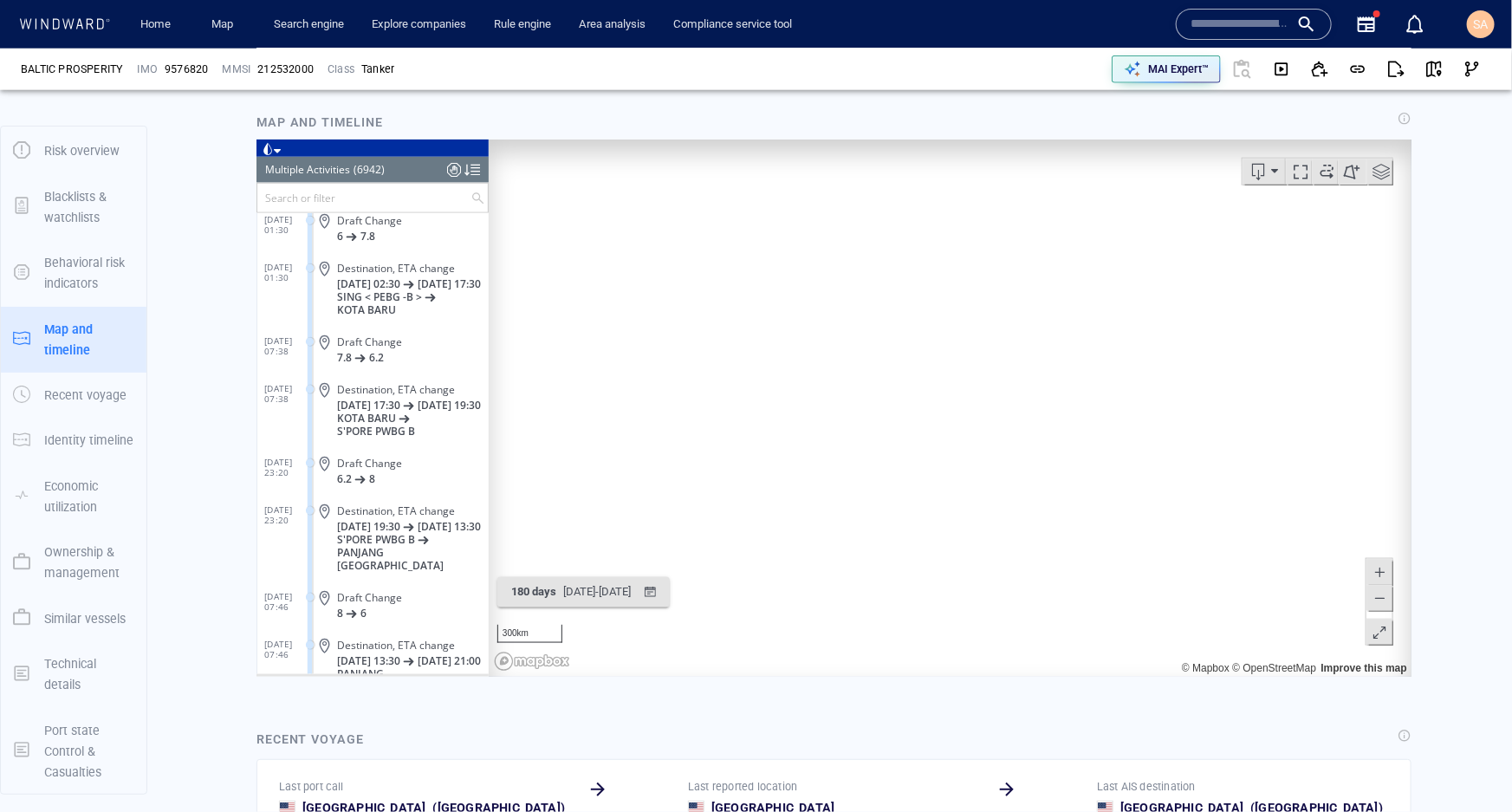
drag, startPoint x: 273, startPoint y: 150, endPoint x: 488, endPoint y: 333, distance: 282.3
click at [273, 150] on span at bounding box center [276, 150] width 7 height 7
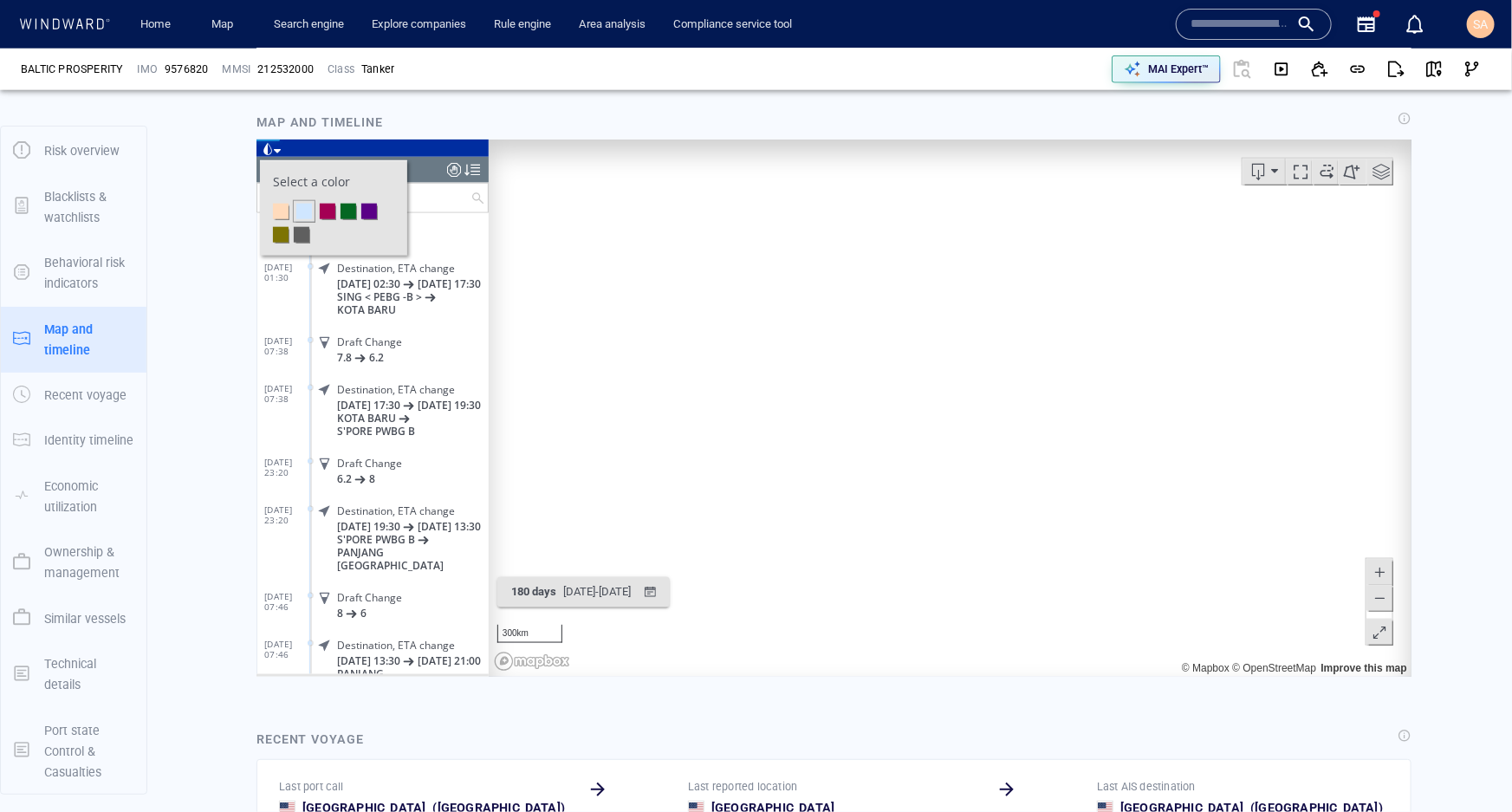
scroll to position [9417, 0]
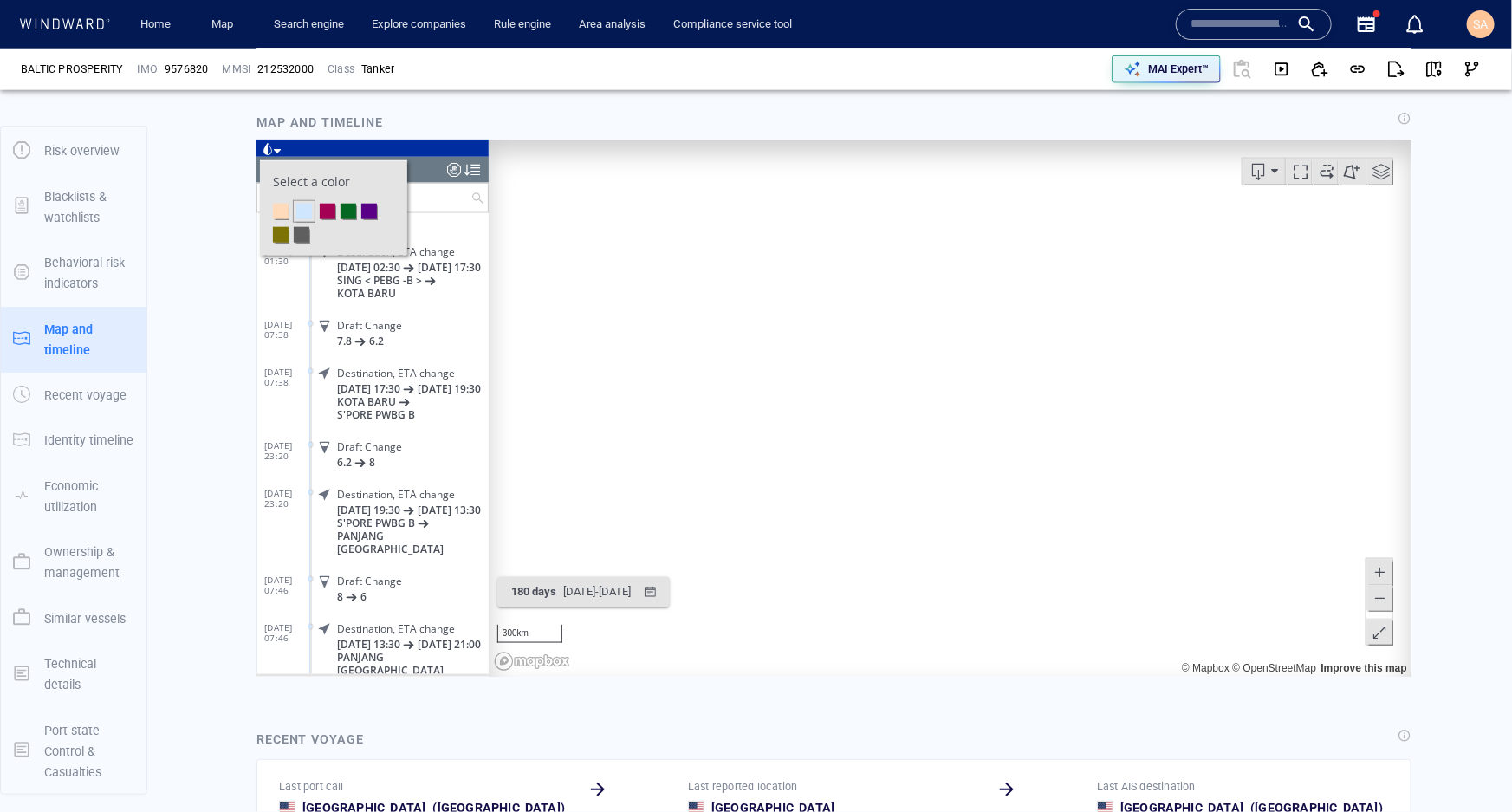
click at [276, 152] on span at bounding box center [276, 150] width 7 height 7
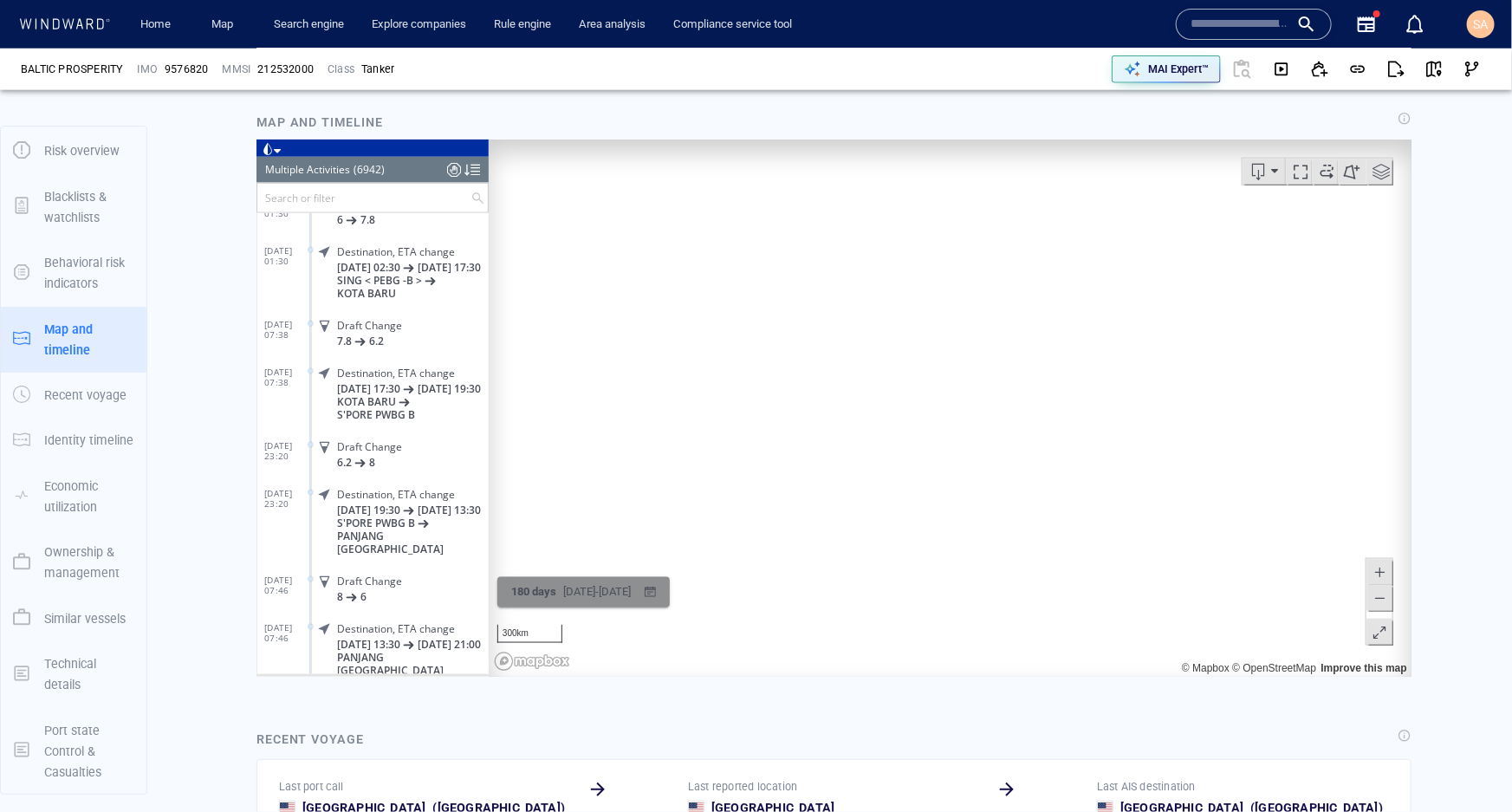
click at [662, 589] on div "button" at bounding box center [649, 591] width 25 height 25
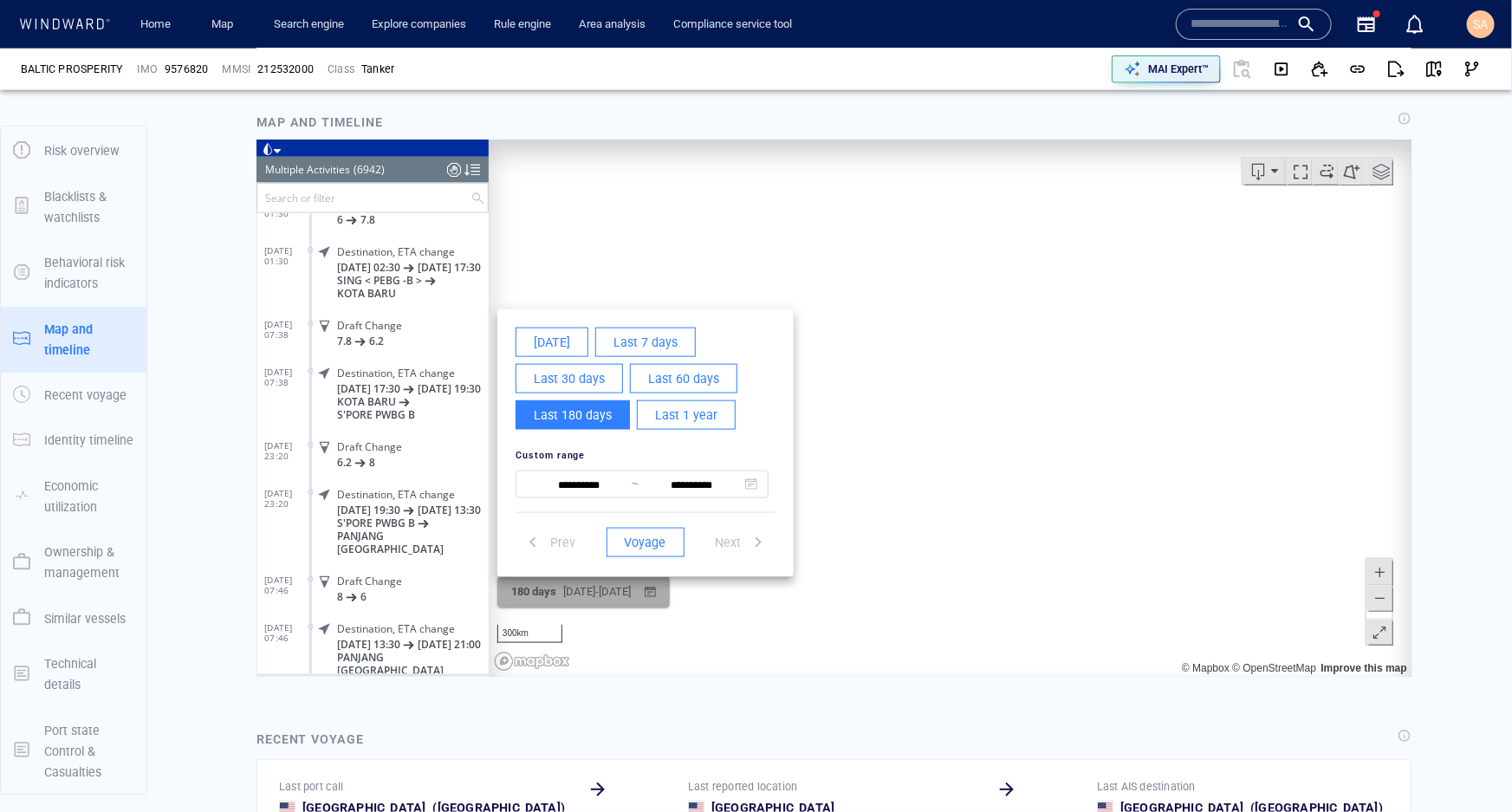
click at [710, 589] on div at bounding box center [834, 406] width 1155 height 537
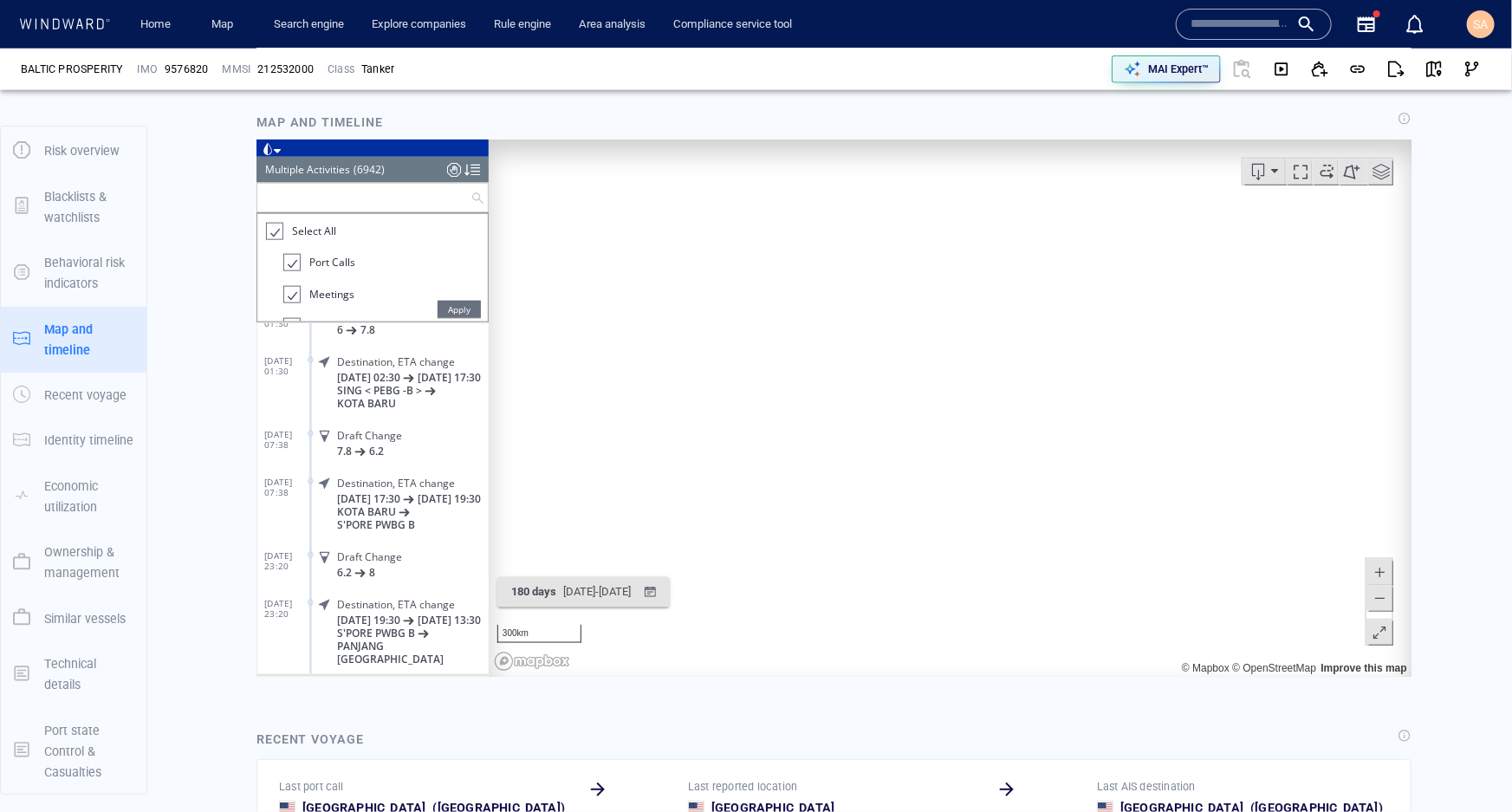
click at [341, 199] on input "text" at bounding box center [363, 196] width 213 height 28
click at [295, 203] on input "text" at bounding box center [363, 196] width 213 height 28
click at [449, 307] on span "Apply" at bounding box center [458, 308] width 43 height 17
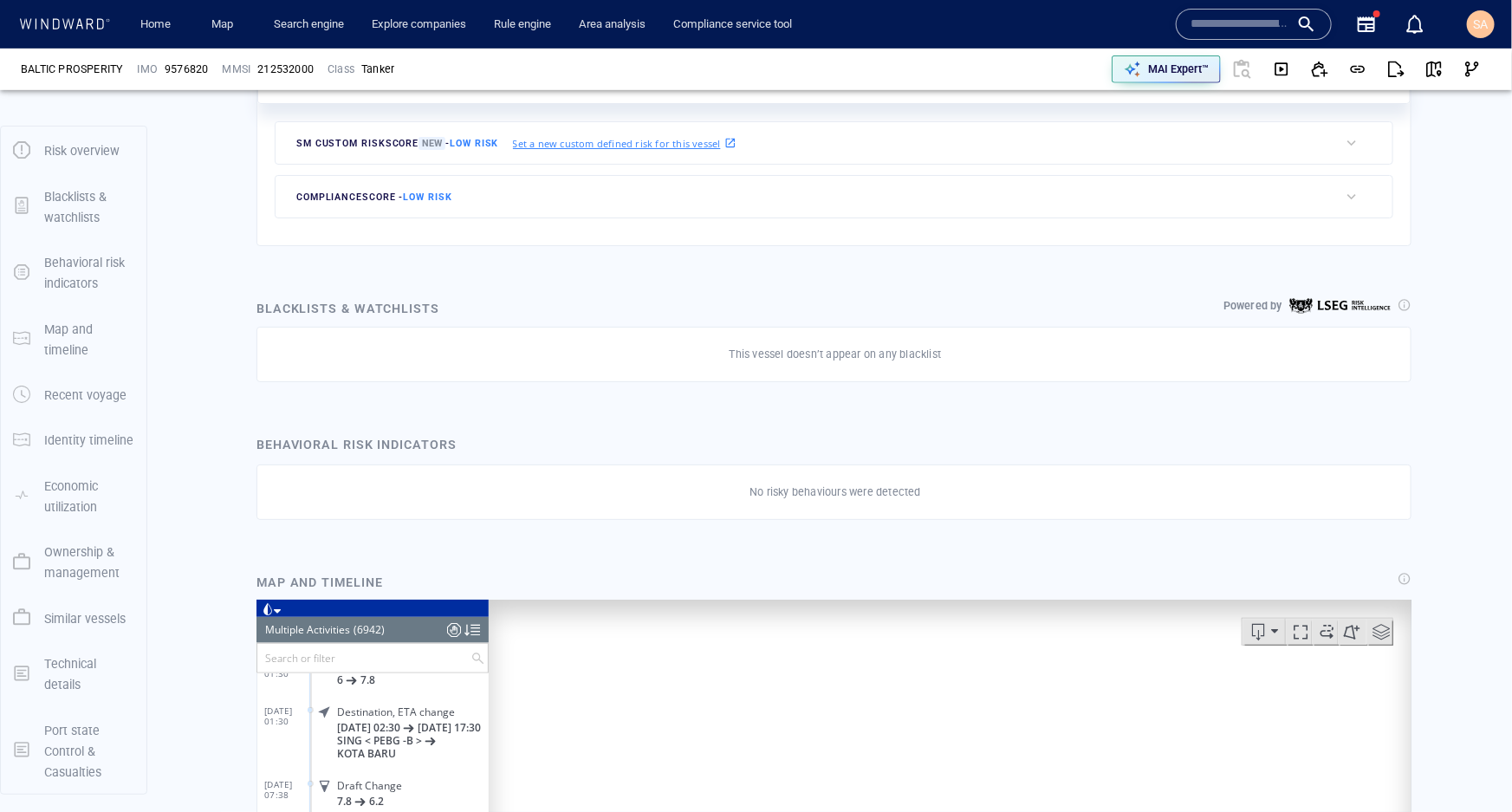
scroll to position [473, 0]
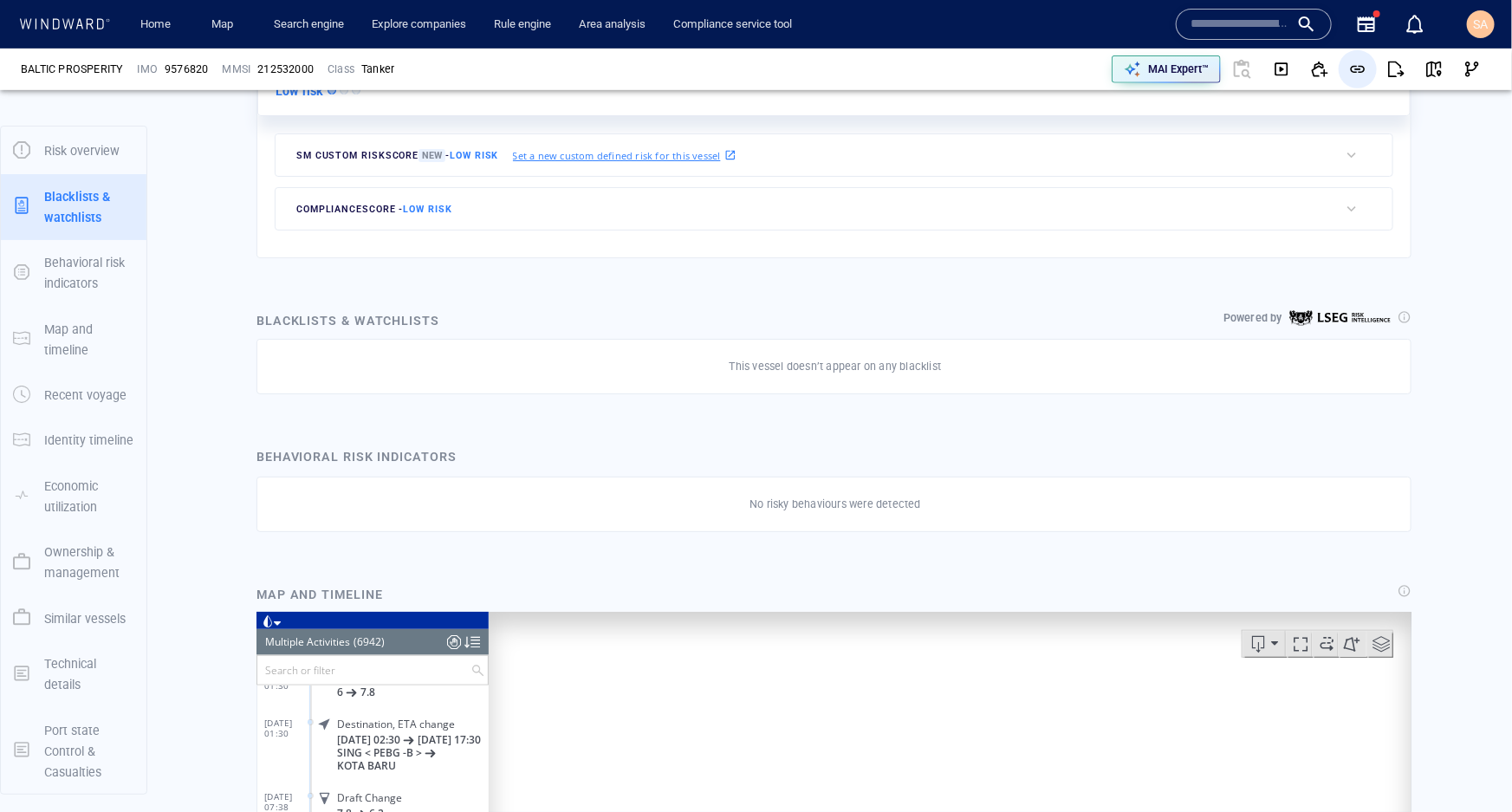
click at [1350, 64] on span "button" at bounding box center [1358, 69] width 17 height 17
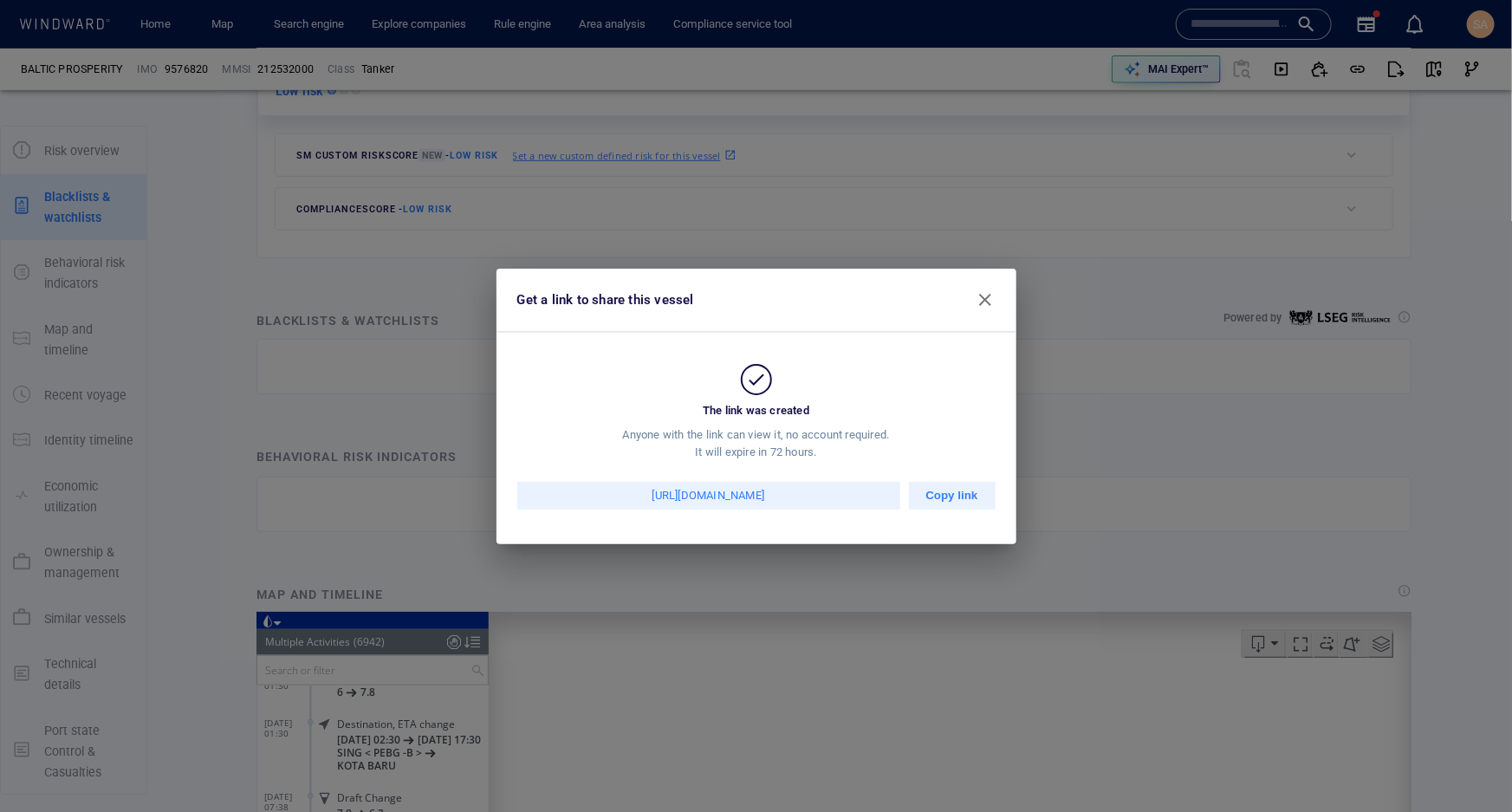
click at [667, 519] on div "The link was created Anyone with the link can view it, no account required. It …" at bounding box center [756, 439] width 520 height 211
drag, startPoint x: 684, startPoint y: 491, endPoint x: 787, endPoint y: 491, distance: 103.0
click at [787, 491] on div "https://compliance.wnwd.com/static-vessel-profile?path=NTg1NTkwNGUtYzVjZi00MWZi…" at bounding box center [709, 495] width 383 height 28
click at [990, 297] on span "button" at bounding box center [985, 299] width 21 height 21
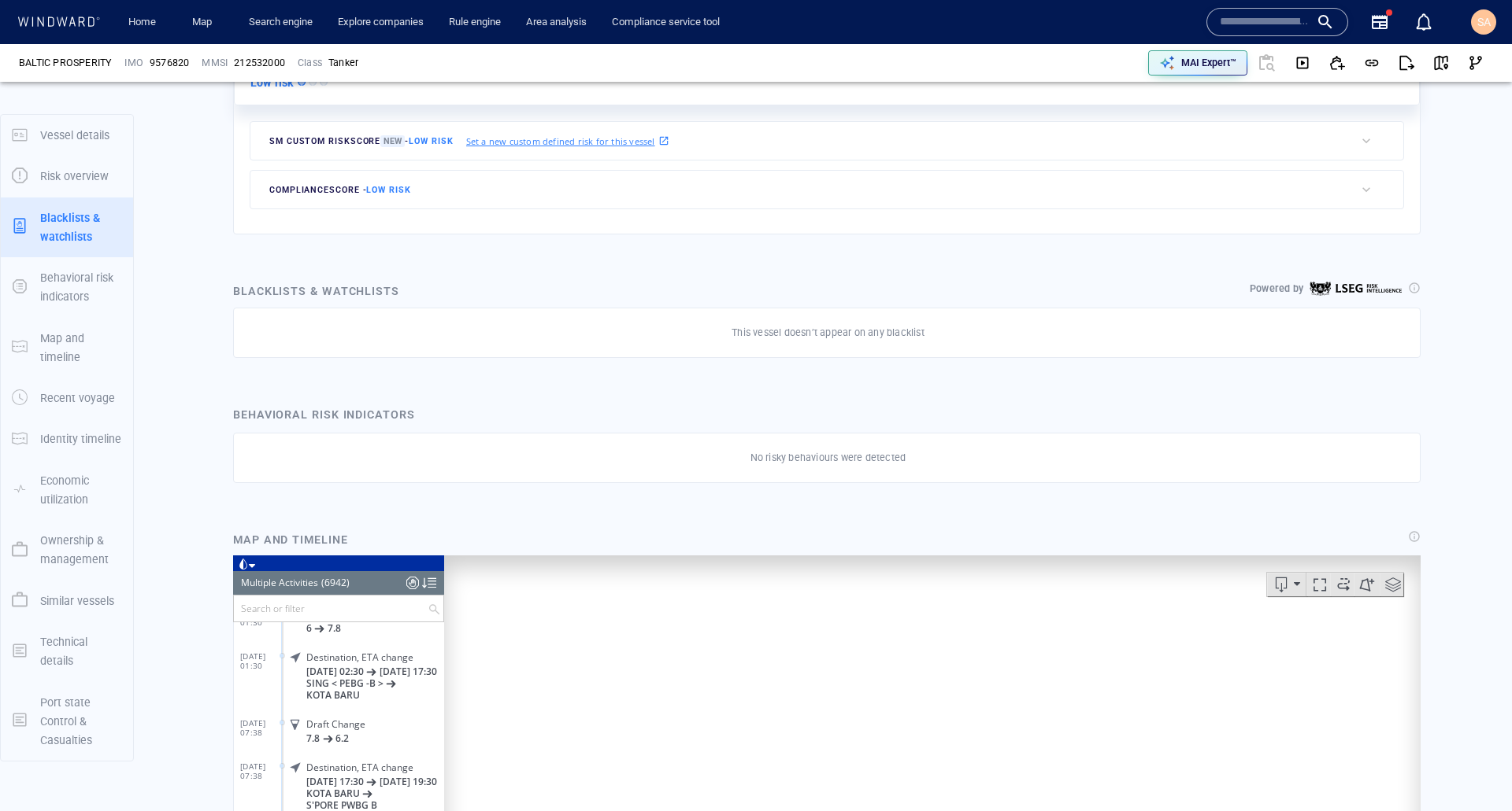
scroll to position [8556, 0]
